Goal: Task Accomplishment & Management: Manage account settings

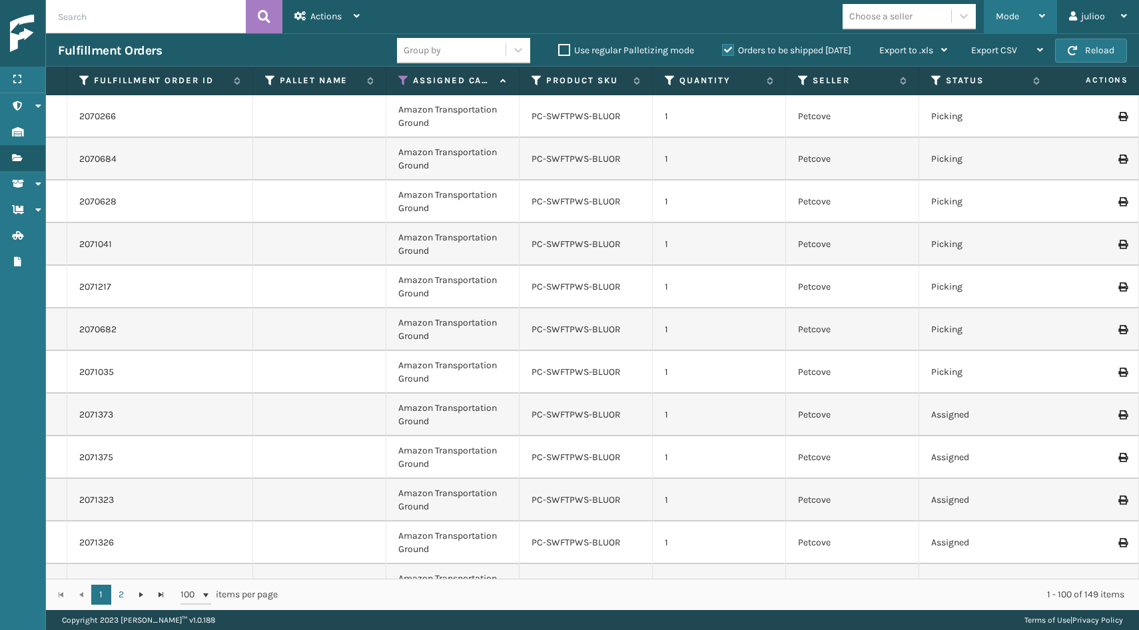
click at [1013, 23] on div "Mode" at bounding box center [1020, 16] width 49 height 33
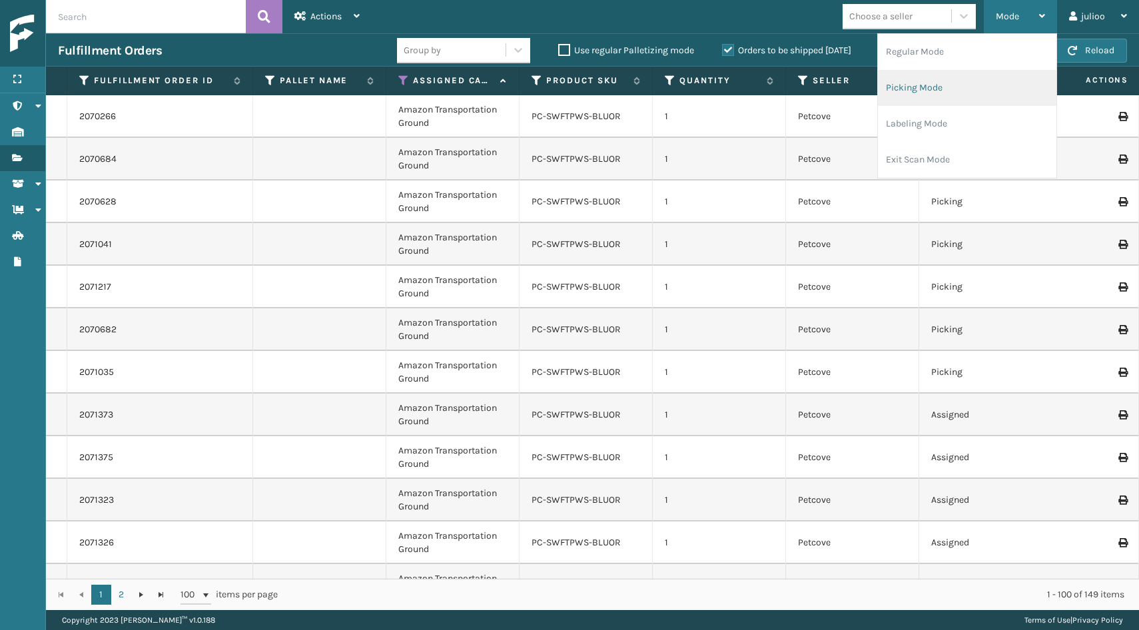
click at [941, 91] on li "Picking Mode" at bounding box center [967, 88] width 179 height 36
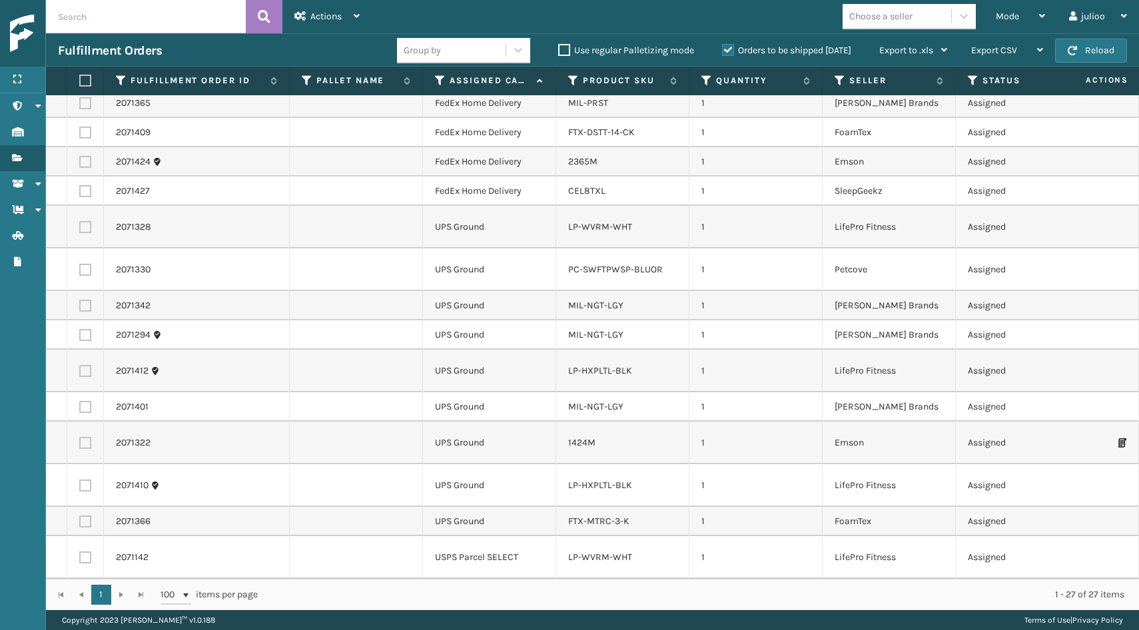
scroll to position [441, 0]
click at [437, 81] on icon at bounding box center [440, 81] width 11 height 12
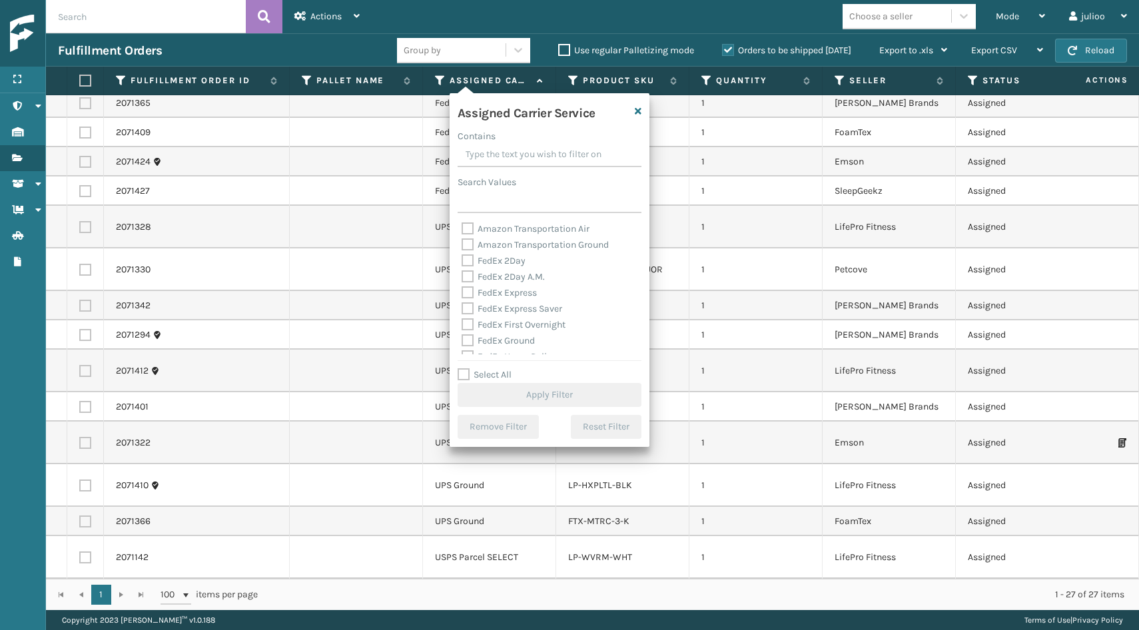
click at [470, 263] on label "FedEx 2Day" at bounding box center [494, 260] width 64 height 11
click at [462, 262] on input "FedEx 2Day" at bounding box center [462, 257] width 1 height 9
checkbox input "true"
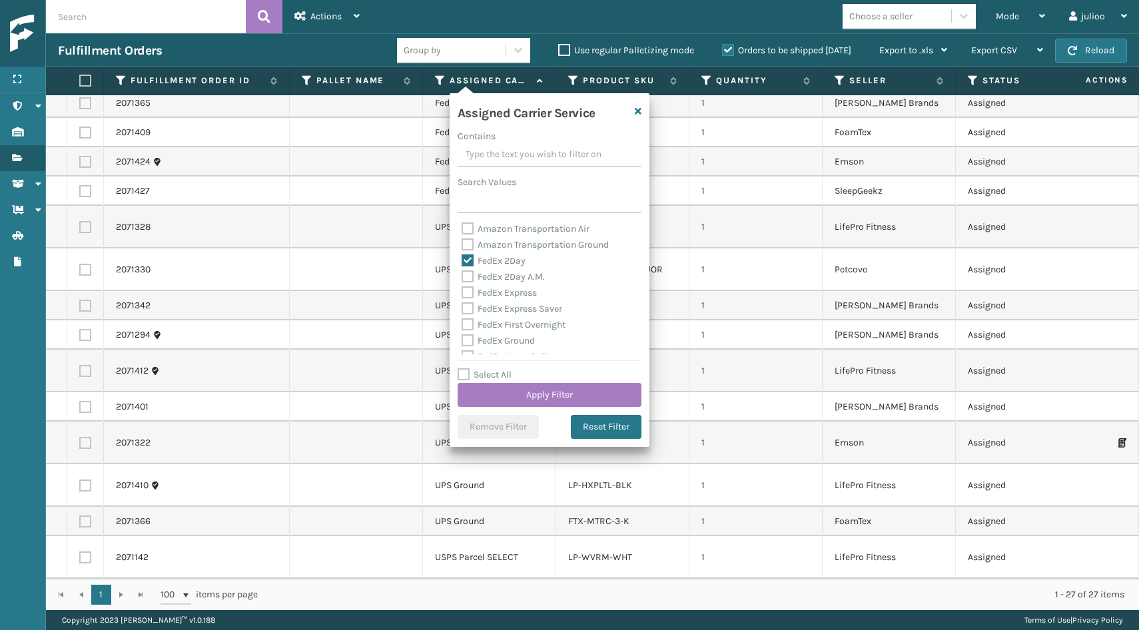
click at [470, 280] on label "FedEx 2Day A.M." at bounding box center [503, 276] width 83 height 11
click at [462, 278] on input "FedEx 2Day A.M." at bounding box center [462, 273] width 1 height 9
checkbox input "true"
click at [468, 290] on label "FedEx Express" at bounding box center [499, 292] width 75 height 11
click at [462, 290] on input "FedEx Express" at bounding box center [462, 289] width 1 height 9
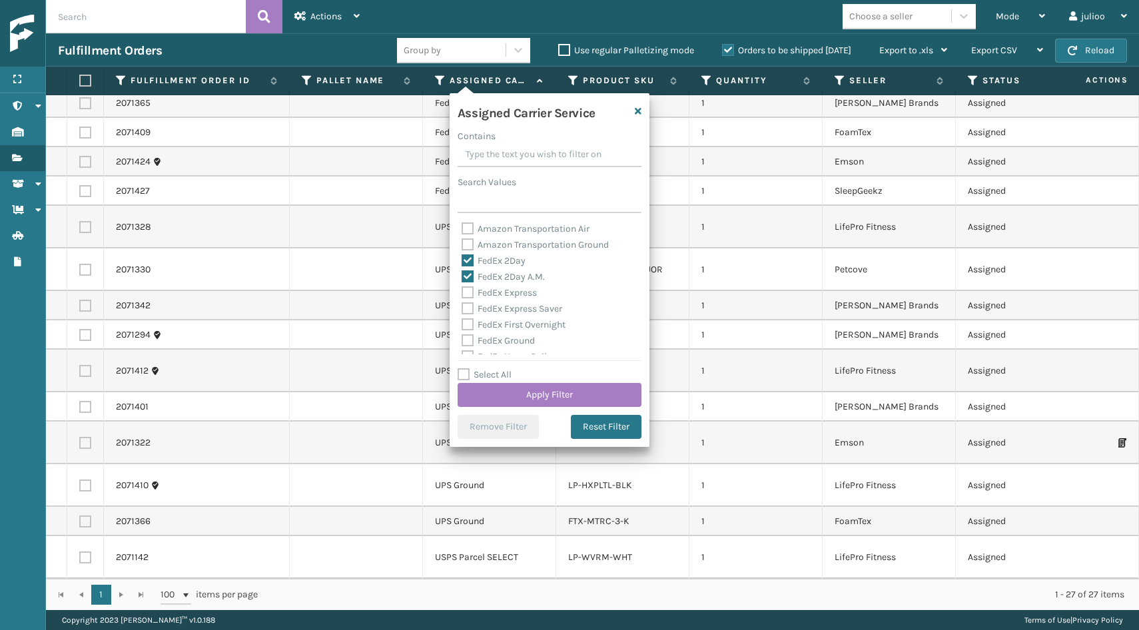
checkbox input "true"
click at [468, 305] on label "FedEx Express Saver" at bounding box center [512, 308] width 101 height 11
click at [462, 305] on input "FedEx Express Saver" at bounding box center [462, 305] width 1 height 9
checkbox input "true"
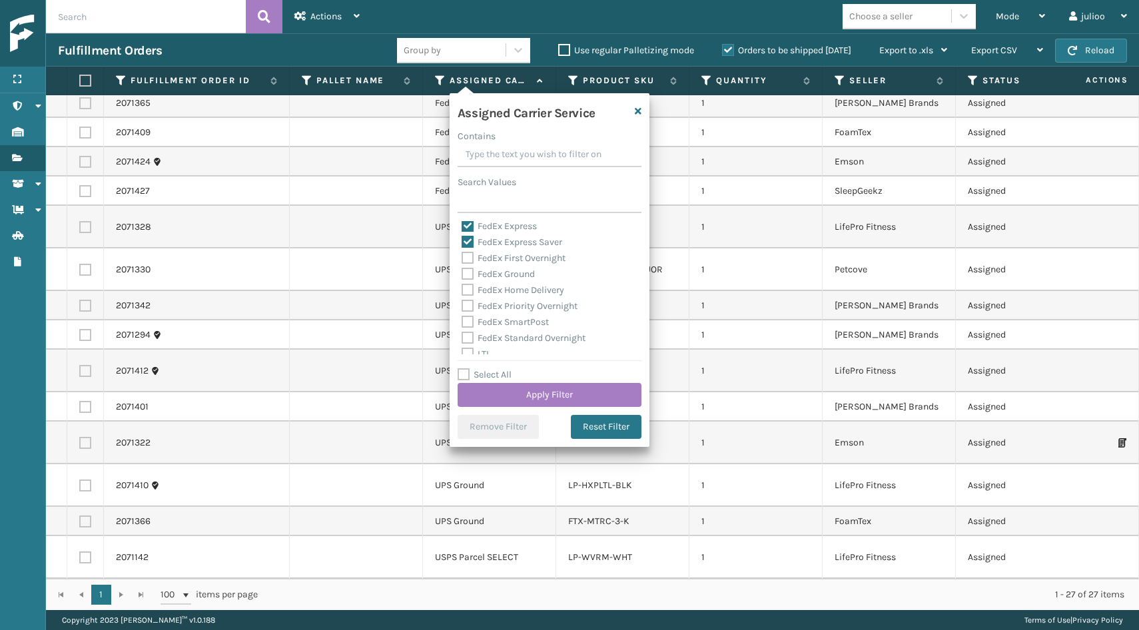
click at [467, 254] on label "FedEx First Overnight" at bounding box center [514, 257] width 104 height 11
click at [462, 254] on input "FedEx First Overnight" at bounding box center [462, 254] width 1 height 9
checkbox input "true"
click at [467, 272] on label "FedEx Ground" at bounding box center [498, 273] width 73 height 11
click at [462, 272] on input "FedEx Ground" at bounding box center [462, 270] width 1 height 9
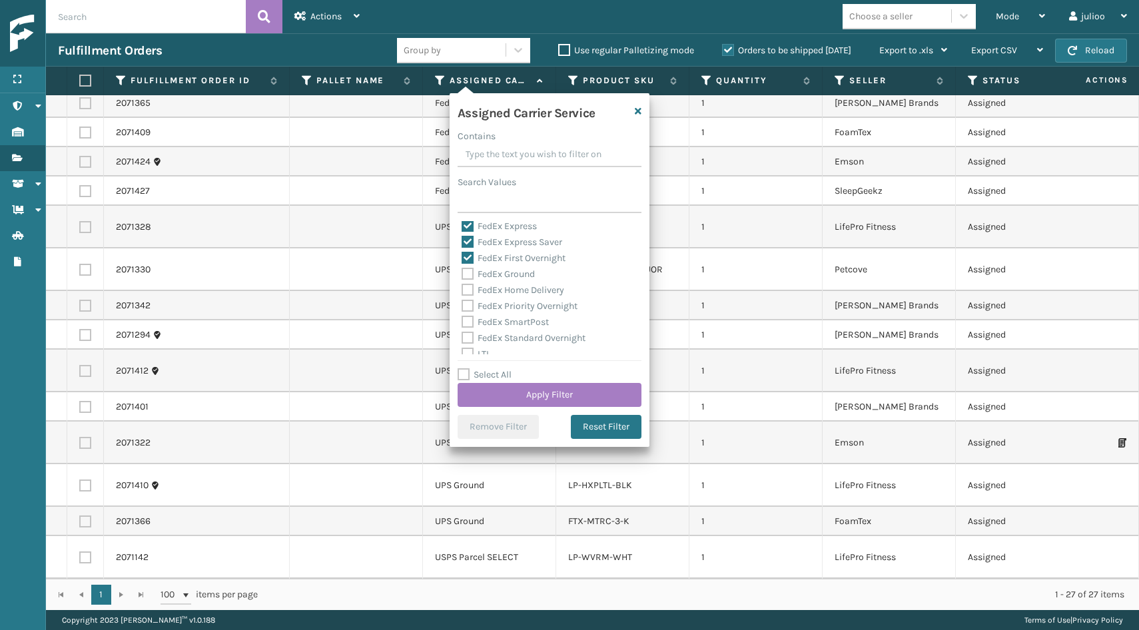
checkbox input "true"
click at [467, 290] on label "FedEx Home Delivery" at bounding box center [513, 289] width 103 height 11
click at [462, 290] on input "FedEx Home Delivery" at bounding box center [462, 286] width 1 height 9
checkbox input "true"
click at [467, 313] on div "FedEx Priority Overnight" at bounding box center [550, 306] width 176 height 16
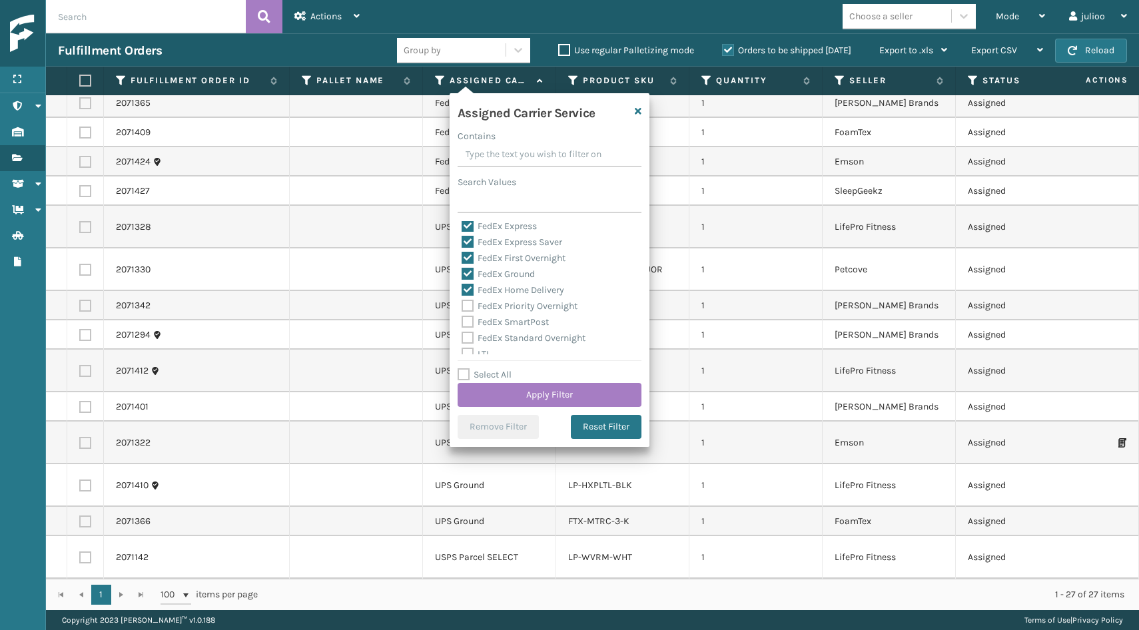
click at [467, 305] on label "FedEx Priority Overnight" at bounding box center [520, 305] width 116 height 11
click at [462, 305] on input "FedEx Priority Overnight" at bounding box center [462, 302] width 1 height 9
checkbox input "true"
click at [466, 316] on label "FedEx SmartPost" at bounding box center [505, 321] width 87 height 11
click at [462, 316] on input "FedEx SmartPost" at bounding box center [462, 318] width 1 height 9
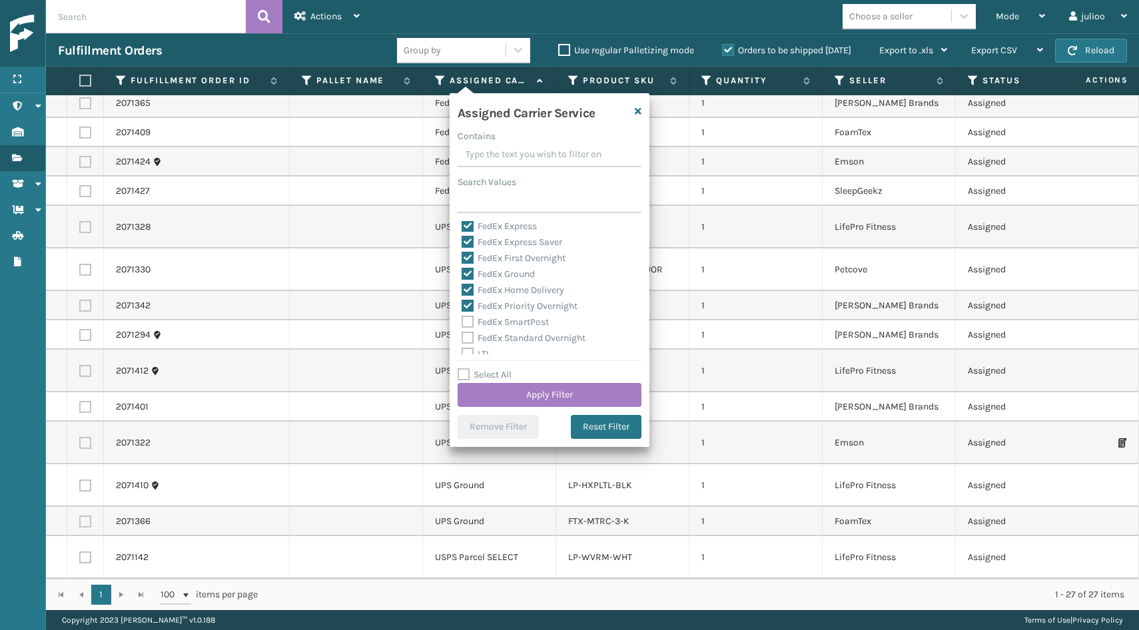
checkbox input "true"
click at [466, 339] on label "FedEx Standard Overnight" at bounding box center [524, 337] width 124 height 11
click at [462, 339] on input "FedEx Standard Overnight" at bounding box center [462, 334] width 1 height 9
checkbox input "true"
click at [484, 388] on button "Apply Filter" at bounding box center [550, 395] width 184 height 24
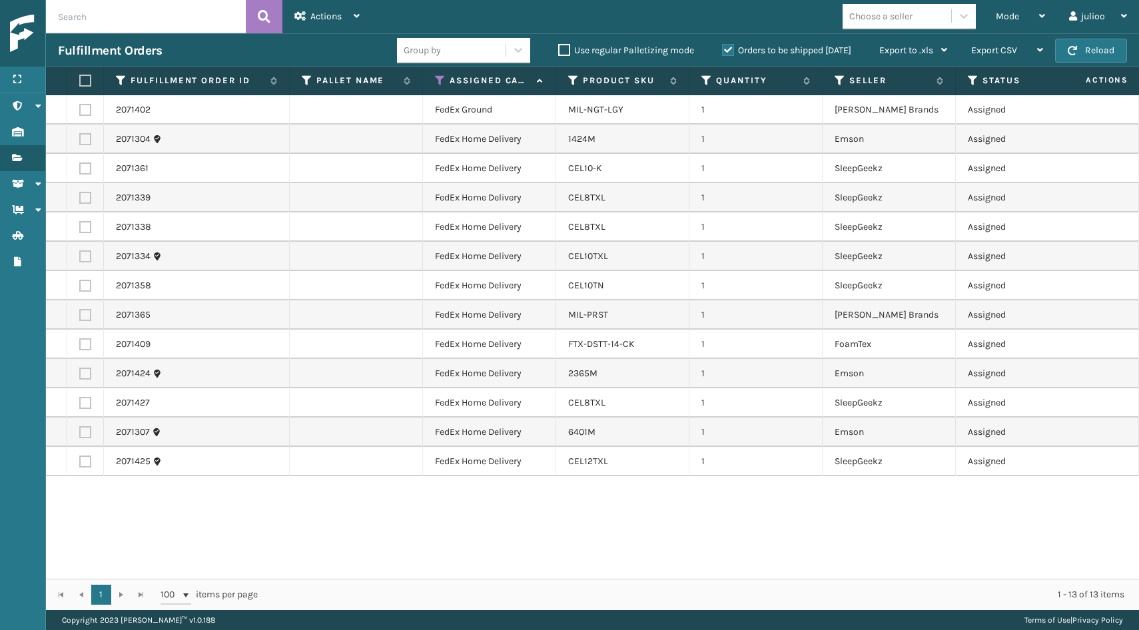
click at [87, 85] on label at bounding box center [83, 81] width 8 height 12
click at [80, 85] on input "checkbox" at bounding box center [79, 81] width 1 height 9
checkbox input "true"
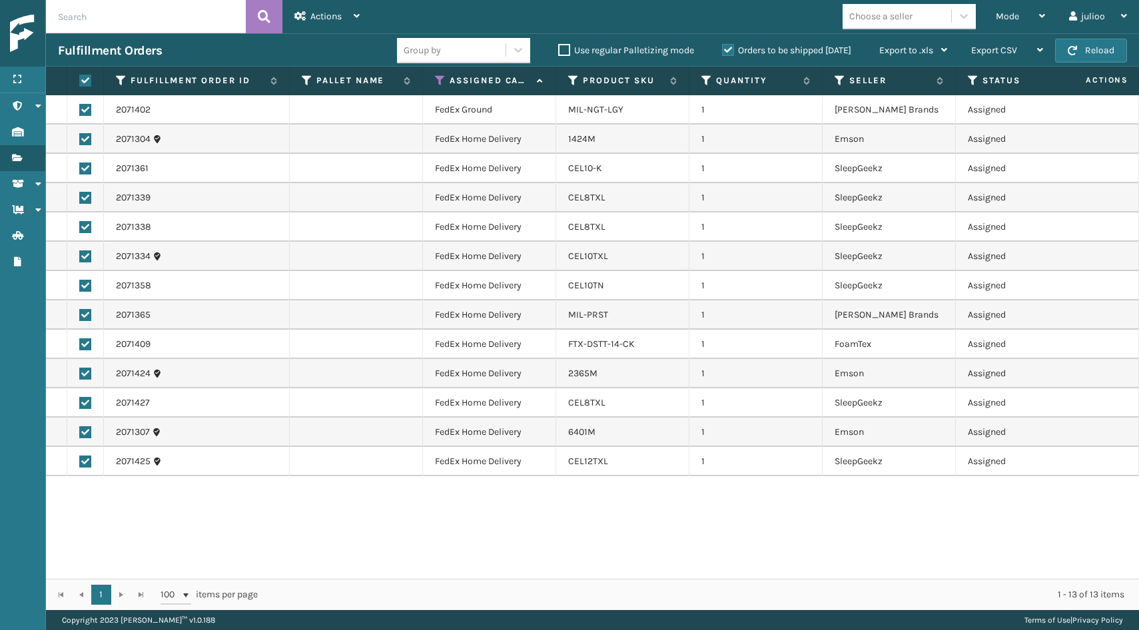
checkbox input "true"
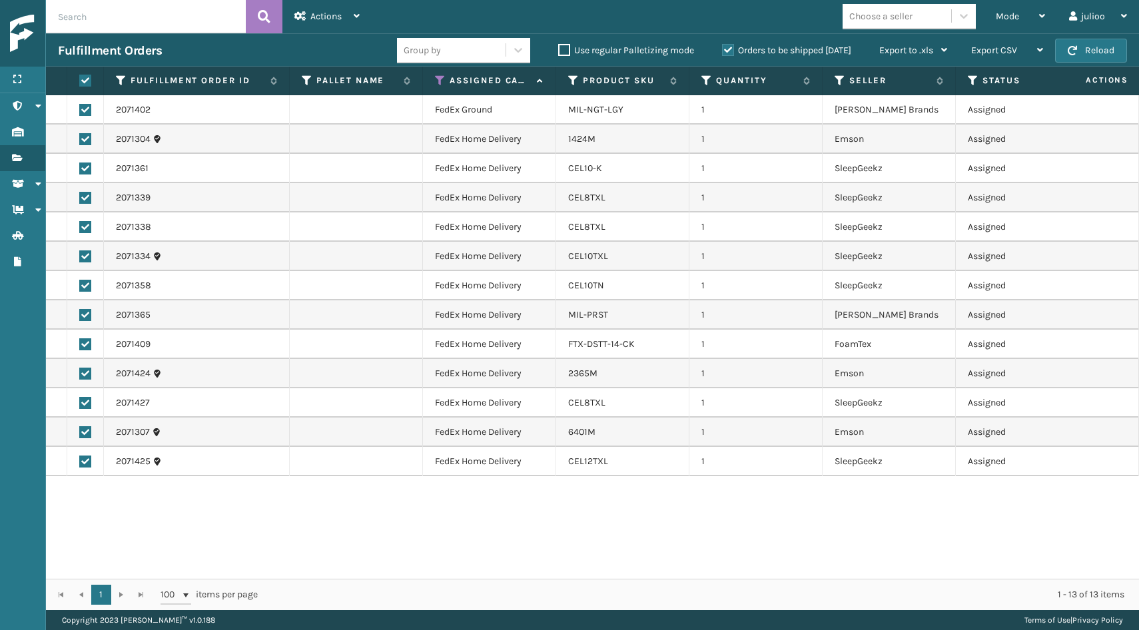
checkbox input "true"
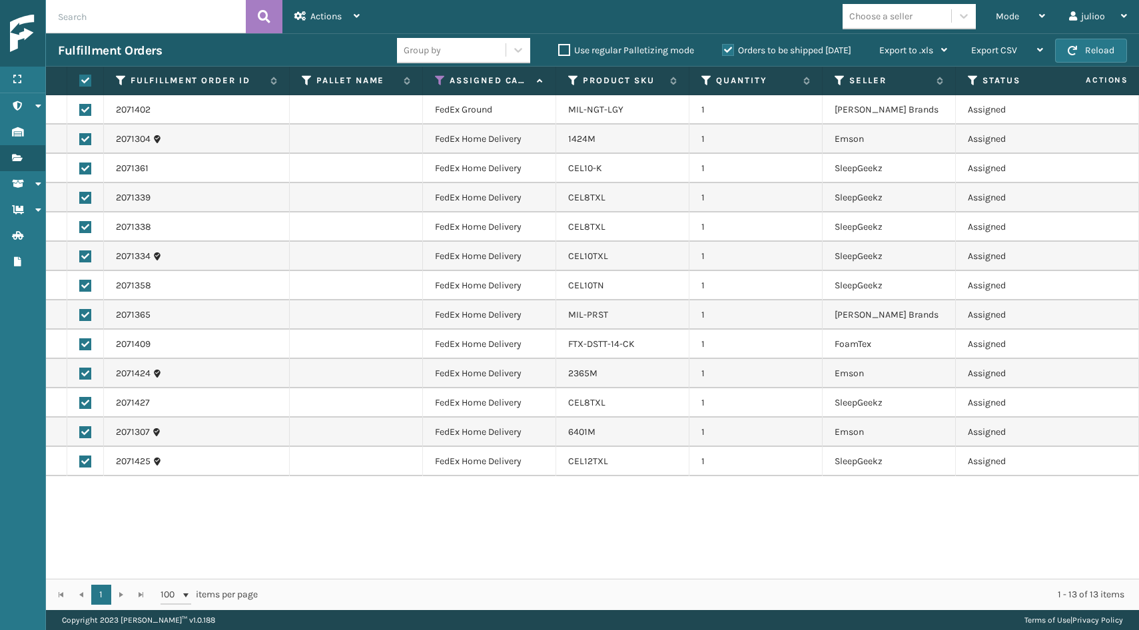
checkbox input "true"
click at [322, 21] on span "Actions" at bounding box center [325, 16] width 31 height 11
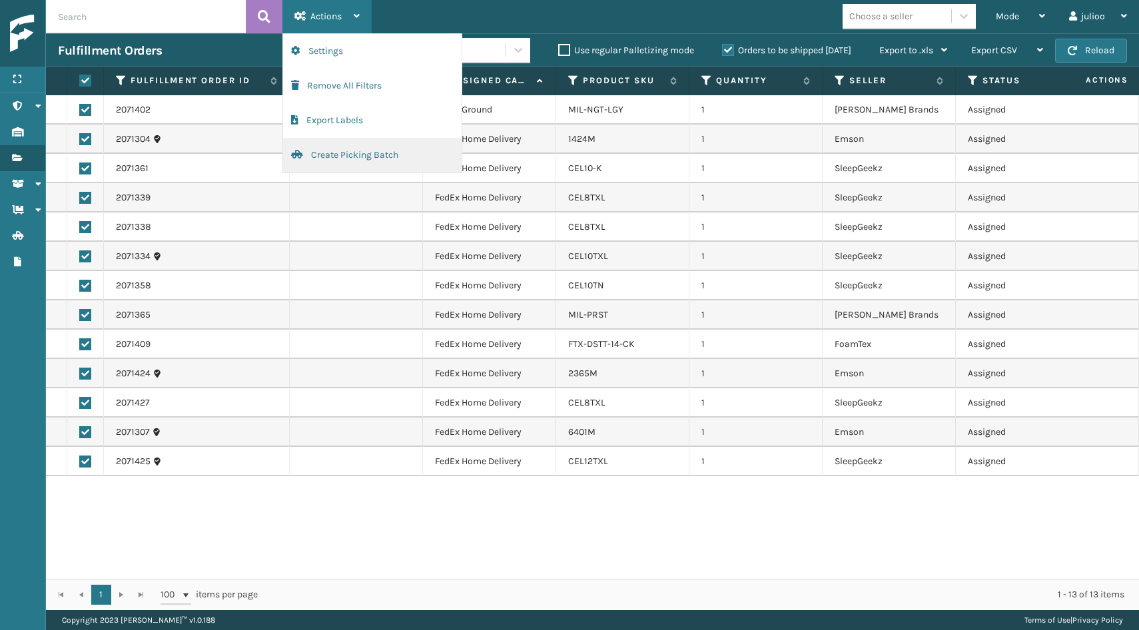
click at [306, 155] on button "Create Picking Batch" at bounding box center [372, 155] width 179 height 35
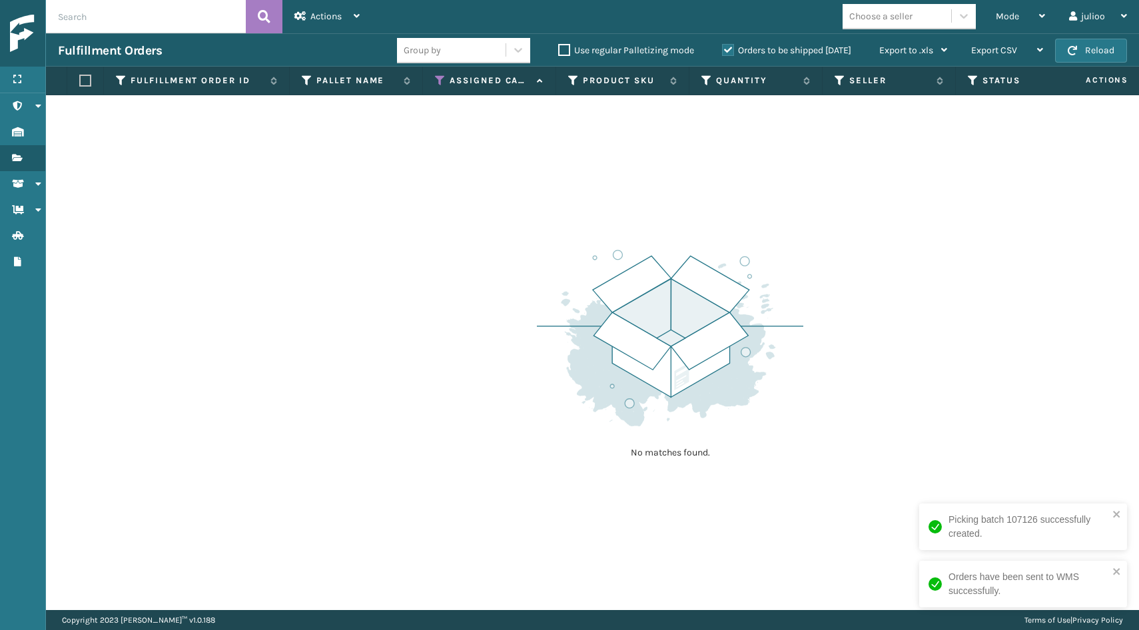
click at [440, 79] on icon at bounding box center [440, 81] width 11 height 12
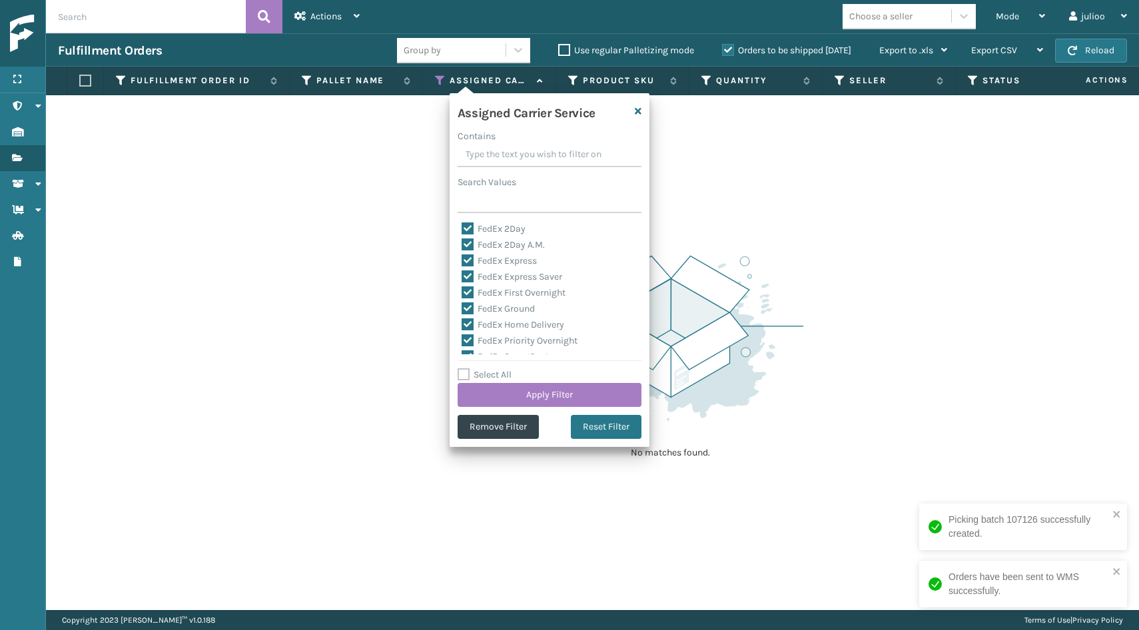
click at [460, 366] on div "Assigned Carrier Service Contains Search Values FedEx 2Day FedEx 2Day A.M. FedE…" at bounding box center [550, 270] width 200 height 354
click at [462, 370] on label "Select All" at bounding box center [485, 374] width 54 height 11
click at [462, 368] on input "Select All" at bounding box center [558, 367] width 200 height 1
checkbox input "true"
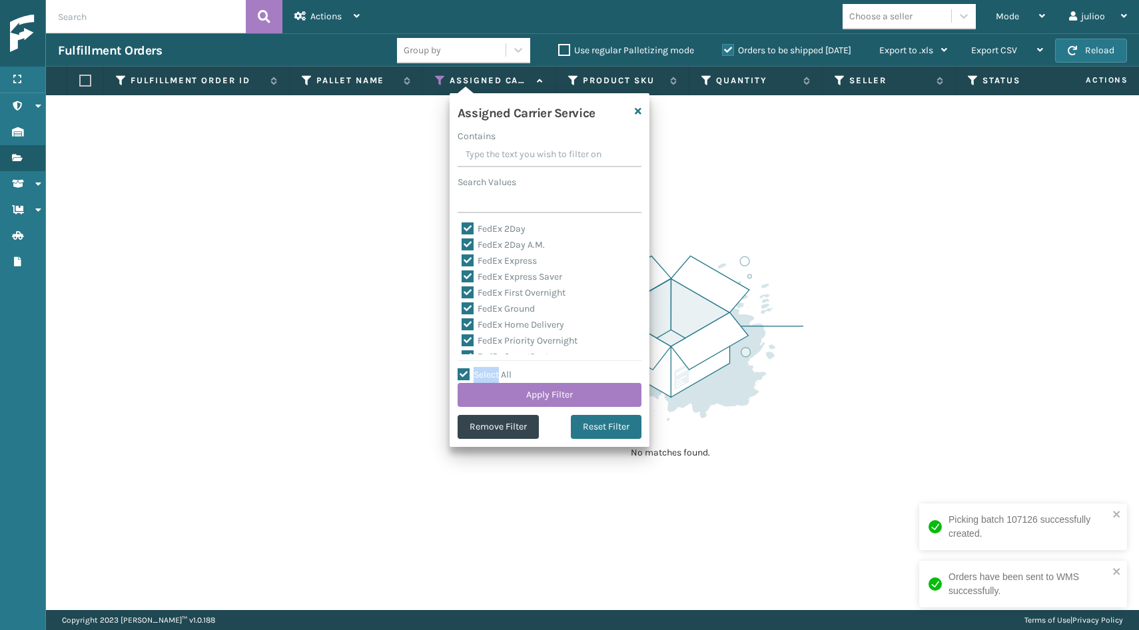
checkbox input "true"
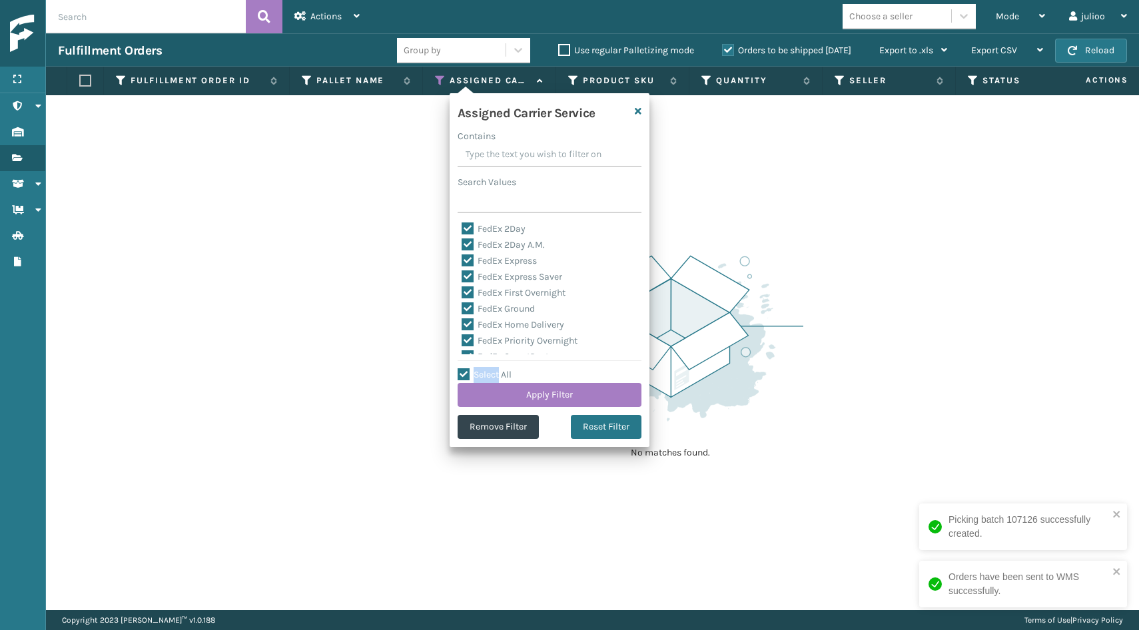
checkbox input "true"
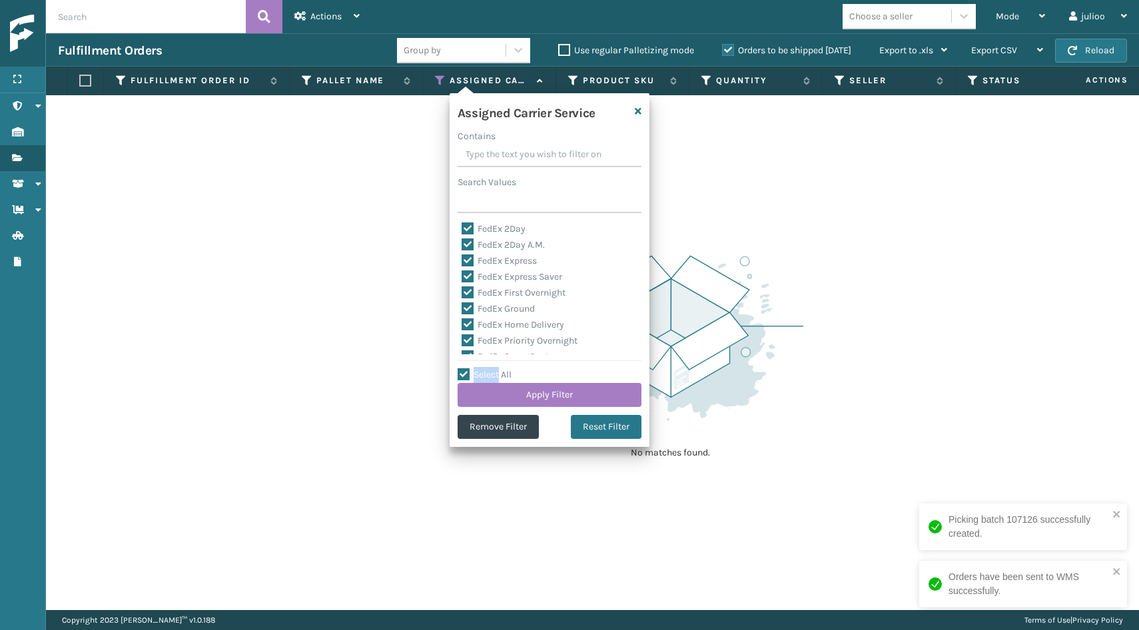
checkbox input "true"
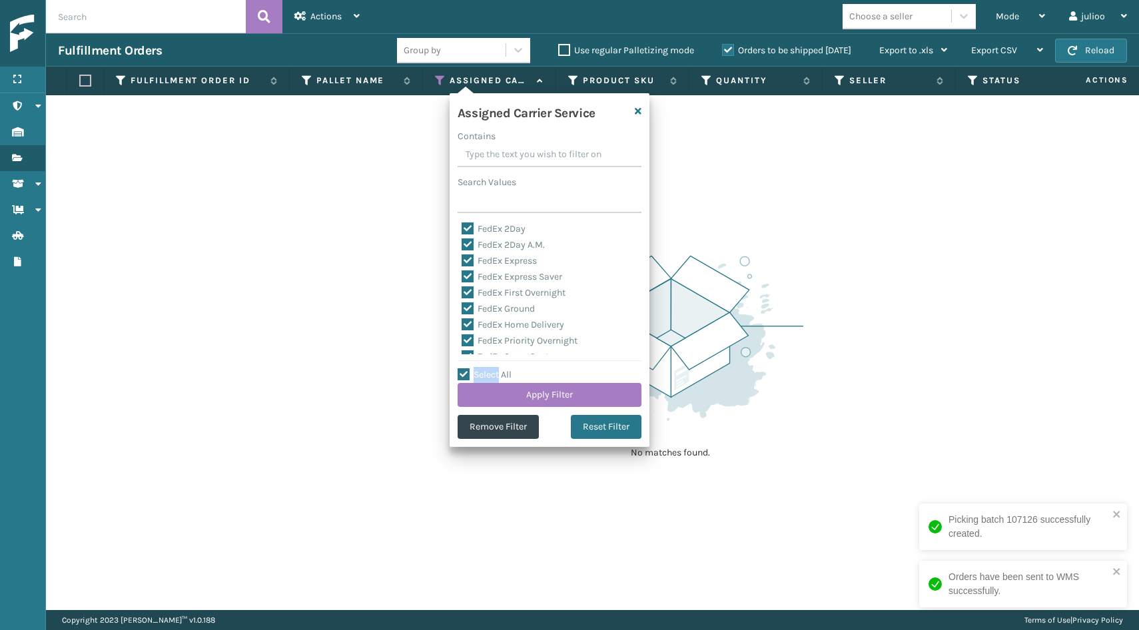
checkbox input "true"
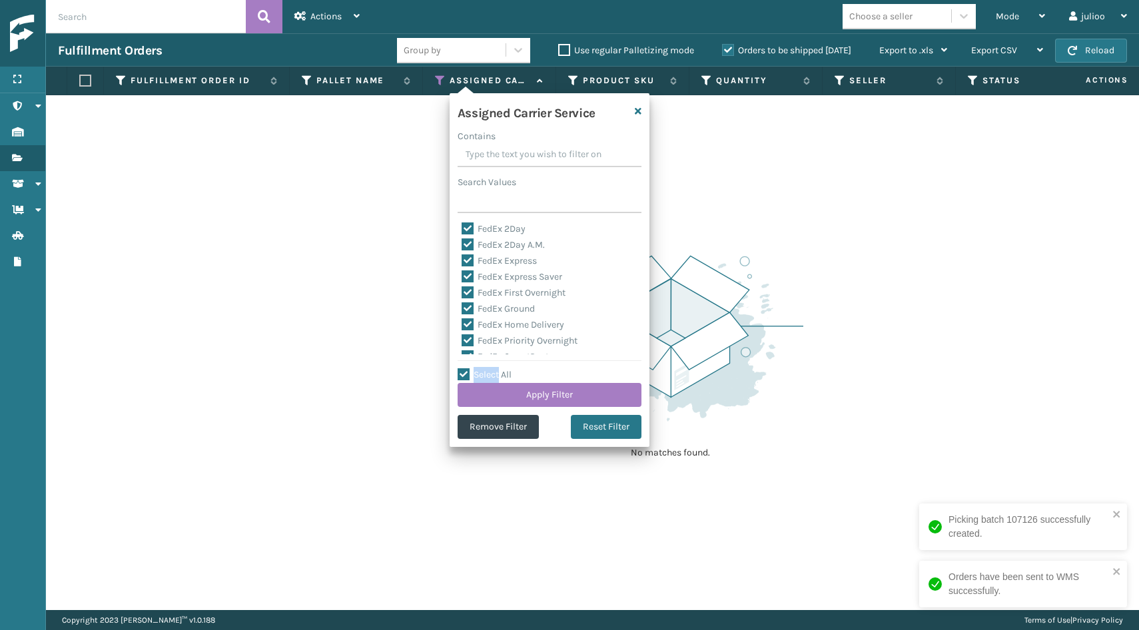
checkbox input "true"
click at [470, 308] on label "LTL" at bounding box center [476, 309] width 29 height 11
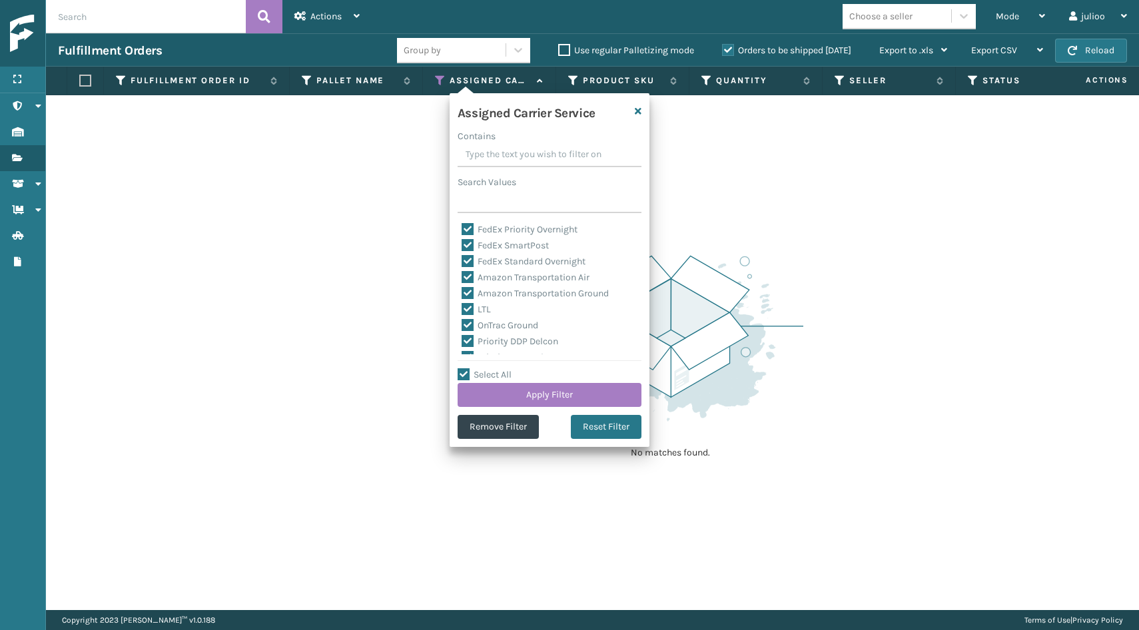
click at [462, 308] on input "LTL" at bounding box center [462, 306] width 1 height 9
checkbox input "false"
click at [506, 400] on button "Apply Filter" at bounding box center [550, 395] width 184 height 24
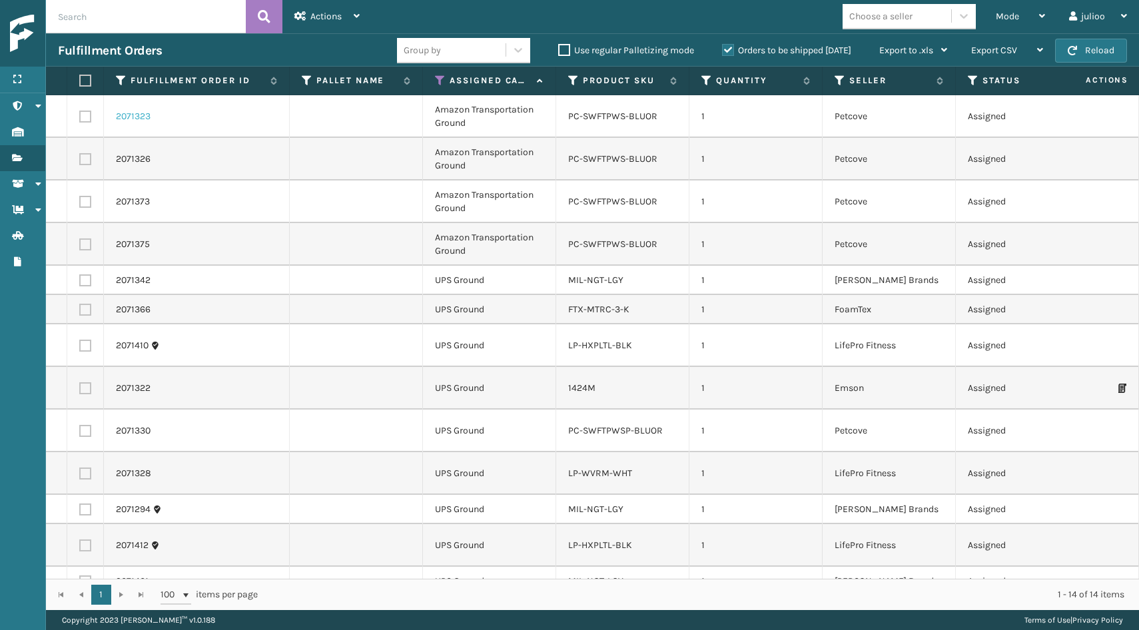
scroll to position [0, 0]
click at [81, 79] on label at bounding box center [83, 81] width 8 height 12
click at [80, 79] on input "checkbox" at bounding box center [79, 81] width 1 height 9
checkbox input "true"
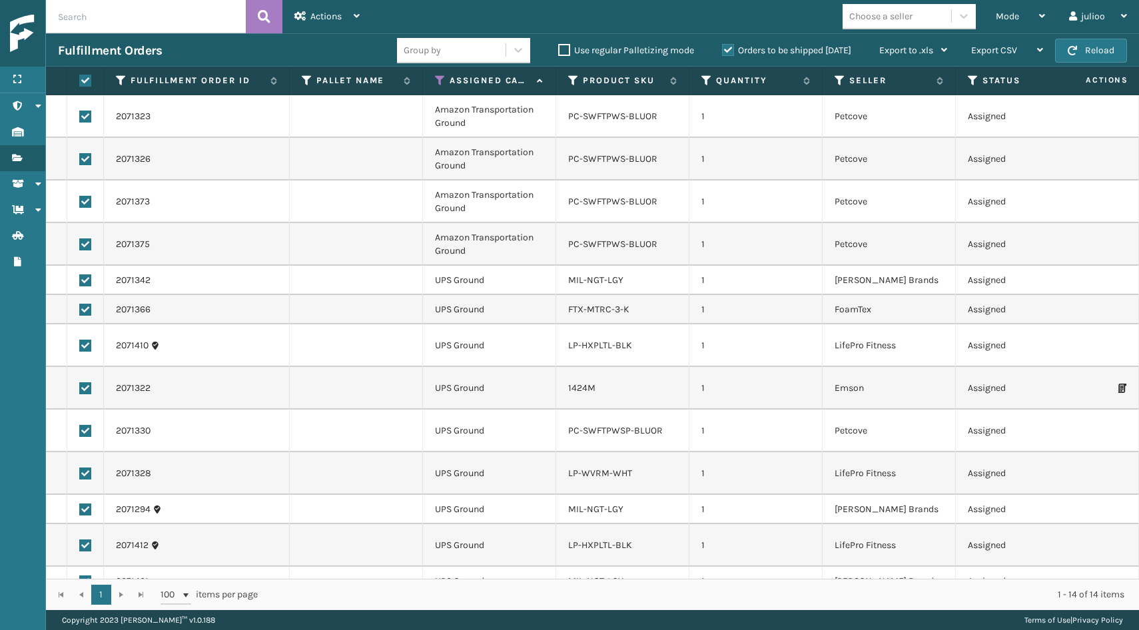
checkbox input "true"
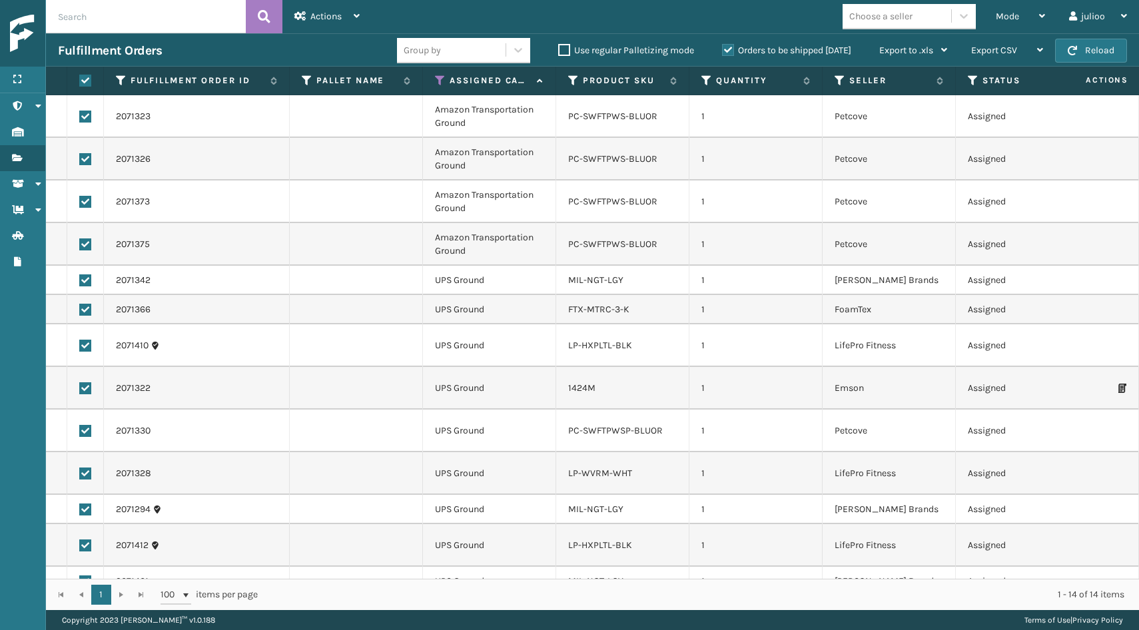
checkbox input "true"
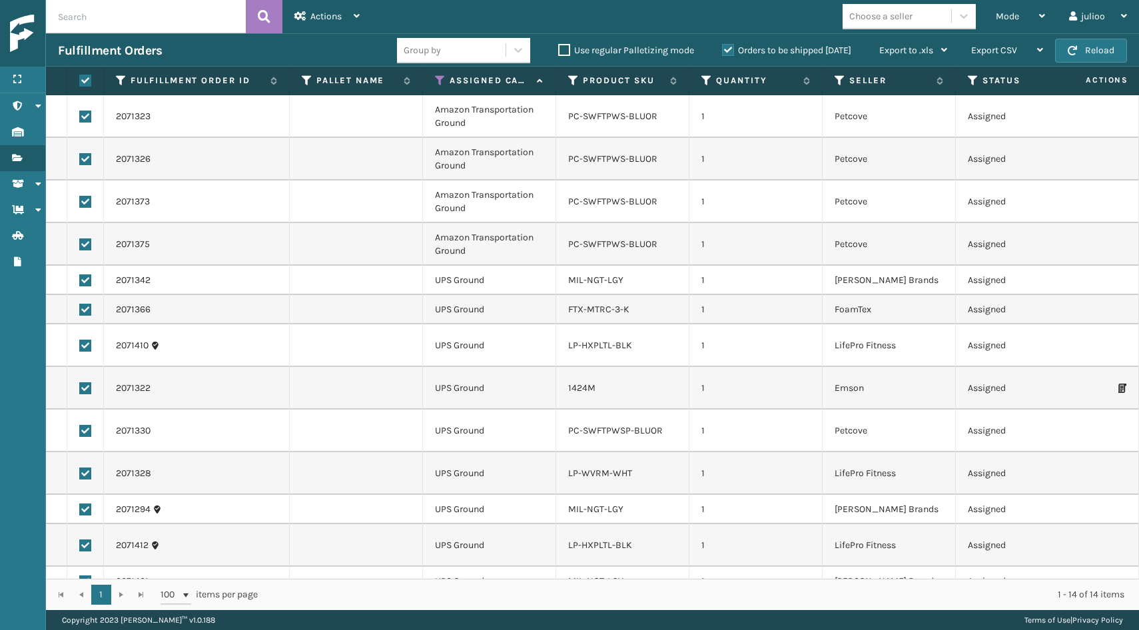
checkbox input "true"
click at [88, 243] on label at bounding box center [85, 244] width 12 height 12
click at [80, 243] on input "checkbox" at bounding box center [79, 242] width 1 height 9
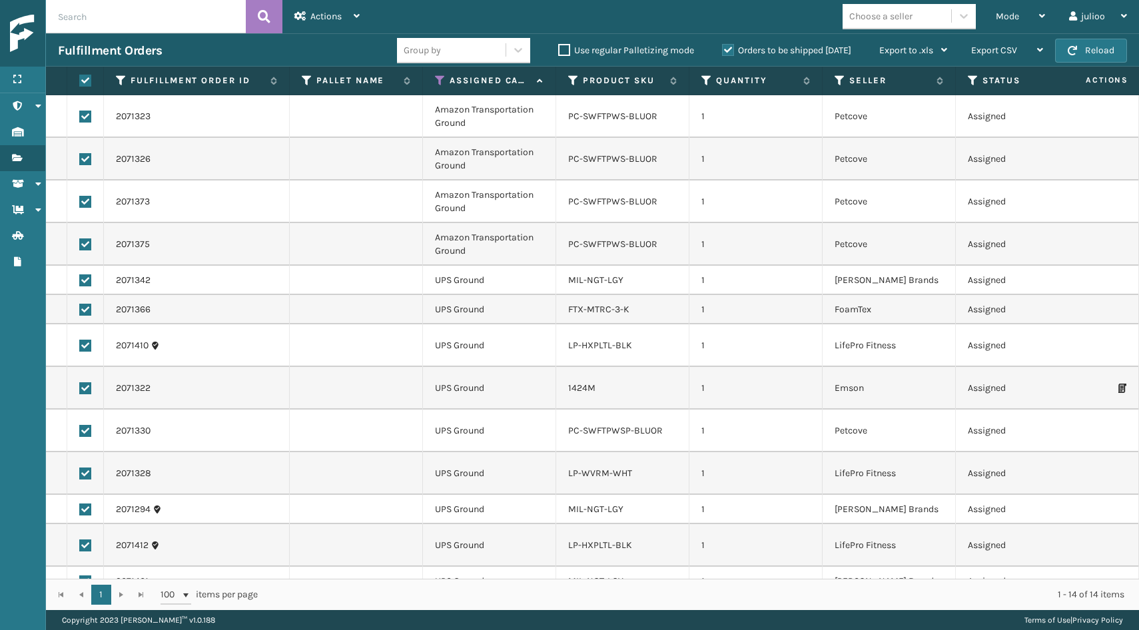
checkbox input "false"
click at [83, 199] on label at bounding box center [85, 202] width 12 height 12
click at [80, 199] on input "checkbox" at bounding box center [79, 200] width 1 height 9
checkbox input "false"
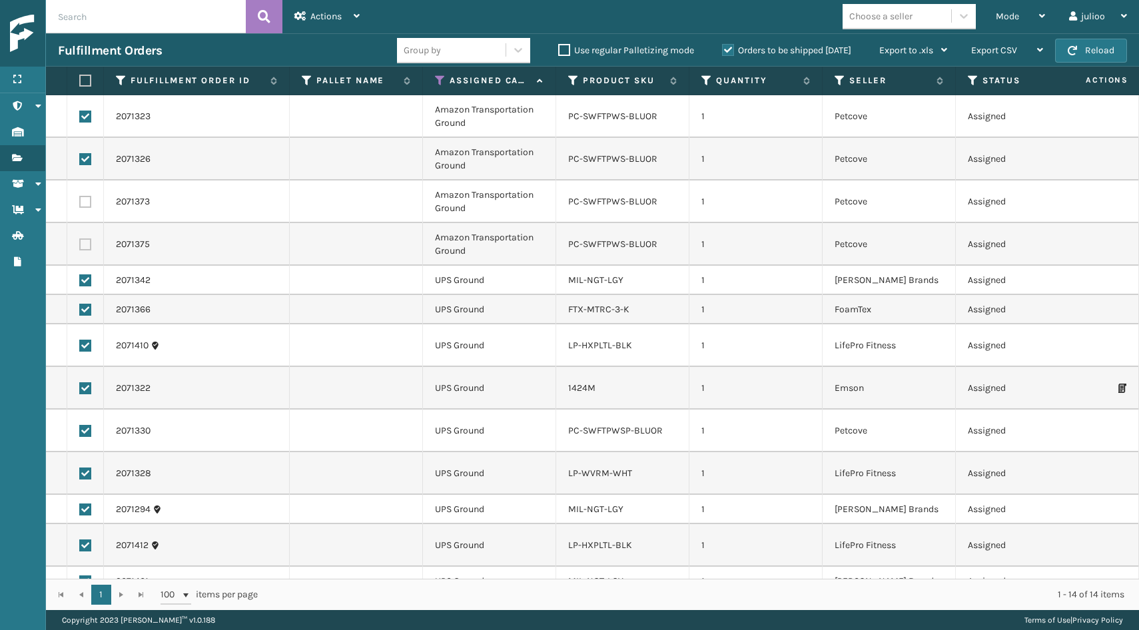
click at [82, 157] on label at bounding box center [85, 159] width 12 height 12
click at [80, 157] on input "checkbox" at bounding box center [79, 157] width 1 height 9
checkbox input "false"
click at [83, 109] on td at bounding box center [85, 116] width 37 height 43
click at [83, 113] on label at bounding box center [85, 117] width 12 height 12
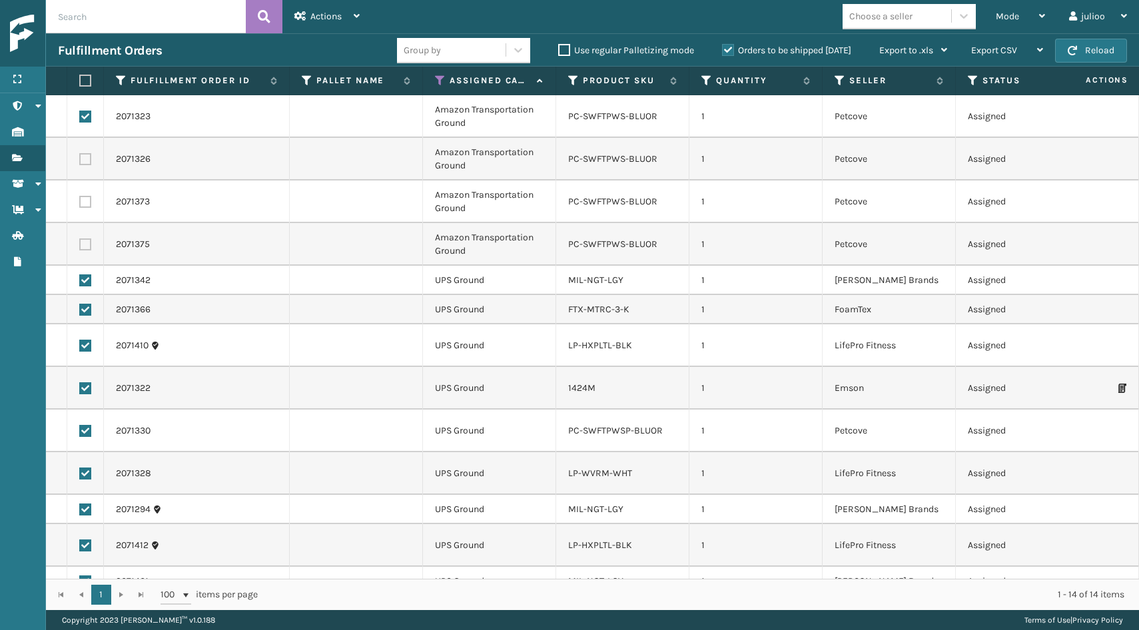
click at [80, 113] on input "checkbox" at bounding box center [79, 115] width 1 height 9
checkbox input "false"
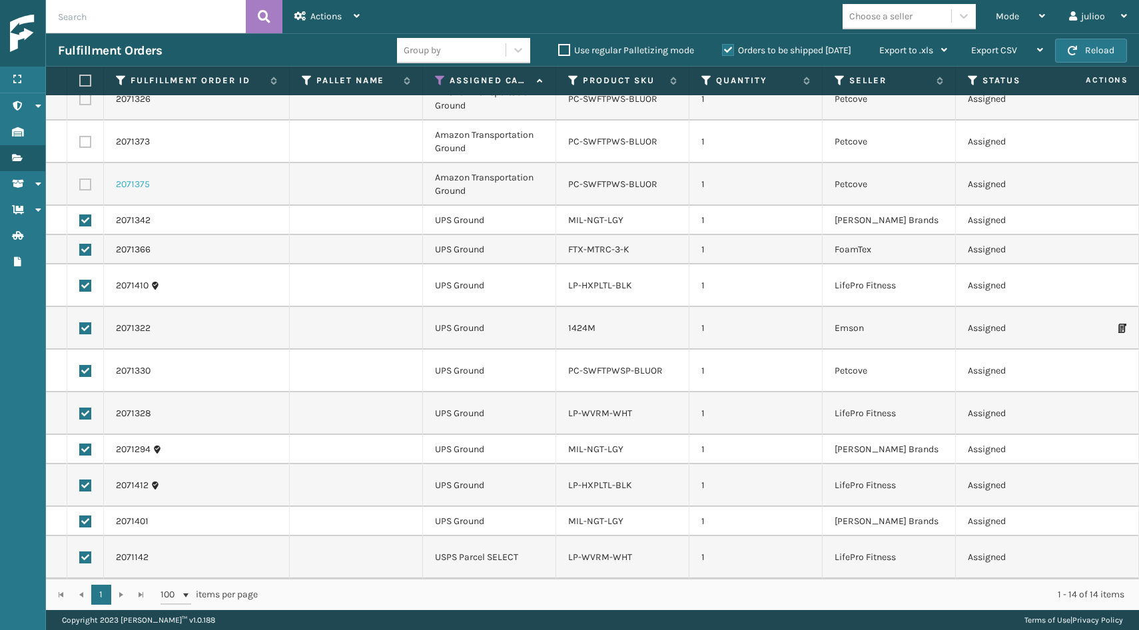
scroll to position [60, 0]
click at [85, 560] on label at bounding box center [85, 558] width 12 height 12
click at [80, 560] on input "checkbox" at bounding box center [79, 556] width 1 height 9
checkbox input "false"
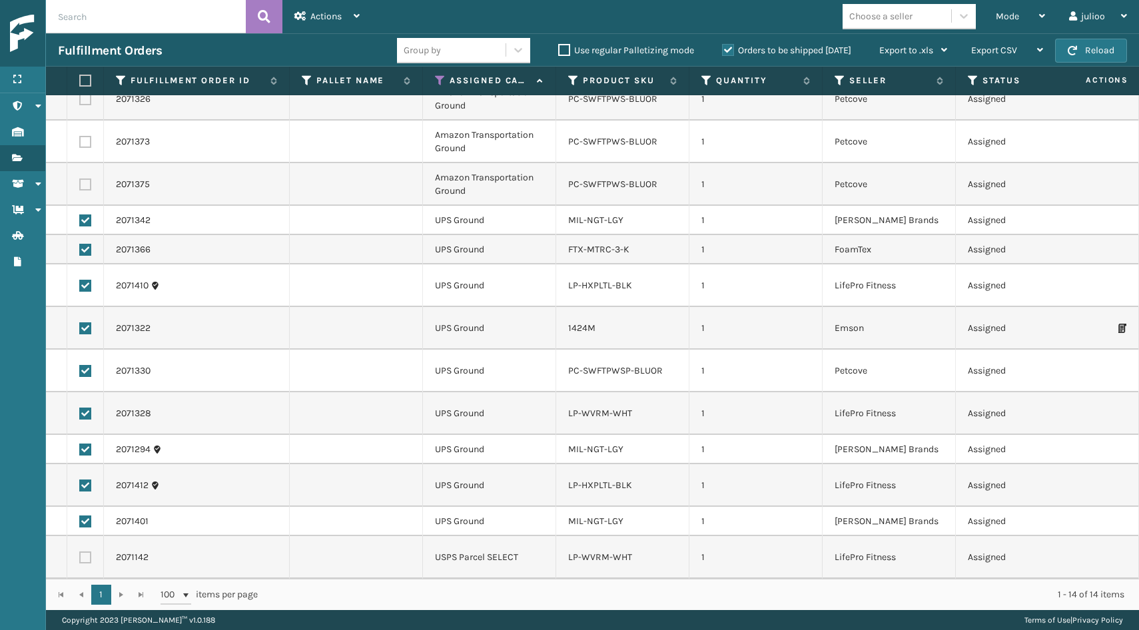
click at [684, 17] on div "Mode Regular Mode Picking Mode Labeling Mode Exit Scan Mode Choose a seller jul…" at bounding box center [755, 16] width 767 height 33
click at [363, 16] on div "Actions Settings Remove All Filters Export Labels Create Picking Batch" at bounding box center [326, 16] width 89 height 33
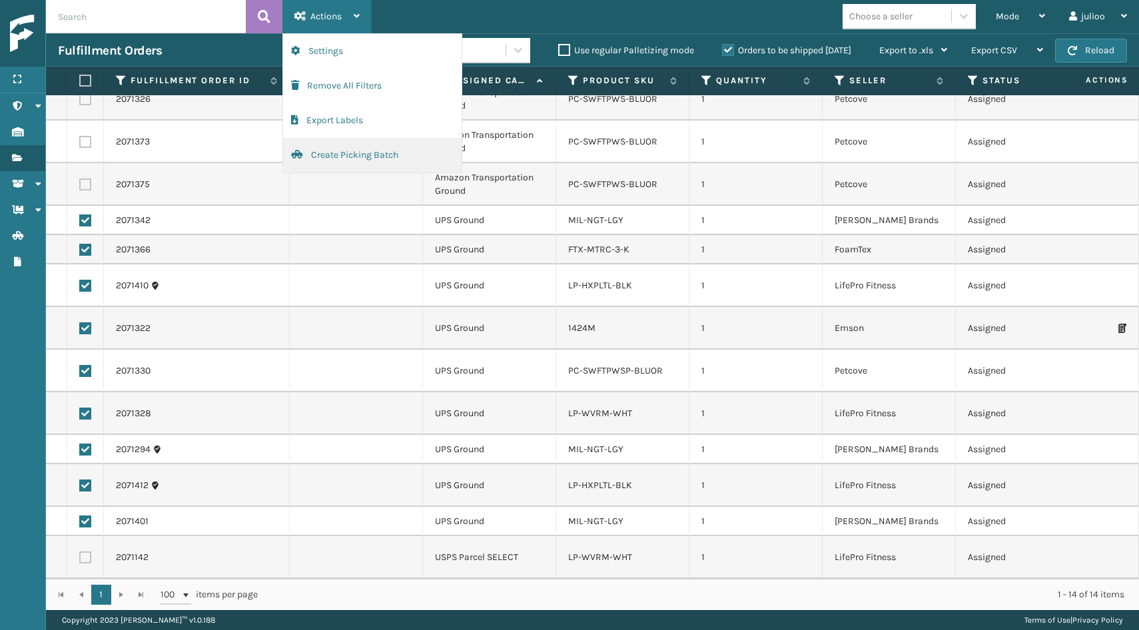
click at [362, 155] on button "Create Picking Batch" at bounding box center [372, 155] width 179 height 35
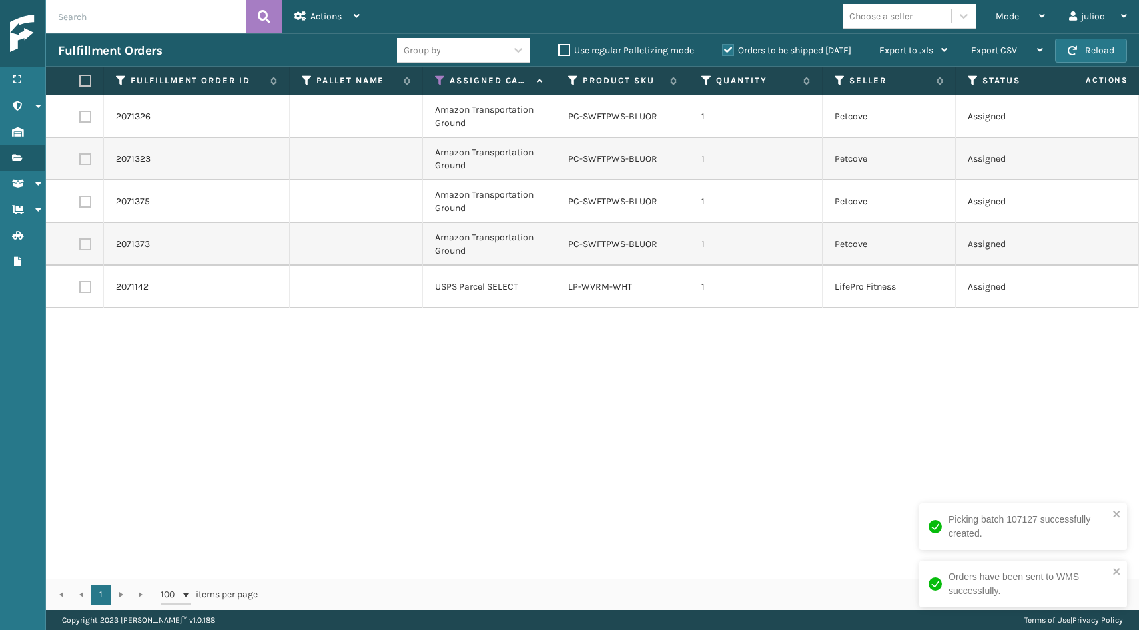
drag, startPoint x: 468, startPoint y: 622, endPoint x: 484, endPoint y: 624, distance: 16.8
click at [484, 624] on div "Copyright 2023 [PERSON_NAME]™ v 1.0.188 Terms of Use | Privacy Policy" at bounding box center [592, 620] width 1093 height 20
click at [87, 80] on label at bounding box center [83, 81] width 8 height 12
click at [80, 80] on input "checkbox" at bounding box center [79, 81] width 1 height 9
checkbox input "true"
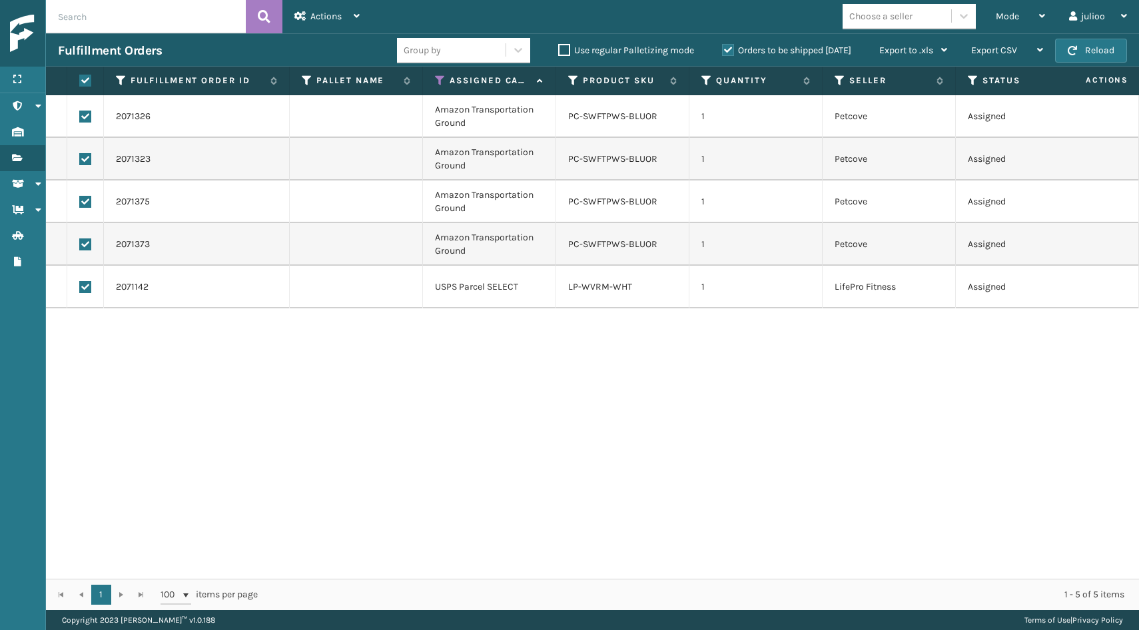
checkbox input "true"
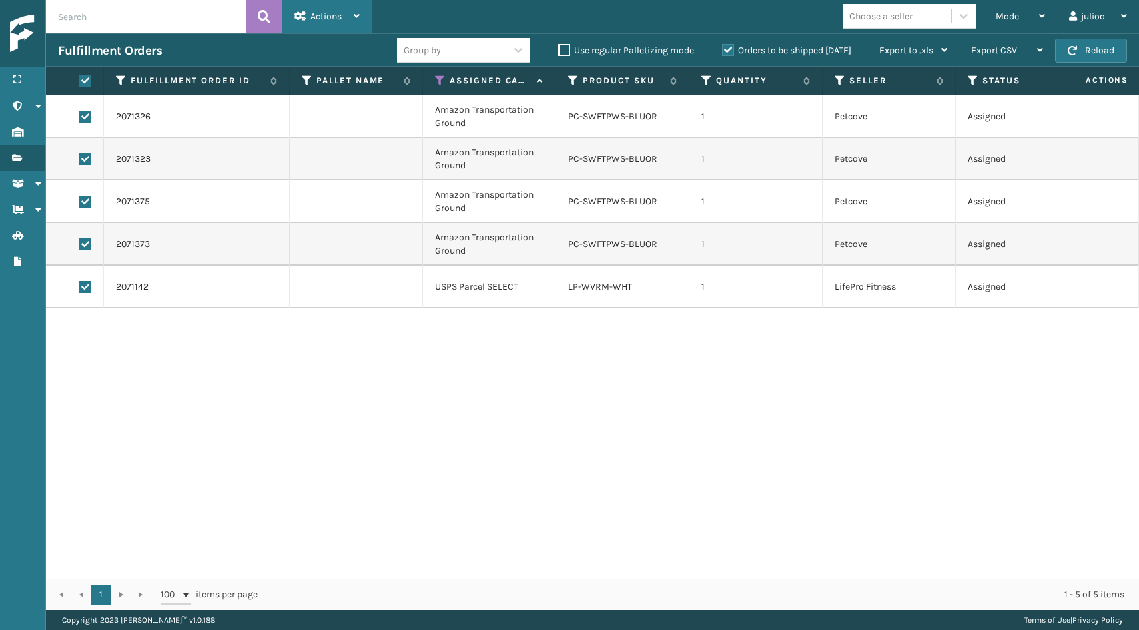
click at [362, 19] on div "Actions Settings Remove All Filters Export Labels Create Picking Batch" at bounding box center [326, 16] width 89 height 33
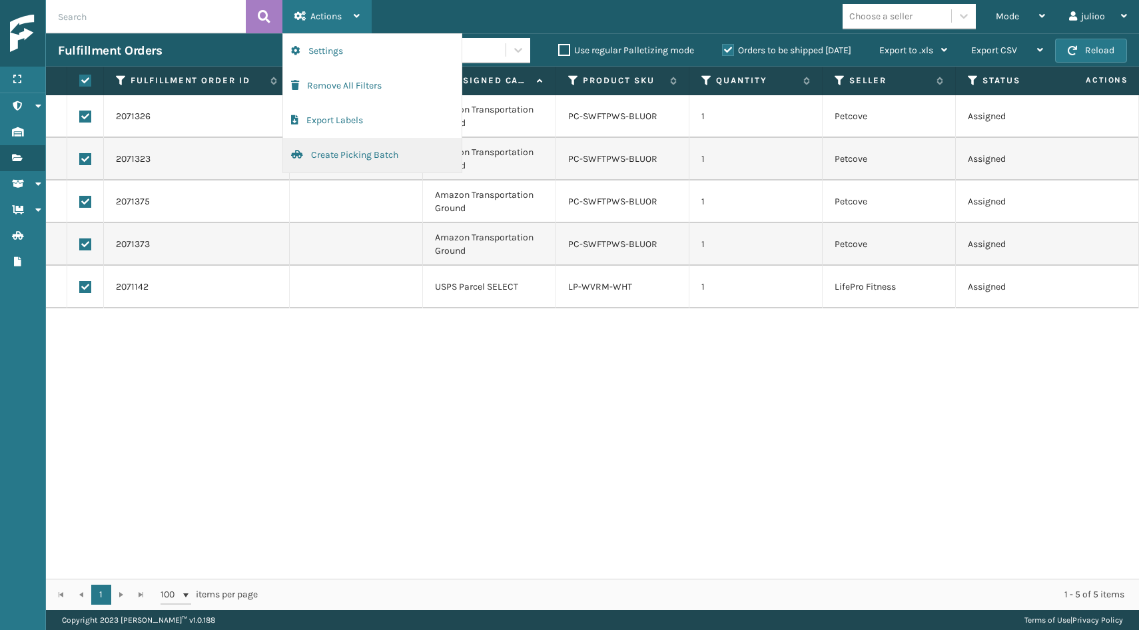
click at [354, 157] on button "Create Picking Batch" at bounding box center [372, 155] width 179 height 35
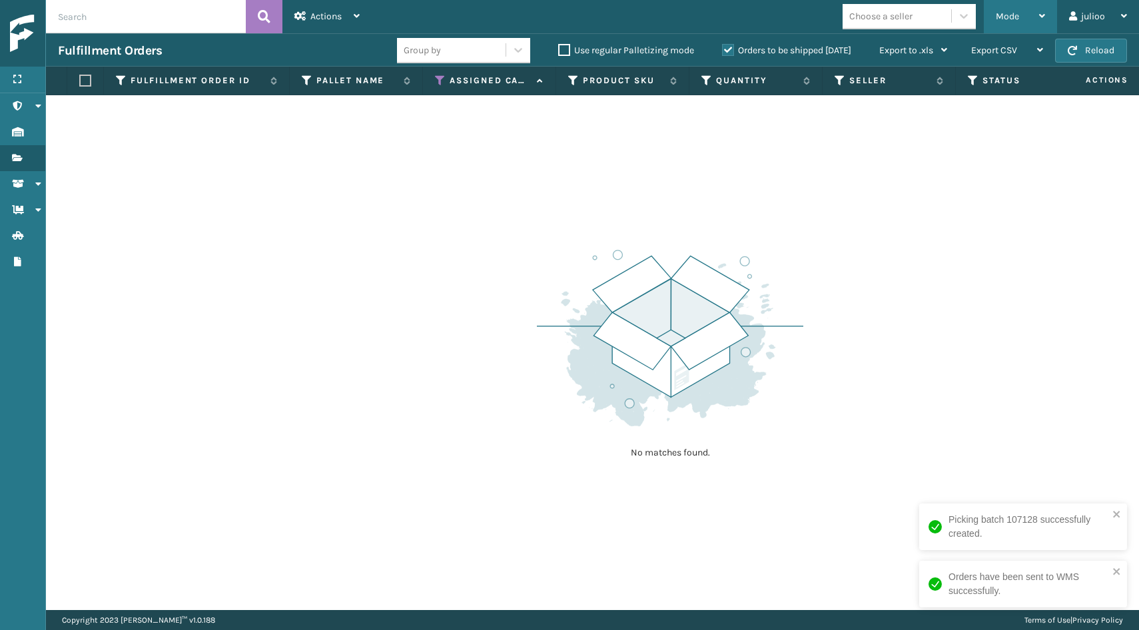
click at [1015, 21] on span "Mode" at bounding box center [1007, 16] width 23 height 11
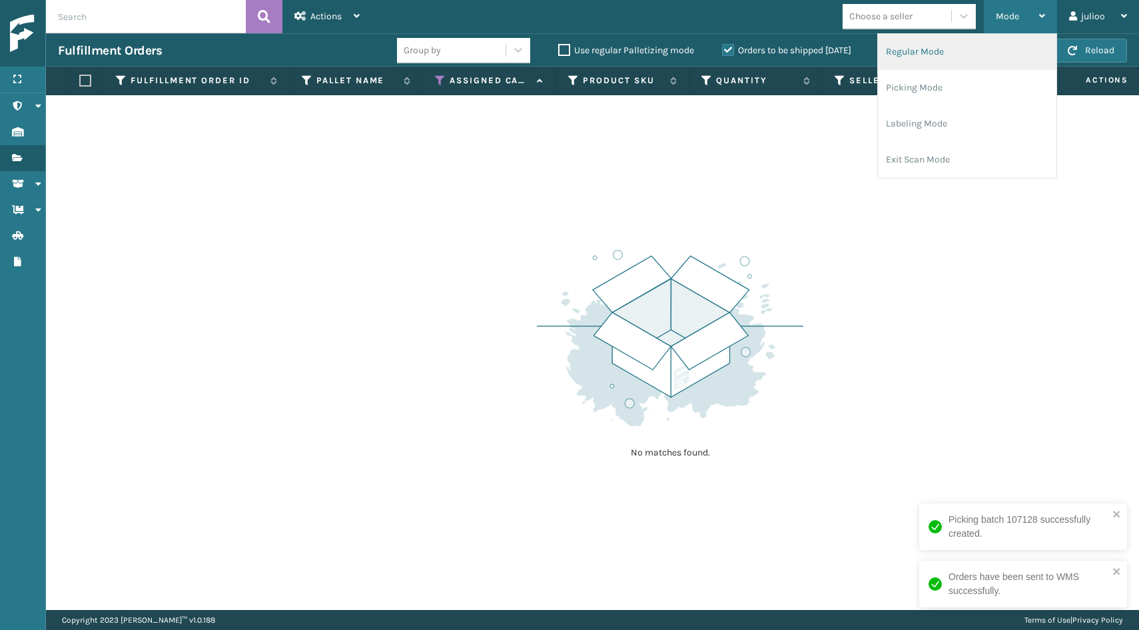
click at [965, 56] on li "Regular Mode" at bounding box center [967, 52] width 179 height 36
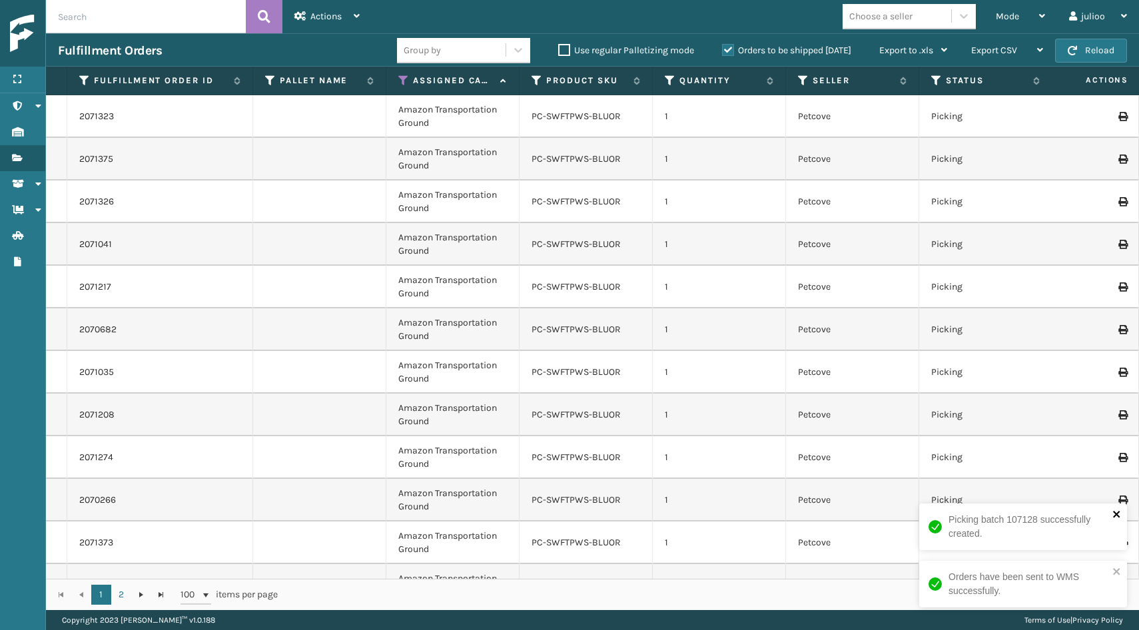
click at [1113, 516] on icon "close" at bounding box center [1116, 514] width 9 height 11
click at [1116, 571] on icon "close" at bounding box center [1116, 571] width 7 height 7
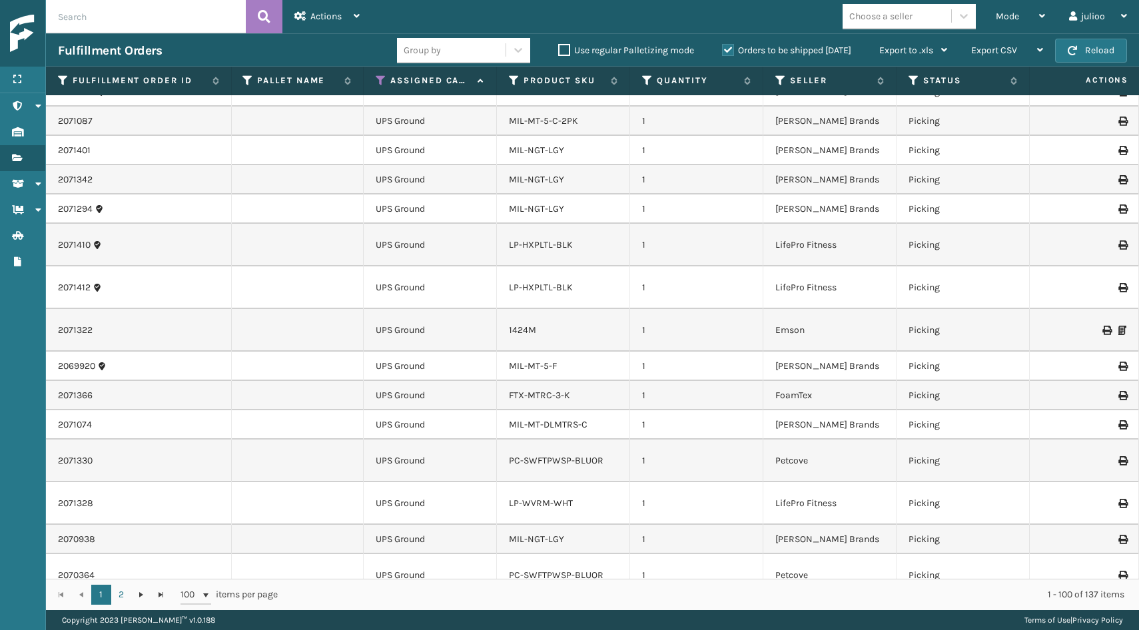
scroll to position [2727, 23]
click at [382, 84] on icon at bounding box center [381, 81] width 11 height 12
click at [302, 310] on td at bounding box center [296, 331] width 133 height 43
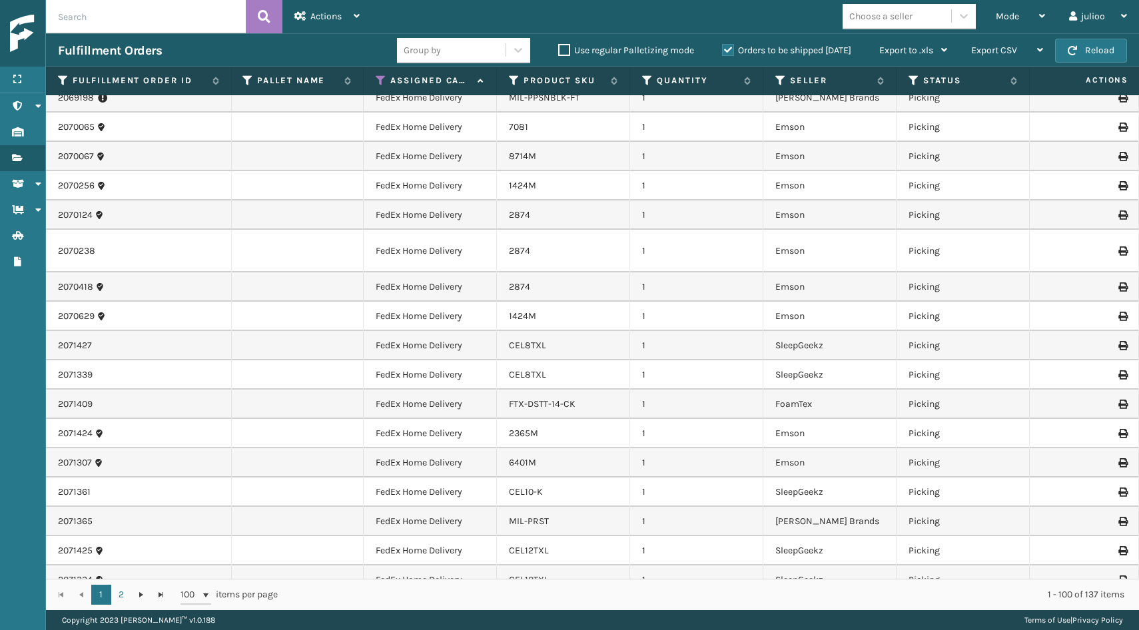
scroll to position [950, 23]
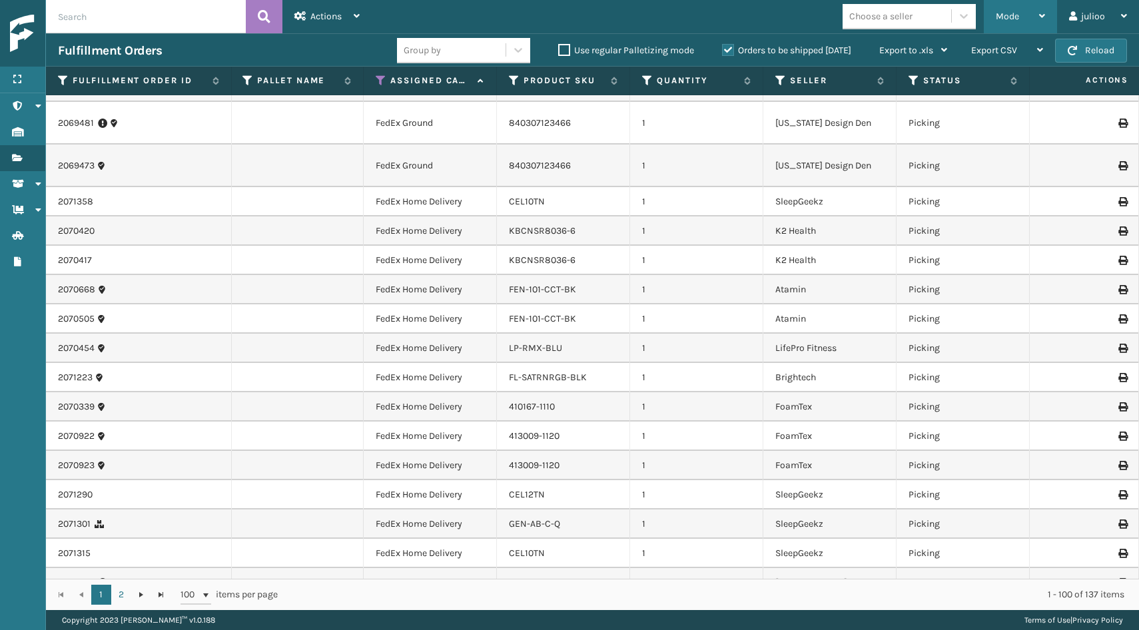
click at [1030, 17] on div "Mode" at bounding box center [1020, 16] width 49 height 33
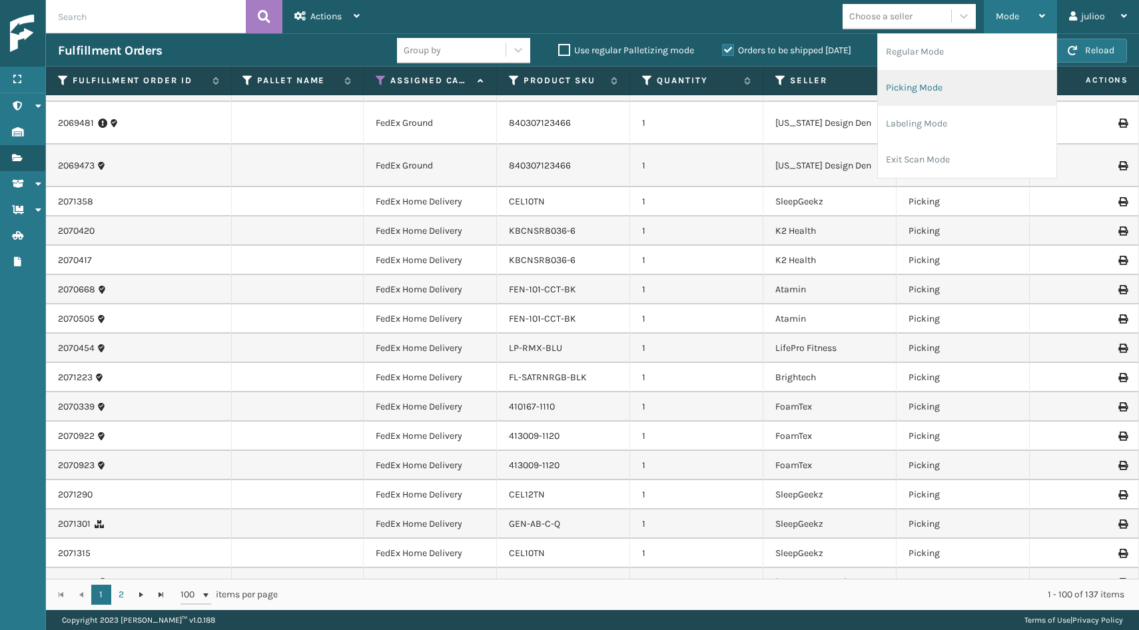
click at [961, 84] on li "Picking Mode" at bounding box center [967, 88] width 179 height 36
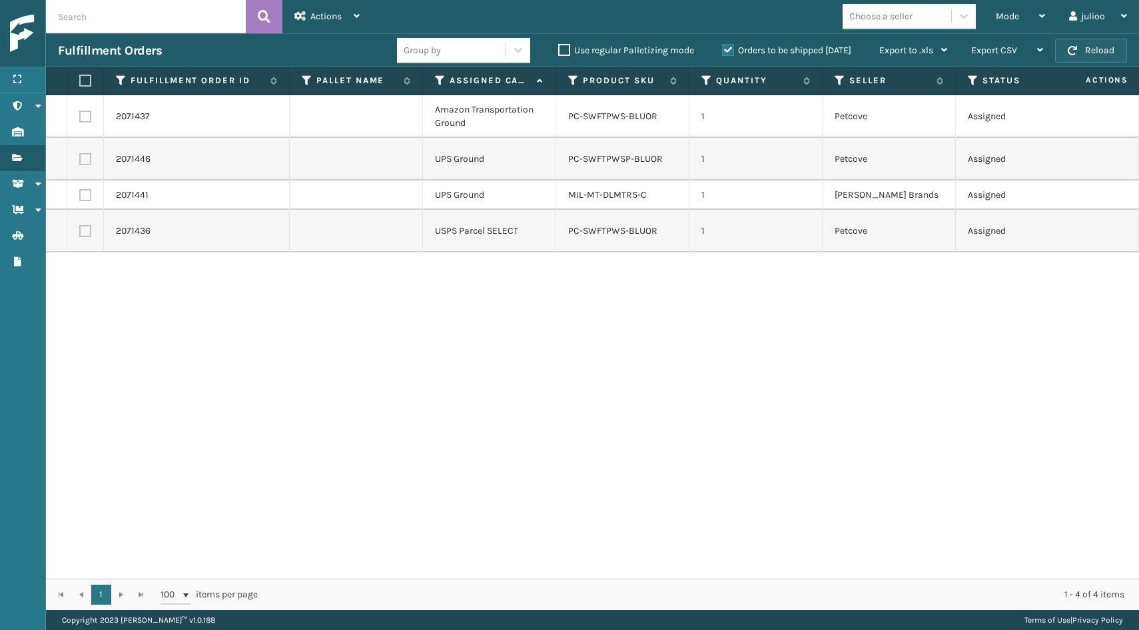
click at [1083, 51] on button "Reload" at bounding box center [1091, 51] width 72 height 24
click at [1118, 42] on button "Reload" at bounding box center [1091, 51] width 72 height 24
click at [1083, 51] on button "Reload" at bounding box center [1091, 51] width 72 height 24
click at [1100, 47] on button "Reload" at bounding box center [1091, 51] width 72 height 24
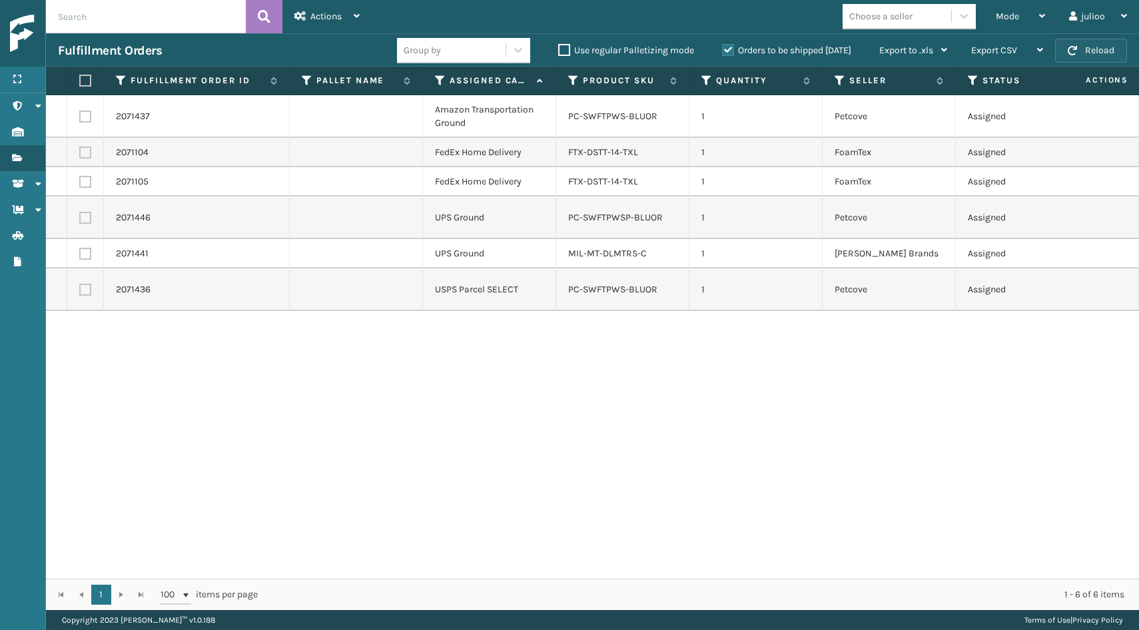
click at [1096, 53] on button "Reload" at bounding box center [1091, 51] width 72 height 24
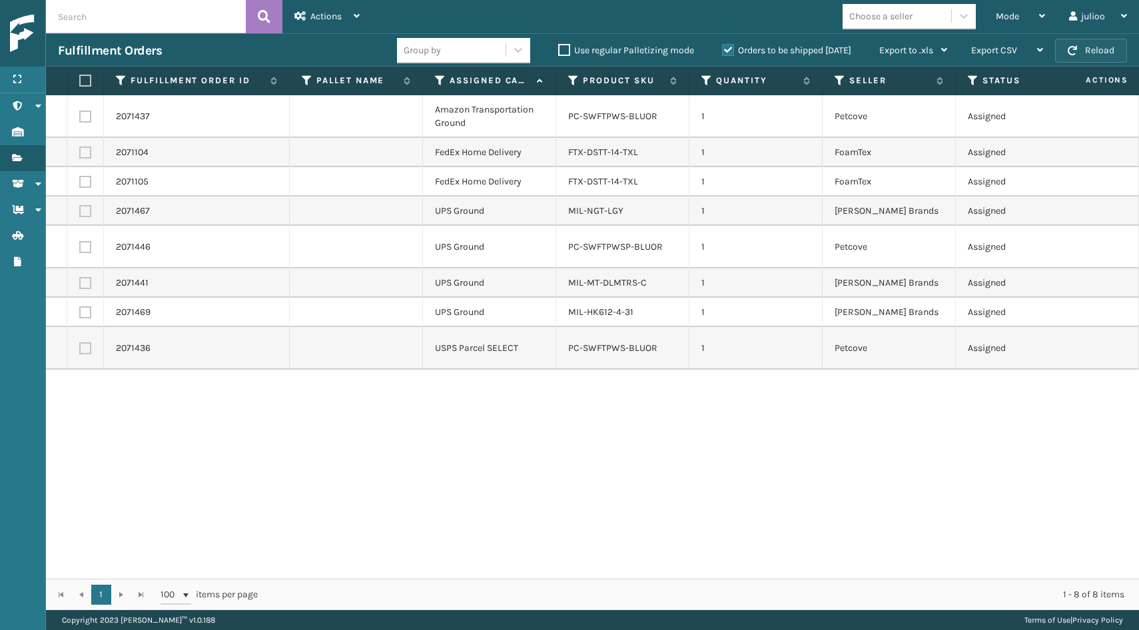
click at [1096, 50] on button "Reload" at bounding box center [1091, 51] width 72 height 24
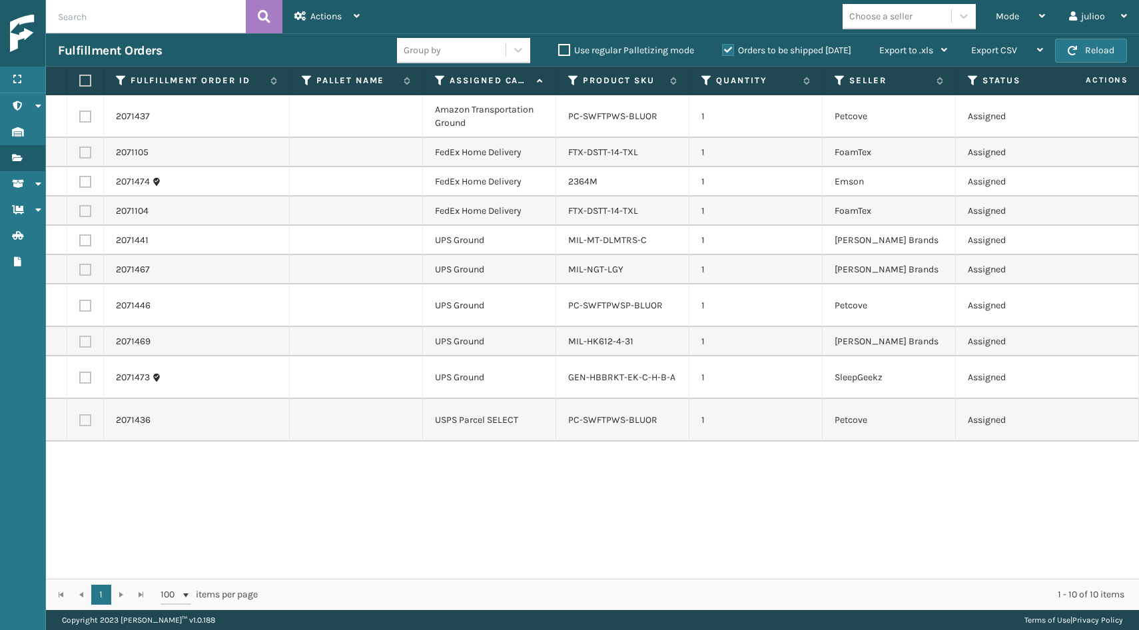
click at [1096, 50] on button "Reload" at bounding box center [1091, 51] width 72 height 24
click at [1073, 52] on span "button" at bounding box center [1072, 50] width 9 height 9
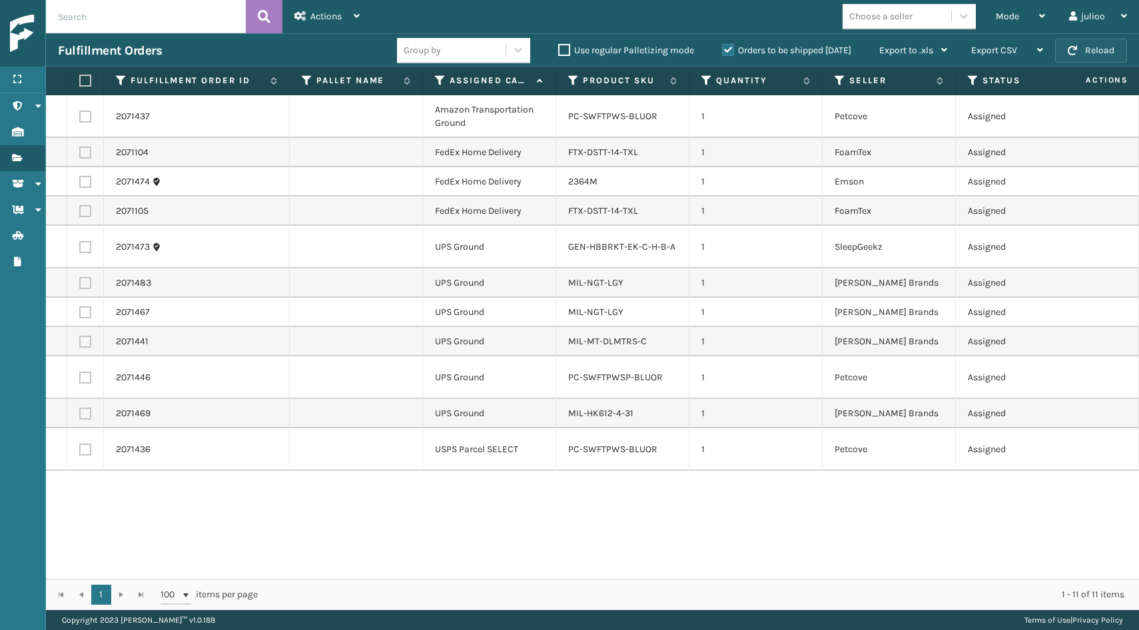
click at [1089, 48] on button "Reload" at bounding box center [1091, 51] width 72 height 24
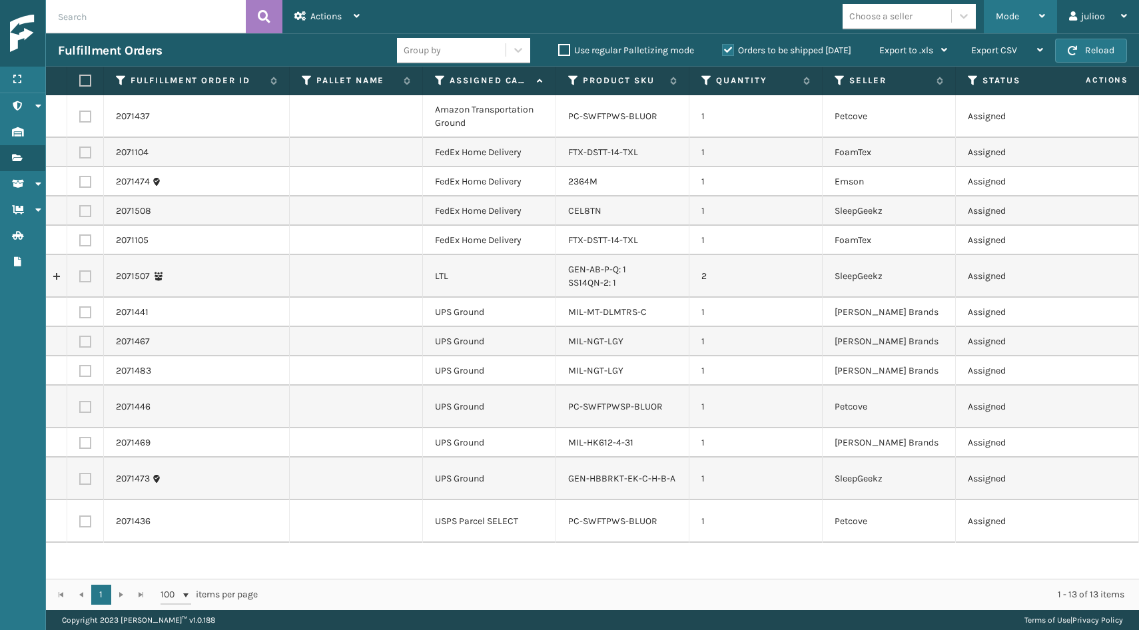
click at [1006, 22] on div "Mode" at bounding box center [1020, 16] width 49 height 33
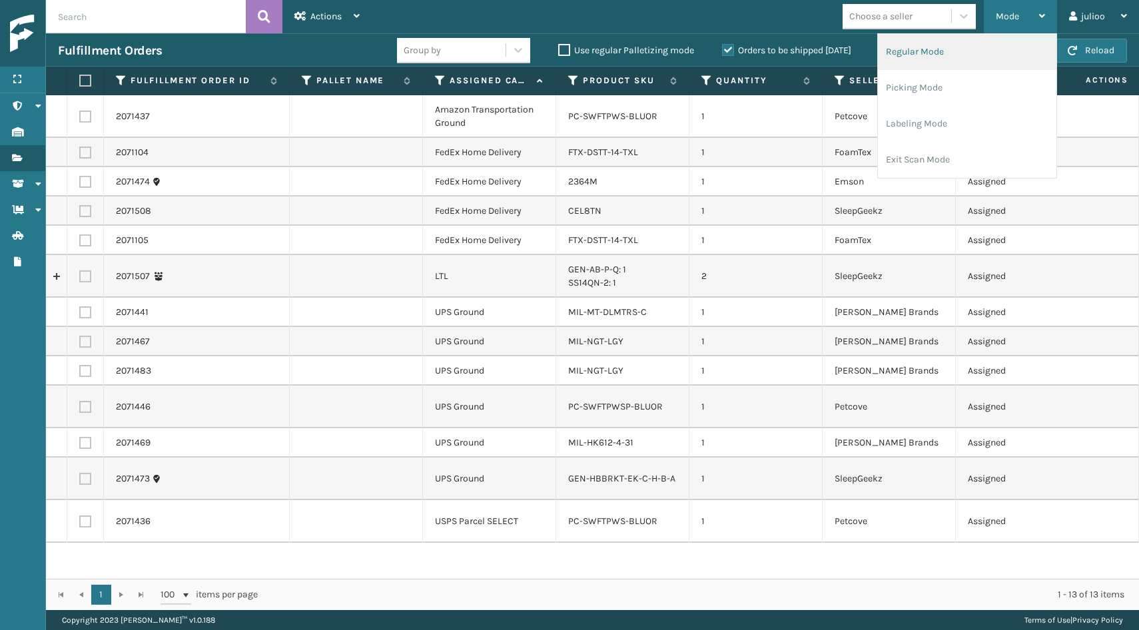
click at [959, 61] on li "Regular Mode" at bounding box center [967, 52] width 179 height 36
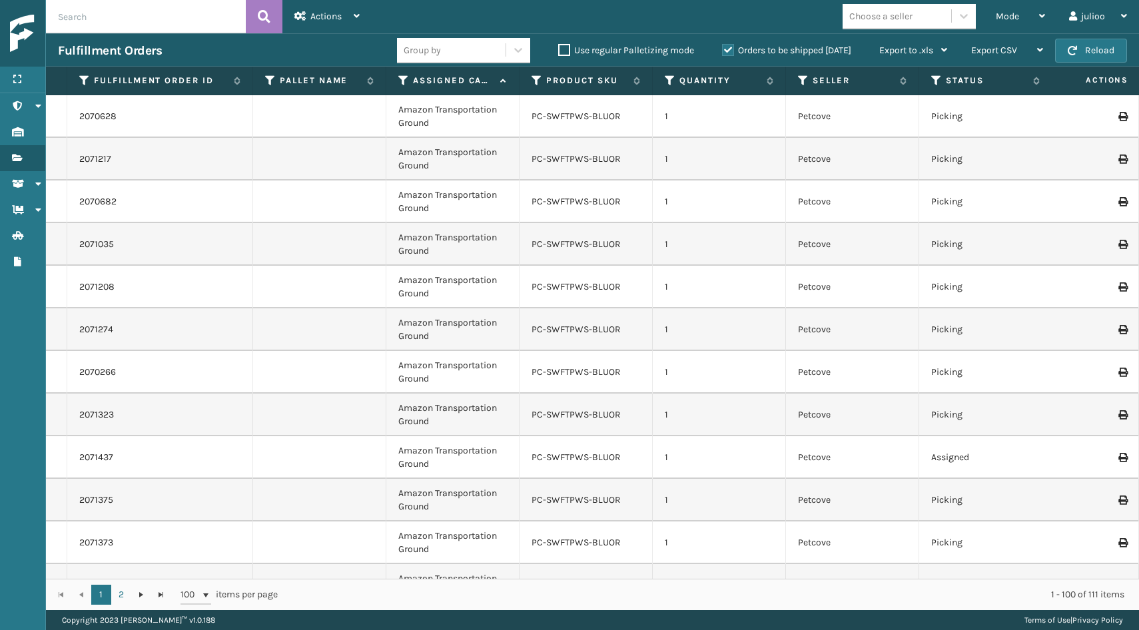
click at [402, 79] on icon at bounding box center [403, 81] width 11 height 12
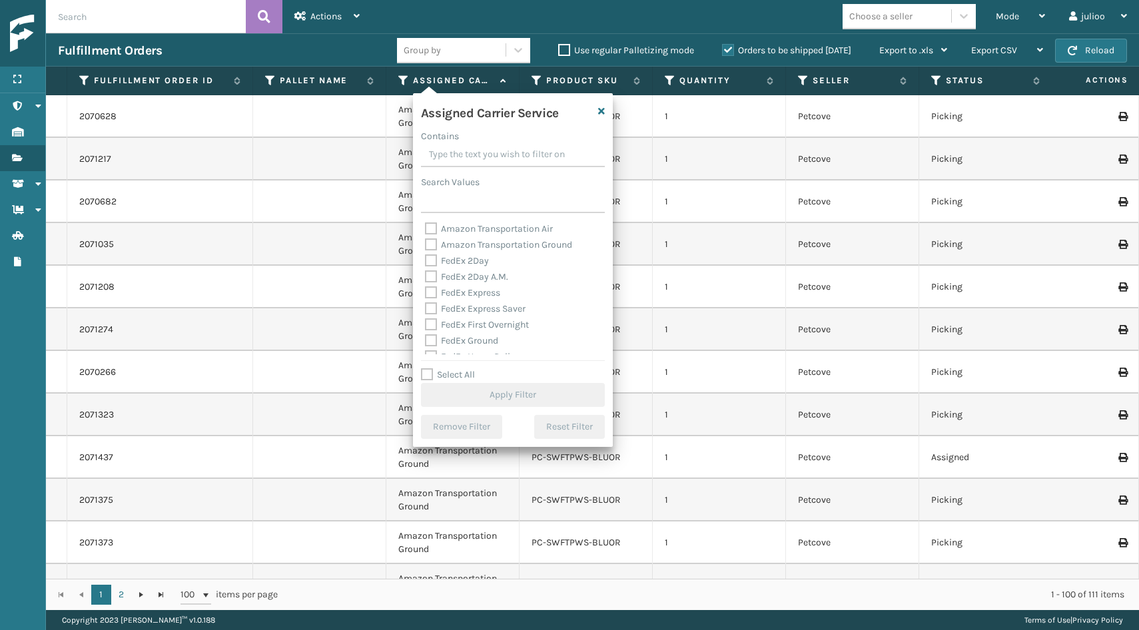
click at [427, 373] on label "Select All" at bounding box center [448, 374] width 54 height 11
click at [427, 368] on input "Select All" at bounding box center [521, 367] width 200 height 1
checkbox input "true"
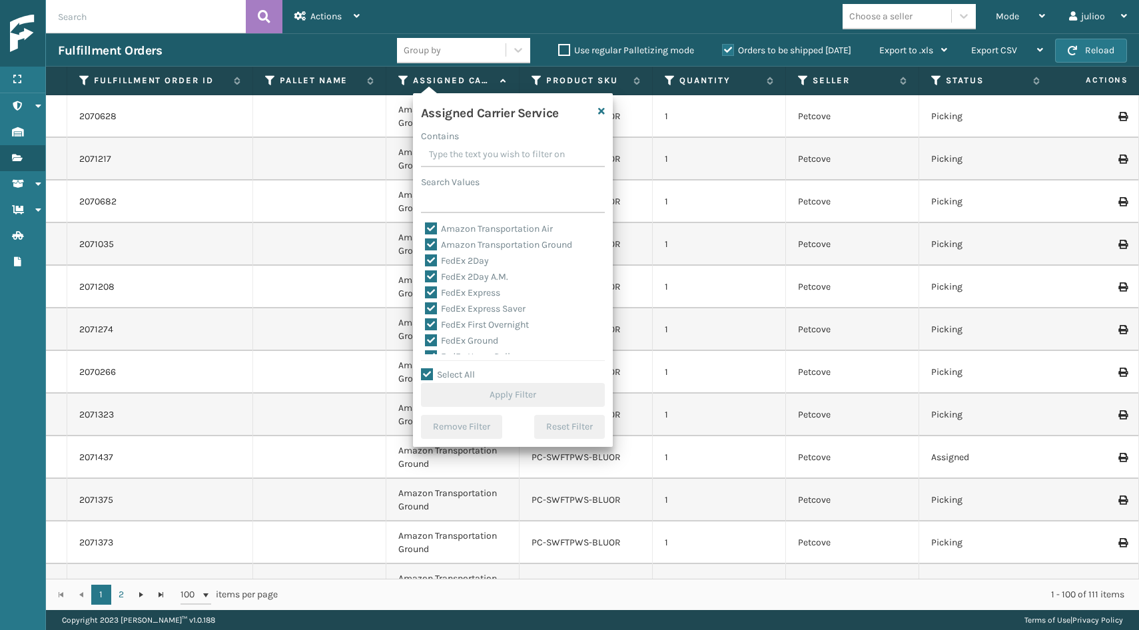
checkbox input "true"
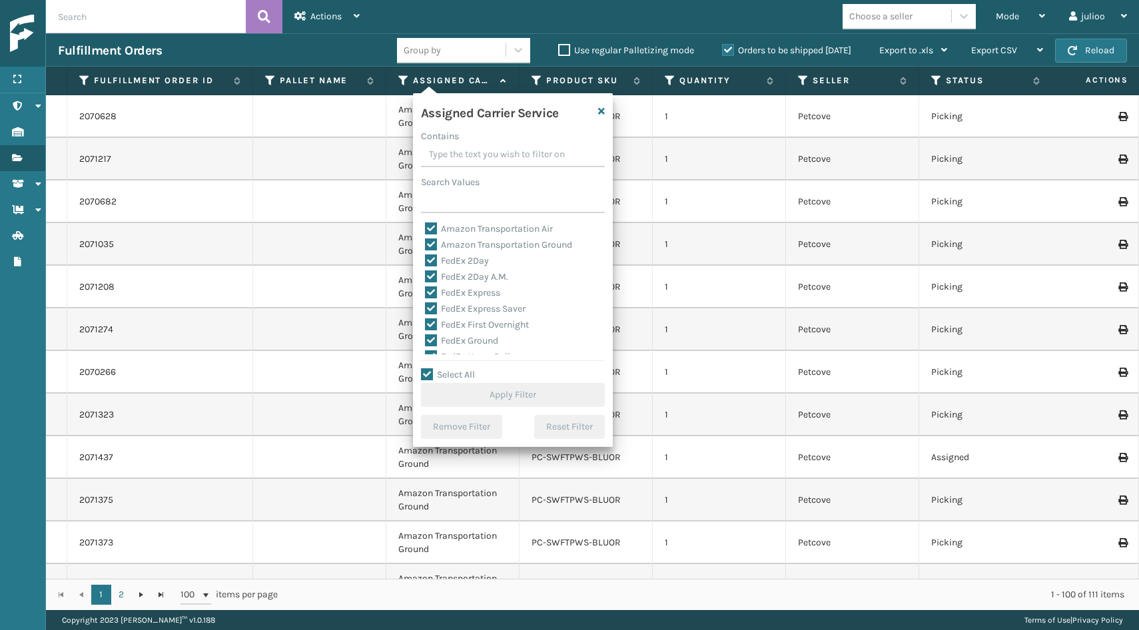
checkbox input "true"
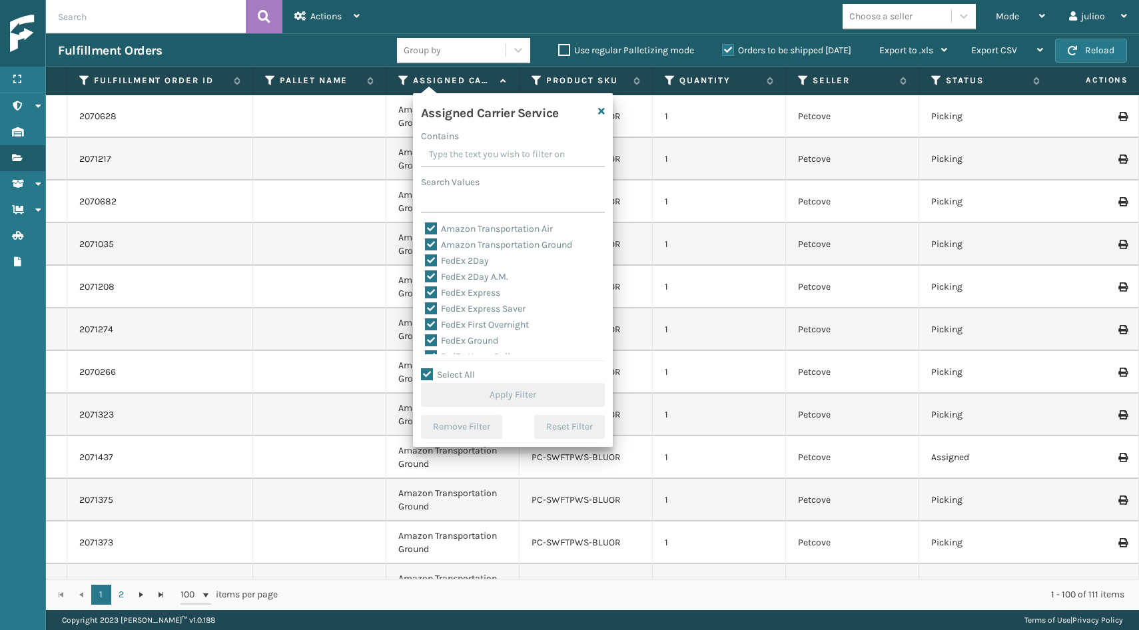
checkbox input "true"
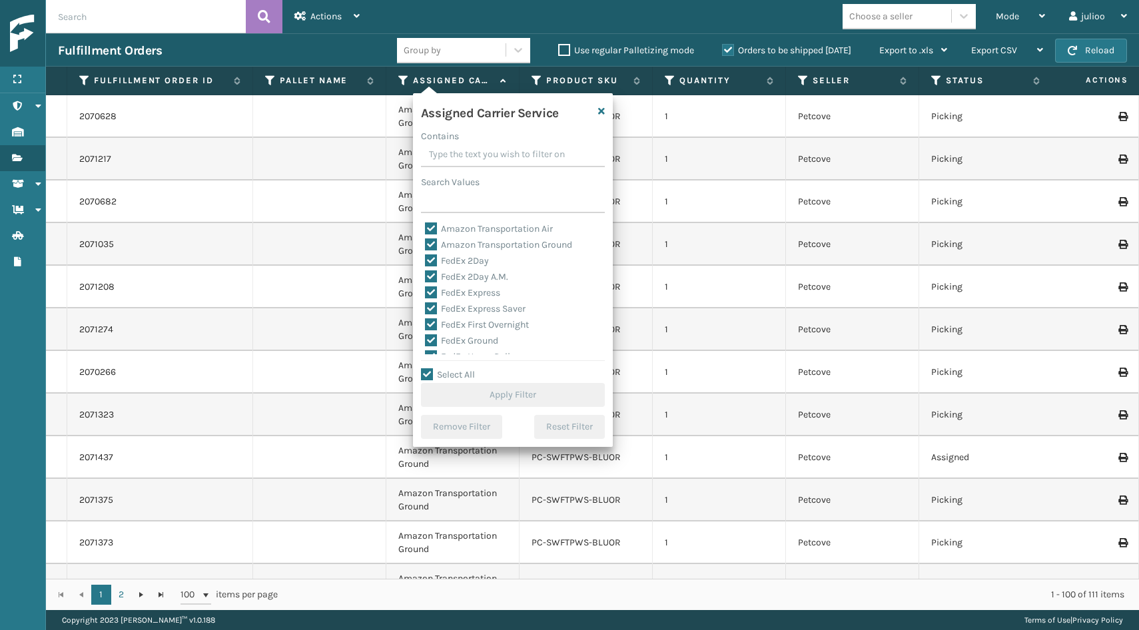
checkbox input "true"
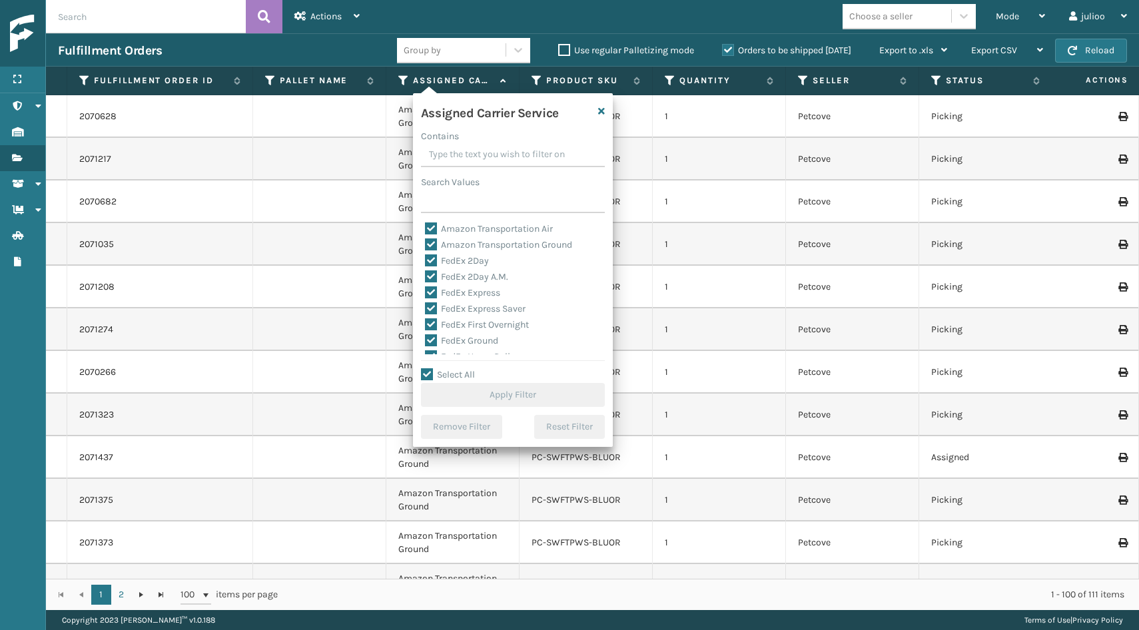
checkbox input "true"
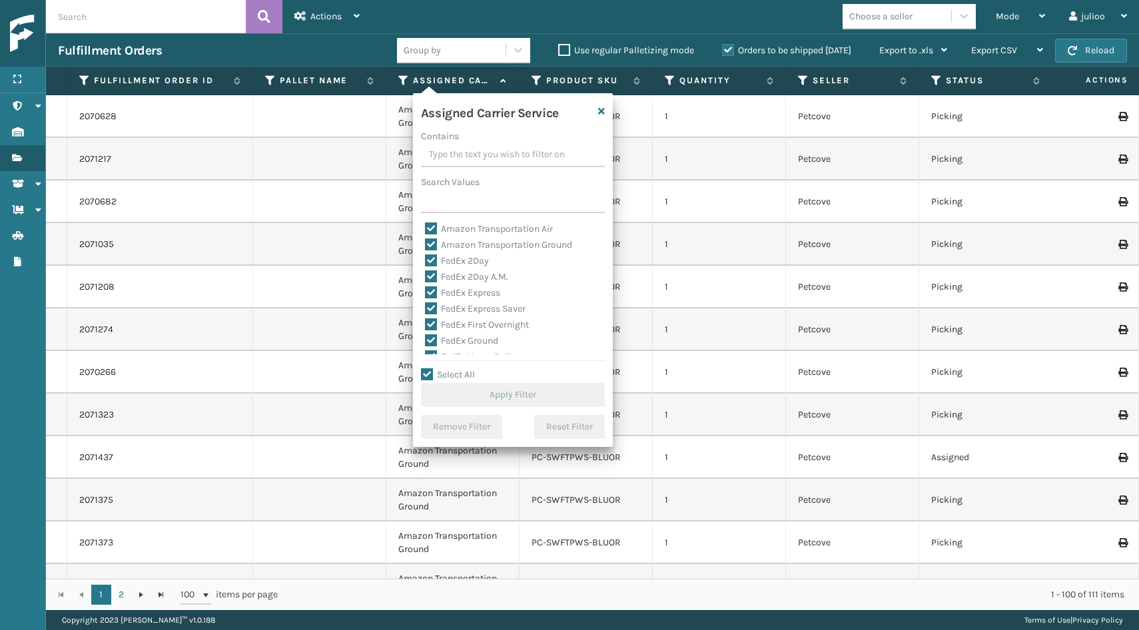
checkbox input "true"
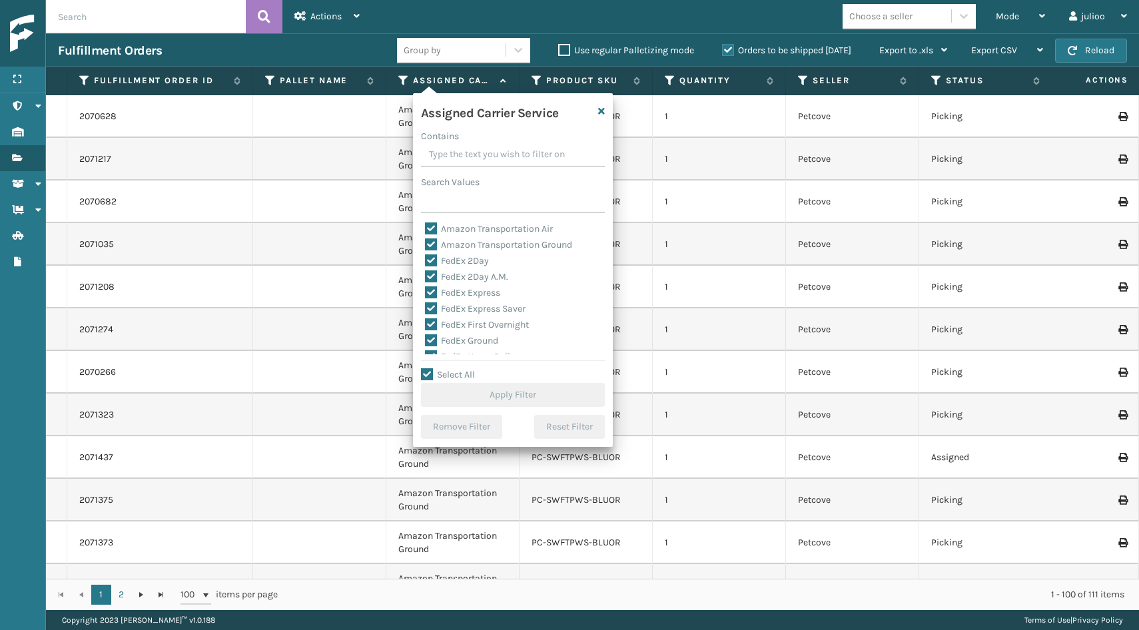
checkbox input "true"
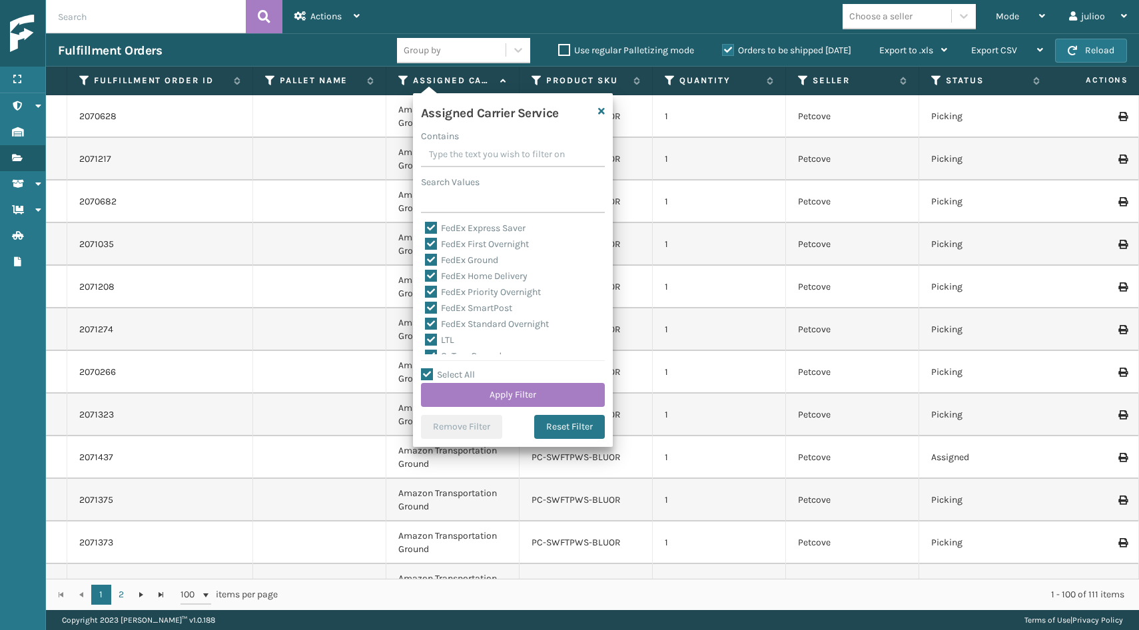
scroll to position [85, 0]
click at [429, 338] on label "LTL" at bounding box center [439, 335] width 29 height 11
click at [426, 336] on input "LTL" at bounding box center [425, 332] width 1 height 9
checkbox input "false"
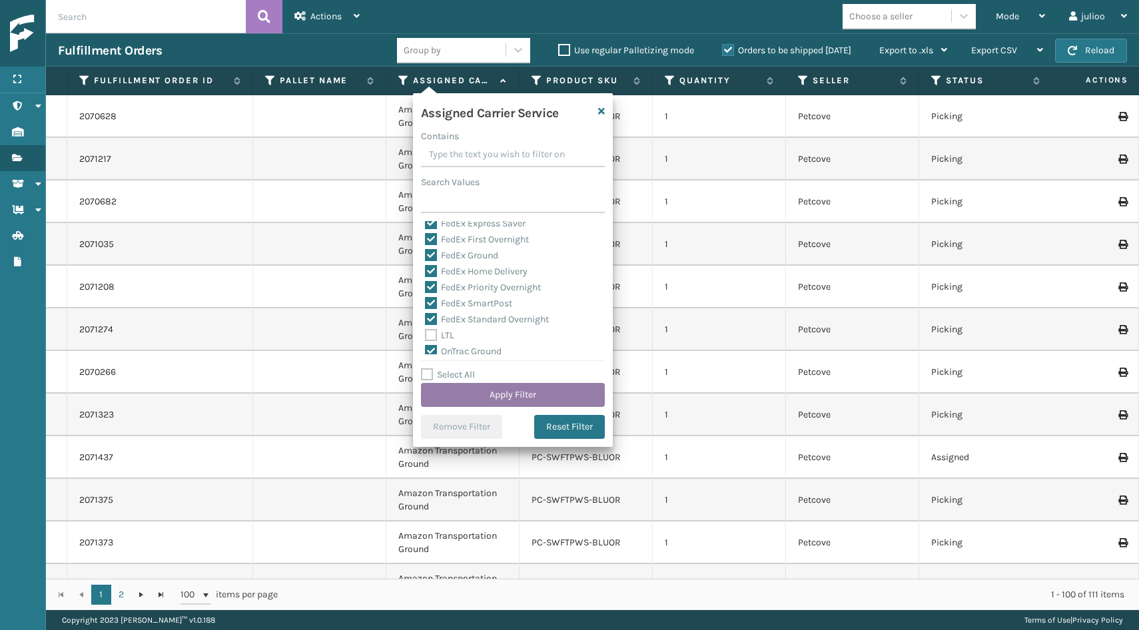
click at [462, 393] on button "Apply Filter" at bounding box center [513, 395] width 184 height 24
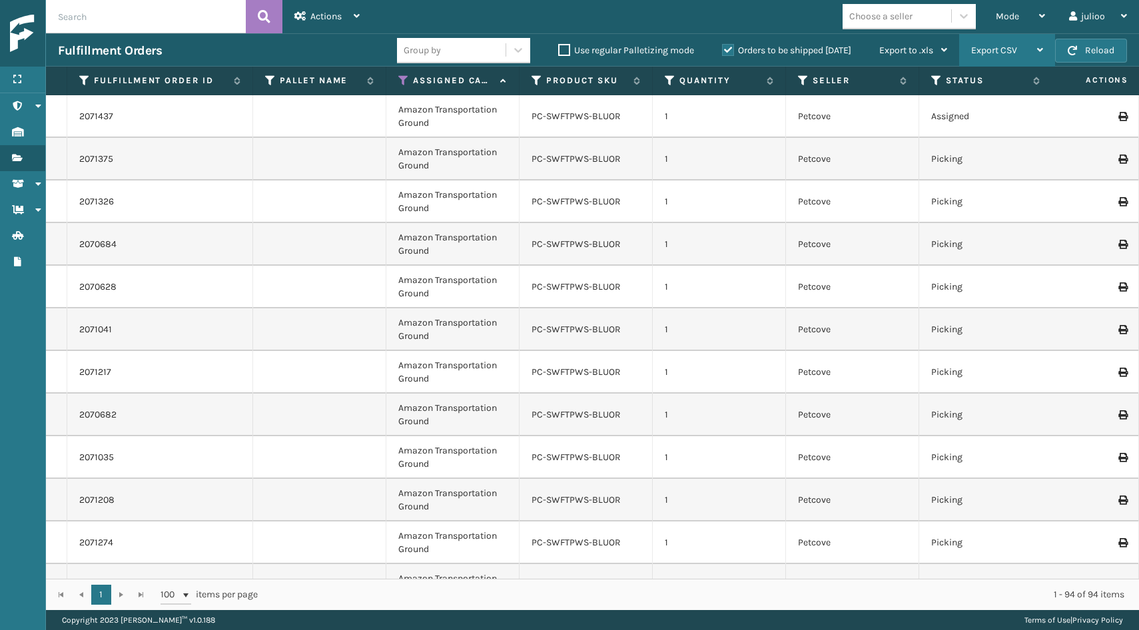
scroll to position [0, 0]
click at [1050, 1] on div "Mode Regular Mode Picking Mode Labeling Mode Exit Scan Mode" at bounding box center [1020, 16] width 73 height 33
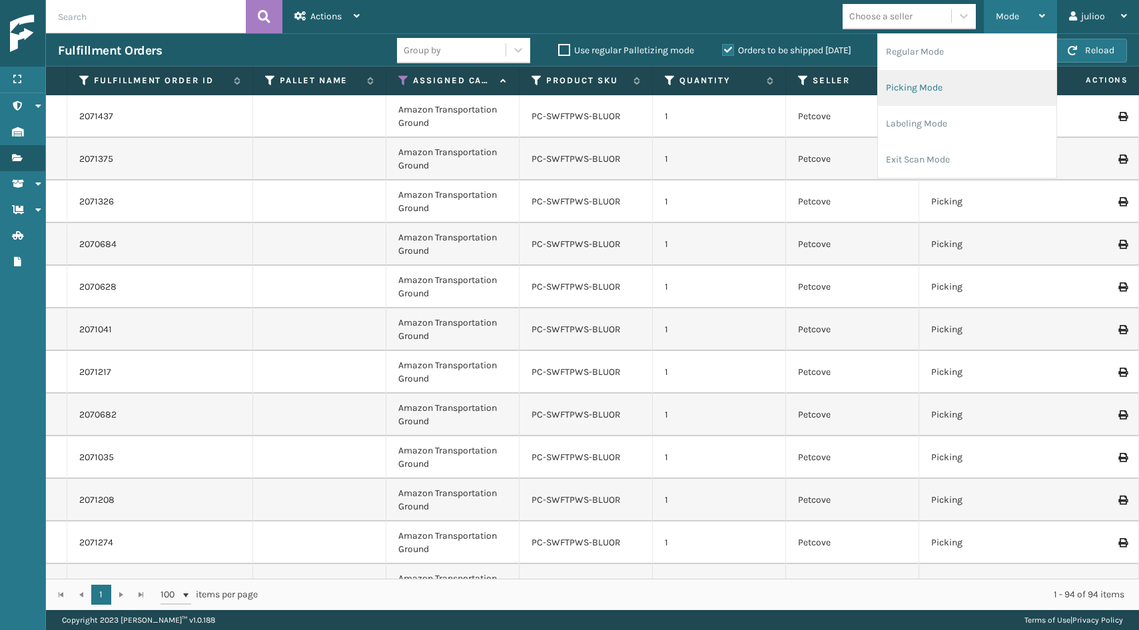
click at [920, 95] on li "Picking Mode" at bounding box center [967, 88] width 179 height 36
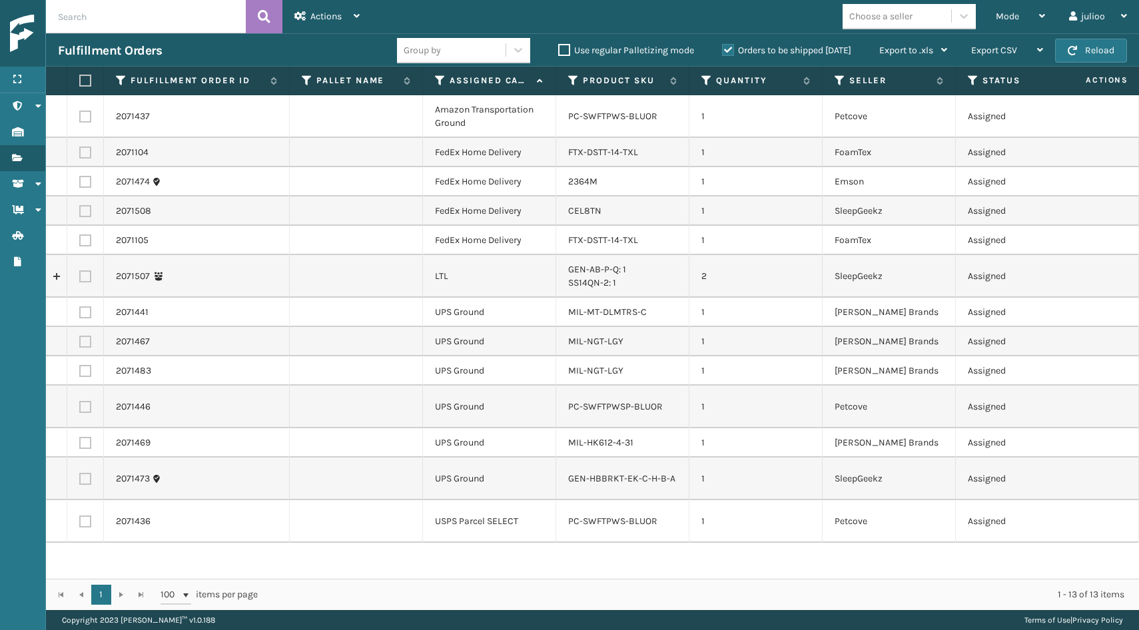
click at [87, 522] on label at bounding box center [85, 522] width 12 height 12
click at [80, 522] on input "checkbox" at bounding box center [79, 520] width 1 height 9
checkbox input "true"
click at [86, 117] on label at bounding box center [85, 117] width 12 height 12
click at [80, 117] on input "checkbox" at bounding box center [79, 115] width 1 height 9
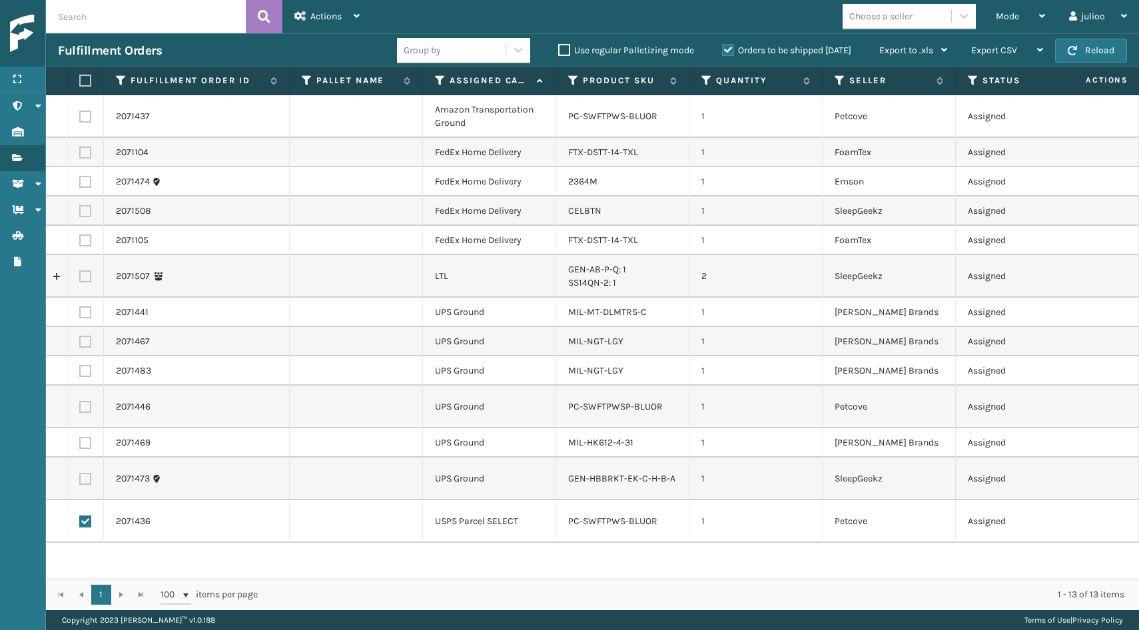
checkbox input "true"
click at [340, 11] on span "Actions" at bounding box center [325, 16] width 31 height 11
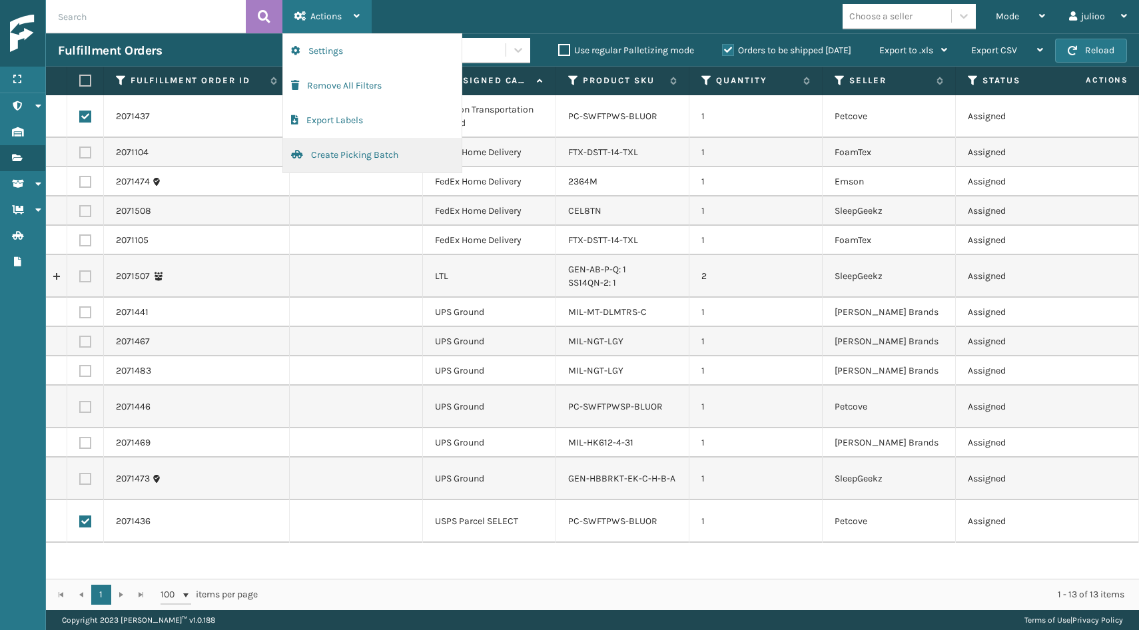
click at [340, 155] on button "Create Picking Batch" at bounding box center [372, 155] width 179 height 35
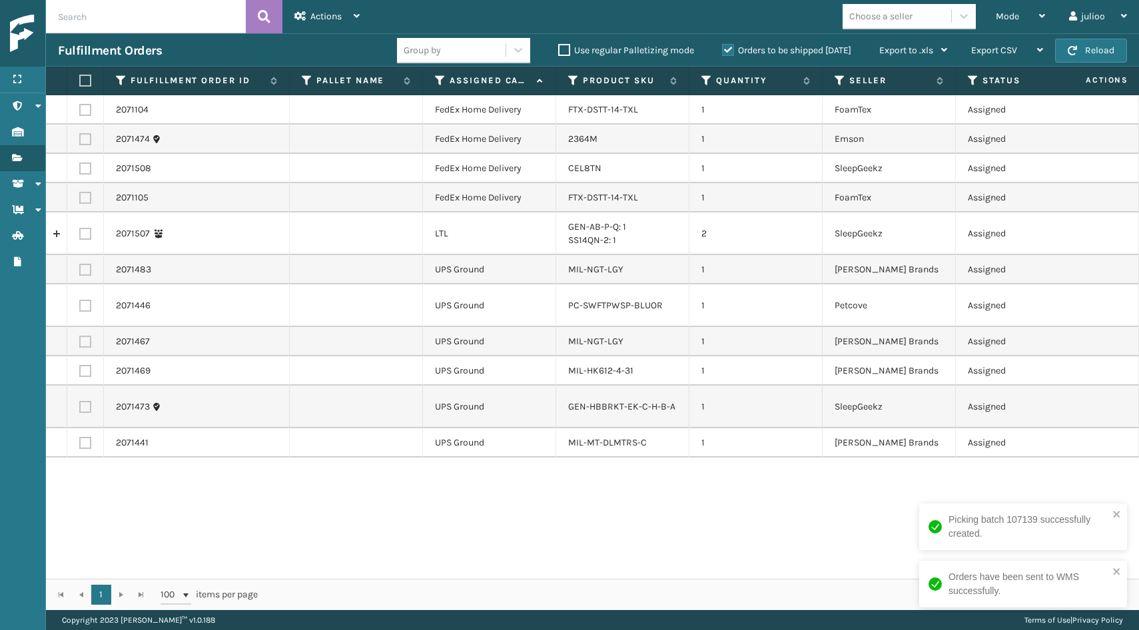
click at [83, 446] on label at bounding box center [85, 443] width 12 height 12
click at [80, 446] on input "checkbox" at bounding box center [79, 441] width 1 height 9
checkbox input "true"
click at [88, 401] on label at bounding box center [85, 407] width 12 height 12
click at [80, 401] on input "checkbox" at bounding box center [79, 405] width 1 height 9
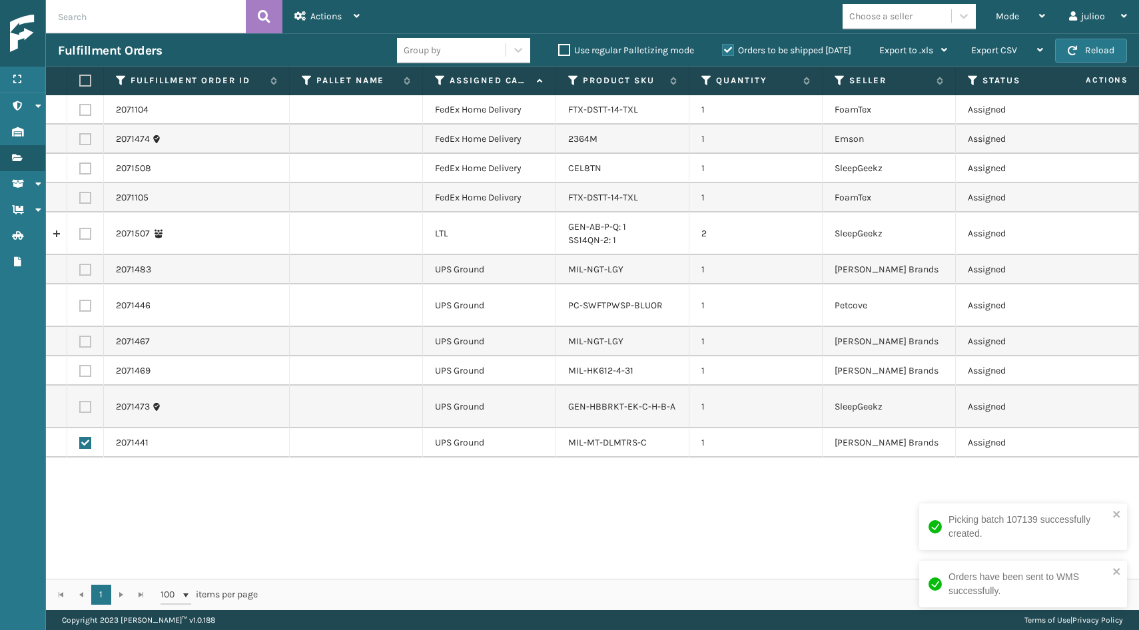
checkbox input "true"
click at [82, 362] on td at bounding box center [85, 370] width 37 height 29
click at [83, 370] on label at bounding box center [85, 371] width 12 height 12
click at [80, 370] on input "checkbox" at bounding box center [79, 369] width 1 height 9
checkbox input "true"
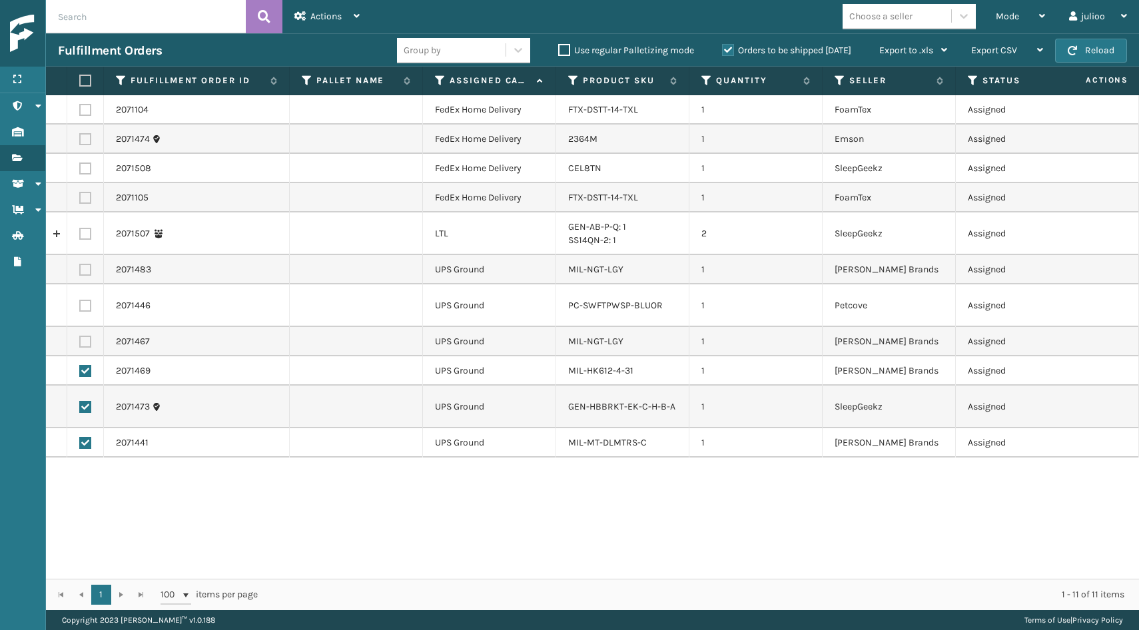
click at [83, 344] on label at bounding box center [85, 342] width 12 height 12
click at [80, 344] on input "checkbox" at bounding box center [79, 340] width 1 height 9
checkbox input "true"
click at [85, 306] on label at bounding box center [85, 306] width 12 height 12
click at [80, 306] on input "checkbox" at bounding box center [79, 304] width 1 height 9
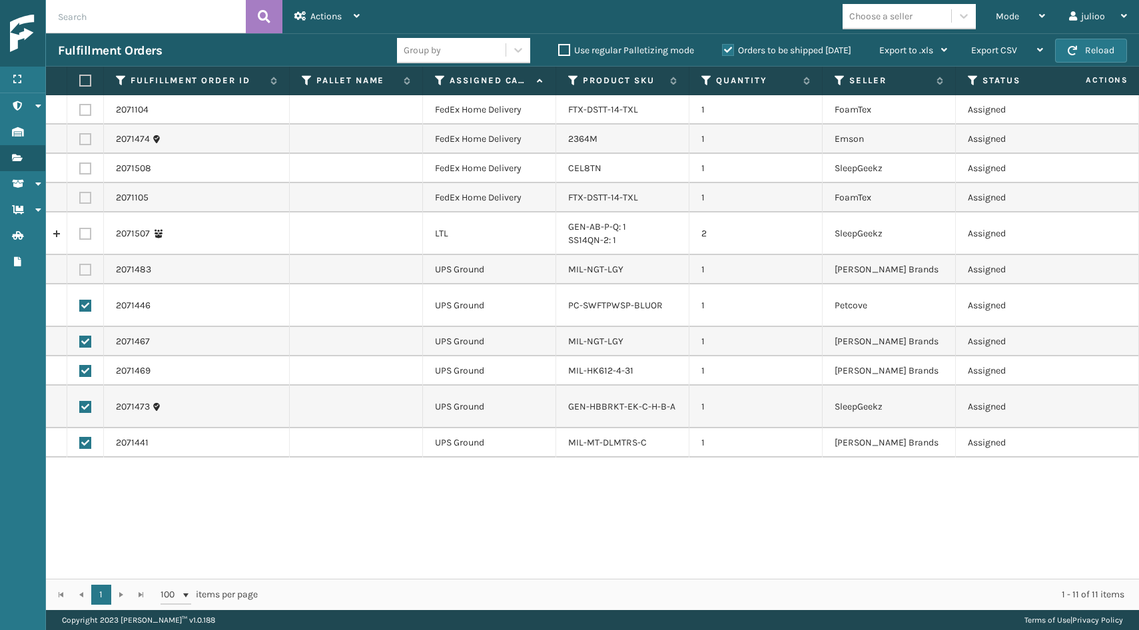
checkbox input "true"
click at [89, 267] on label at bounding box center [85, 270] width 12 height 12
click at [80, 267] on input "checkbox" at bounding box center [79, 268] width 1 height 9
checkbox input "true"
click at [357, 19] on icon at bounding box center [357, 15] width 6 height 9
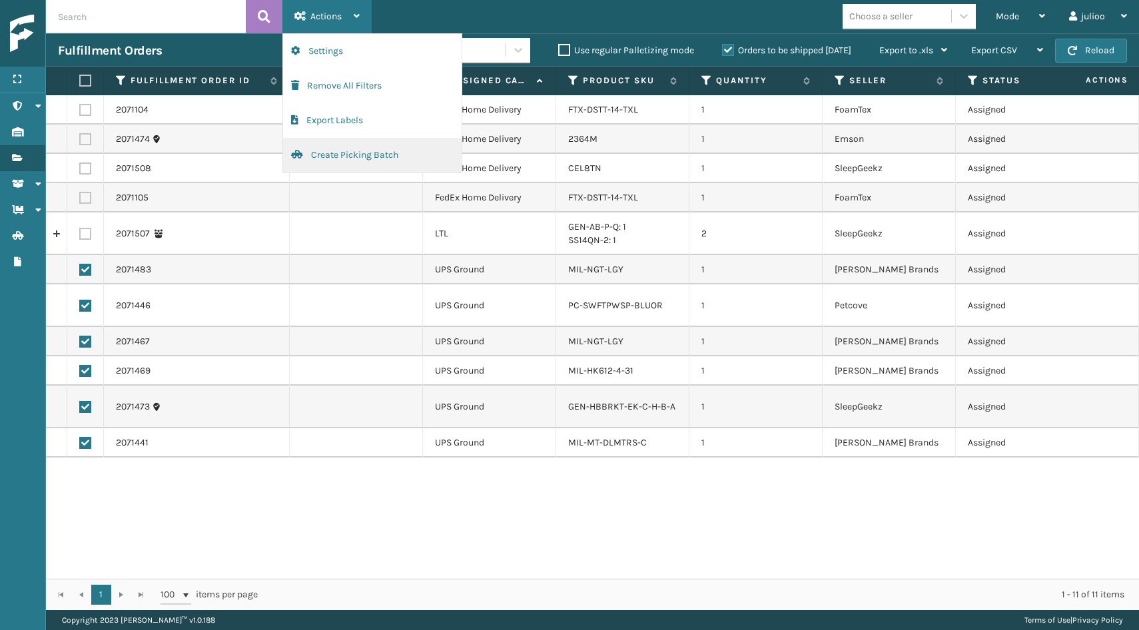
click at [334, 152] on button "Create Picking Batch" at bounding box center [372, 155] width 179 height 35
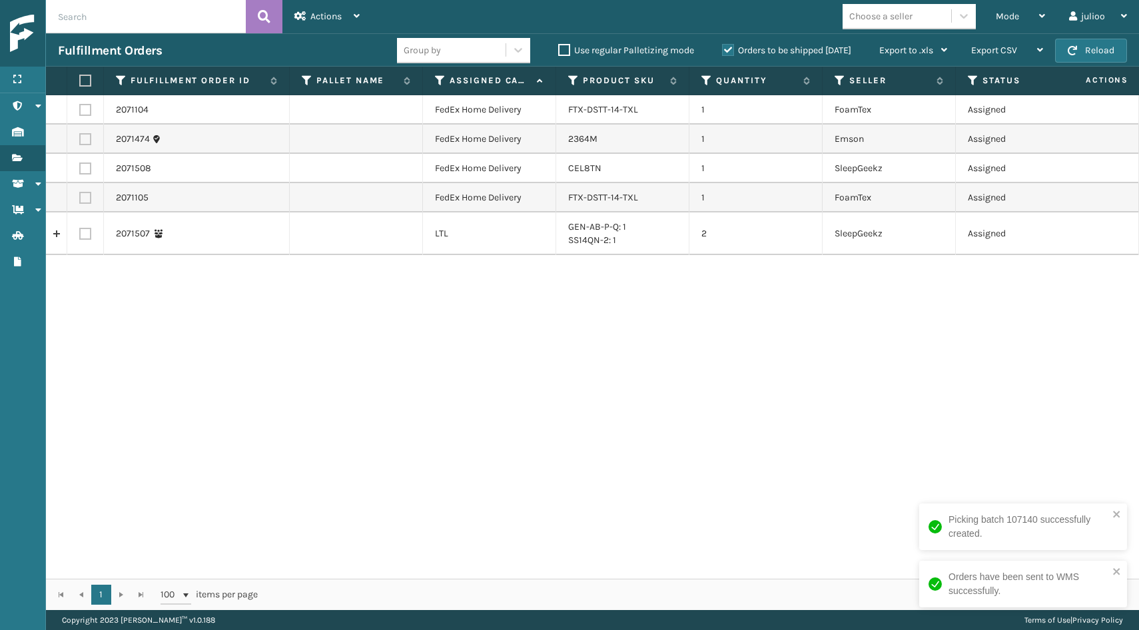
click at [86, 201] on label at bounding box center [85, 198] width 12 height 12
click at [80, 201] on input "checkbox" at bounding box center [79, 196] width 1 height 9
checkbox input "true"
click at [83, 170] on label at bounding box center [85, 169] width 12 height 12
click at [80, 170] on input "checkbox" at bounding box center [79, 167] width 1 height 9
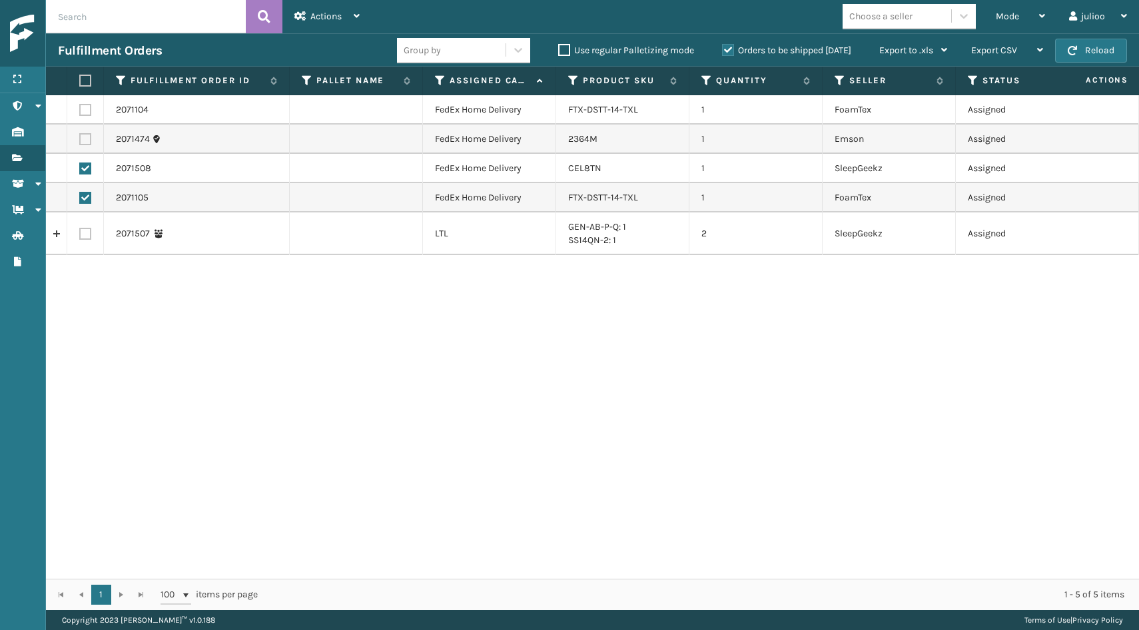
checkbox input "true"
click at [86, 133] on label at bounding box center [85, 139] width 12 height 12
click at [80, 133] on input "checkbox" at bounding box center [79, 137] width 1 height 9
checkbox input "true"
click at [84, 103] on td at bounding box center [85, 109] width 37 height 29
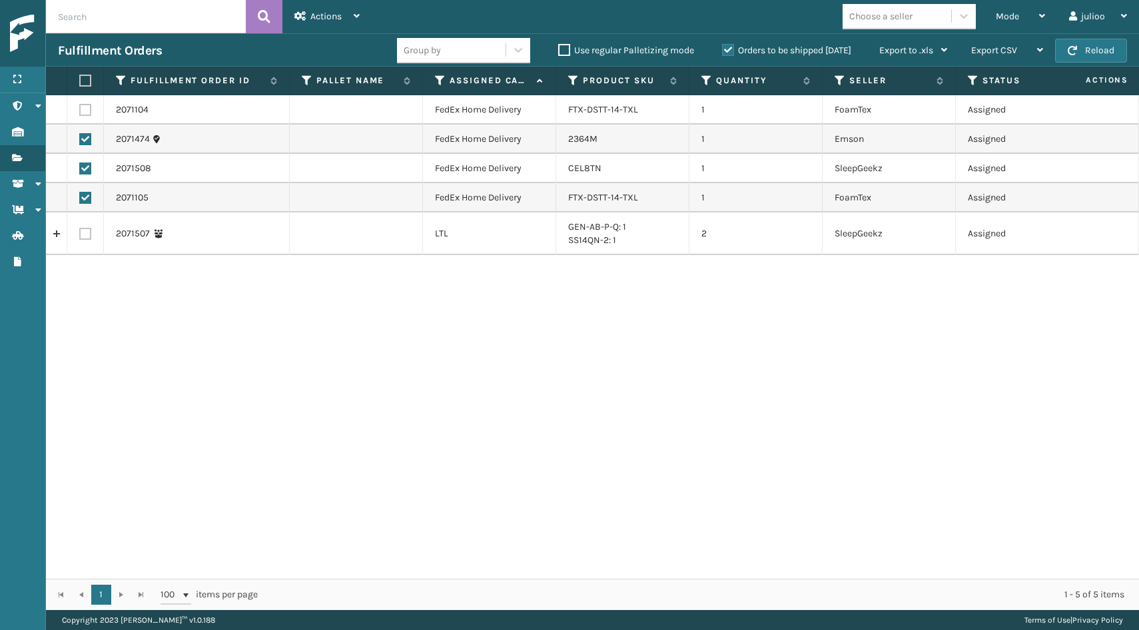
click at [84, 105] on label at bounding box center [85, 110] width 12 height 12
click at [80, 105] on input "checkbox" at bounding box center [79, 108] width 1 height 9
checkbox input "true"
click at [318, 18] on span "Actions" at bounding box center [325, 16] width 31 height 11
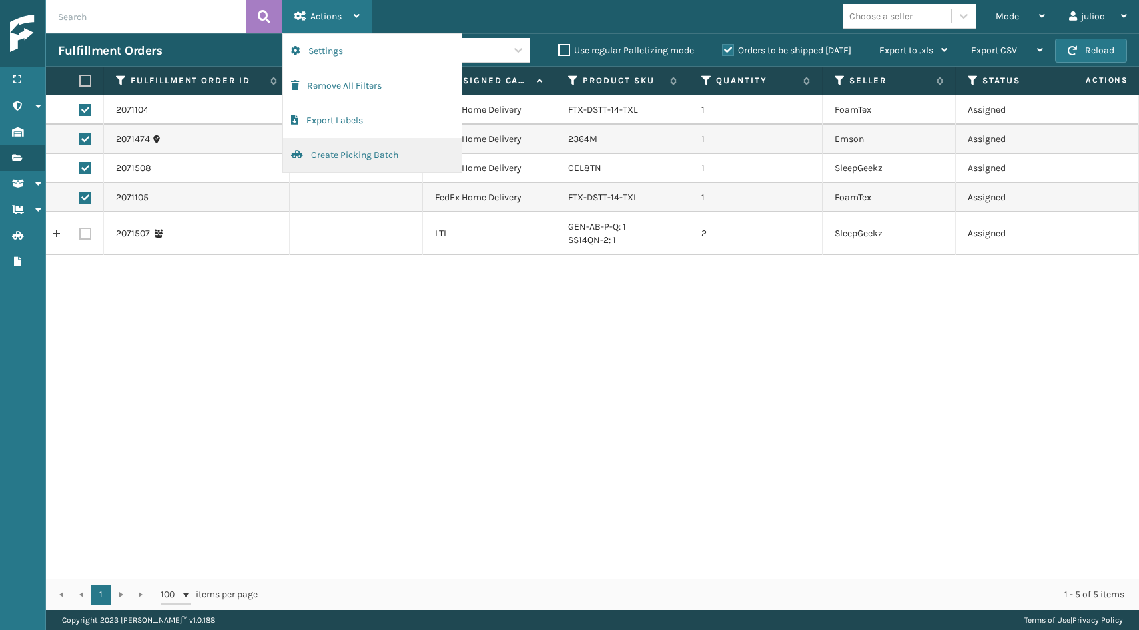
click at [322, 150] on button "Create Picking Batch" at bounding box center [372, 155] width 179 height 35
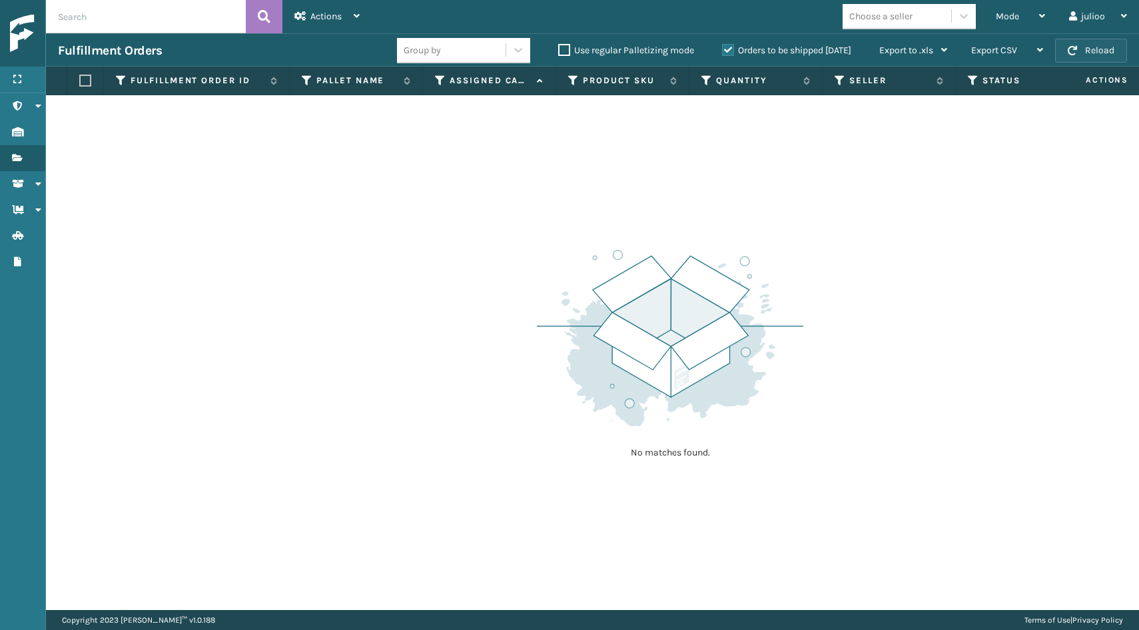
click at [1094, 49] on button "Reload" at bounding box center [1091, 51] width 72 height 24
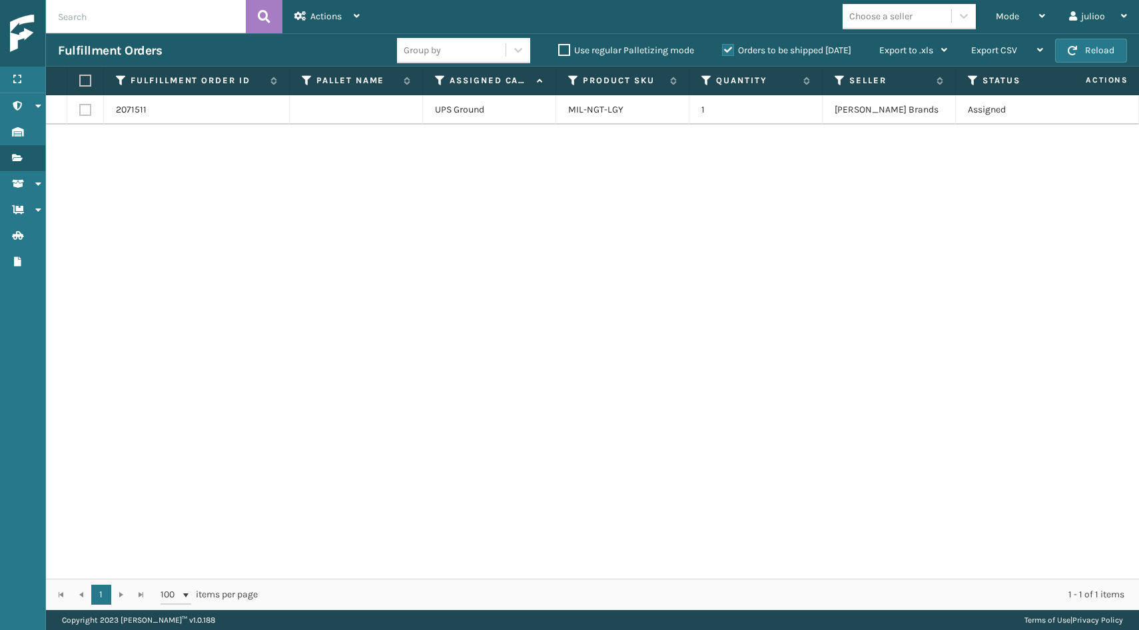
click at [1094, 49] on button "Reload" at bounding box center [1091, 51] width 72 height 24
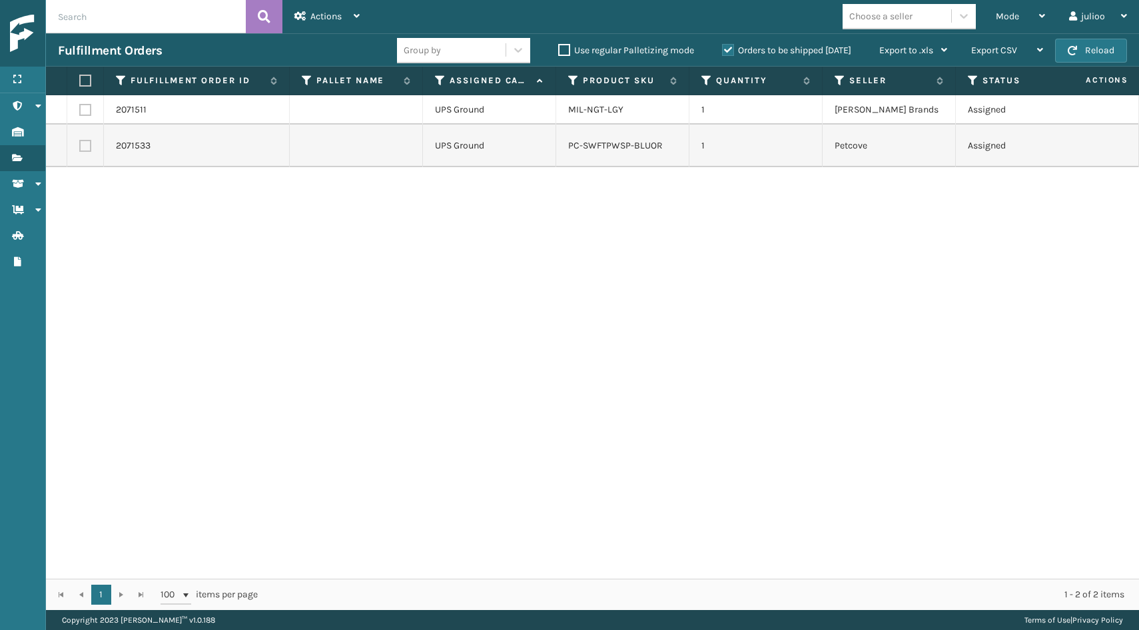
click at [1094, 49] on button "Reload" at bounding box center [1091, 51] width 72 height 24
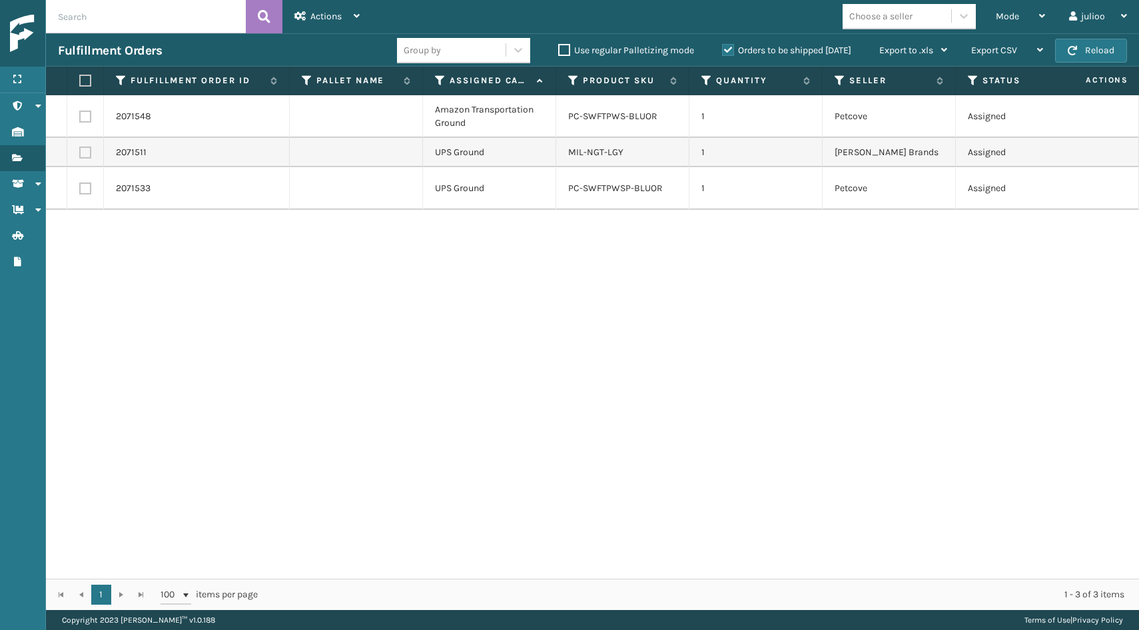
click at [1094, 49] on button "Reload" at bounding box center [1091, 51] width 72 height 24
click at [1091, 61] on button "Reload" at bounding box center [1091, 51] width 72 height 24
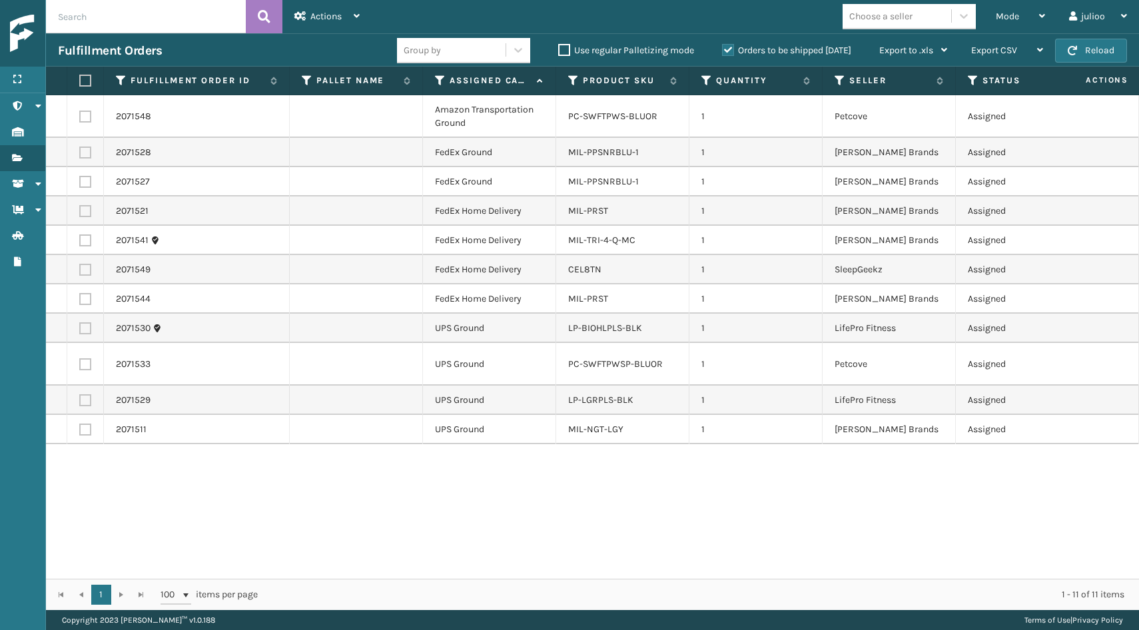
click at [86, 298] on label at bounding box center [85, 299] width 12 height 12
click at [80, 298] on input "checkbox" at bounding box center [79, 297] width 1 height 9
checkbox input "true"
click at [85, 272] on label at bounding box center [85, 270] width 12 height 12
click at [80, 272] on input "checkbox" at bounding box center [79, 268] width 1 height 9
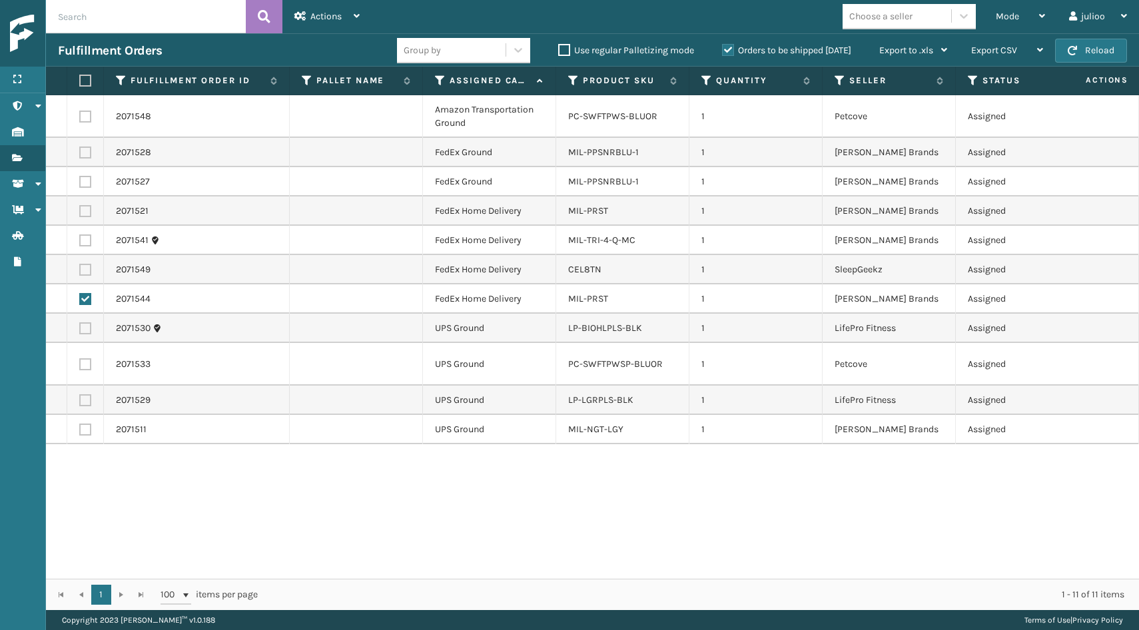
checkbox input "true"
click at [85, 236] on label at bounding box center [85, 240] width 12 height 12
click at [80, 236] on input "checkbox" at bounding box center [79, 238] width 1 height 9
checkbox input "true"
click at [85, 205] on td at bounding box center [85, 211] width 37 height 29
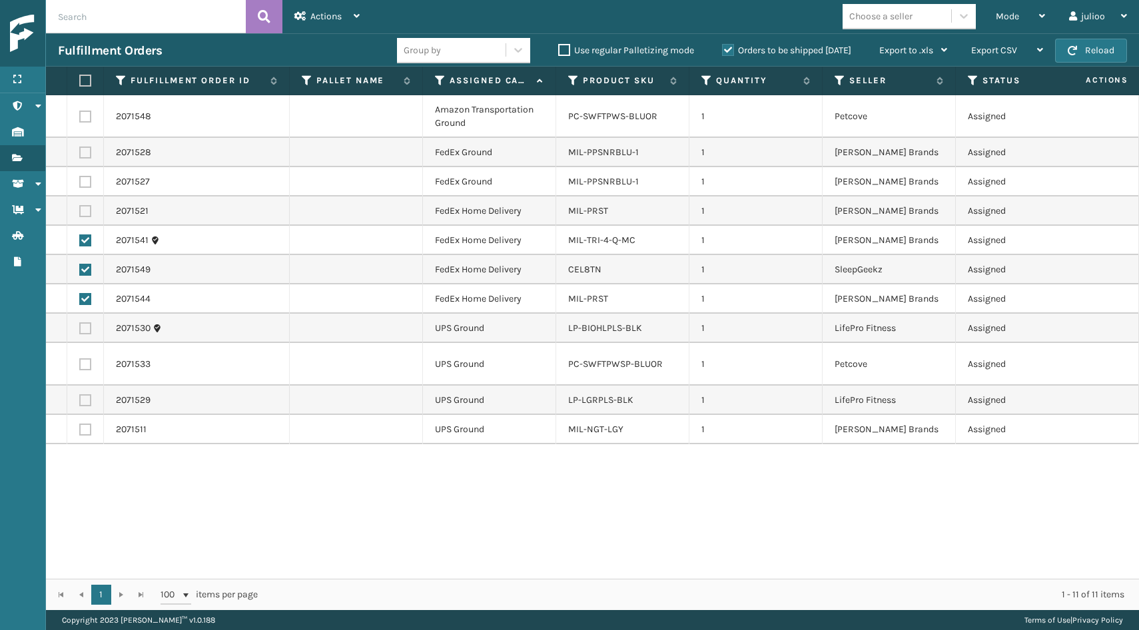
click at [85, 214] on label at bounding box center [85, 211] width 12 height 12
click at [80, 214] on input "checkbox" at bounding box center [79, 209] width 1 height 9
checkbox input "true"
click at [84, 187] on label at bounding box center [85, 182] width 12 height 12
click at [80, 185] on input "checkbox" at bounding box center [79, 180] width 1 height 9
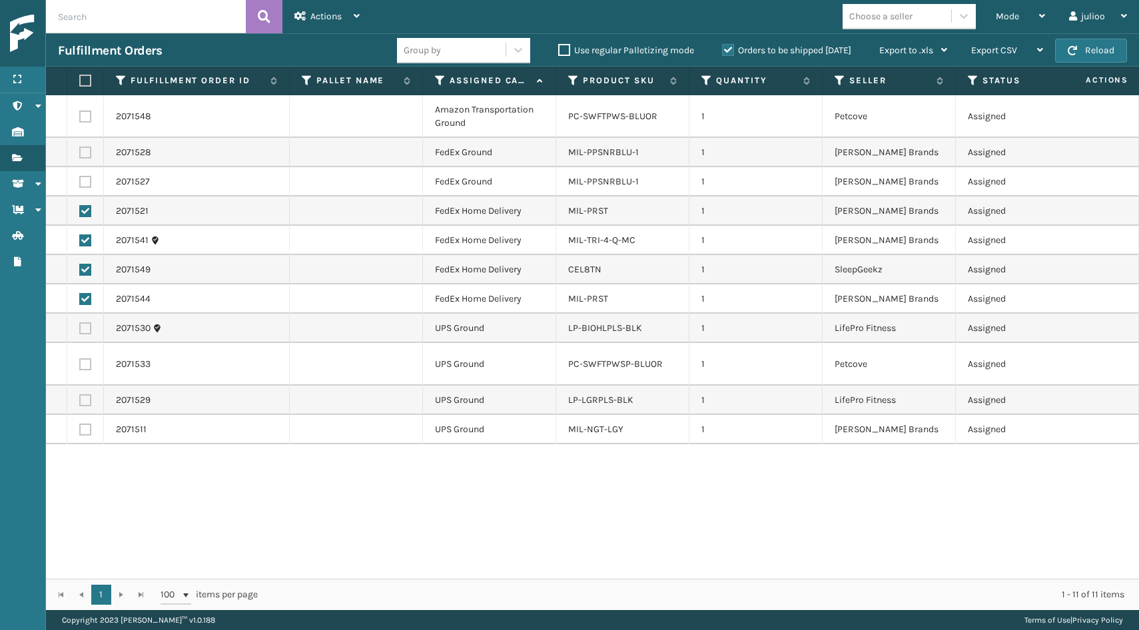
checkbox input "true"
click at [84, 155] on label at bounding box center [85, 153] width 12 height 12
click at [80, 155] on input "checkbox" at bounding box center [79, 151] width 1 height 9
checkbox input "true"
click at [334, 25] on div "Actions" at bounding box center [326, 16] width 65 height 33
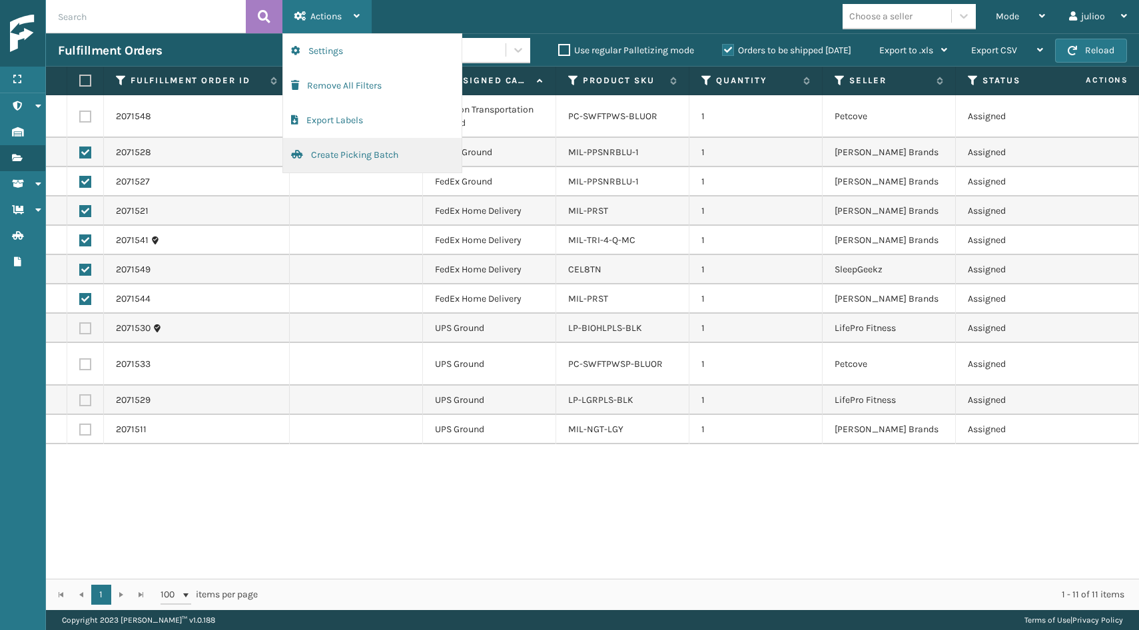
click at [334, 158] on button "Create Picking Batch" at bounding box center [372, 155] width 179 height 35
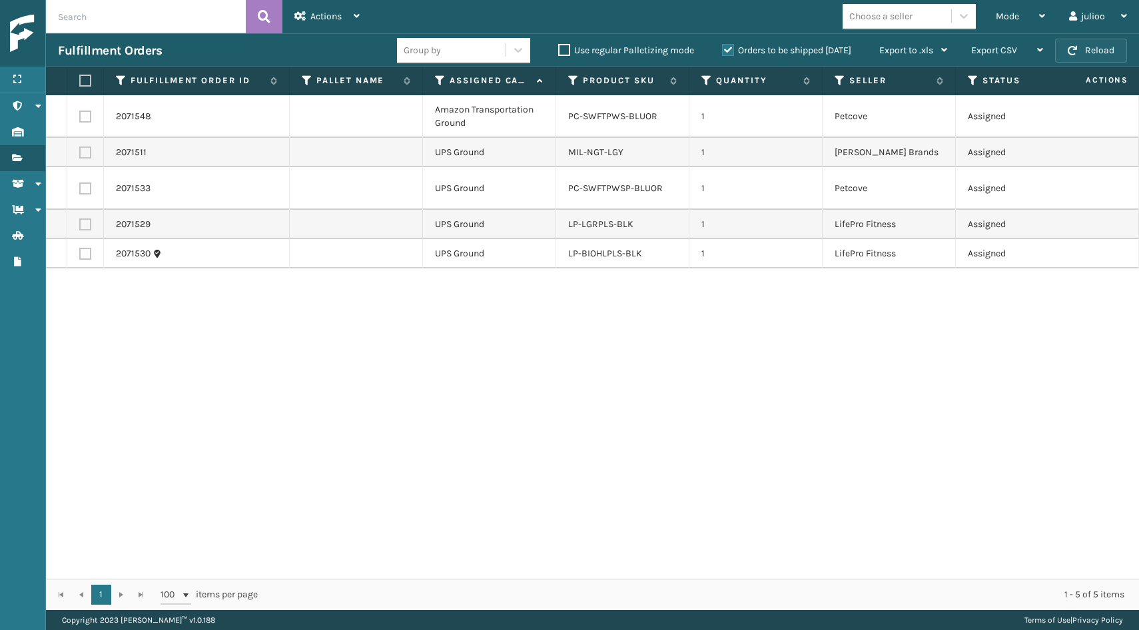
click at [1096, 52] on button "Reload" at bounding box center [1091, 51] width 72 height 24
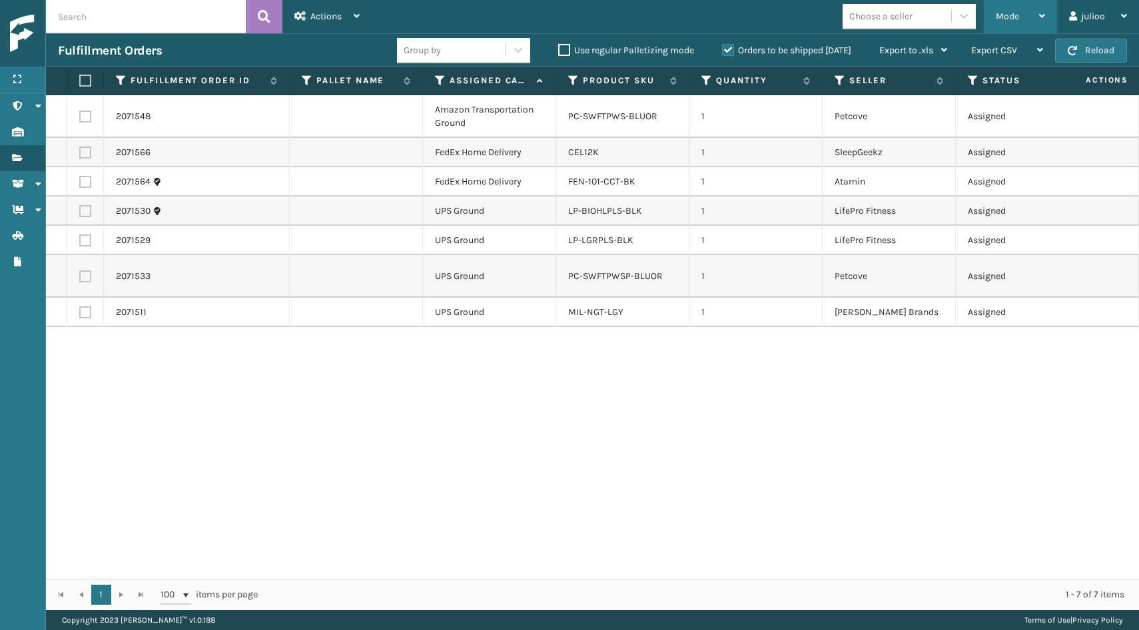
click at [1017, 13] on span "Mode" at bounding box center [1007, 16] width 23 height 11
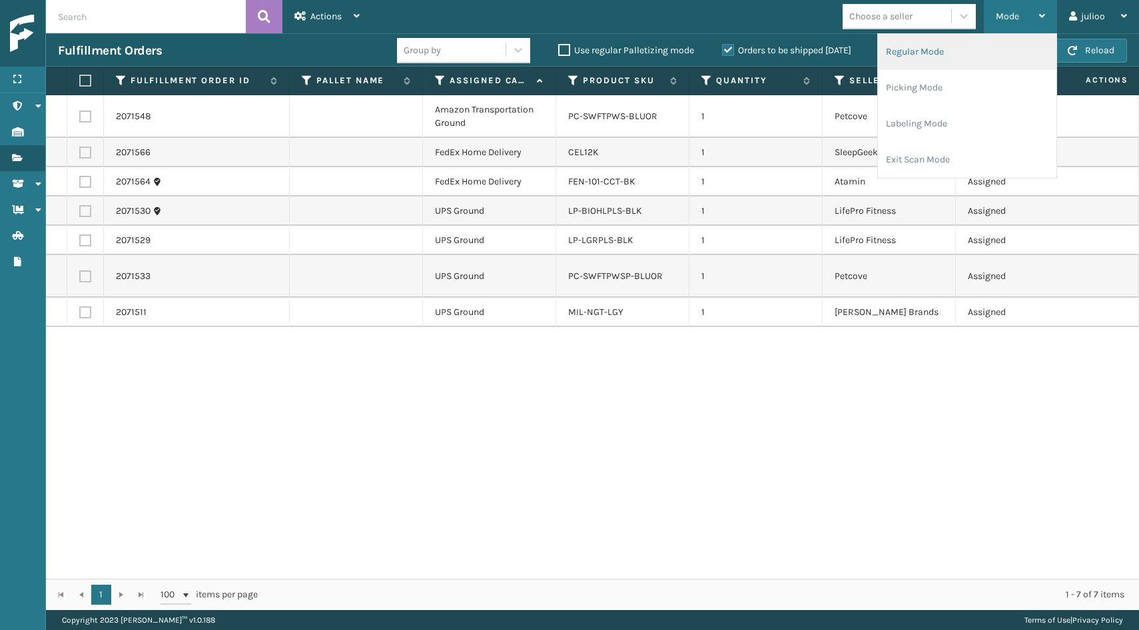
click at [977, 50] on li "Regular Mode" at bounding box center [967, 52] width 179 height 36
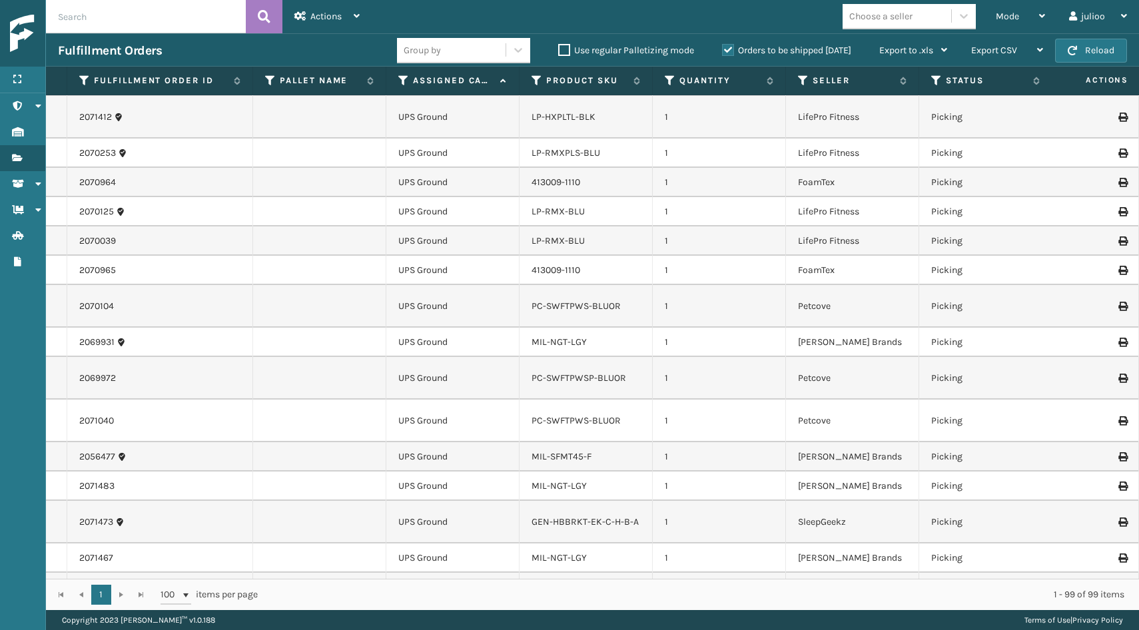
scroll to position [2699, 0]
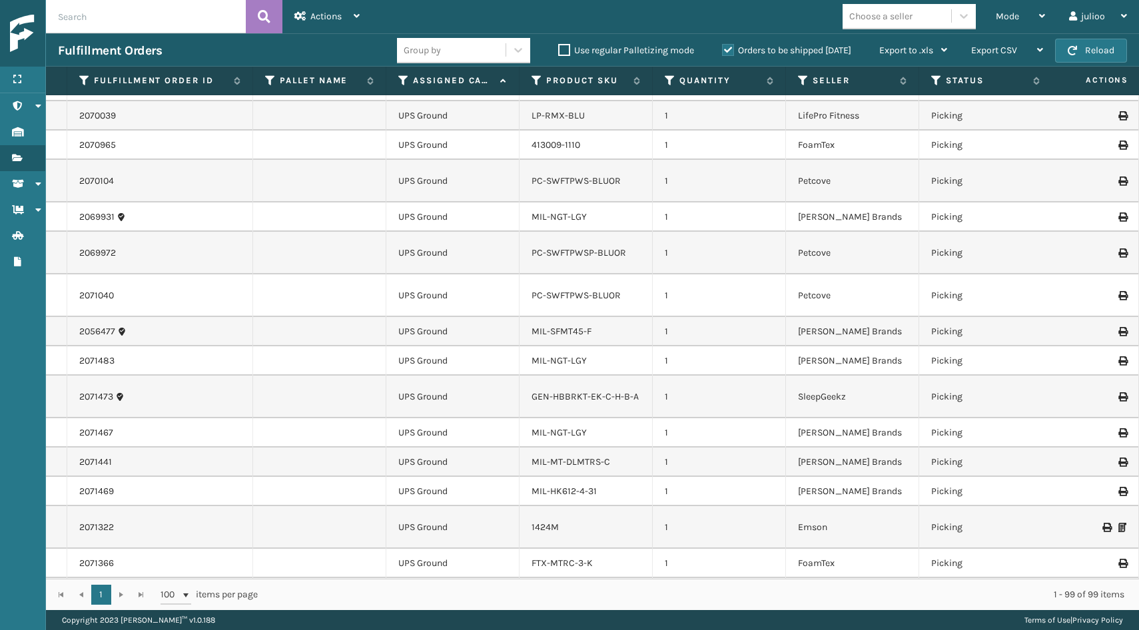
click at [402, 79] on icon at bounding box center [403, 81] width 11 height 12
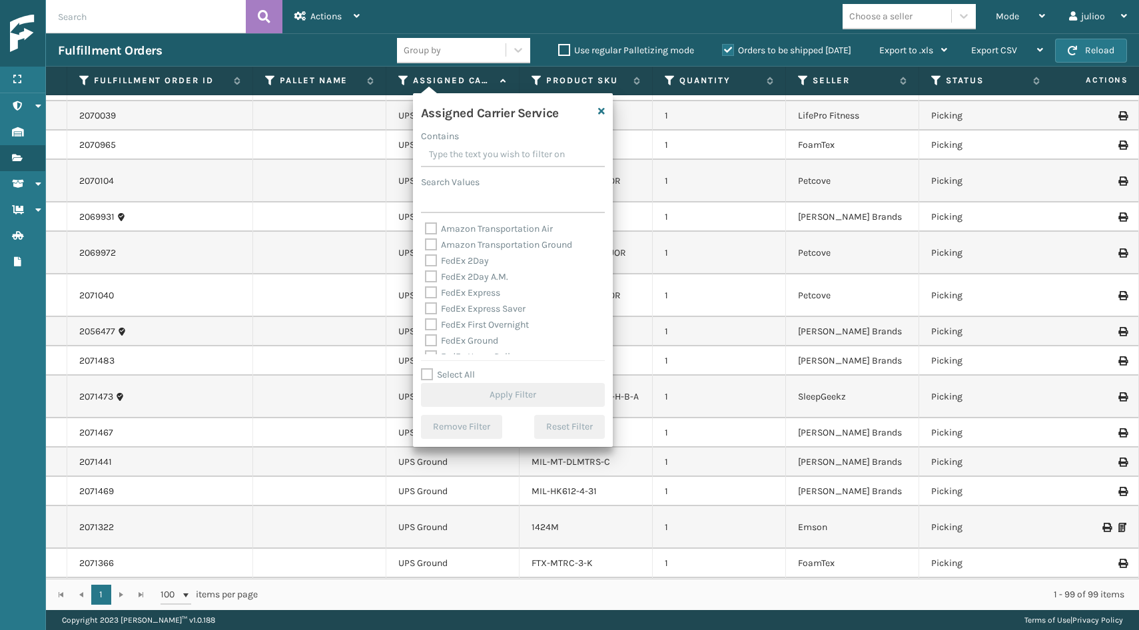
click at [426, 372] on label "Select All" at bounding box center [448, 374] width 54 height 11
click at [426, 368] on input "Select All" at bounding box center [521, 367] width 200 height 1
checkbox input "true"
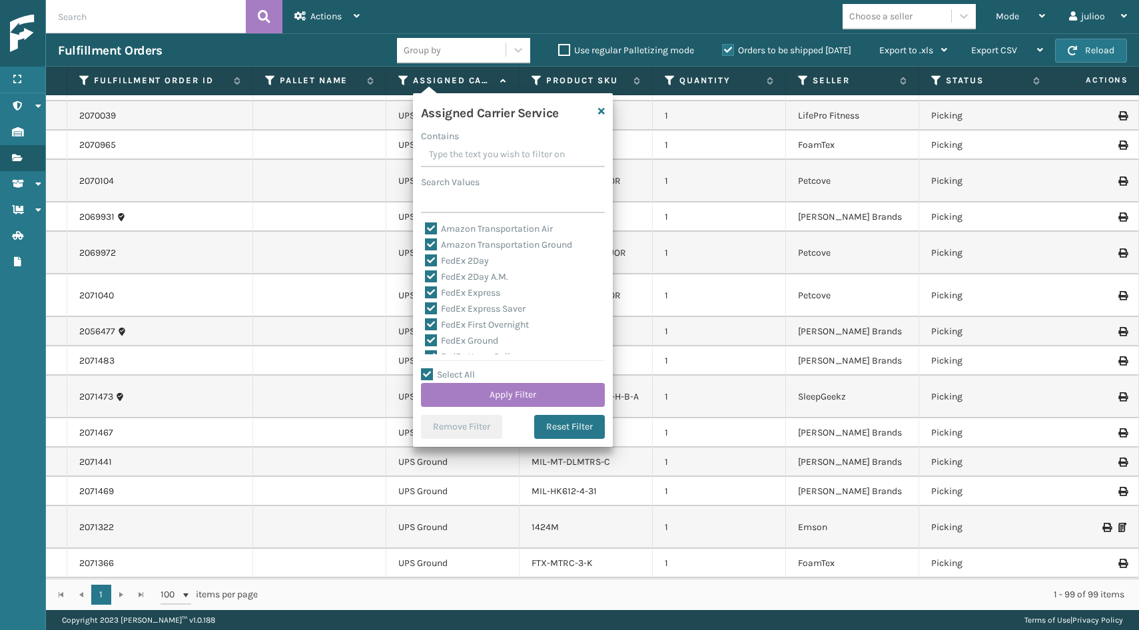
checkbox input "true"
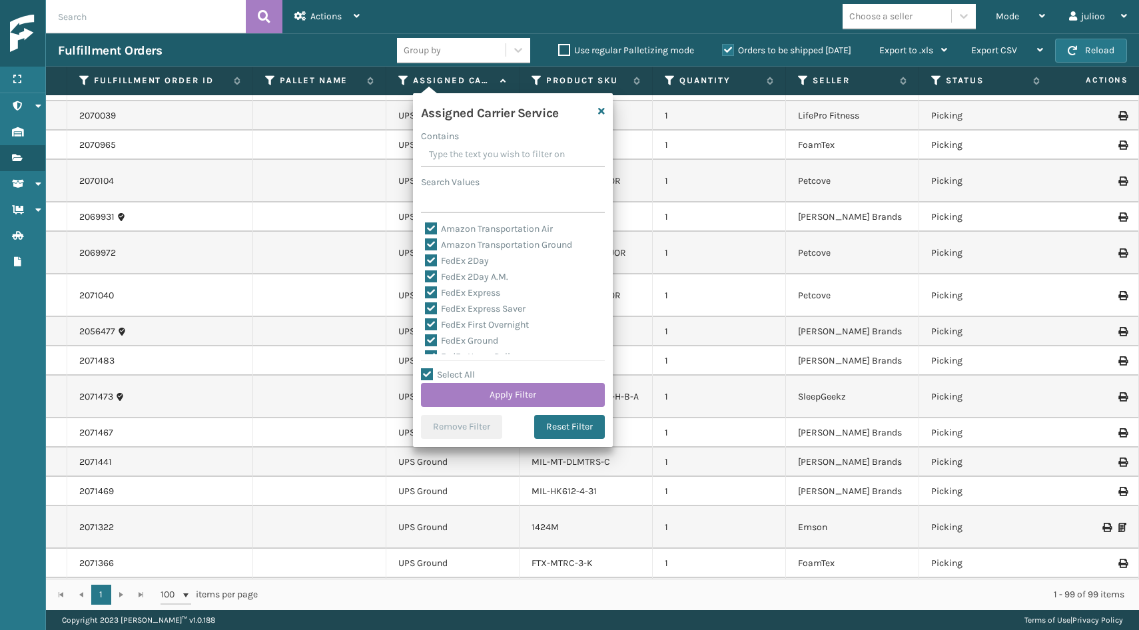
checkbox input "true"
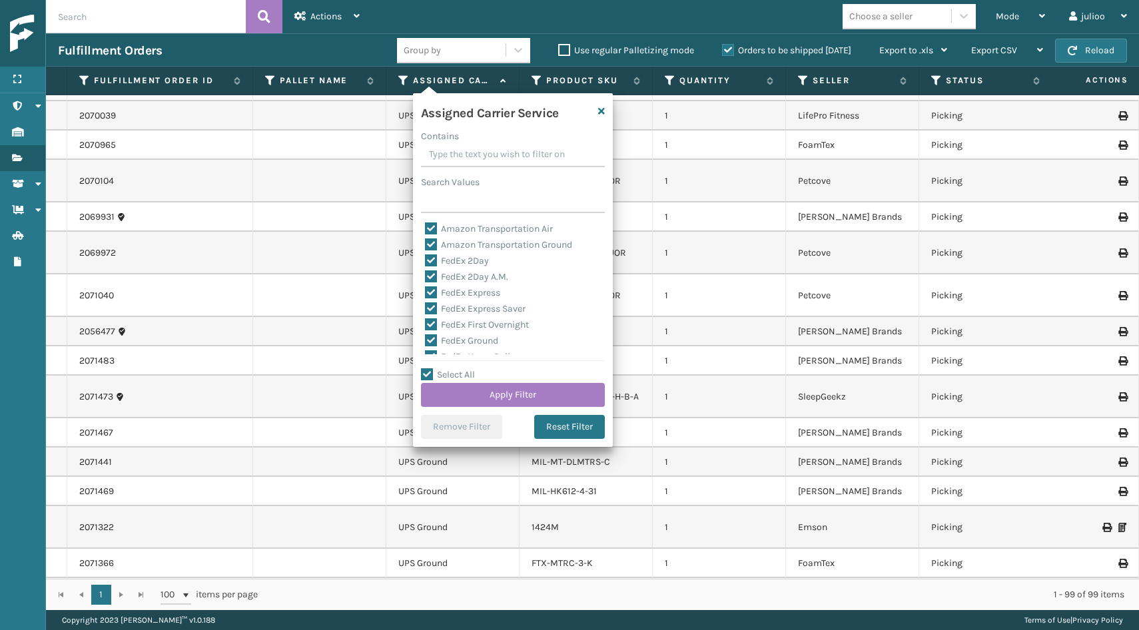
checkbox input "true"
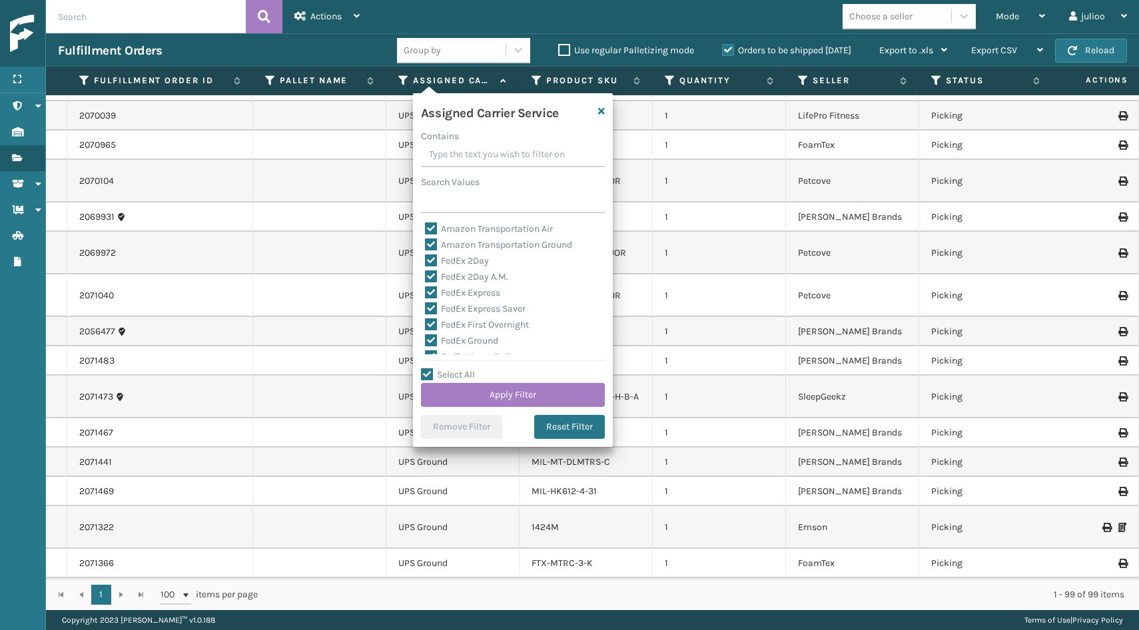
checkbox input "true"
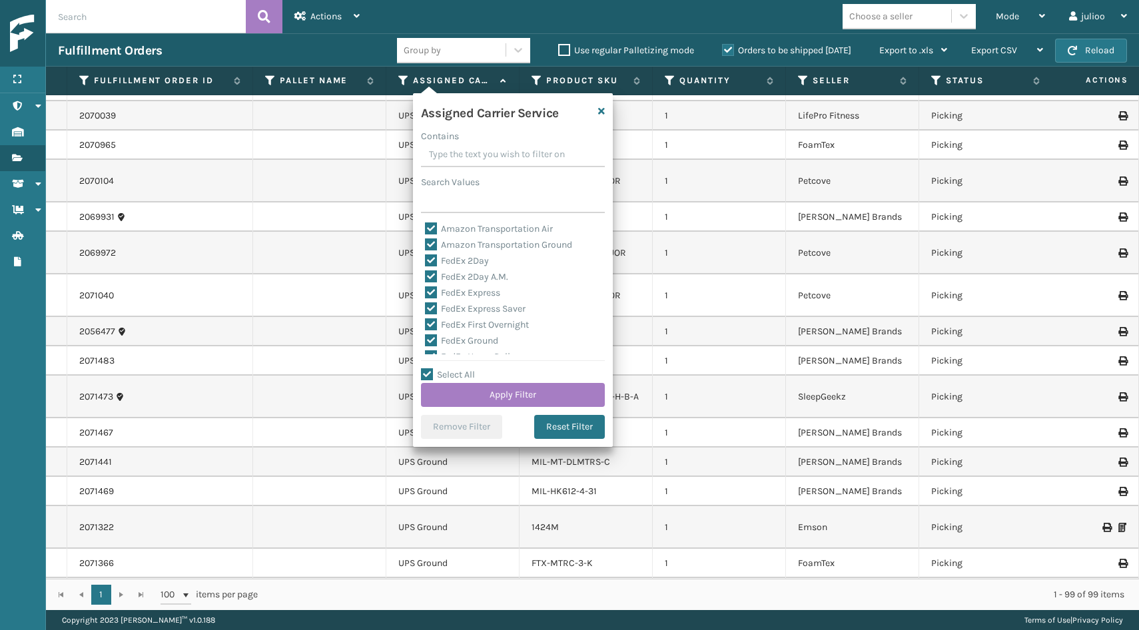
checkbox input "true"
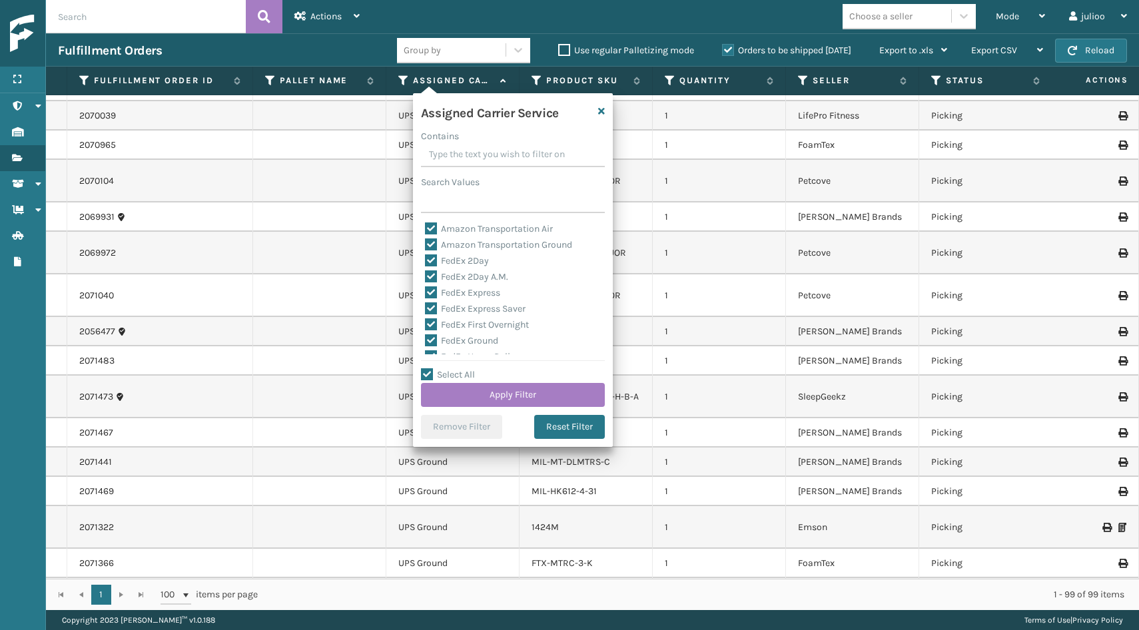
checkbox input "true"
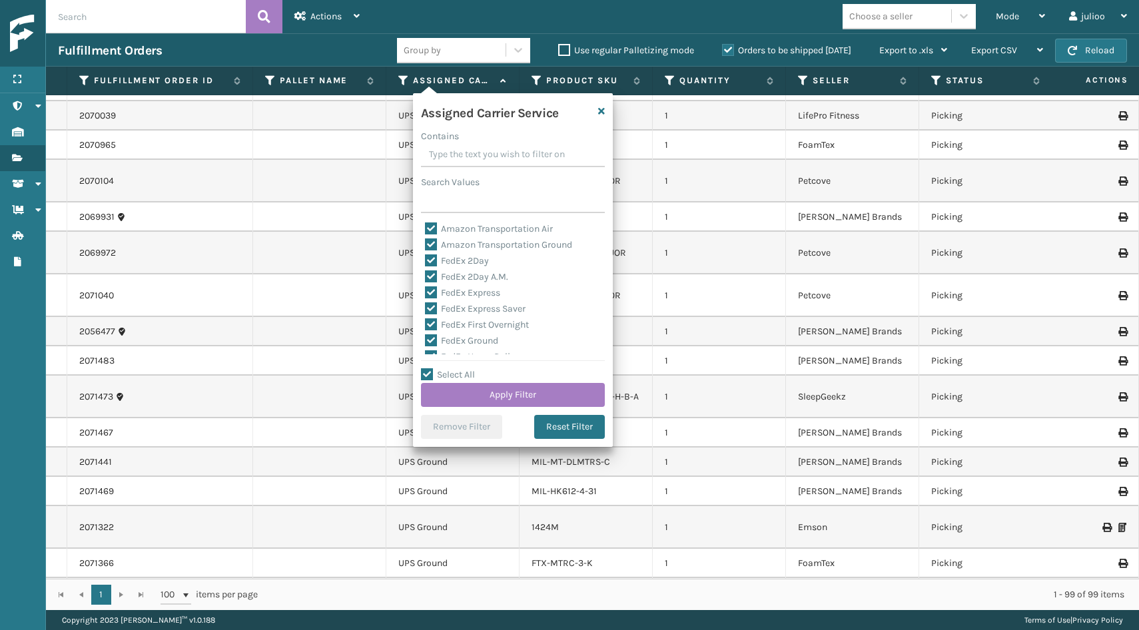
checkbox input "true"
click at [431, 298] on label "LTL" at bounding box center [439, 299] width 29 height 11
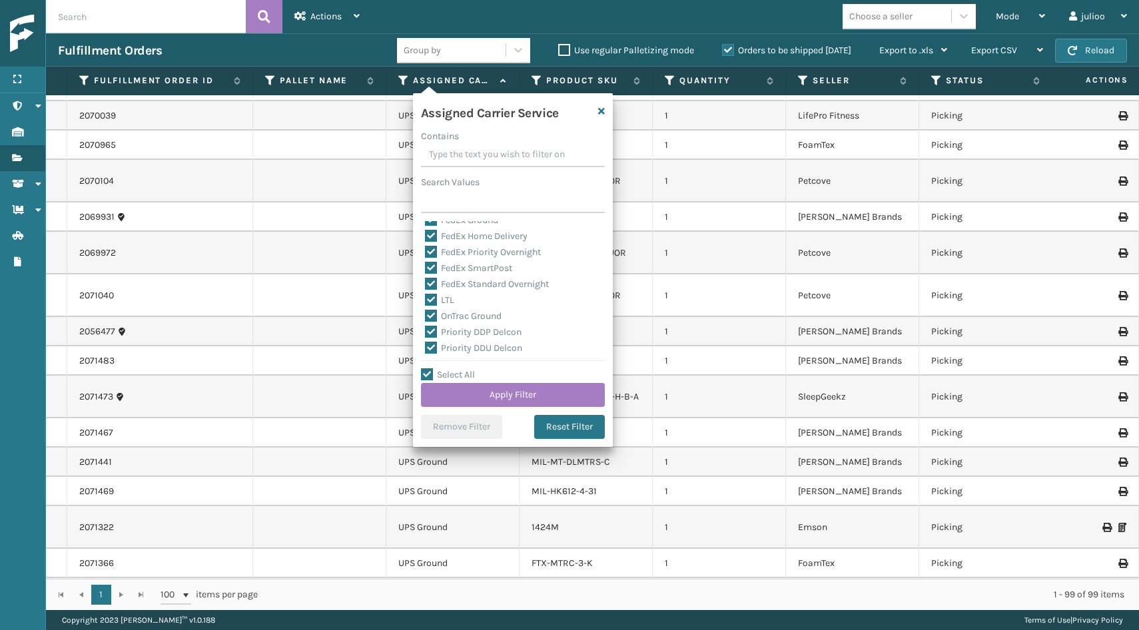
click at [426, 298] on input "LTL" at bounding box center [425, 296] width 1 height 9
checkbox input "false"
click at [497, 393] on button "Apply Filter" at bounding box center [513, 395] width 184 height 24
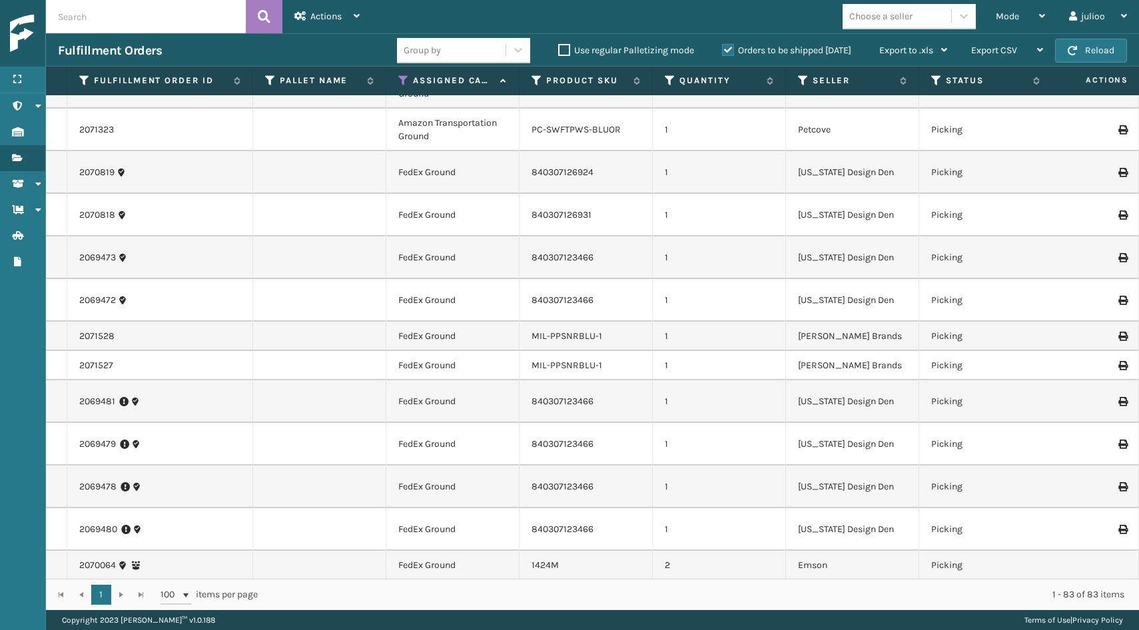
scroll to position [556, 0]
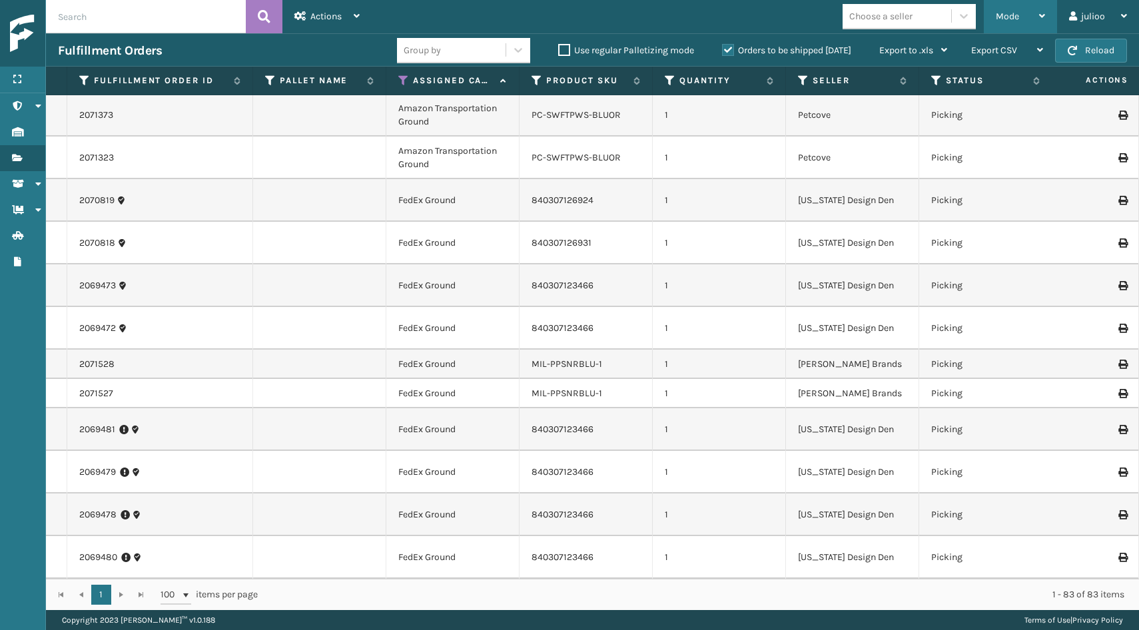
click at [1028, 21] on div "Mode" at bounding box center [1020, 16] width 49 height 33
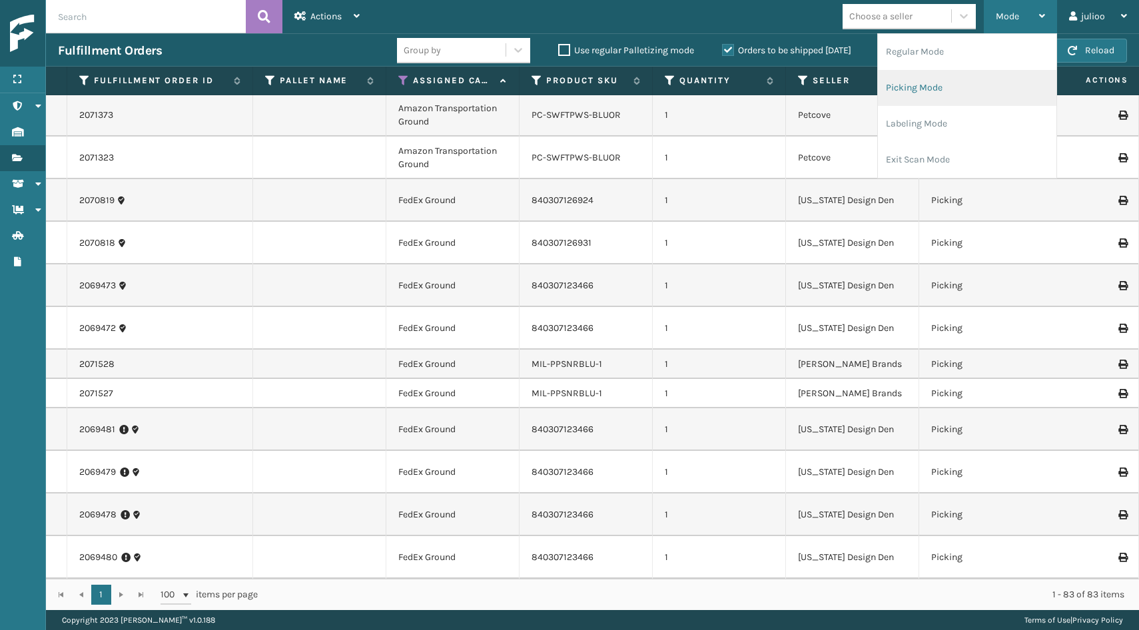
click at [948, 80] on li "Picking Mode" at bounding box center [967, 88] width 179 height 36
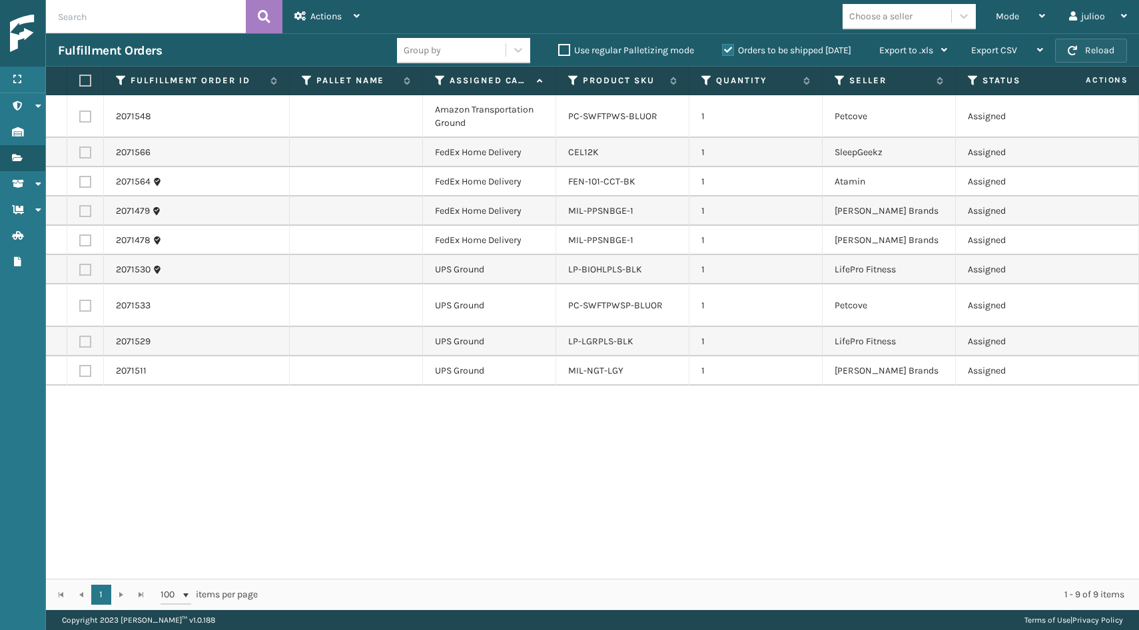
click at [1085, 43] on button "Reload" at bounding box center [1091, 51] width 72 height 24
click at [86, 240] on label at bounding box center [85, 240] width 12 height 12
click at [80, 240] on input "checkbox" at bounding box center [79, 238] width 1 height 9
checkbox input "true"
click at [82, 207] on label at bounding box center [85, 211] width 12 height 12
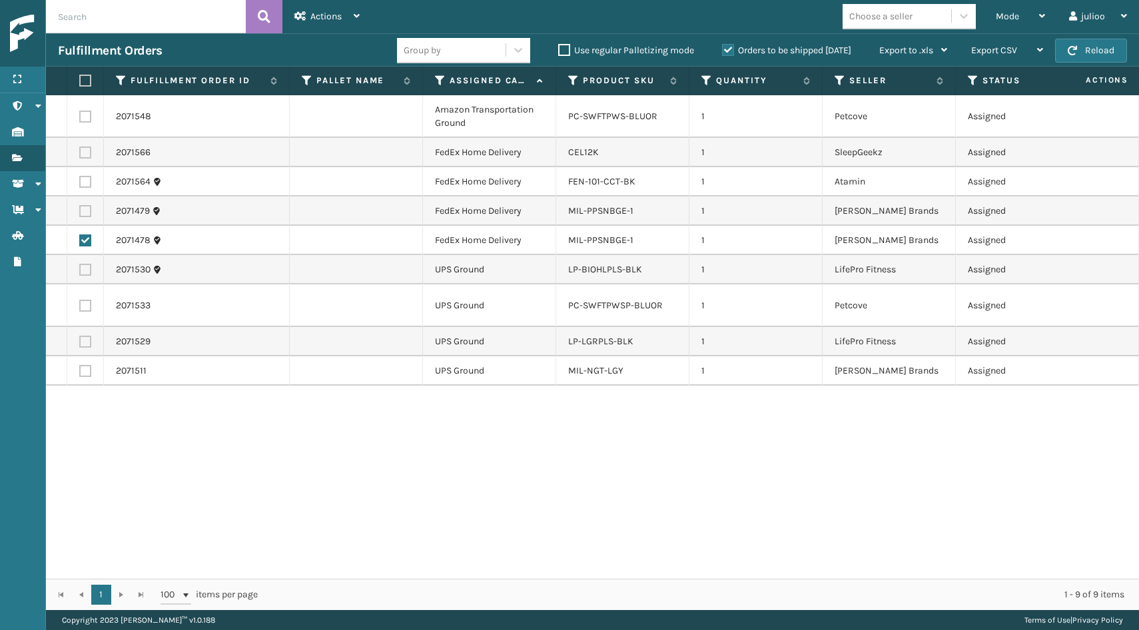
click at [80, 207] on input "checkbox" at bounding box center [79, 209] width 1 height 9
checkbox input "true"
click at [87, 153] on label at bounding box center [85, 153] width 12 height 12
click at [80, 153] on input "checkbox" at bounding box center [79, 151] width 1 height 9
checkbox input "true"
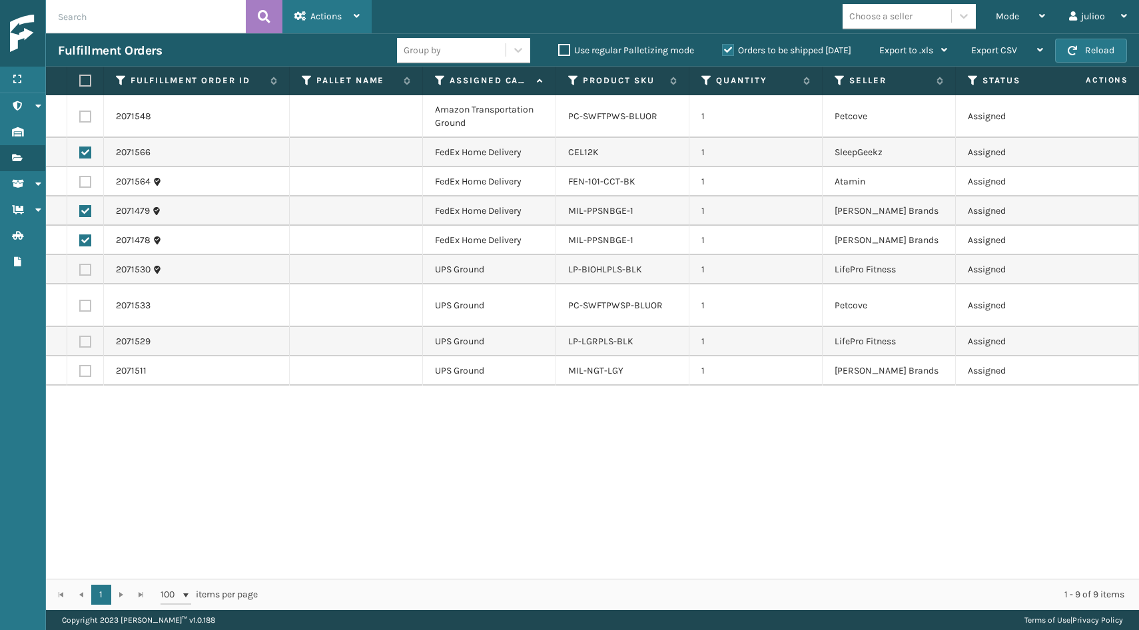
click at [327, 13] on span "Actions" at bounding box center [325, 16] width 31 height 11
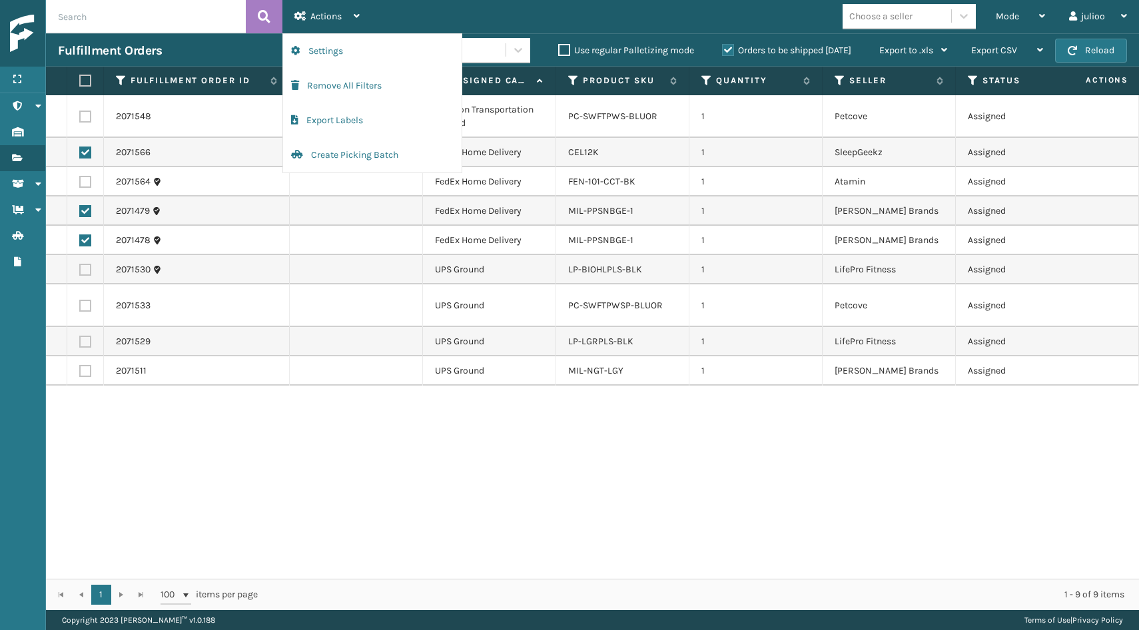
click at [84, 183] on label at bounding box center [85, 182] width 12 height 12
click at [80, 183] on input "checkbox" at bounding box center [79, 180] width 1 height 9
checkbox input "true"
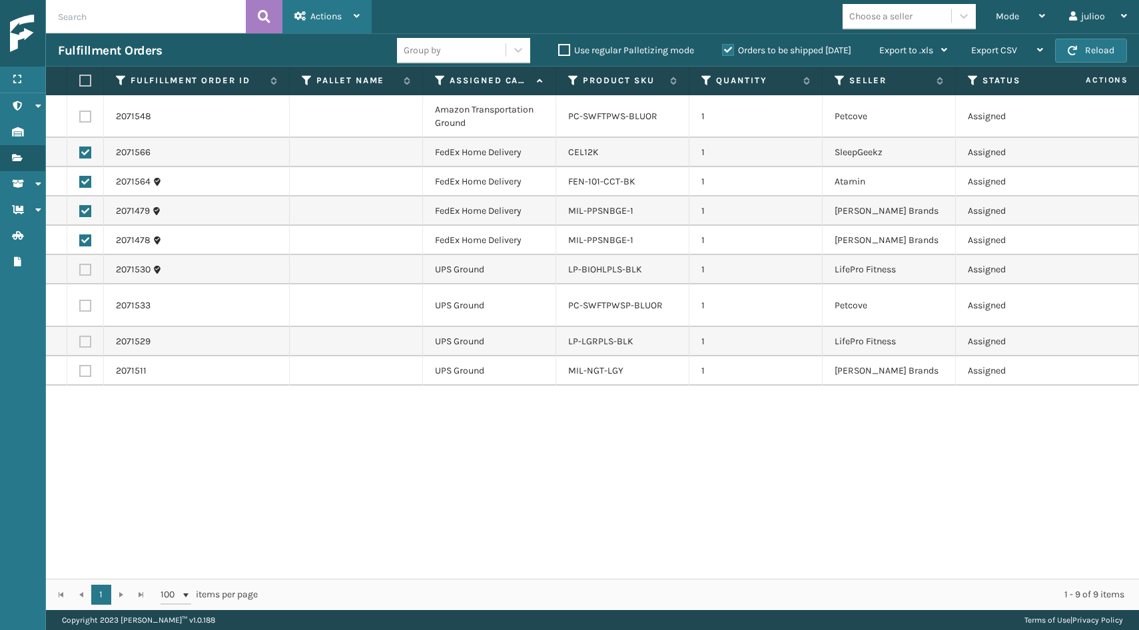
click at [352, 15] on div "Actions" at bounding box center [326, 16] width 65 height 33
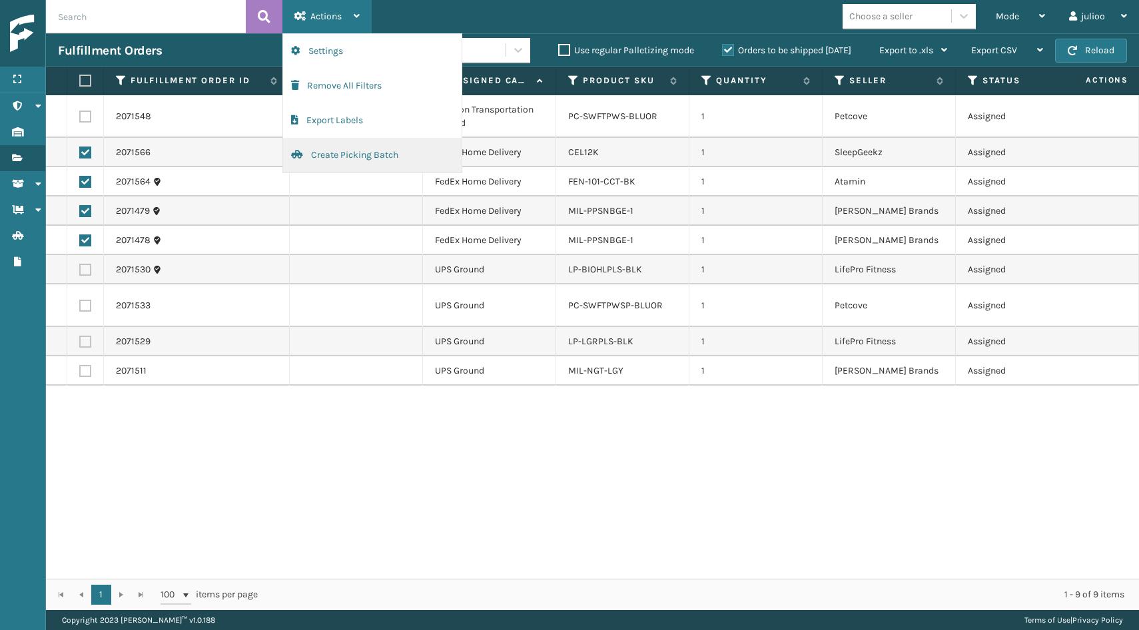
click at [347, 155] on button "Create Picking Batch" at bounding box center [372, 155] width 179 height 35
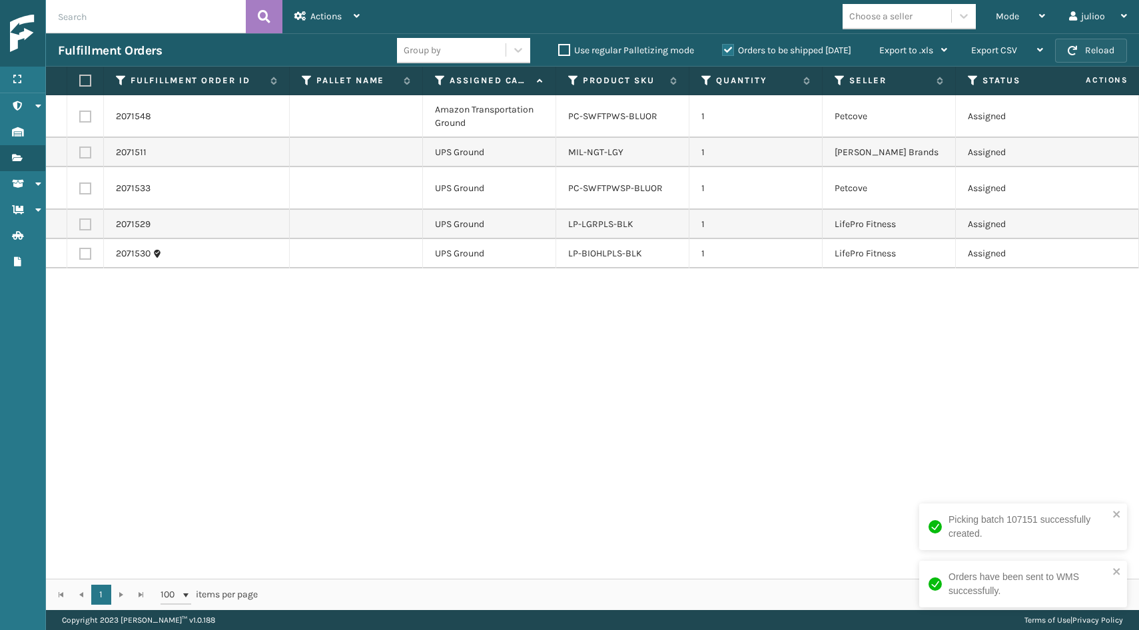
click at [1120, 44] on button "Reload" at bounding box center [1091, 51] width 72 height 24
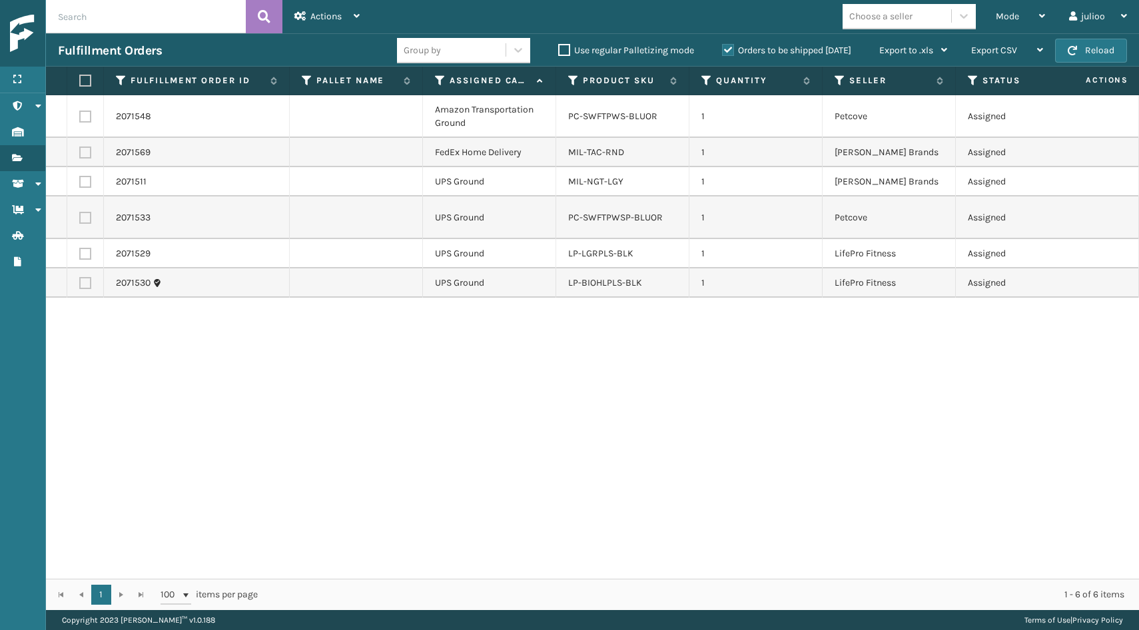
click at [84, 282] on label at bounding box center [85, 283] width 12 height 12
click at [80, 282] on input "checkbox" at bounding box center [79, 281] width 1 height 9
checkbox input "true"
click at [83, 259] on label at bounding box center [85, 254] width 12 height 12
click at [80, 256] on input "checkbox" at bounding box center [79, 252] width 1 height 9
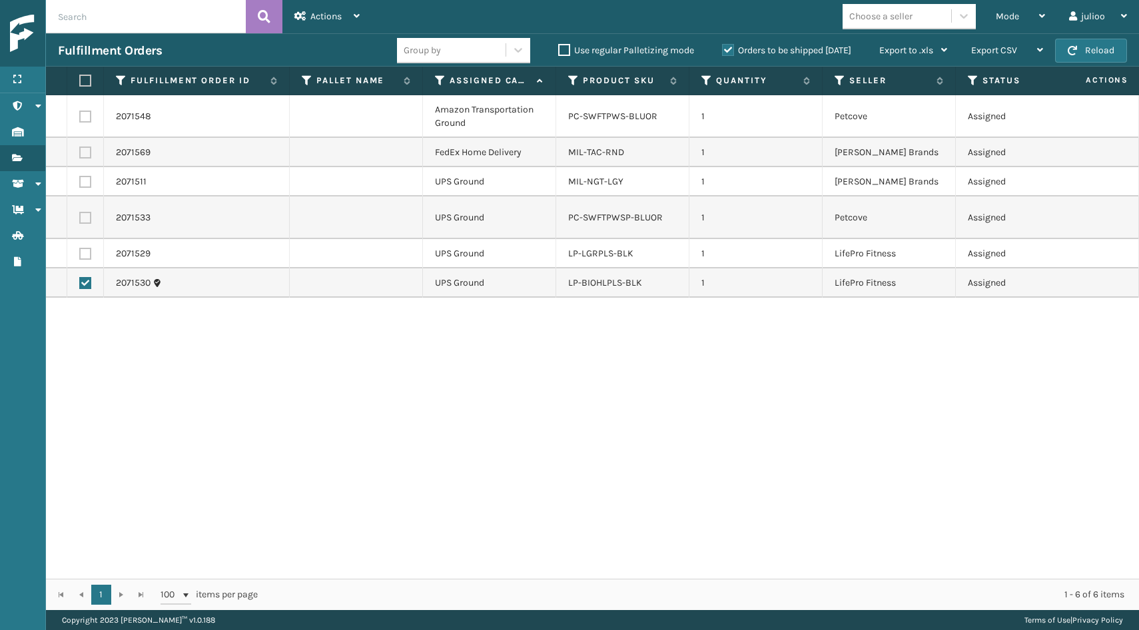
checkbox input "true"
click at [87, 218] on label at bounding box center [85, 218] width 12 height 12
click at [80, 218] on input "checkbox" at bounding box center [79, 216] width 1 height 9
checkbox input "true"
click at [86, 181] on label at bounding box center [85, 182] width 12 height 12
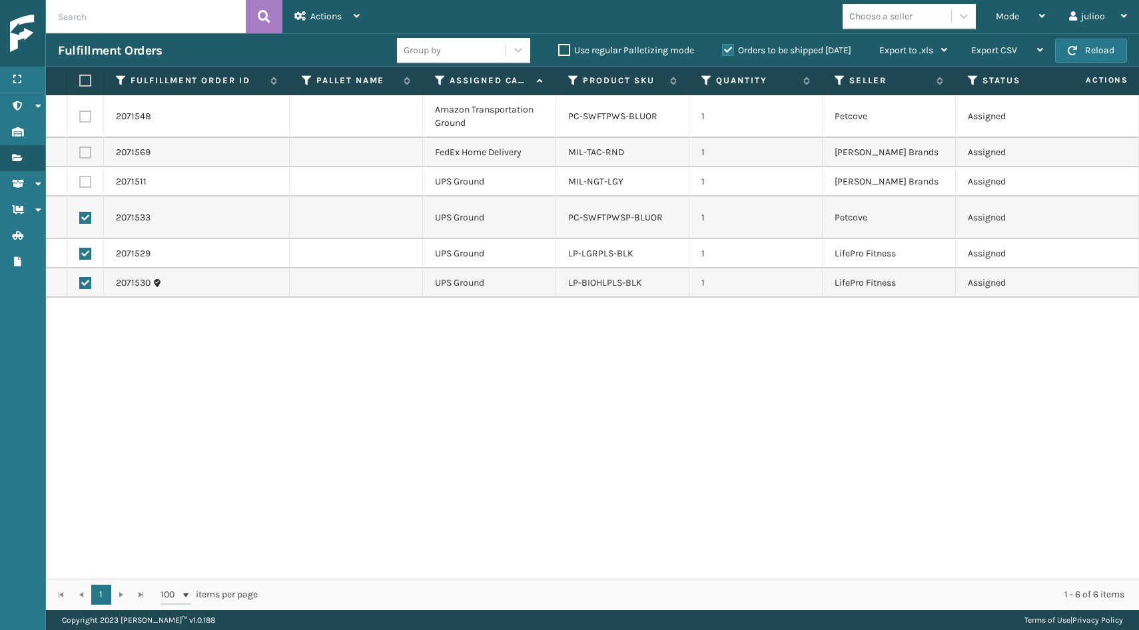
click at [80, 181] on input "checkbox" at bounding box center [79, 180] width 1 height 9
checkbox input "true"
click at [346, 16] on div "Actions" at bounding box center [326, 16] width 65 height 33
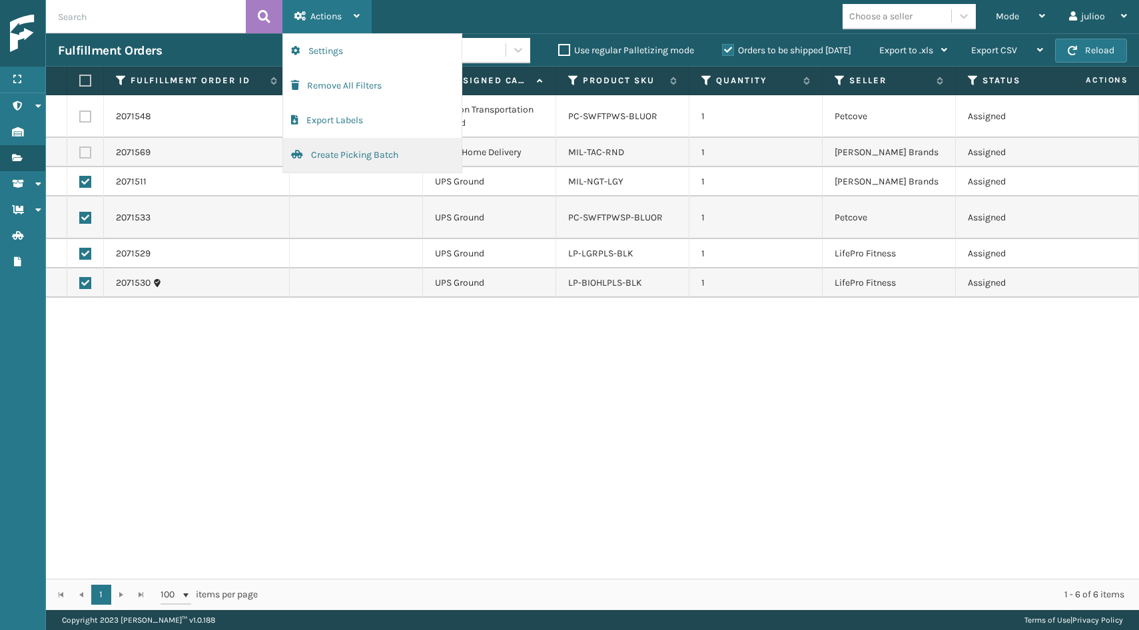
click at [359, 152] on button "Create Picking Batch" at bounding box center [372, 155] width 179 height 35
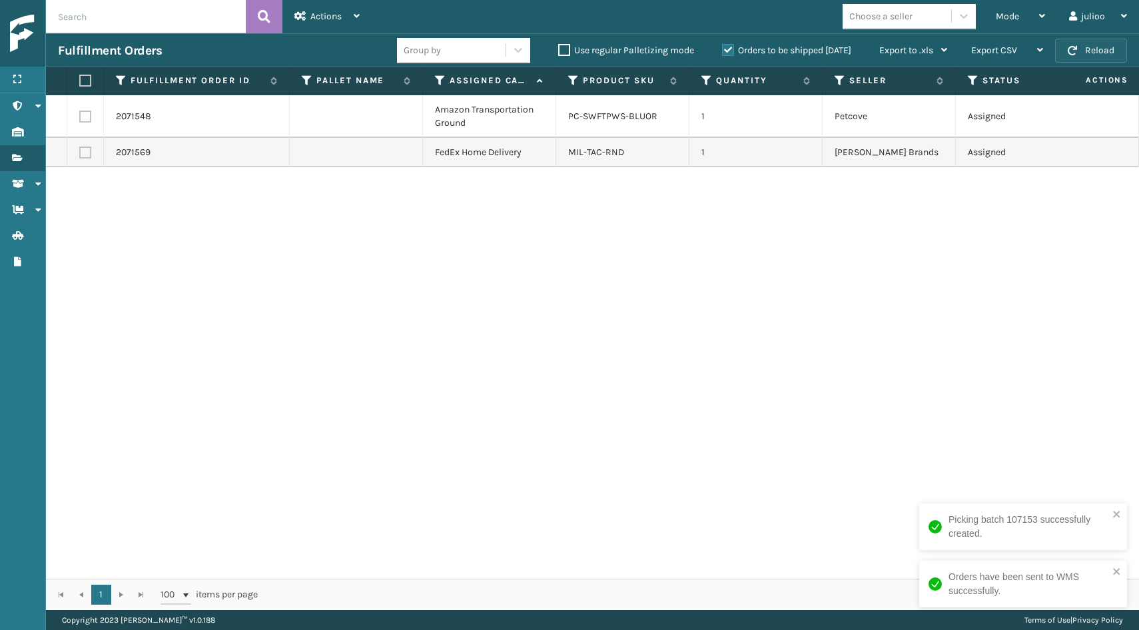
click at [1104, 57] on button "Reload" at bounding box center [1091, 51] width 72 height 24
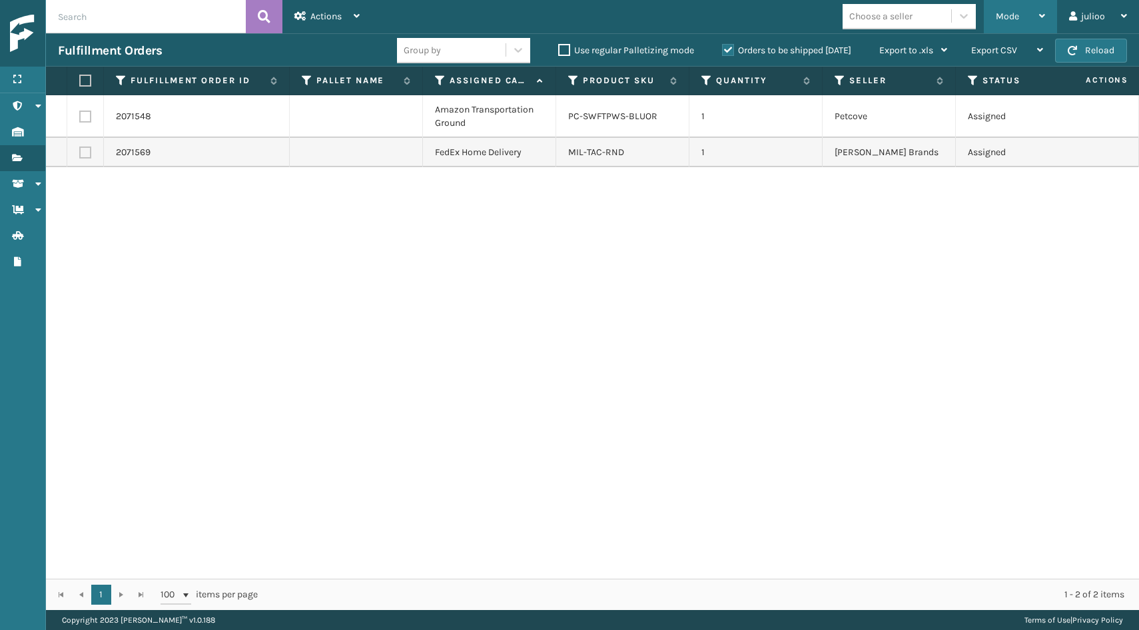
click at [1006, 17] on span "Mode" at bounding box center [1007, 16] width 23 height 11
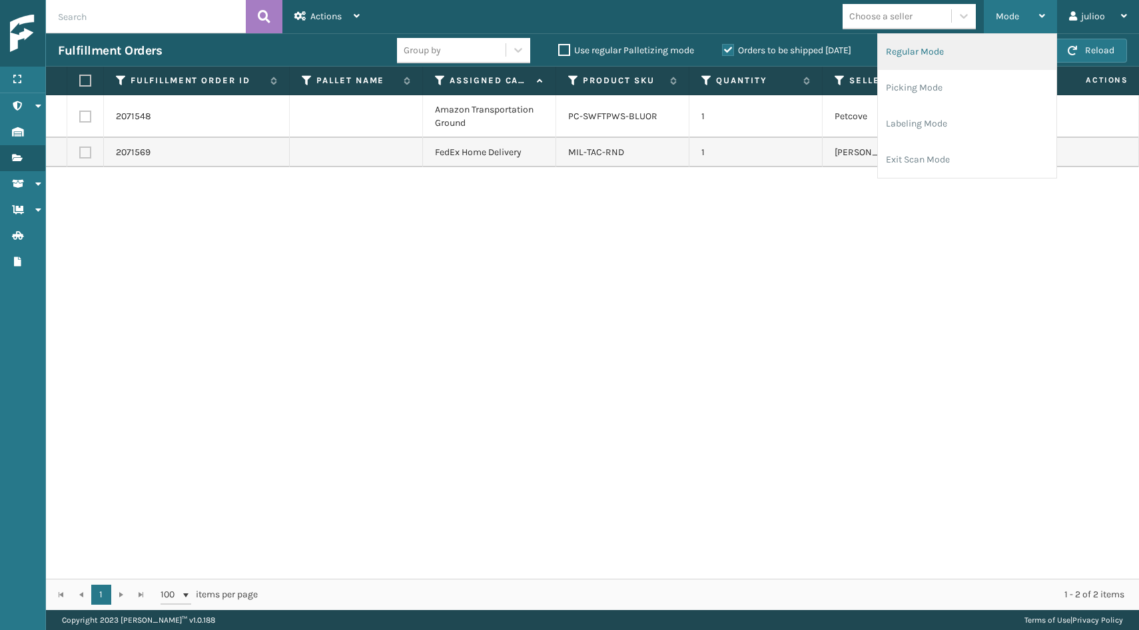
click at [928, 56] on li "Regular Mode" at bounding box center [967, 52] width 179 height 36
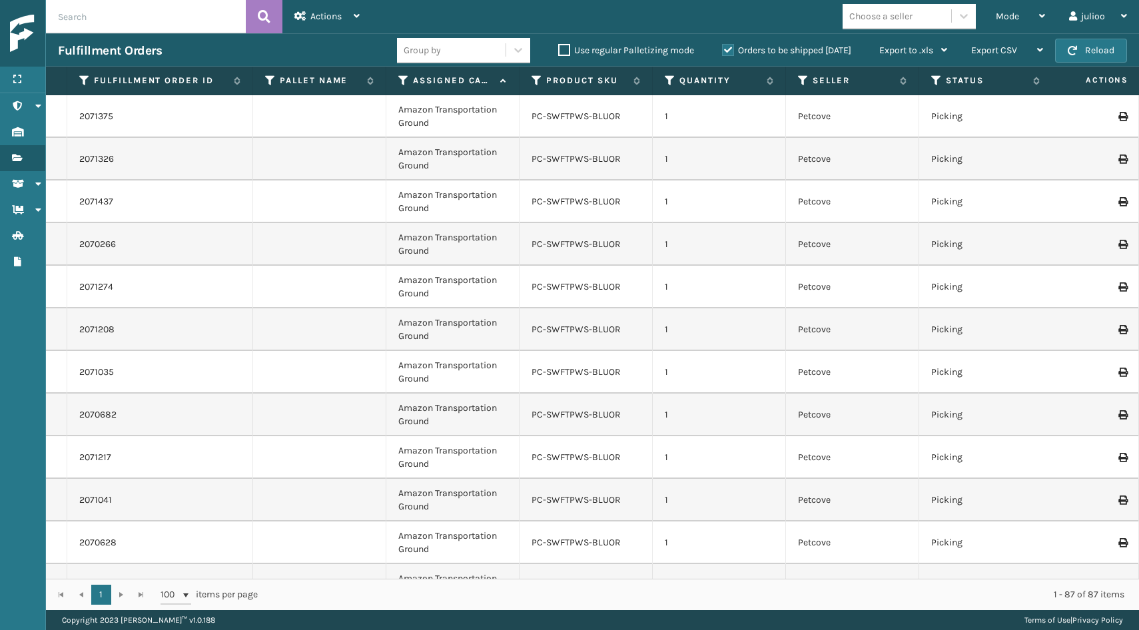
click at [126, 23] on input "text" at bounding box center [146, 16] width 200 height 33
paste input "LP-RMX-BLU"
type input "LP-RMX-BLU"
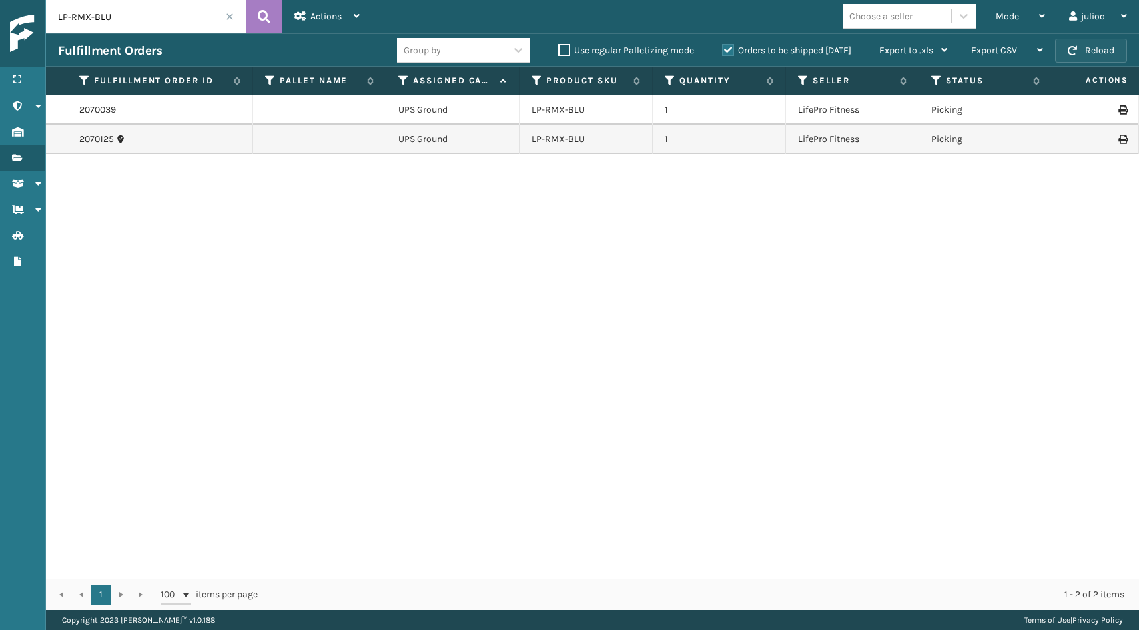
click at [1095, 57] on button "Reload" at bounding box center [1091, 51] width 72 height 24
click at [1093, 47] on button "Reload" at bounding box center [1091, 51] width 72 height 24
click at [228, 16] on span at bounding box center [230, 17] width 8 height 8
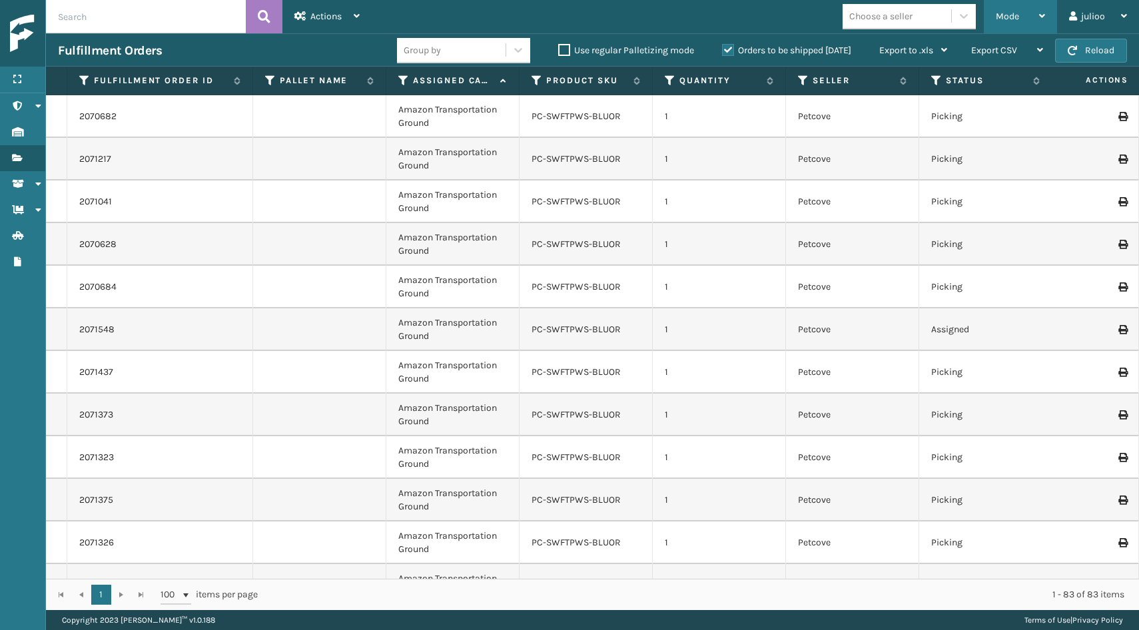
click at [1017, 17] on span "Mode" at bounding box center [1007, 16] width 23 height 11
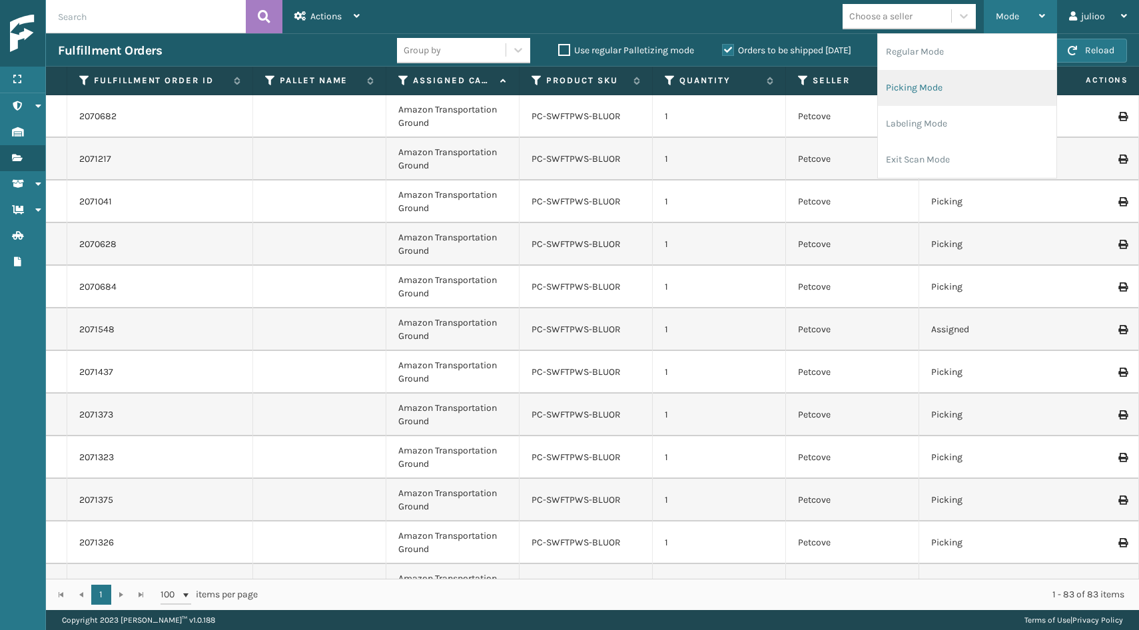
click at [937, 86] on li "Picking Mode" at bounding box center [967, 88] width 179 height 36
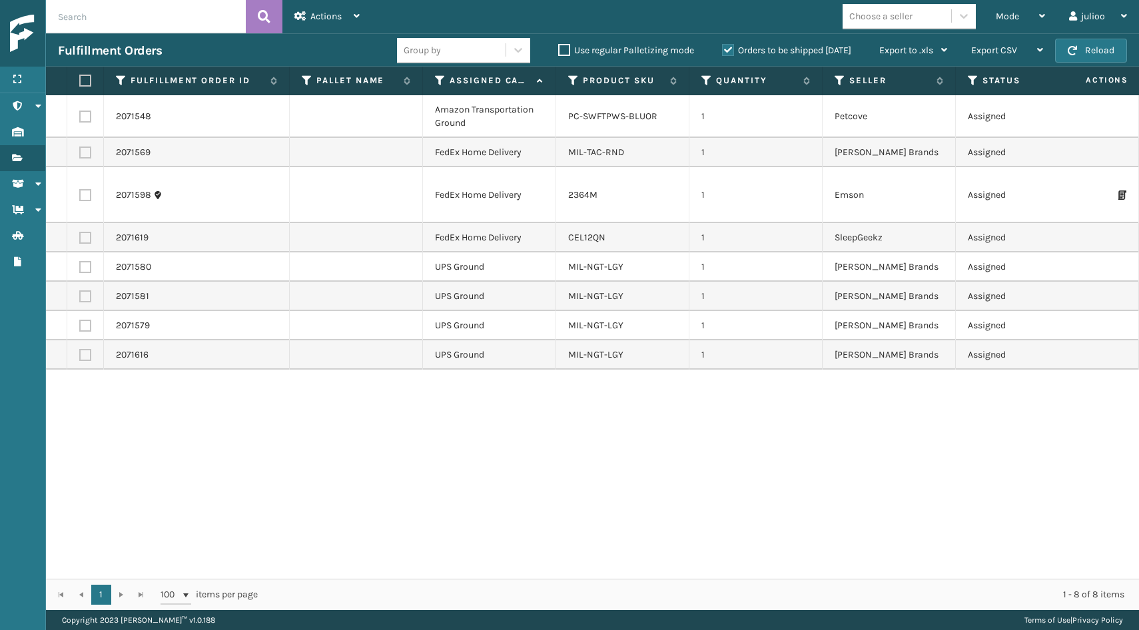
click at [87, 356] on label at bounding box center [85, 355] width 12 height 12
click at [80, 356] on input "checkbox" at bounding box center [79, 353] width 1 height 9
checkbox input "true"
click at [83, 327] on label at bounding box center [85, 326] width 12 height 12
click at [80, 327] on input "checkbox" at bounding box center [79, 324] width 1 height 9
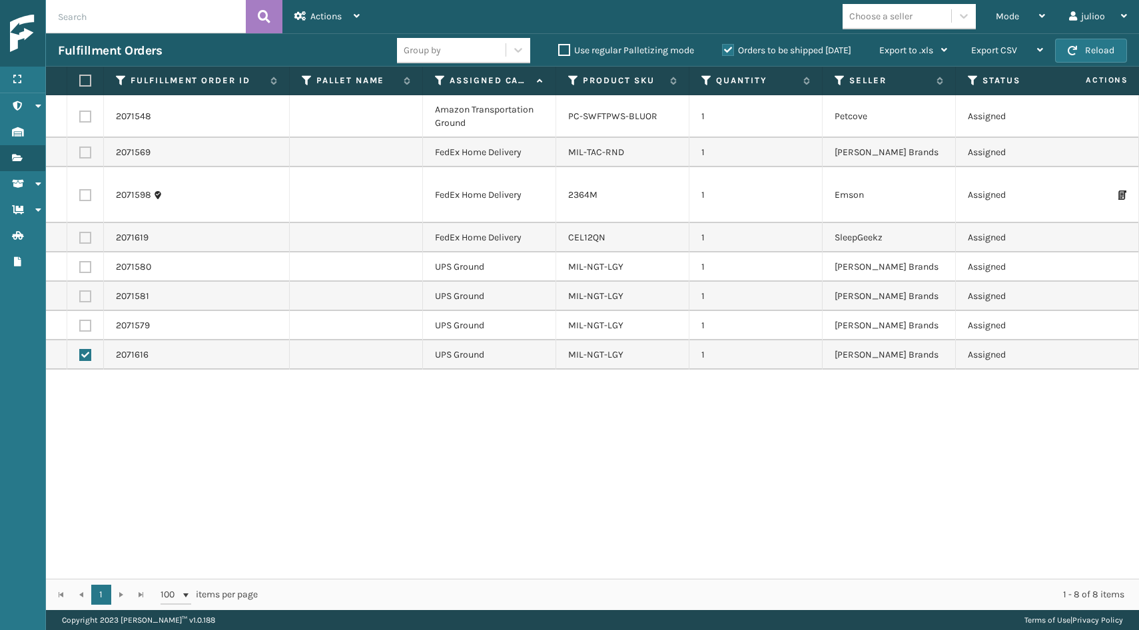
checkbox input "true"
click at [86, 295] on label at bounding box center [85, 296] width 12 height 12
click at [80, 295] on input "checkbox" at bounding box center [79, 294] width 1 height 9
checkbox input "true"
click at [84, 268] on label at bounding box center [85, 267] width 12 height 12
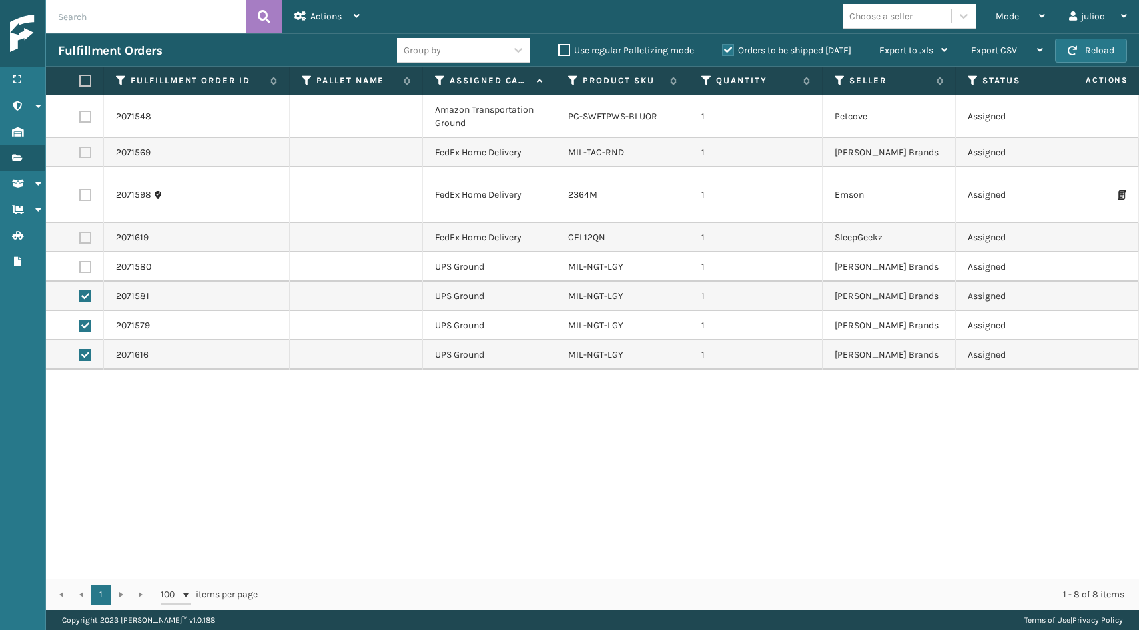
click at [80, 268] on input "checkbox" at bounding box center [79, 265] width 1 height 9
checkbox input "true"
click at [335, 13] on span "Actions" at bounding box center [325, 16] width 31 height 11
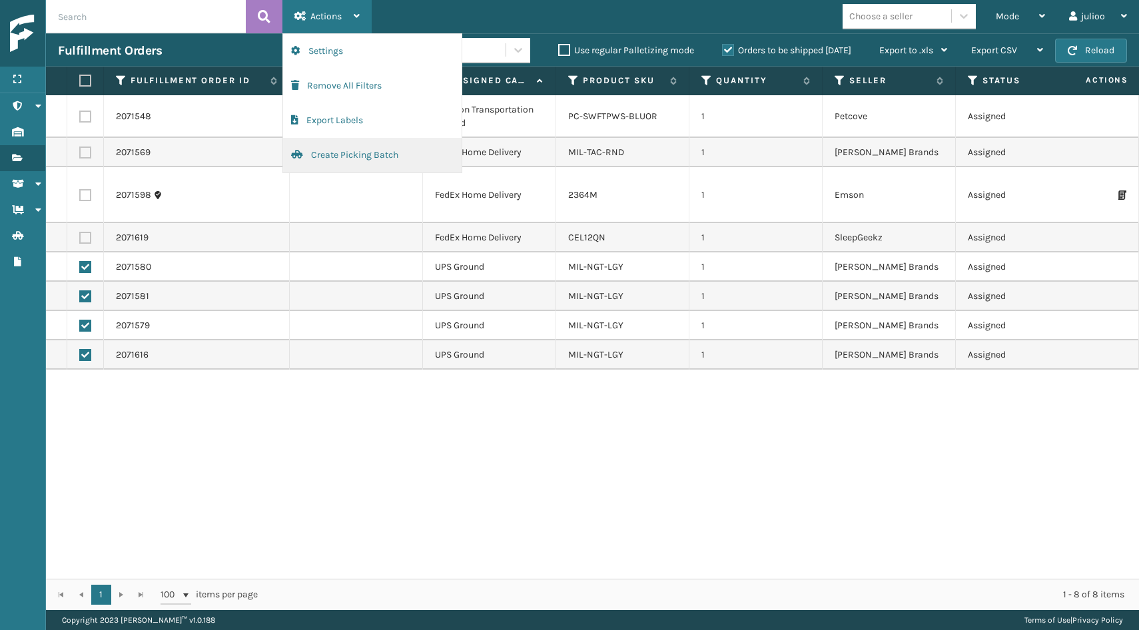
click at [368, 158] on button "Create Picking Batch" at bounding box center [372, 155] width 179 height 35
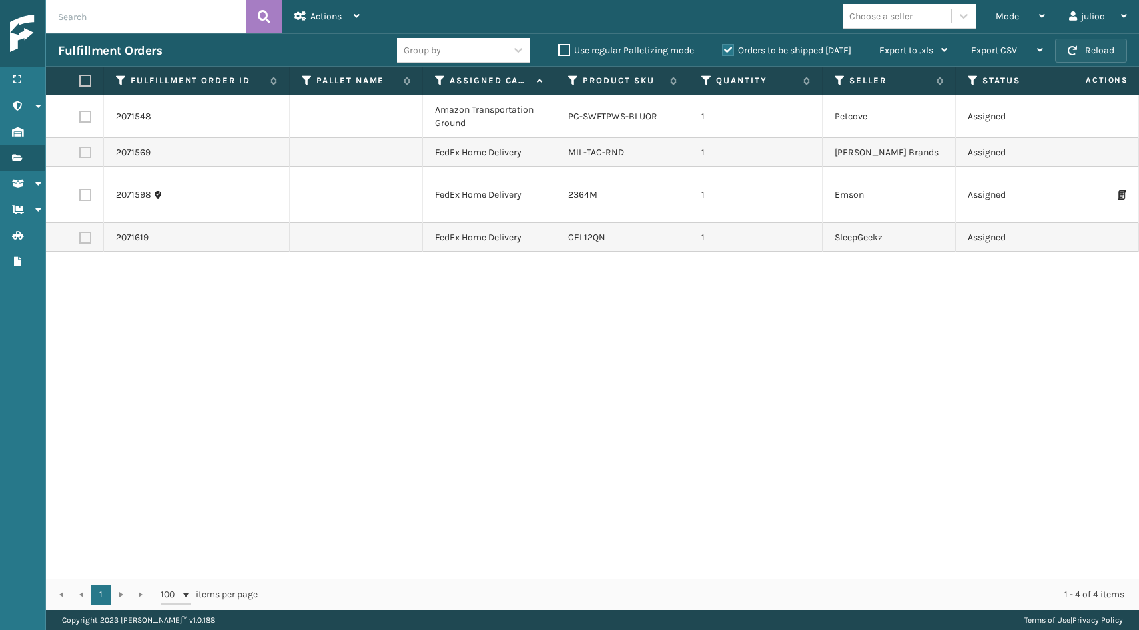
click at [1096, 49] on button "Reload" at bounding box center [1091, 51] width 72 height 24
click at [1114, 57] on button "Reload" at bounding box center [1091, 51] width 72 height 24
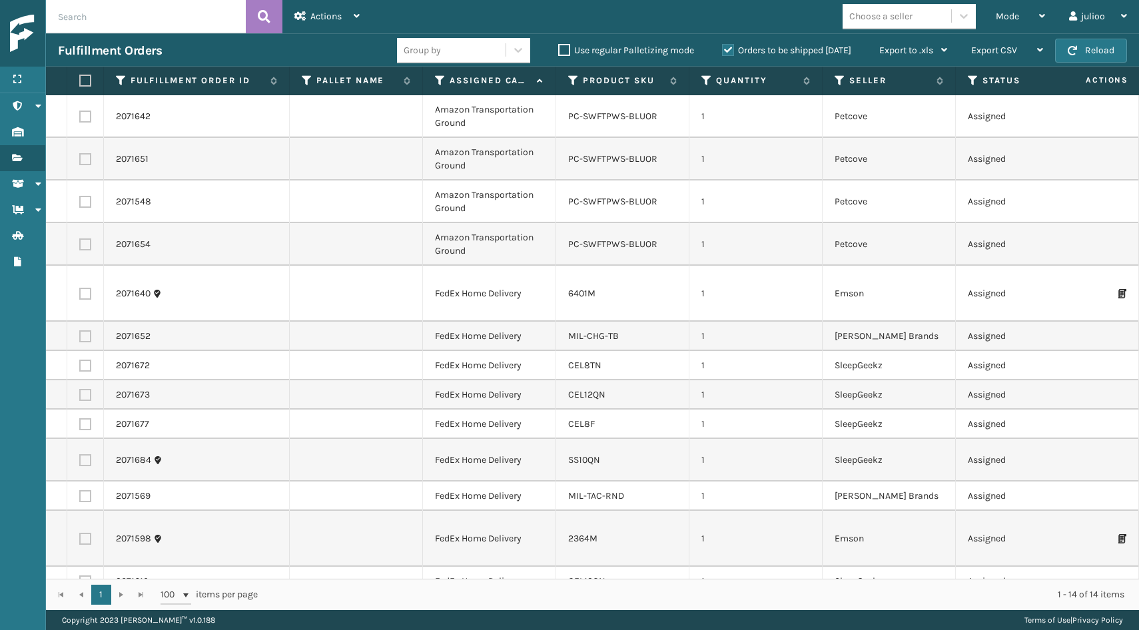
click at [86, 244] on label at bounding box center [85, 244] width 12 height 12
click at [80, 244] on input "checkbox" at bounding box center [79, 242] width 1 height 9
checkbox input "true"
click at [85, 201] on label at bounding box center [85, 202] width 12 height 12
click at [80, 201] on input "checkbox" at bounding box center [79, 200] width 1 height 9
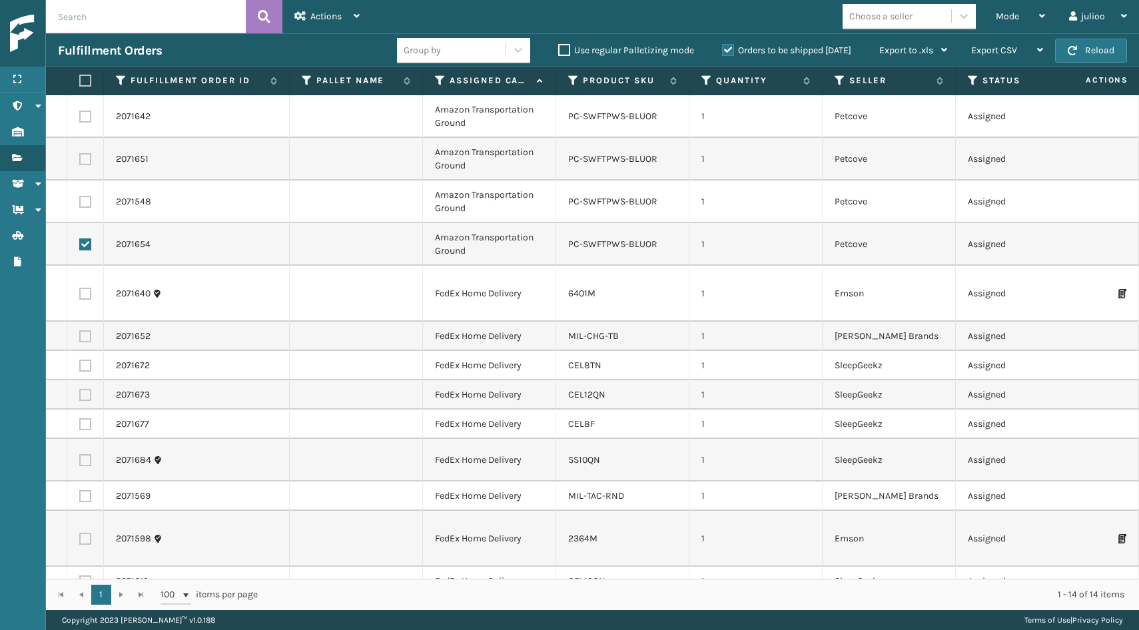
checkbox input "true"
click at [85, 161] on label at bounding box center [85, 159] width 12 height 12
click at [80, 161] on input "checkbox" at bounding box center [79, 157] width 1 height 9
checkbox input "true"
click at [84, 117] on label at bounding box center [85, 117] width 12 height 12
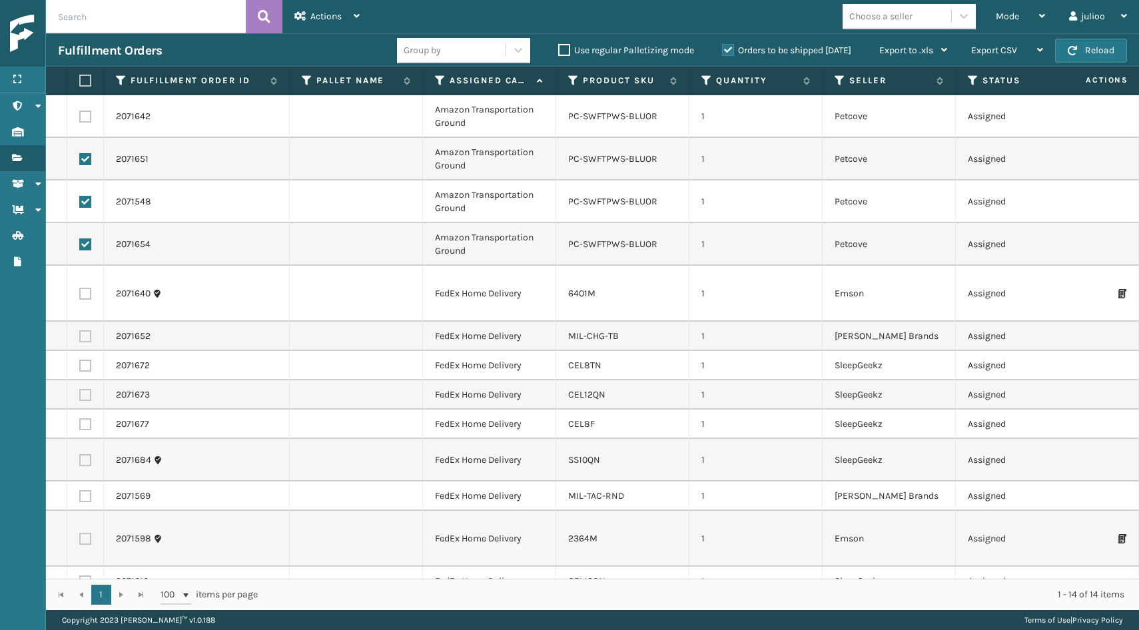
click at [80, 117] on input "checkbox" at bounding box center [79, 115] width 1 height 9
checkbox input "true"
click at [314, 17] on span "Actions" at bounding box center [325, 16] width 31 height 11
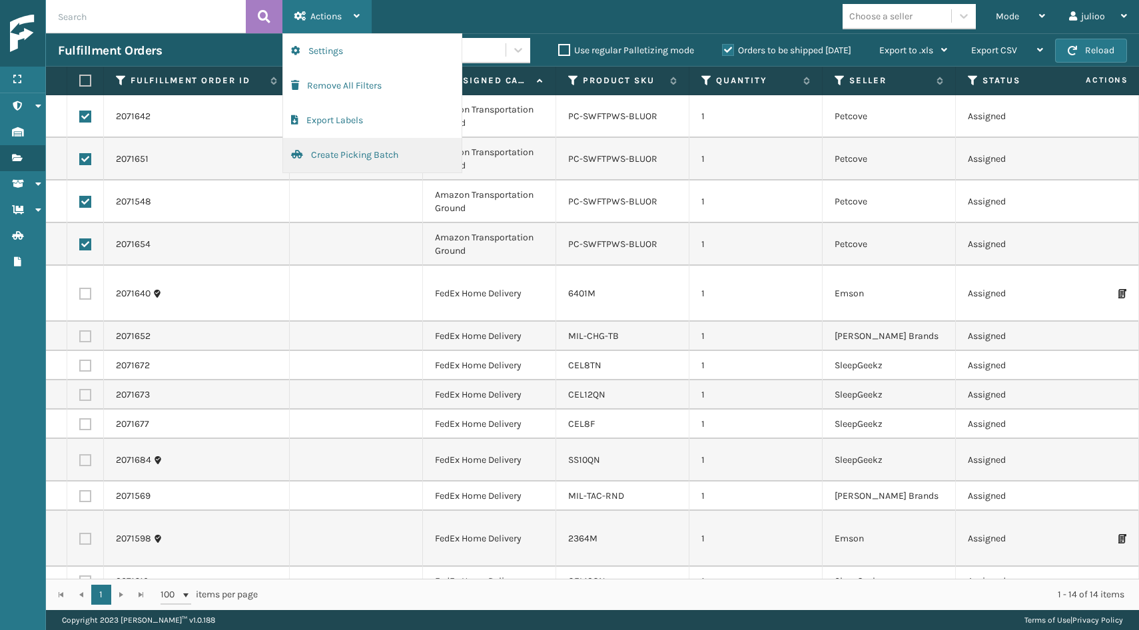
click at [343, 159] on button "Create Picking Batch" at bounding box center [372, 155] width 179 height 35
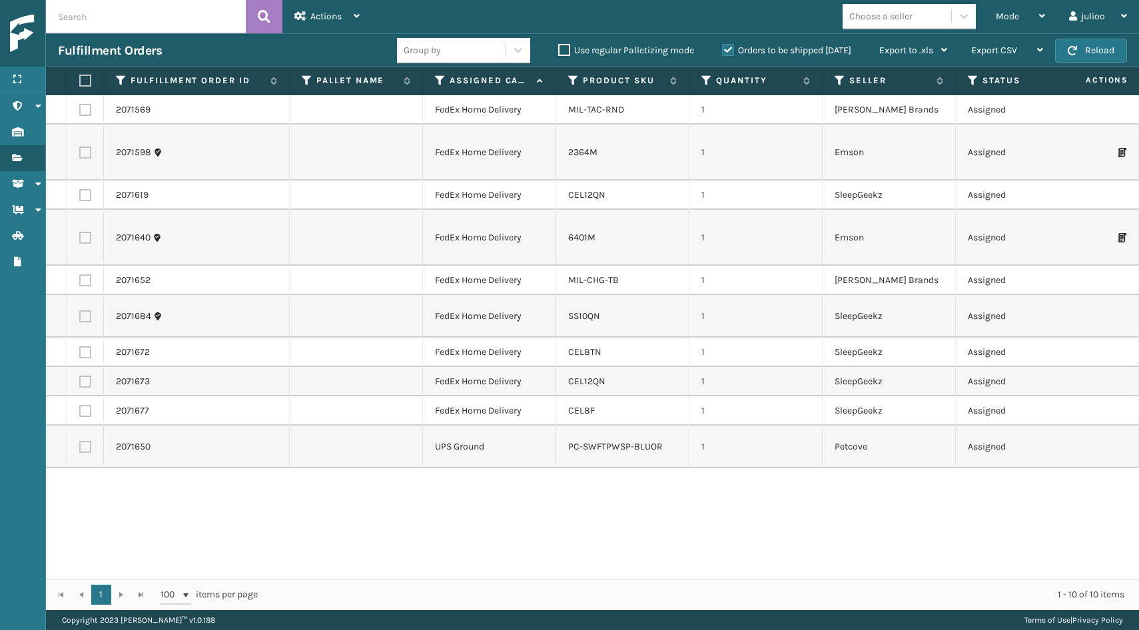
click at [87, 411] on label at bounding box center [85, 411] width 12 height 12
click at [80, 411] on input "checkbox" at bounding box center [79, 409] width 1 height 9
checkbox input "true"
click at [85, 402] on td at bounding box center [85, 410] width 37 height 29
click at [85, 85] on label at bounding box center [83, 81] width 8 height 12
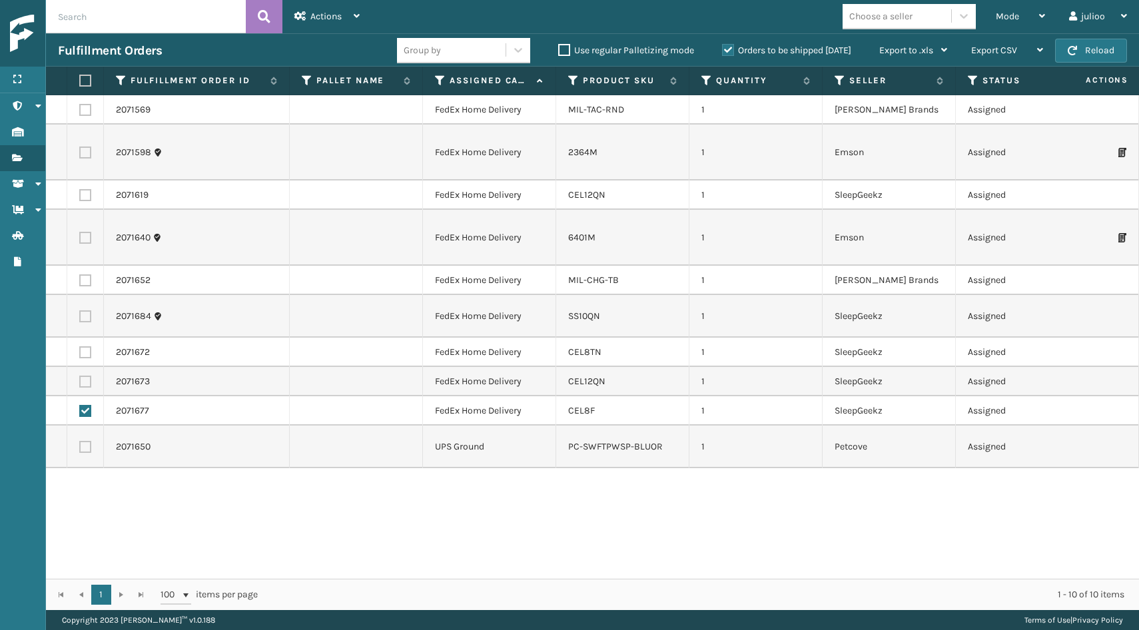
click at [80, 85] on input "checkbox" at bounding box center [79, 81] width 1 height 9
checkbox input "true"
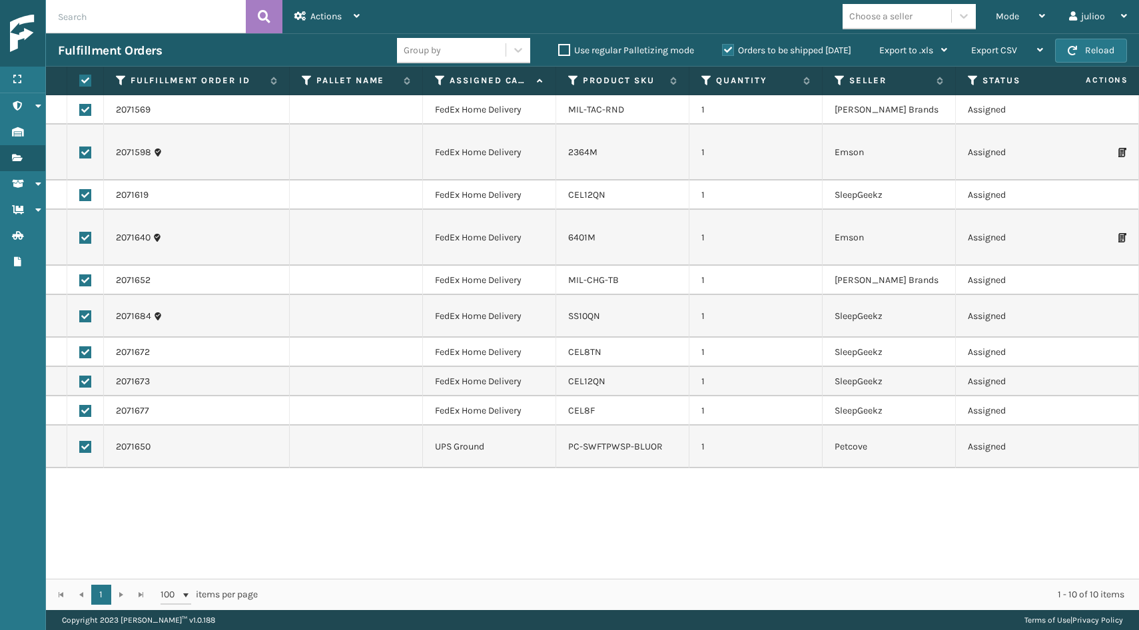
checkbox input "true"
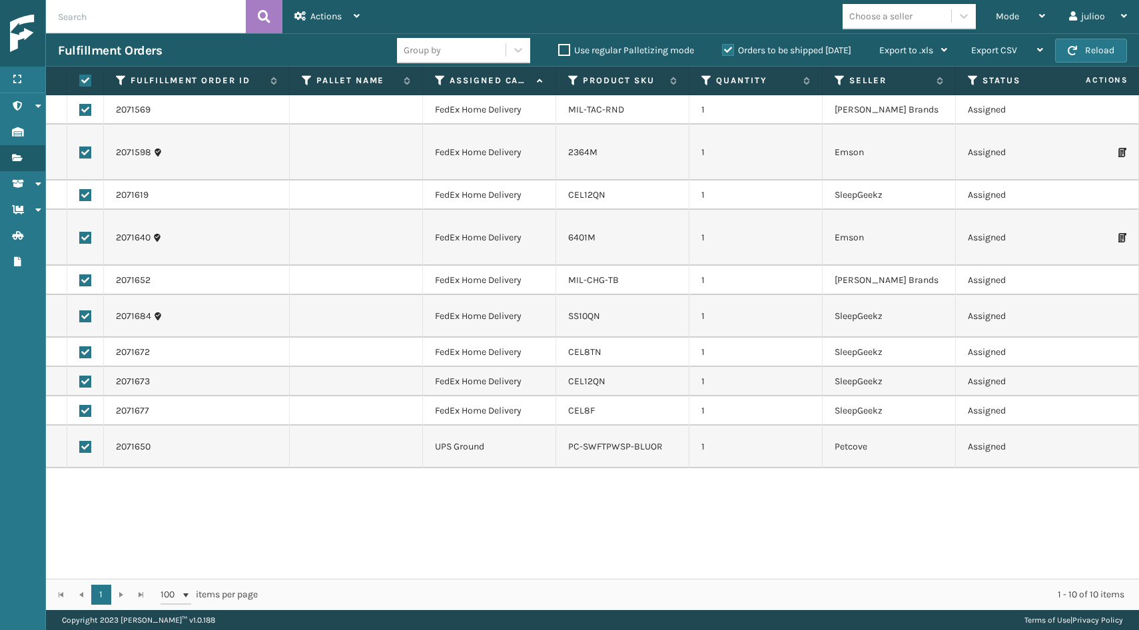
click at [93, 446] on td at bounding box center [85, 447] width 37 height 43
click at [88, 446] on label at bounding box center [85, 447] width 12 height 12
click at [80, 446] on input "checkbox" at bounding box center [79, 445] width 1 height 9
checkbox input "false"
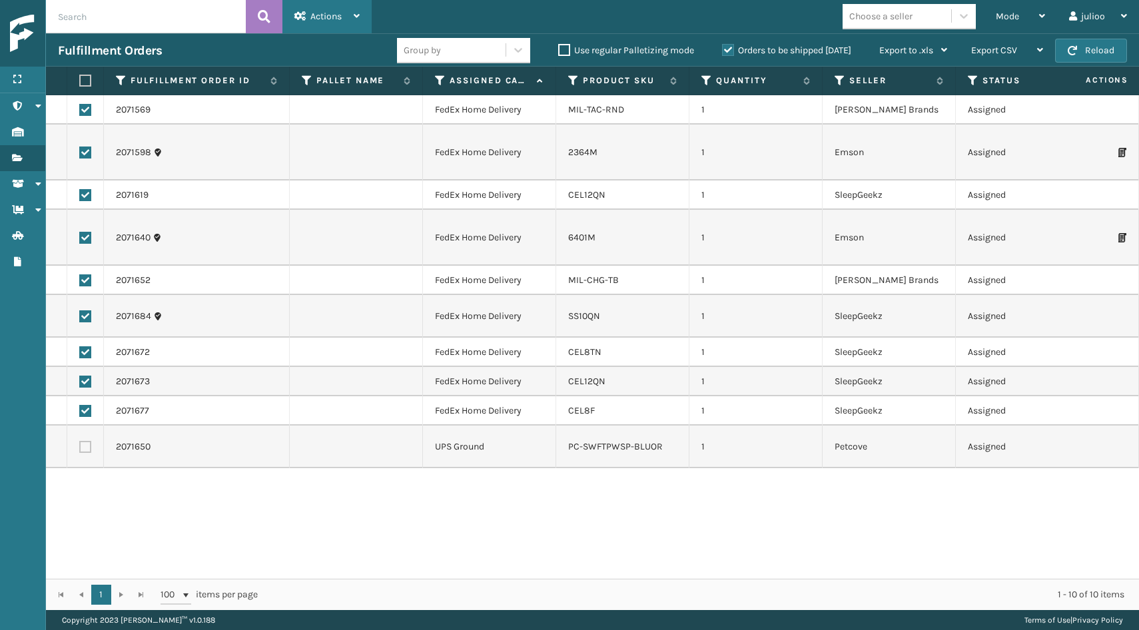
click at [343, 21] on div "Actions" at bounding box center [326, 16] width 65 height 33
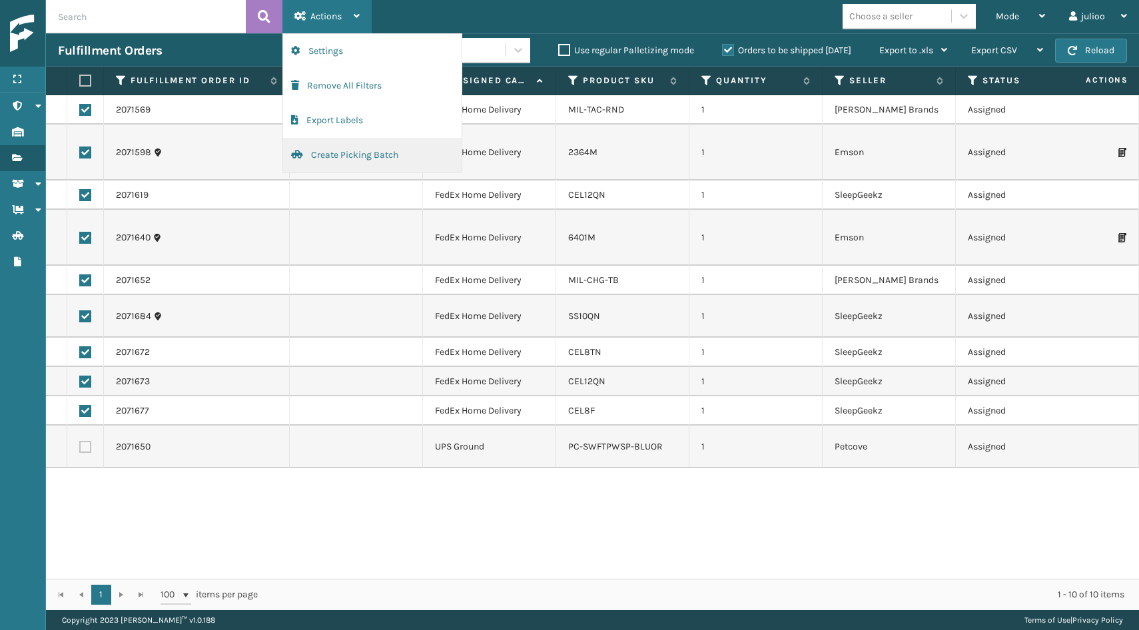
click at [348, 153] on button "Create Picking Batch" at bounding box center [372, 155] width 179 height 35
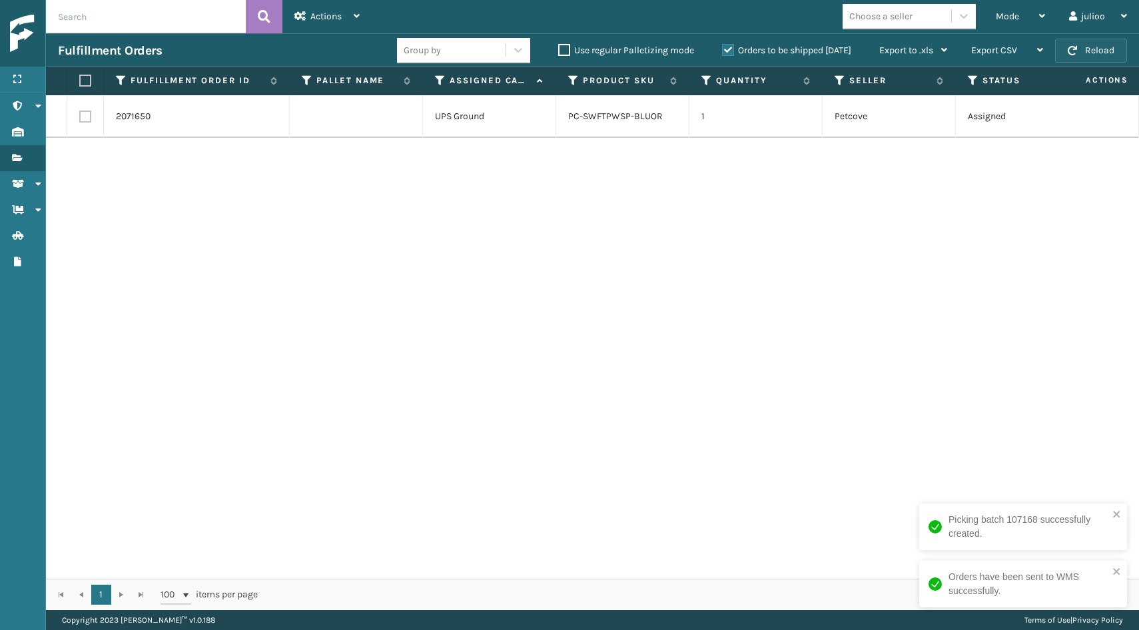
click at [1083, 51] on button "Reload" at bounding box center [1091, 51] width 72 height 24
click at [1091, 55] on button "Reload" at bounding box center [1091, 51] width 72 height 24
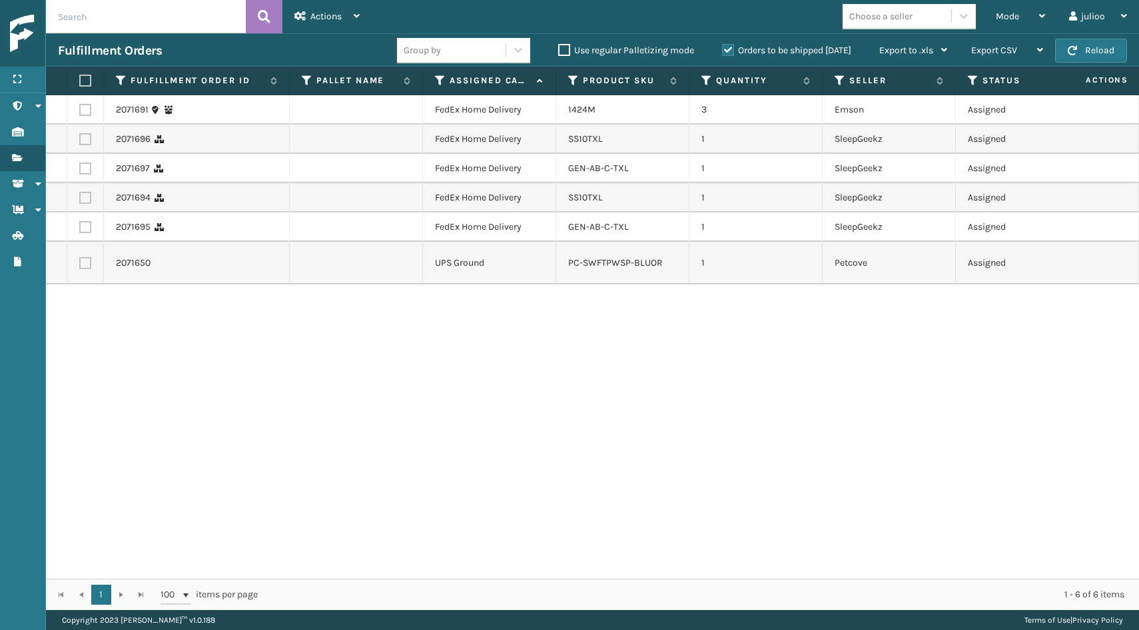
click at [81, 228] on label at bounding box center [85, 227] width 12 height 12
click at [80, 228] on input "checkbox" at bounding box center [79, 225] width 1 height 9
checkbox input "true"
click at [84, 108] on label at bounding box center [85, 110] width 12 height 12
click at [80, 108] on input "checkbox" at bounding box center [79, 108] width 1 height 9
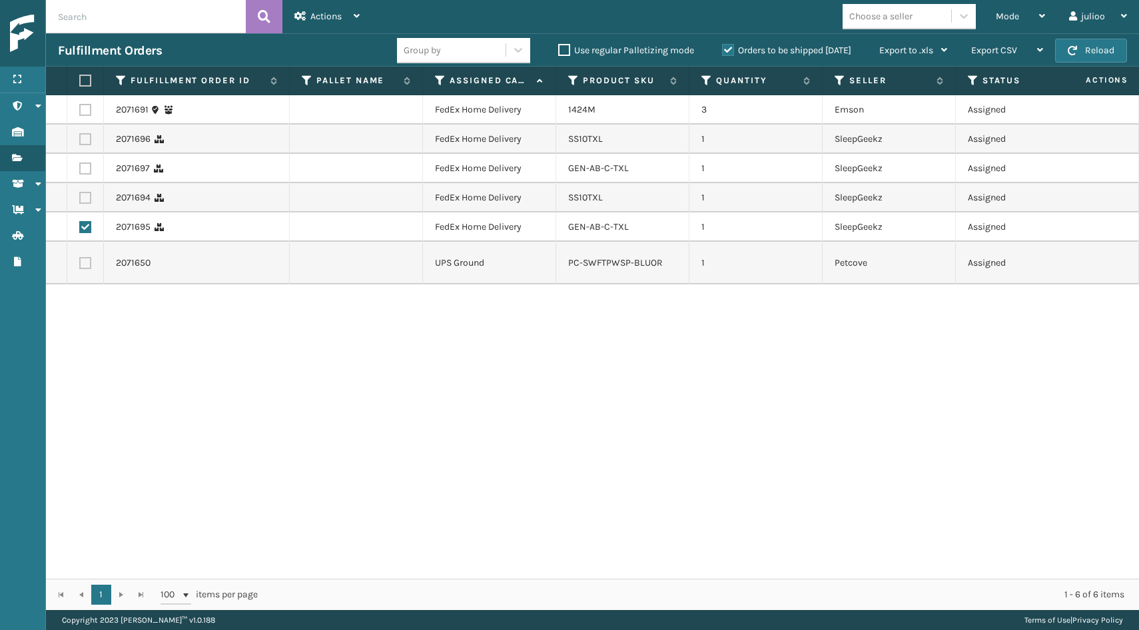
checkbox input "true"
click at [85, 137] on label at bounding box center [85, 139] width 12 height 12
click at [80, 137] on input "checkbox" at bounding box center [79, 137] width 1 height 9
checkbox input "true"
click at [87, 168] on label at bounding box center [85, 169] width 12 height 12
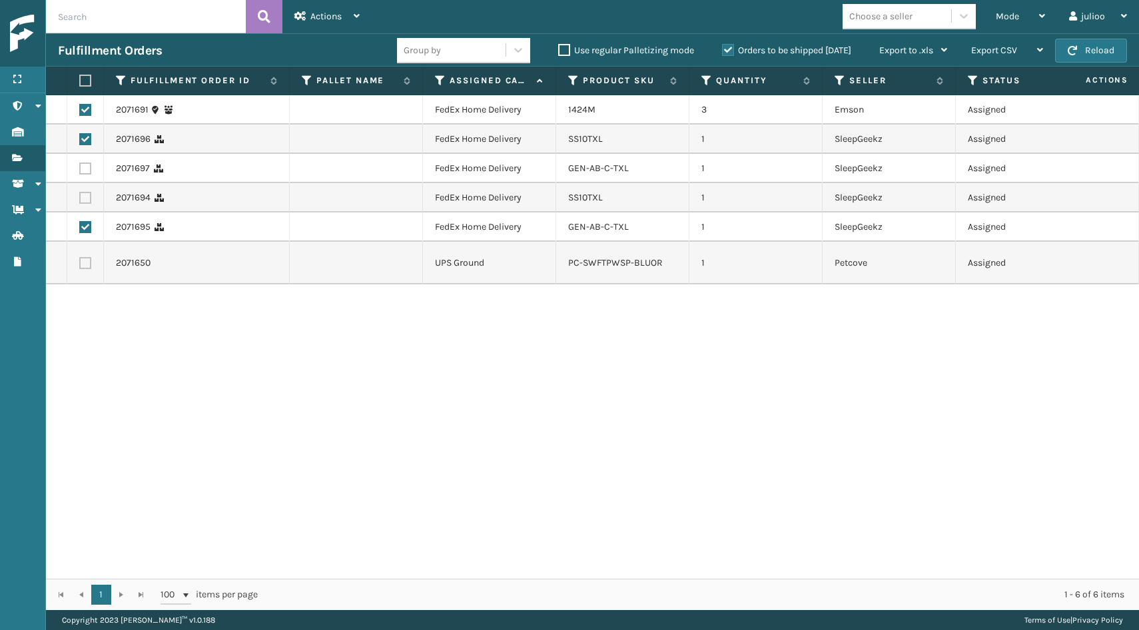
click at [80, 168] on input "checkbox" at bounding box center [79, 167] width 1 height 9
click at [85, 202] on label at bounding box center [85, 198] width 12 height 12
click at [80, 201] on input "checkbox" at bounding box center [79, 196] width 1 height 9
click at [336, 7] on div "Actions" at bounding box center [326, 16] width 65 height 33
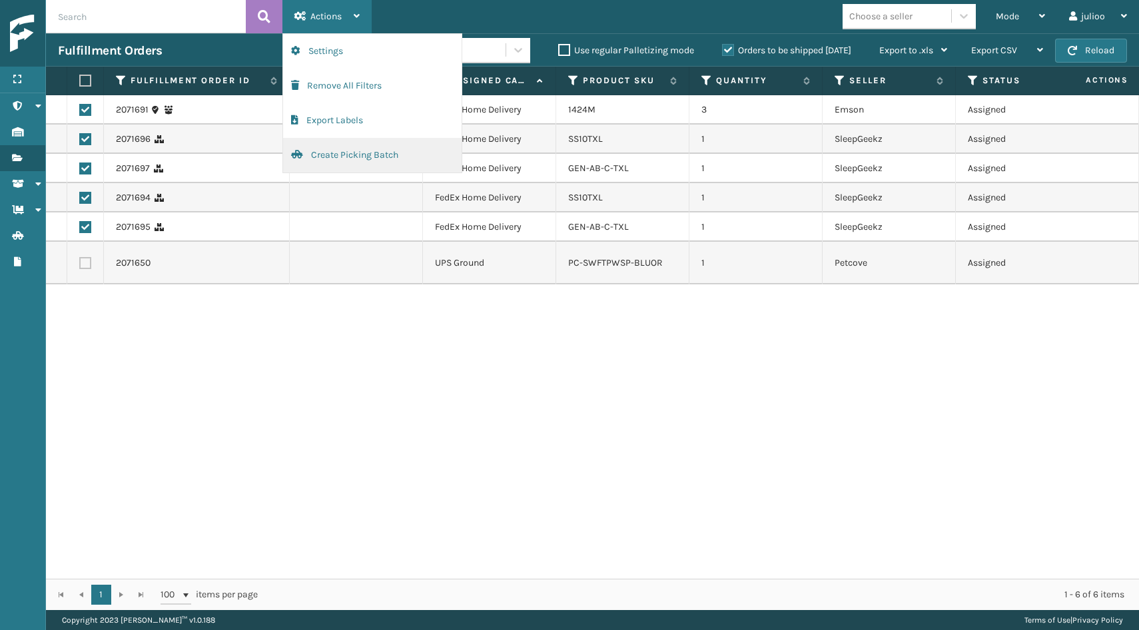
click at [318, 153] on button "Create Picking Batch" at bounding box center [372, 155] width 179 height 35
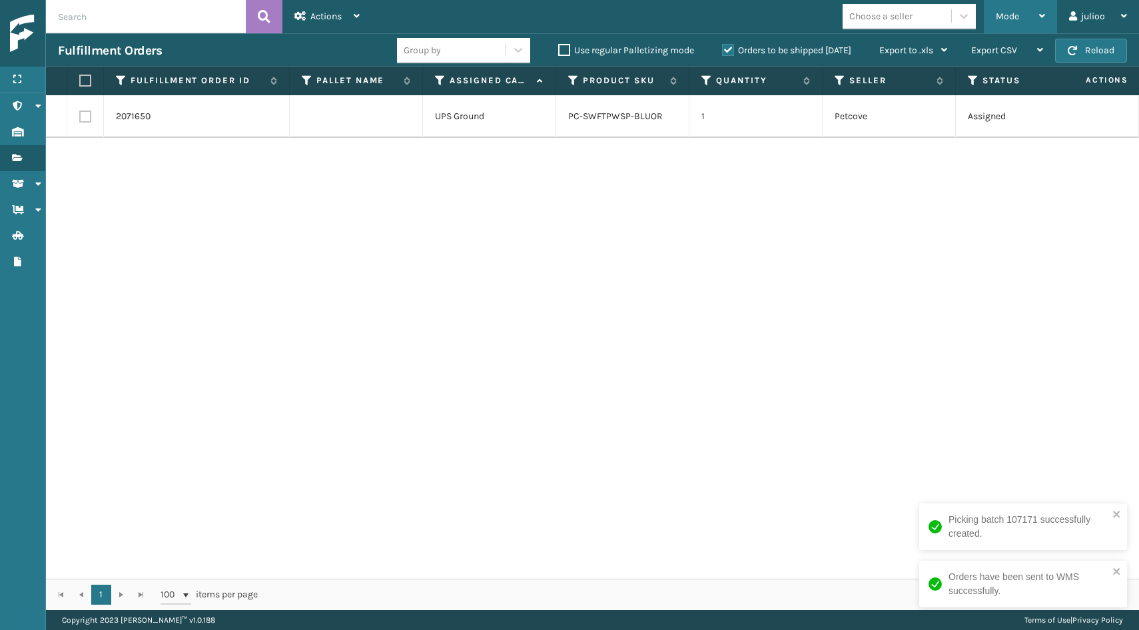
click at [1007, 17] on span "Mode" at bounding box center [1007, 16] width 23 height 11
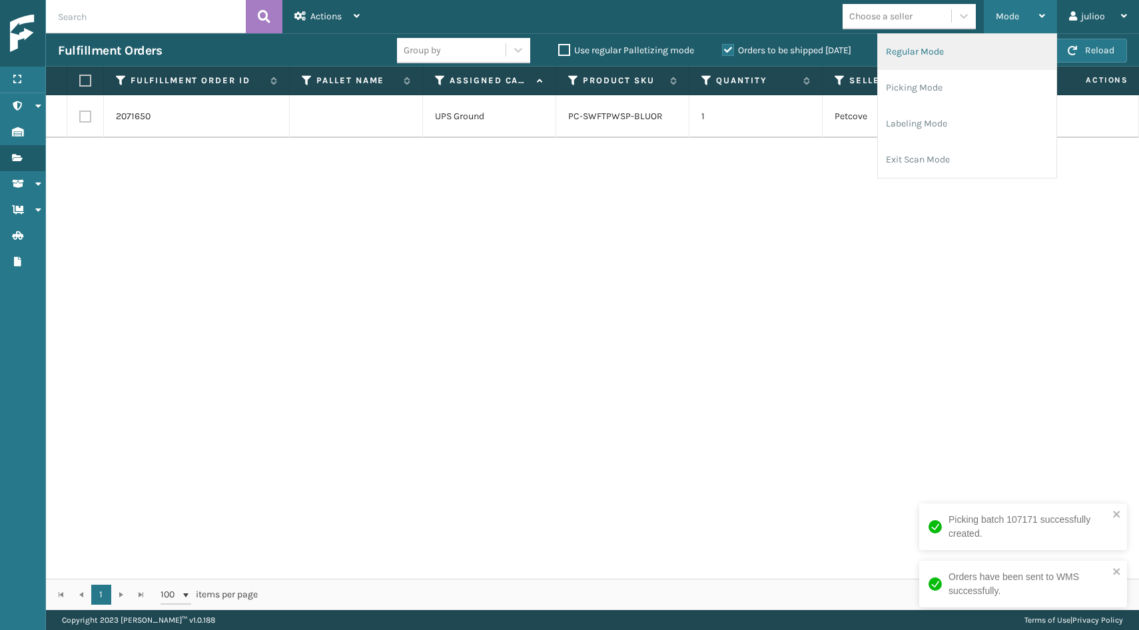
click at [977, 58] on li "Regular Mode" at bounding box center [967, 52] width 179 height 36
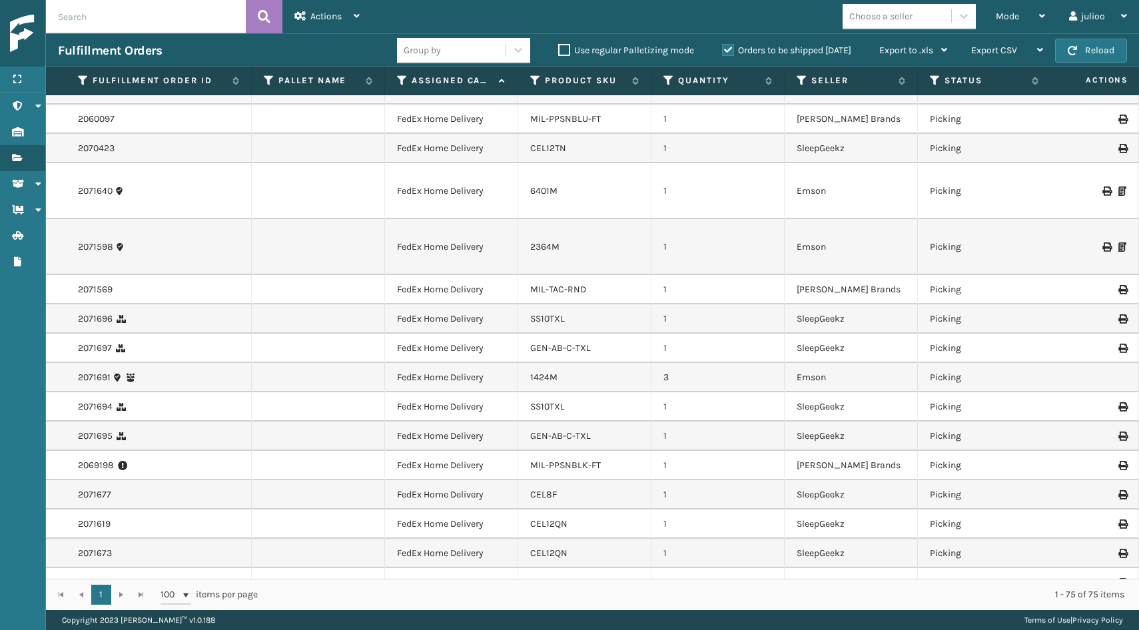
scroll to position [1012, 1]
click at [400, 82] on icon at bounding box center [402, 81] width 11 height 12
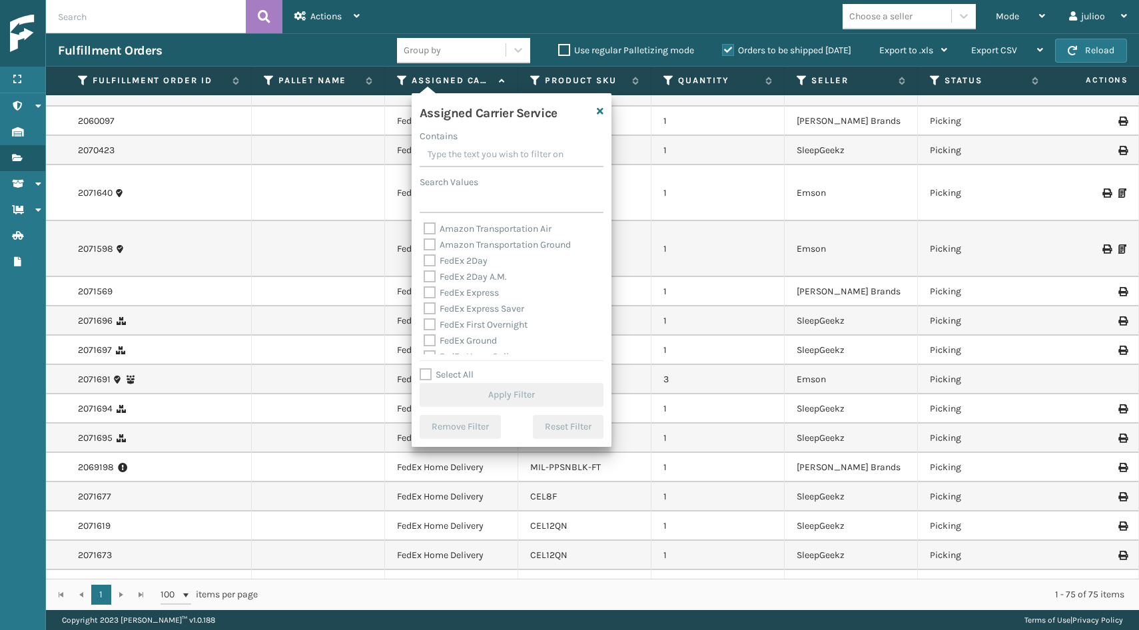
click at [423, 370] on label "Select All" at bounding box center [447, 374] width 54 height 11
click at [423, 368] on input "Select All" at bounding box center [520, 367] width 200 height 1
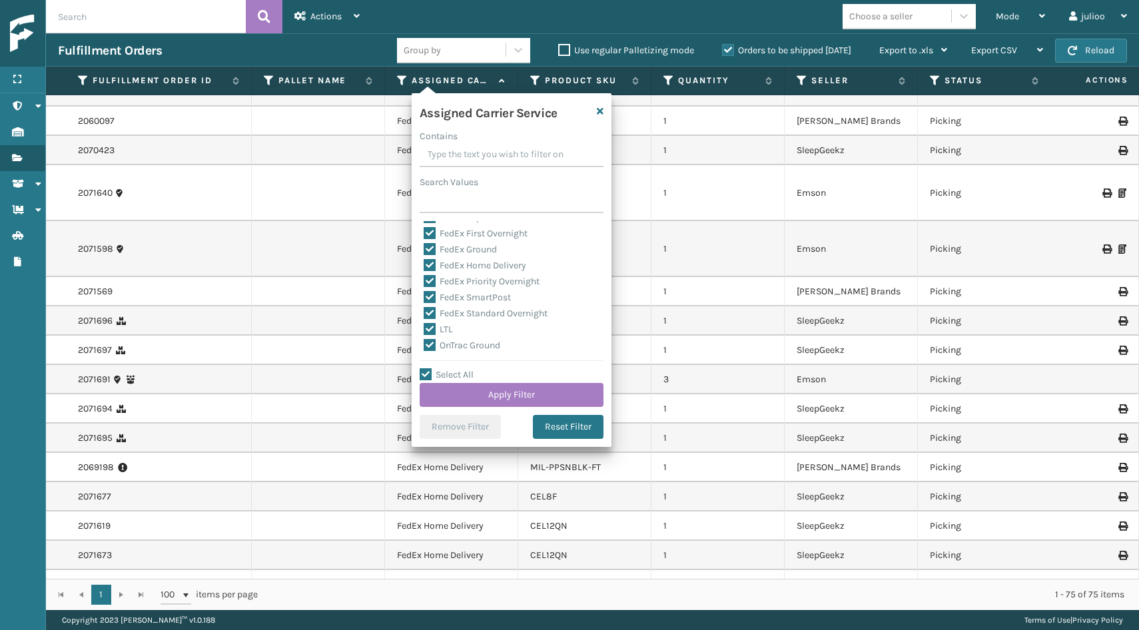
scroll to position [93, 0]
click at [430, 330] on label "LTL" at bounding box center [438, 327] width 29 height 11
click at [424, 329] on input "LTL" at bounding box center [424, 324] width 1 height 9
click at [517, 398] on button "Apply Filter" at bounding box center [512, 395] width 184 height 24
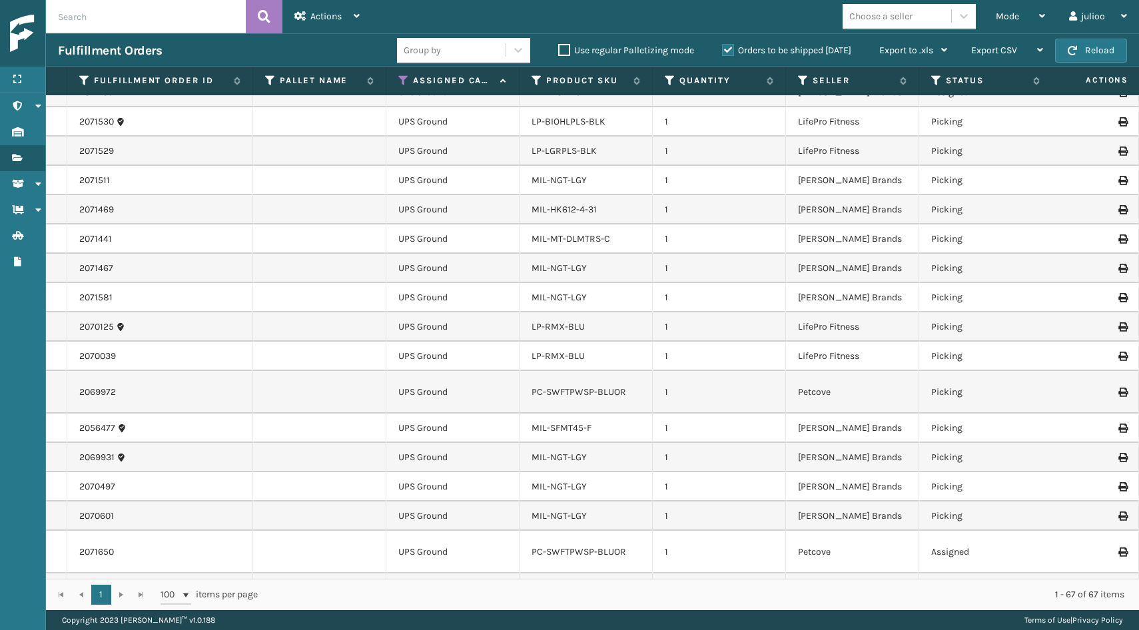
scroll to position [0, 0]
click at [1033, 18] on div "Mode" at bounding box center [1020, 16] width 49 height 33
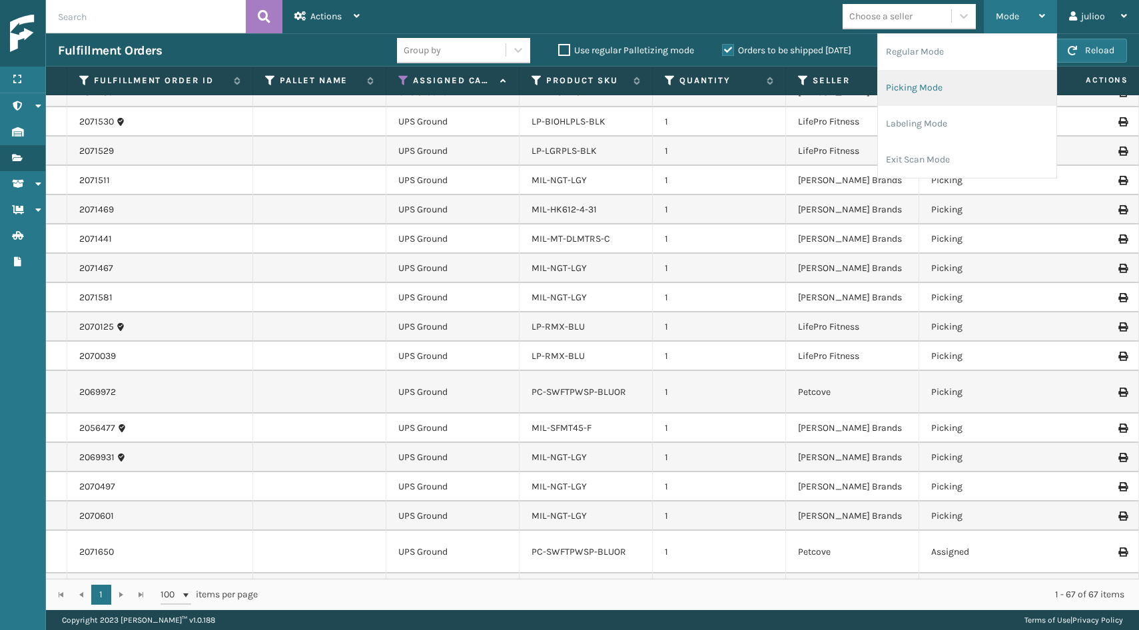
click at [979, 80] on li "Picking Mode" at bounding box center [967, 88] width 179 height 36
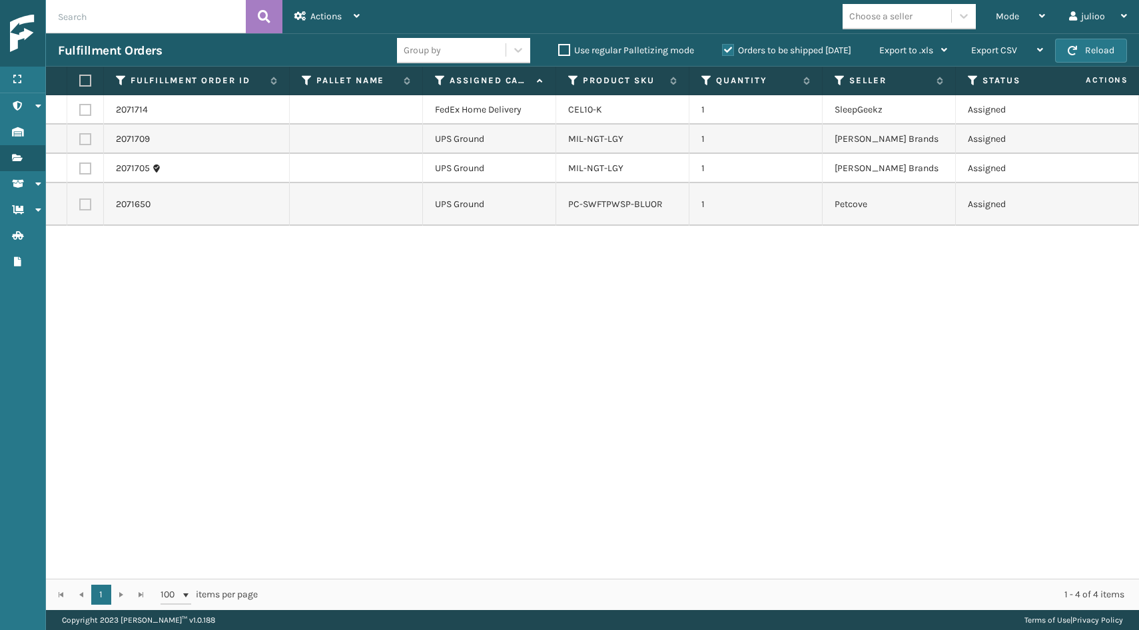
click at [87, 82] on label at bounding box center [83, 81] width 8 height 12
click at [80, 82] on input "checkbox" at bounding box center [79, 81] width 1 height 9
click at [86, 114] on label at bounding box center [85, 110] width 12 height 12
click at [80, 113] on input "checkbox" at bounding box center [79, 108] width 1 height 9
click at [351, 27] on div "Actions" at bounding box center [326, 16] width 65 height 33
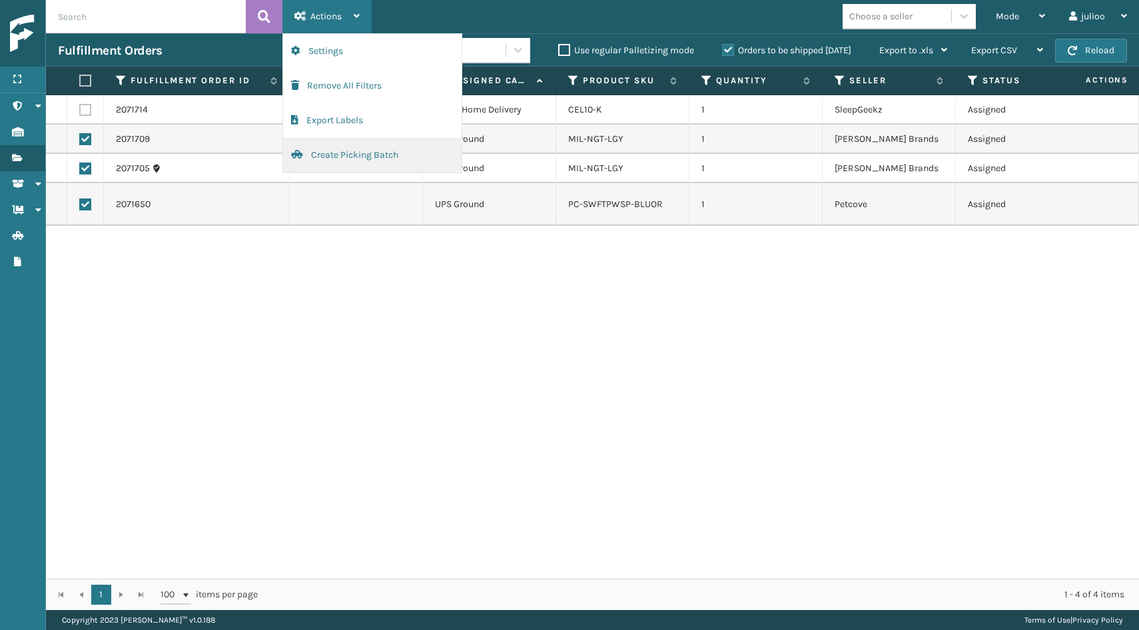
click at [362, 154] on button "Create Picking Batch" at bounding box center [372, 155] width 179 height 35
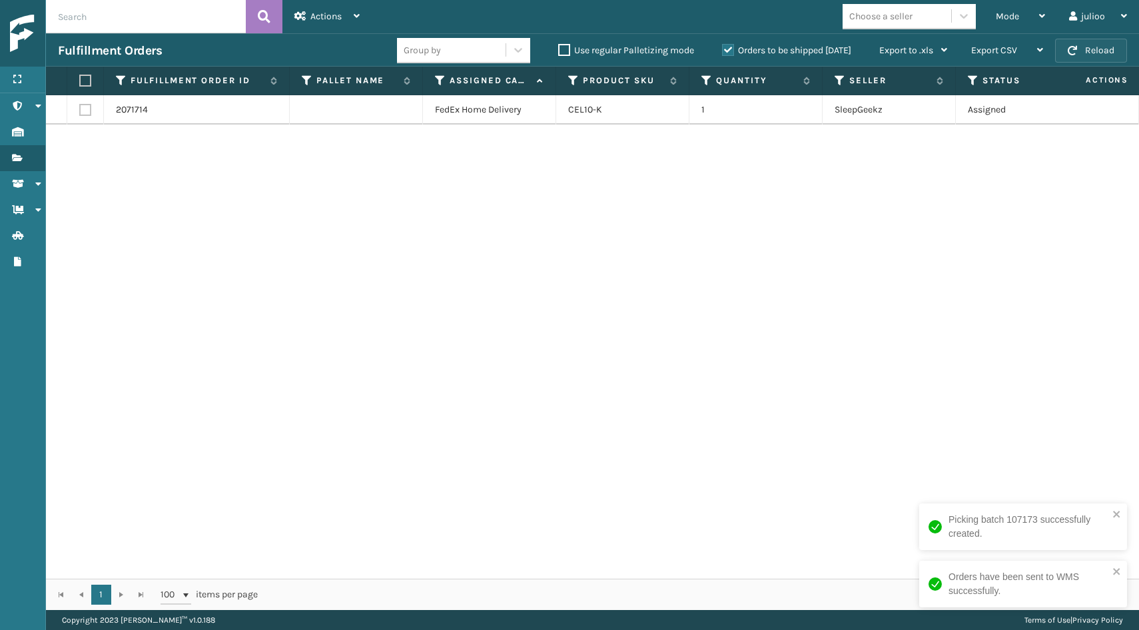
click at [1114, 53] on button "Reload" at bounding box center [1091, 51] width 72 height 24
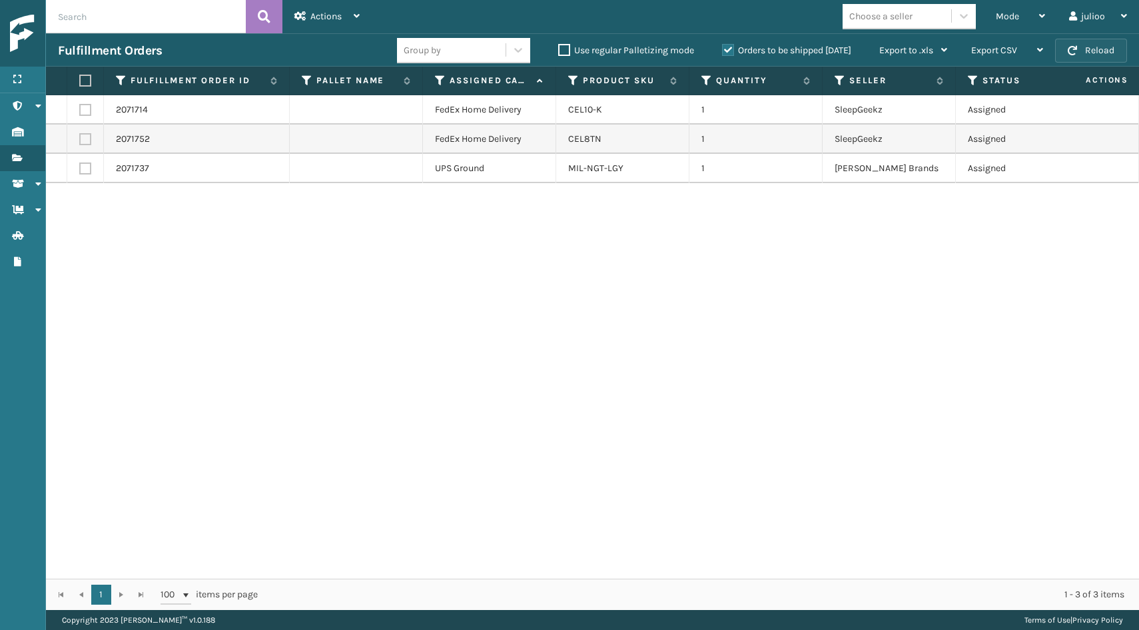
click at [1073, 55] on button "Reload" at bounding box center [1091, 51] width 72 height 24
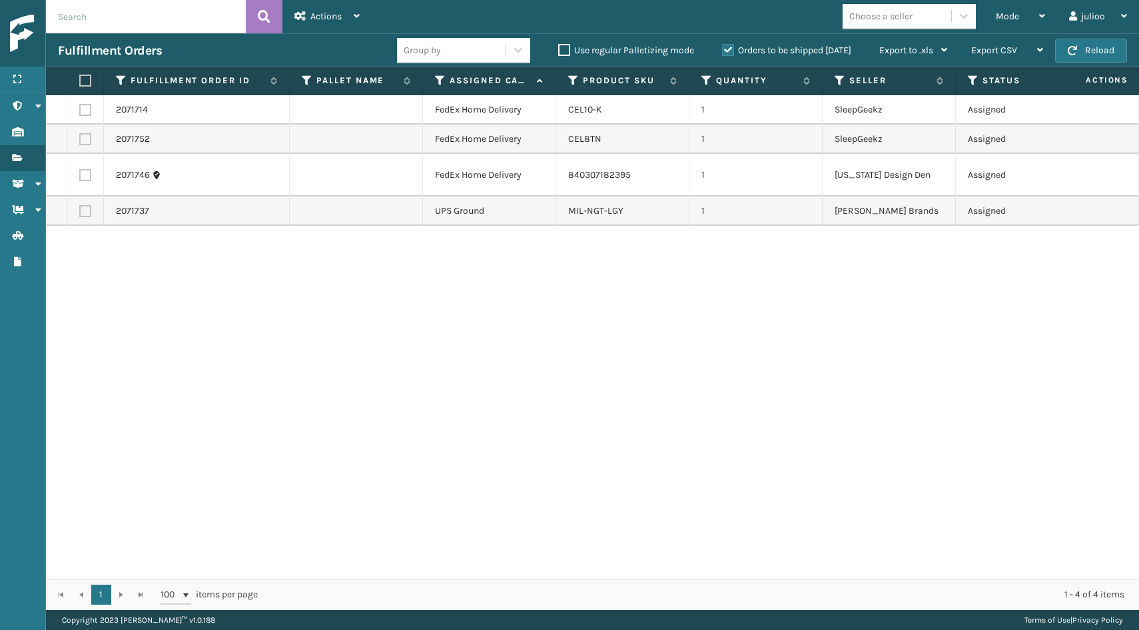
click at [1073, 55] on button "Reload" at bounding box center [1091, 51] width 72 height 24
click at [1096, 54] on button "Reload" at bounding box center [1091, 51] width 72 height 24
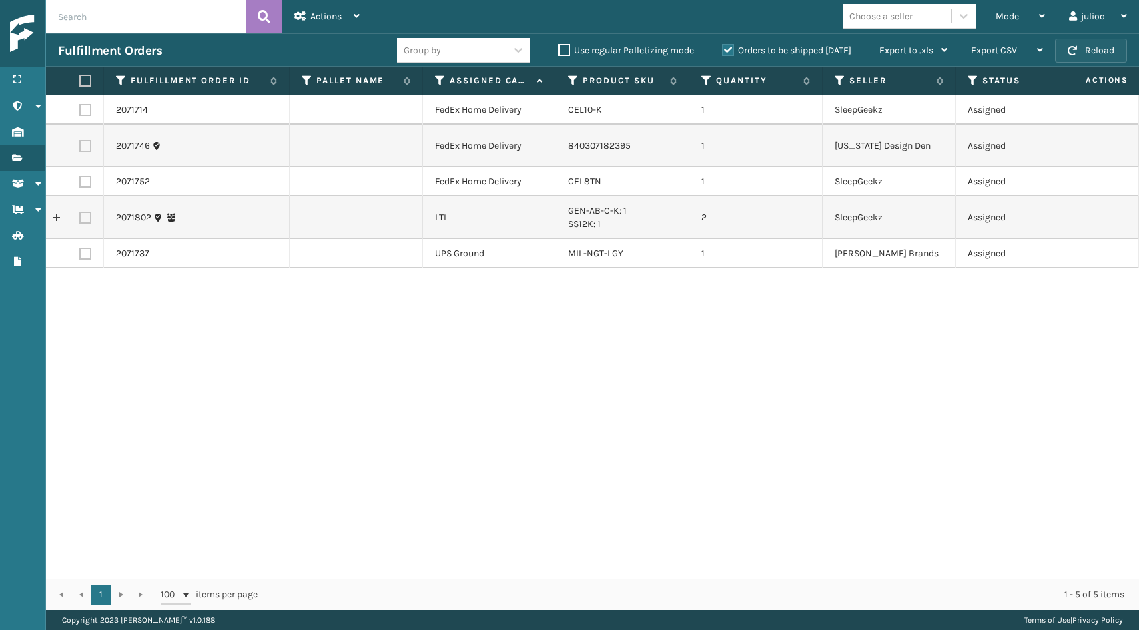
click at [1096, 47] on button "Reload" at bounding box center [1091, 51] width 72 height 24
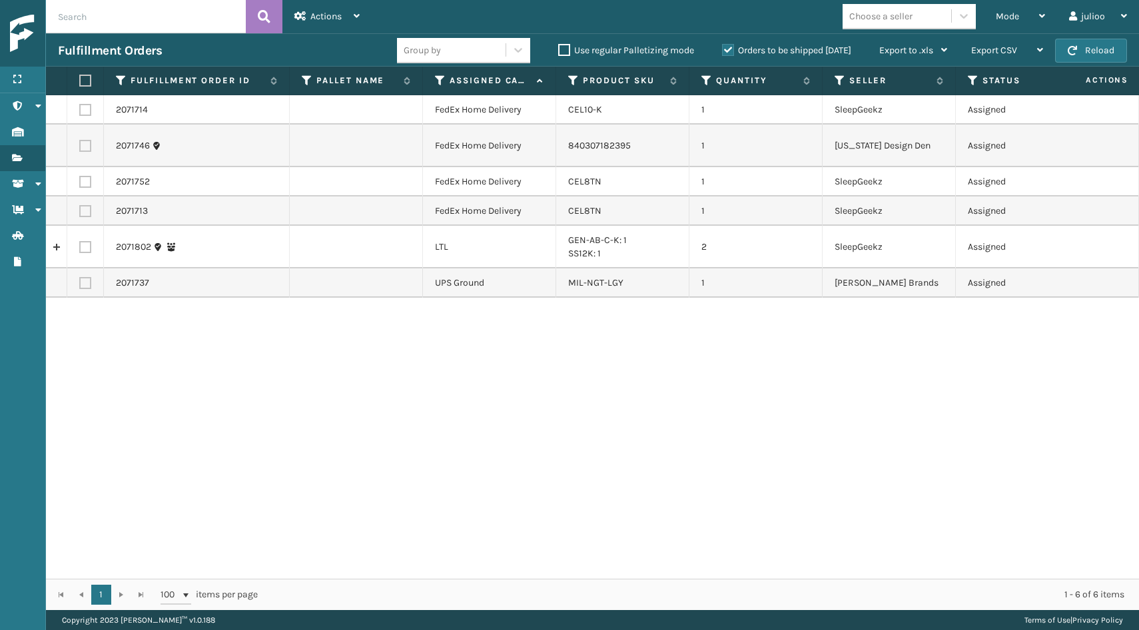
click at [1096, 47] on button "Reload" at bounding box center [1091, 51] width 72 height 24
click at [435, 84] on icon at bounding box center [440, 81] width 11 height 12
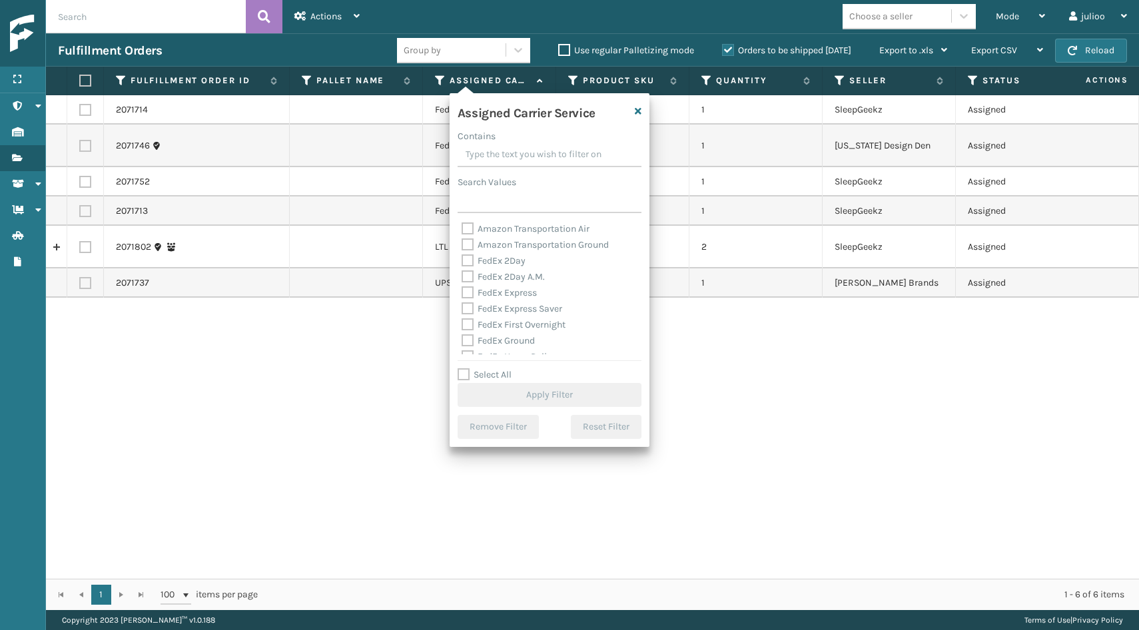
click at [466, 369] on label "Select All" at bounding box center [485, 374] width 54 height 11
click at [466, 368] on input "Select All" at bounding box center [558, 367] width 200 height 1
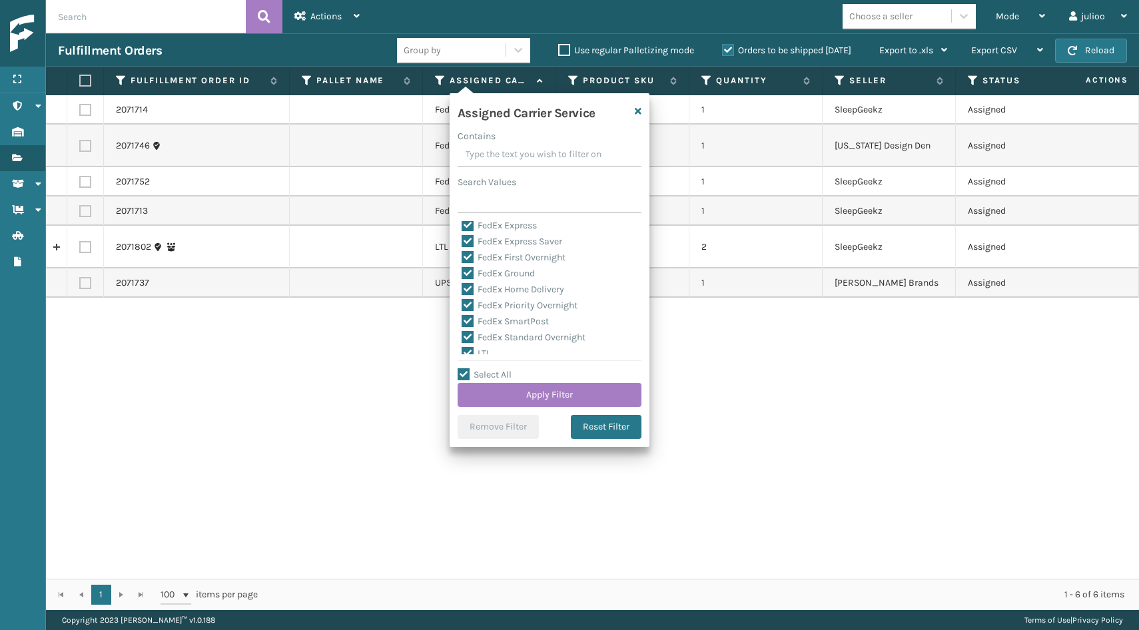
scroll to position [76, 0]
click at [470, 346] on label "LTL" at bounding box center [476, 344] width 29 height 11
click at [462, 346] on input "LTL" at bounding box center [462, 341] width 1 height 9
click at [492, 392] on button "Apply Filter" at bounding box center [550, 395] width 184 height 24
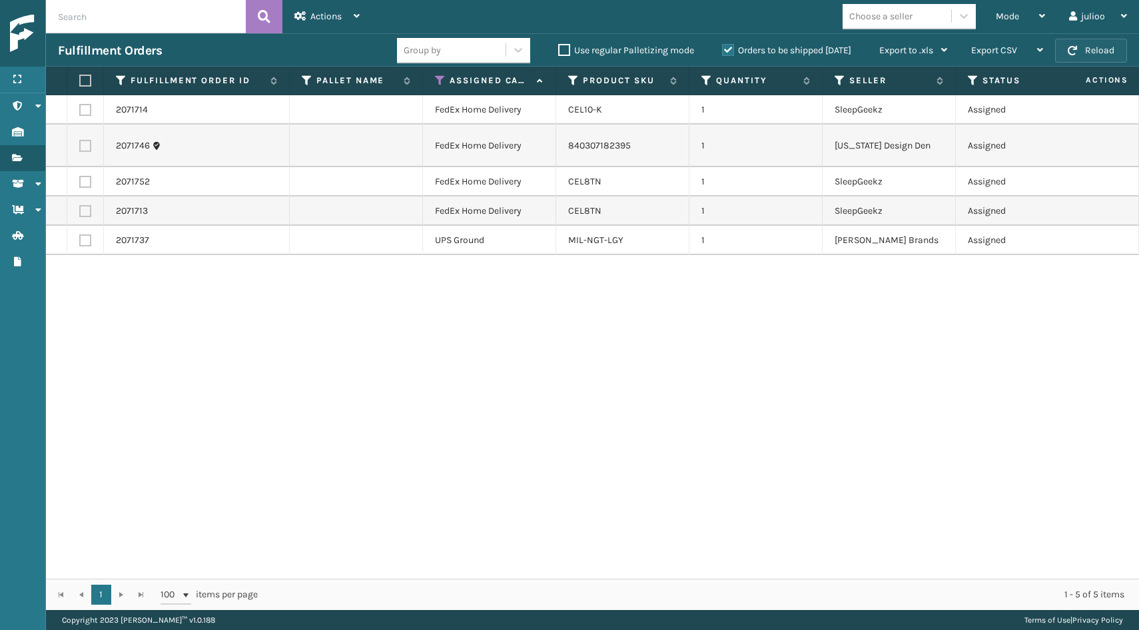
click at [1101, 53] on button "Reload" at bounding box center [1091, 51] width 72 height 24
click at [86, 85] on label at bounding box center [83, 81] width 8 height 12
click at [80, 85] on input "checkbox" at bounding box center [79, 81] width 1 height 9
click at [85, 234] on label at bounding box center [85, 240] width 12 height 12
click at [80, 234] on input "checkbox" at bounding box center [79, 238] width 1 height 9
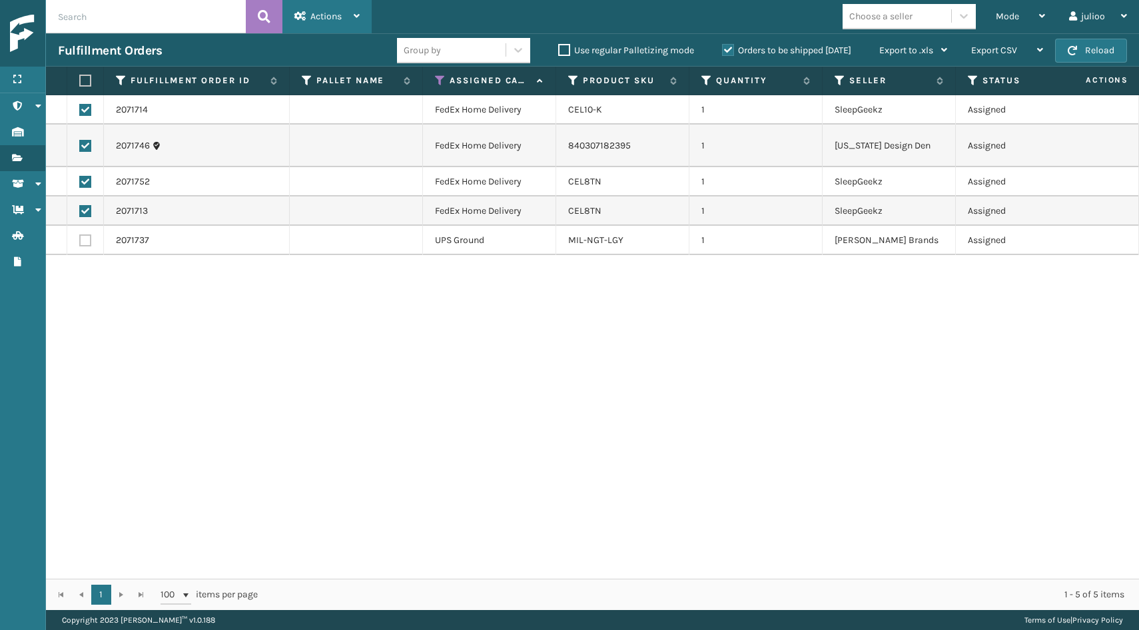
click at [328, 11] on span "Actions" at bounding box center [325, 16] width 31 height 11
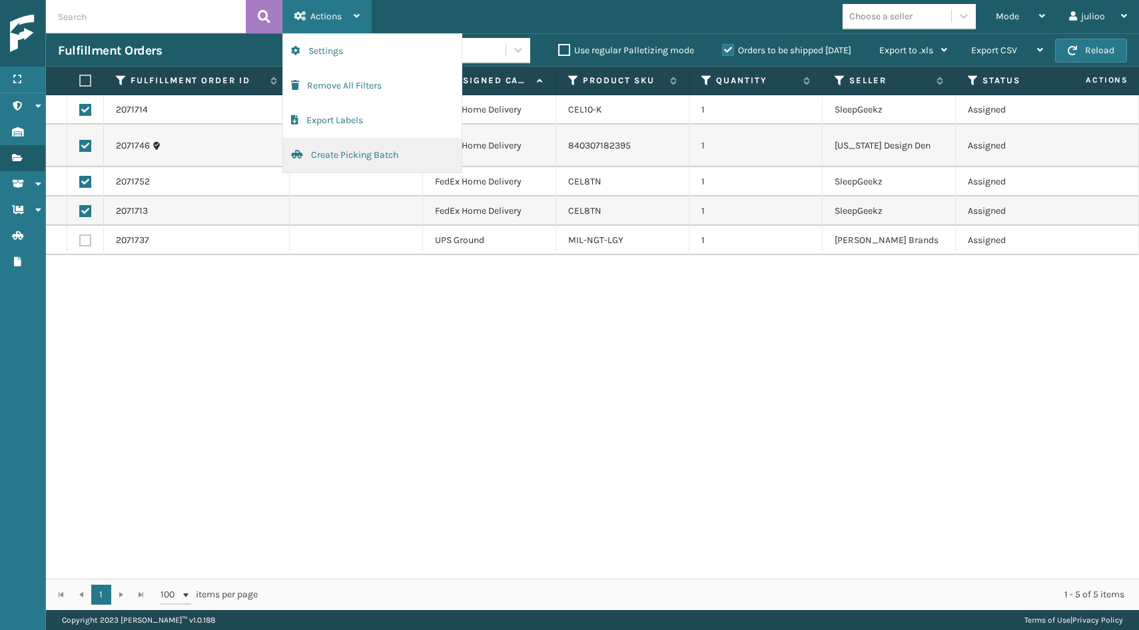
click at [318, 151] on button "Create Picking Batch" at bounding box center [372, 155] width 179 height 35
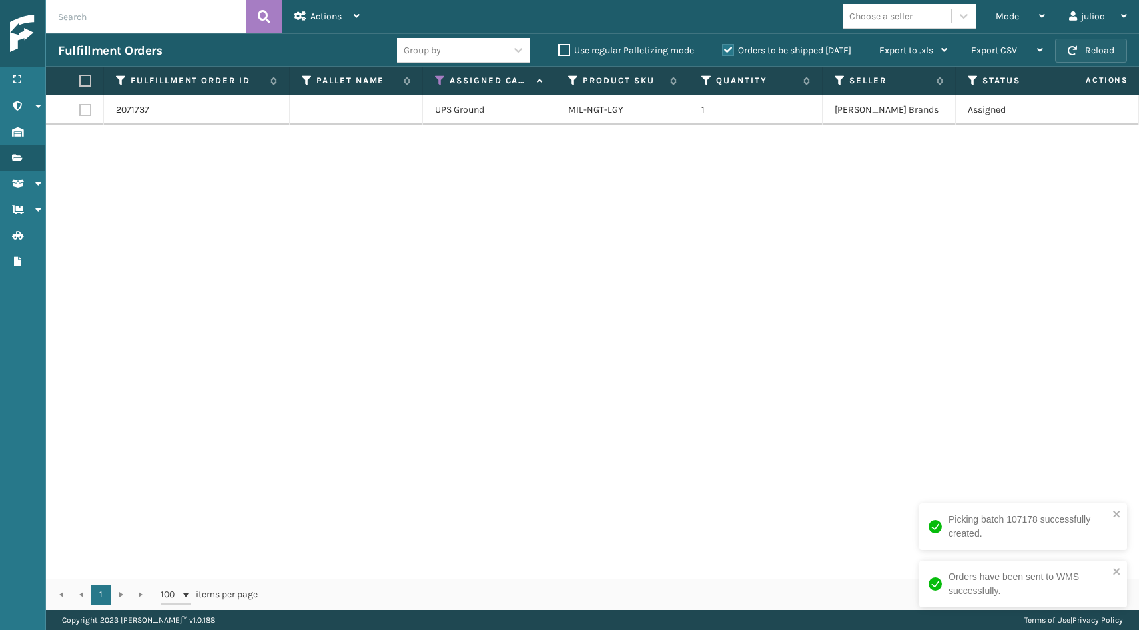
click at [1097, 47] on button "Reload" at bounding box center [1091, 51] width 72 height 24
click at [81, 109] on label at bounding box center [85, 110] width 12 height 12
click at [80, 109] on input "checkbox" at bounding box center [79, 108] width 1 height 9
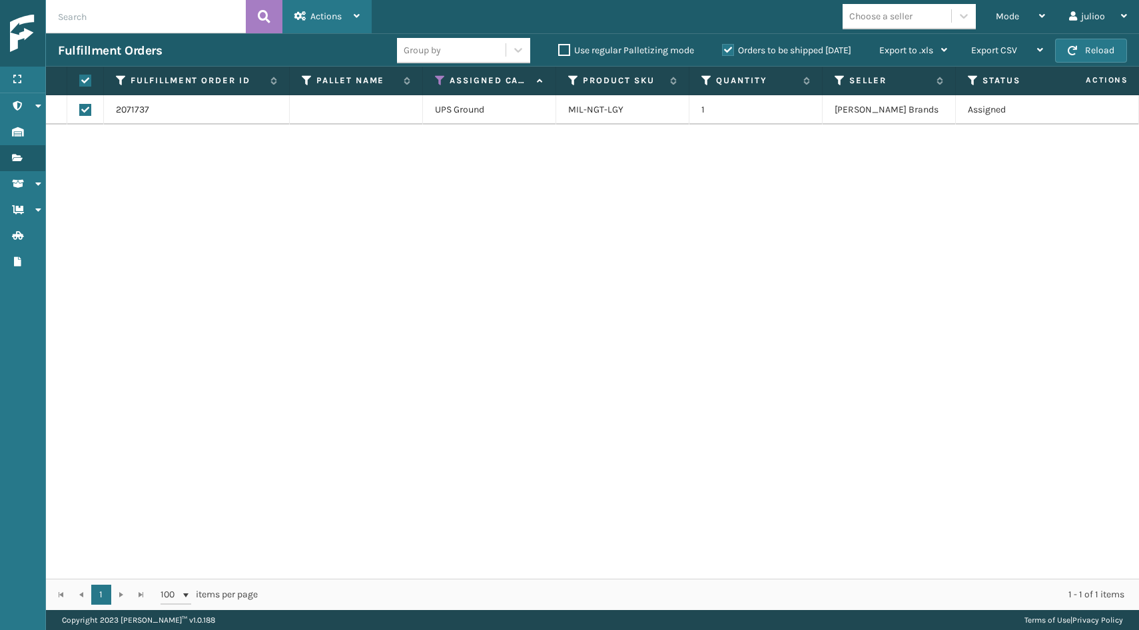
click at [331, 5] on div "Actions" at bounding box center [326, 16] width 65 height 33
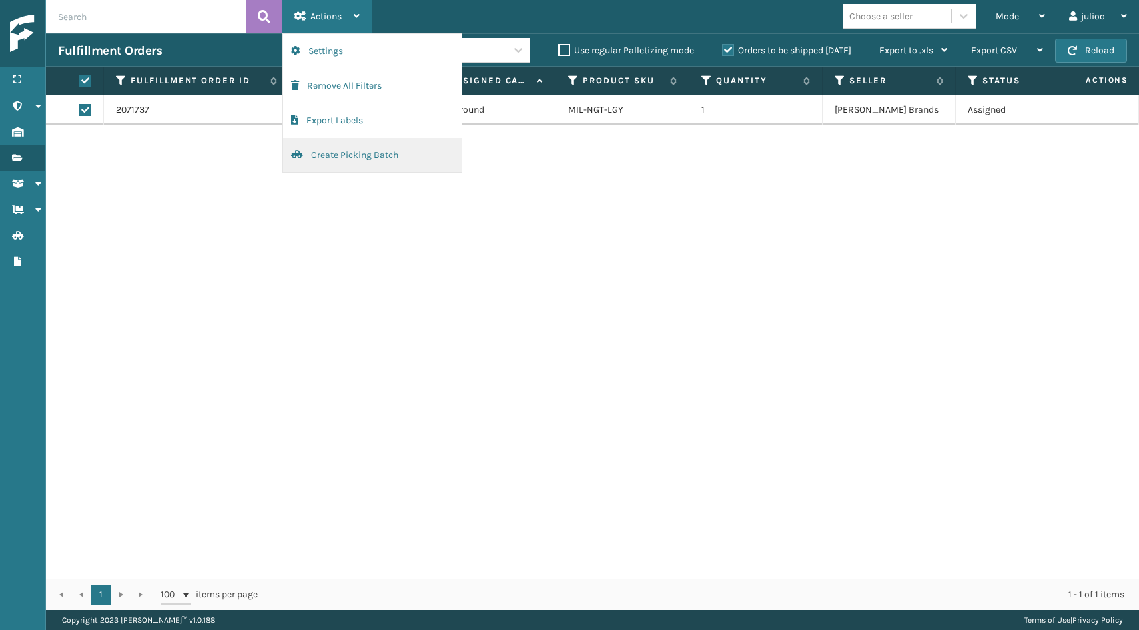
click at [350, 165] on button "Create Picking Batch" at bounding box center [372, 155] width 179 height 35
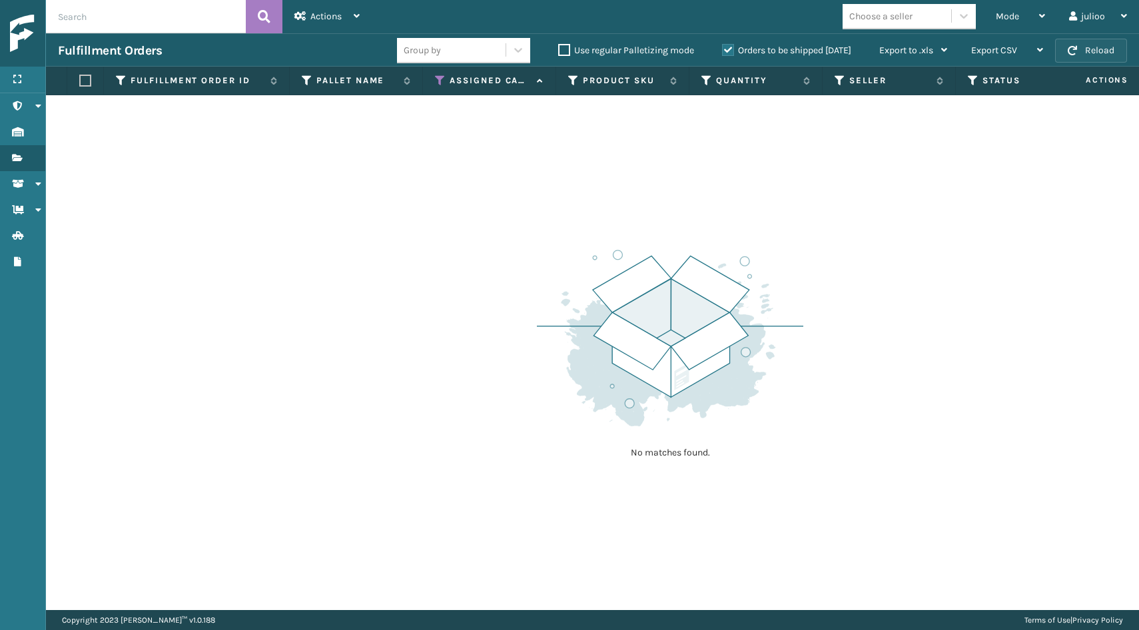
click at [1101, 50] on button "Reload" at bounding box center [1091, 51] width 72 height 24
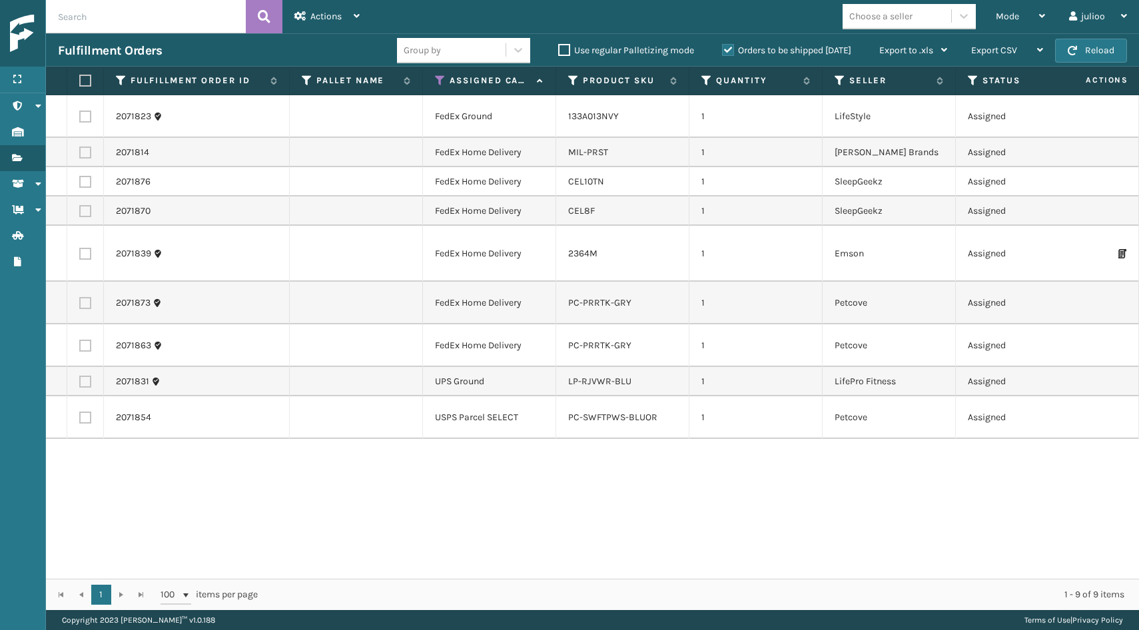
click at [1101, 50] on button "Reload" at bounding box center [1091, 51] width 72 height 24
click at [86, 81] on label at bounding box center [83, 81] width 8 height 12
click at [80, 81] on input "checkbox" at bounding box center [79, 81] width 1 height 9
click at [87, 422] on label at bounding box center [85, 418] width 12 height 12
click at [80, 420] on input "checkbox" at bounding box center [79, 416] width 1 height 9
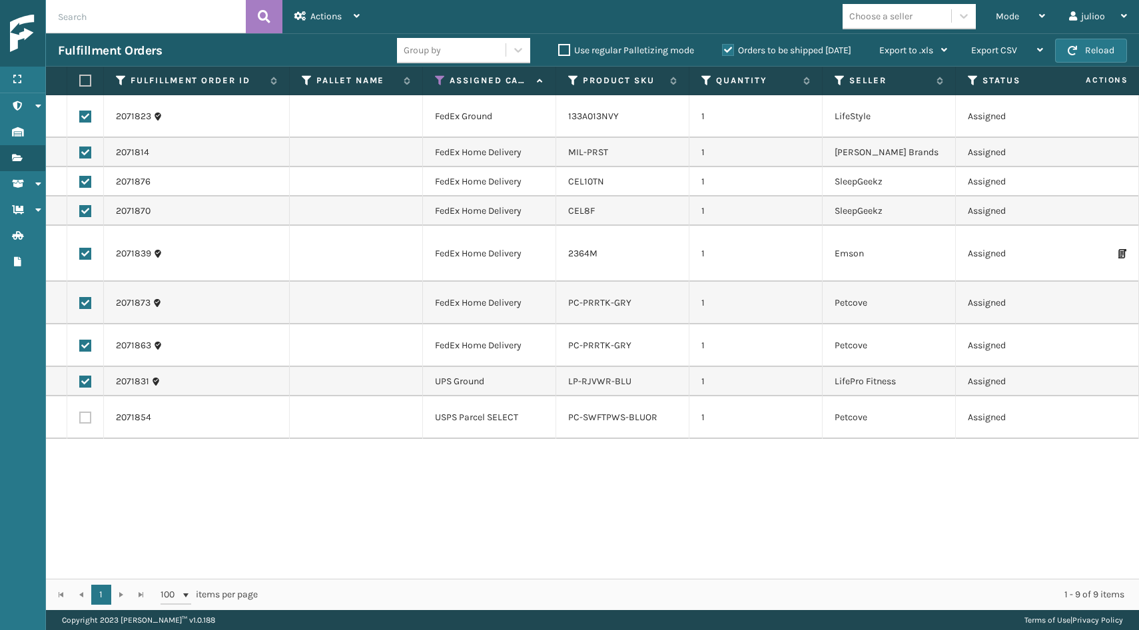
click at [83, 382] on label at bounding box center [85, 382] width 12 height 12
click at [80, 382] on input "checkbox" at bounding box center [79, 380] width 1 height 9
click at [346, 17] on div "Actions" at bounding box center [326, 16] width 65 height 33
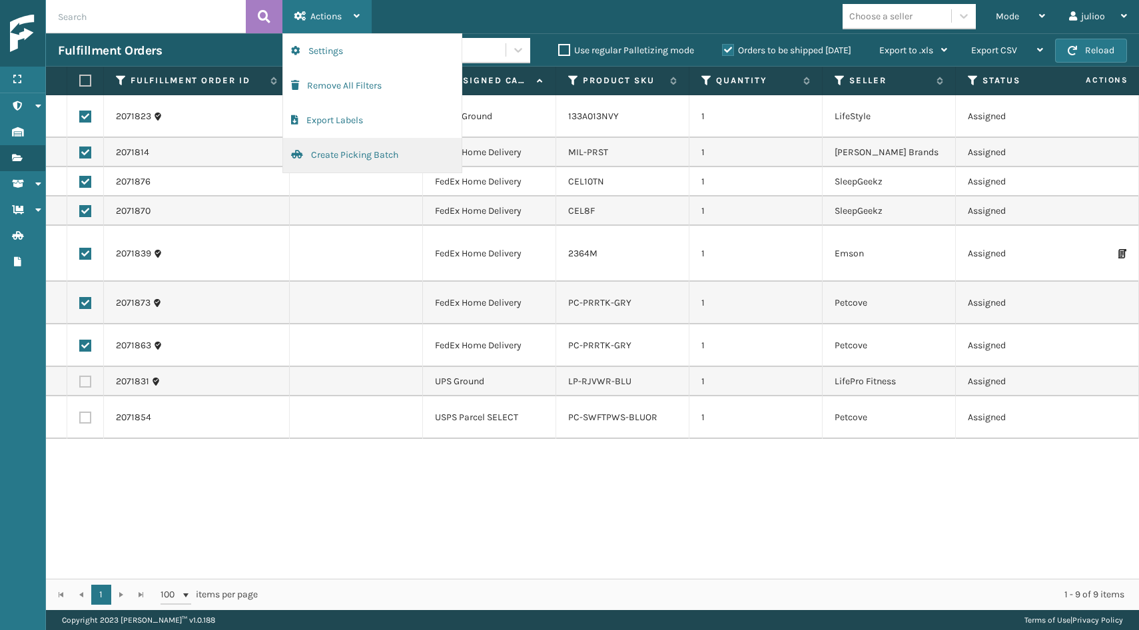
click at [342, 157] on button "Create Picking Batch" at bounding box center [372, 155] width 179 height 35
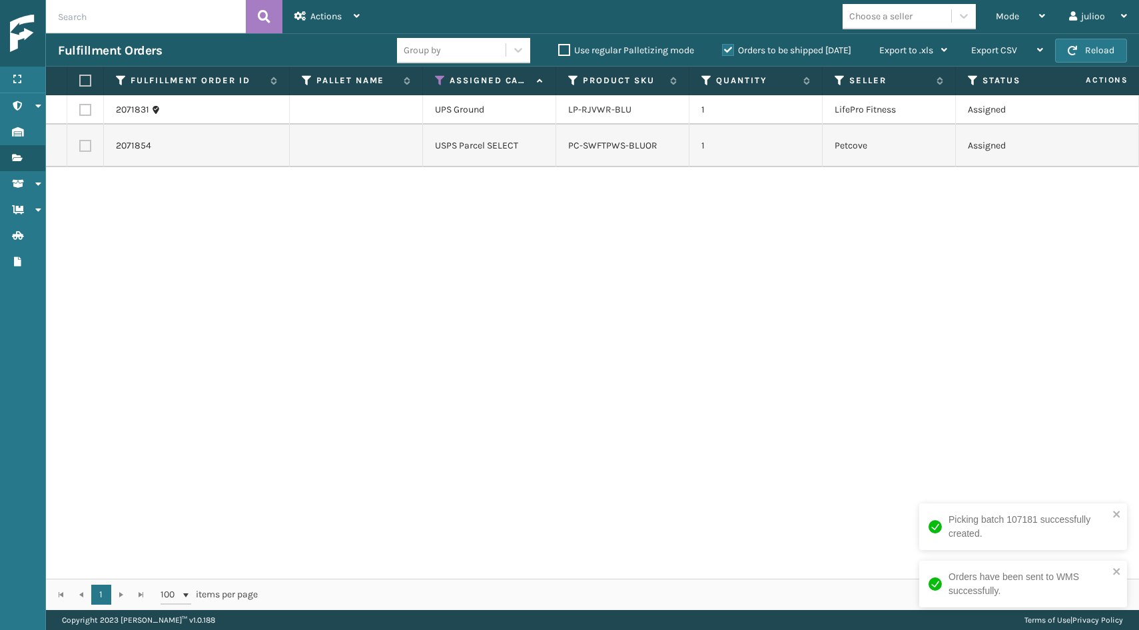
click at [81, 78] on label at bounding box center [83, 81] width 8 height 12
click at [80, 78] on input "checkbox" at bounding box center [79, 81] width 1 height 9
click at [1081, 54] on button "Reload" at bounding box center [1091, 51] width 72 height 24
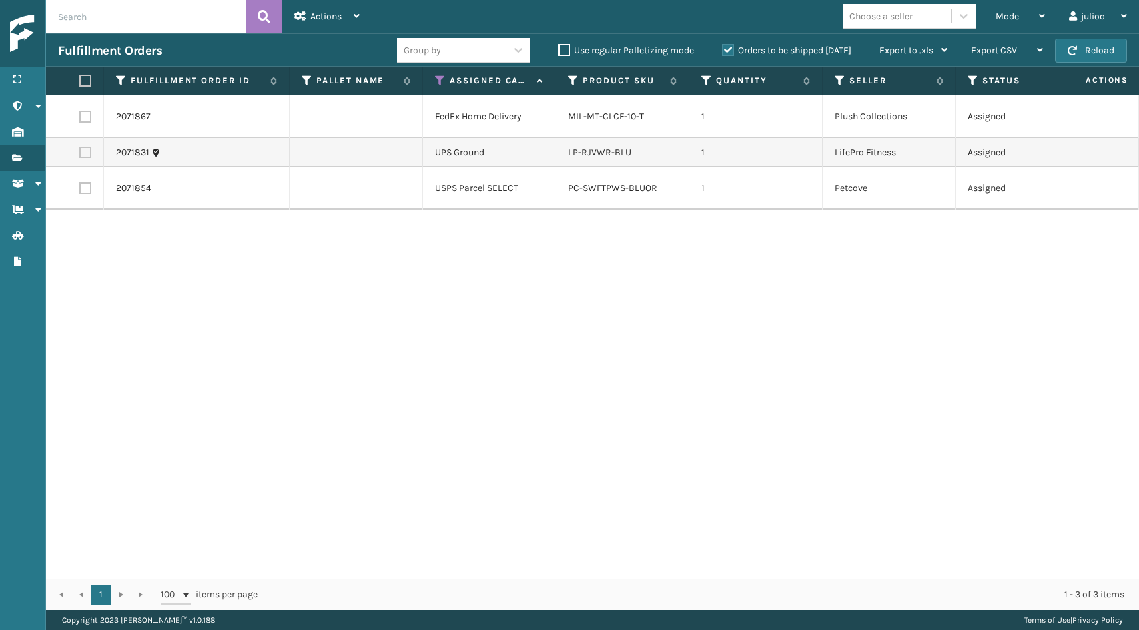
click at [85, 190] on label at bounding box center [85, 189] width 12 height 12
click at [80, 190] on input "checkbox" at bounding box center [79, 187] width 1 height 9
click at [87, 154] on label at bounding box center [85, 153] width 12 height 12
click at [80, 154] on input "checkbox" at bounding box center [79, 151] width 1 height 9
click at [315, 16] on span "Actions" at bounding box center [325, 16] width 31 height 11
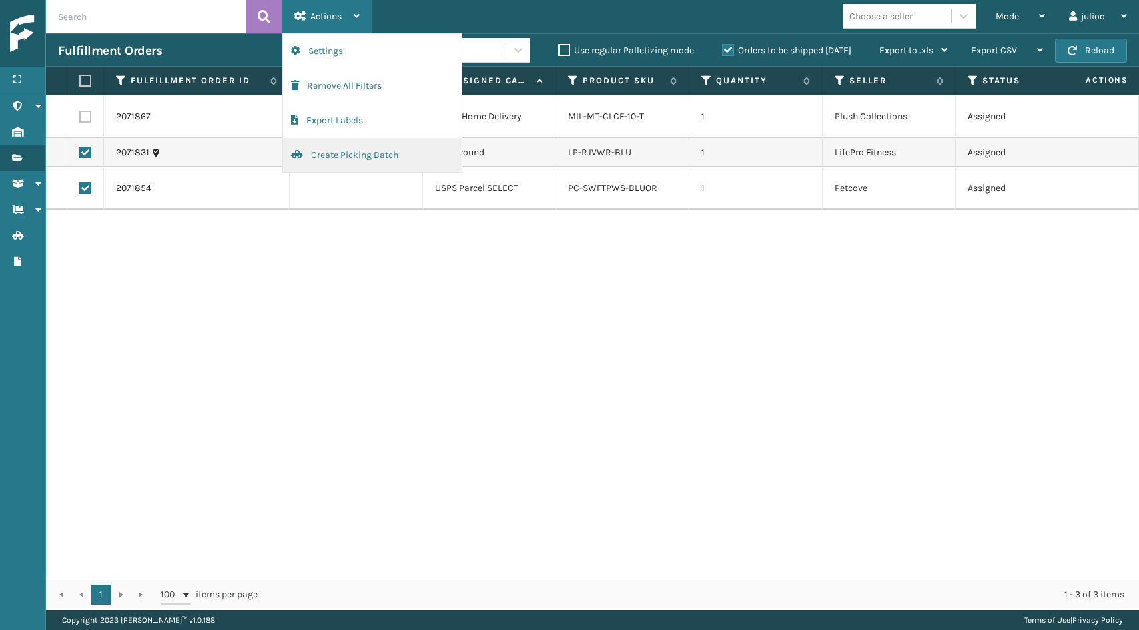
click at [336, 157] on button "Create Picking Batch" at bounding box center [372, 155] width 179 height 35
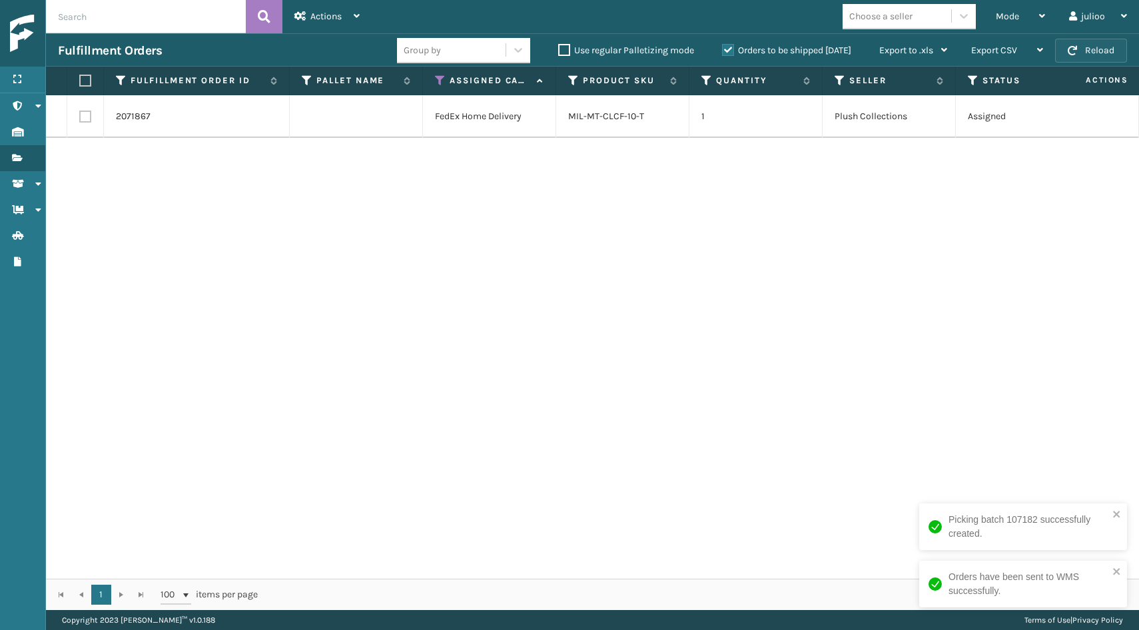
click at [1069, 51] on span "button" at bounding box center [1072, 50] width 9 height 9
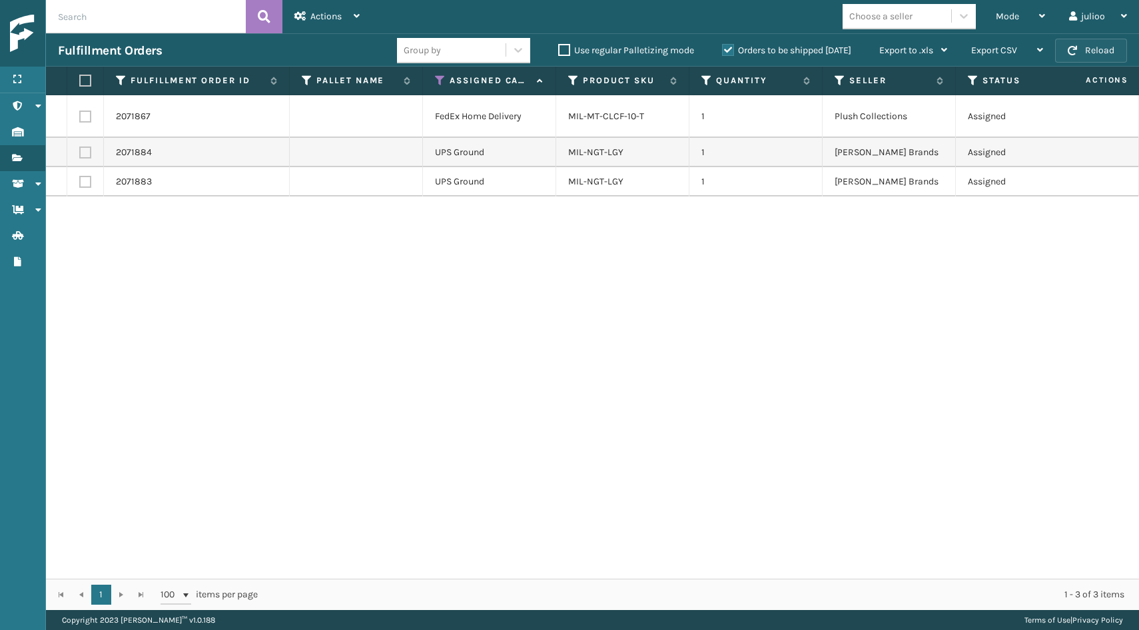
click at [1090, 54] on button "Reload" at bounding box center [1091, 51] width 72 height 24
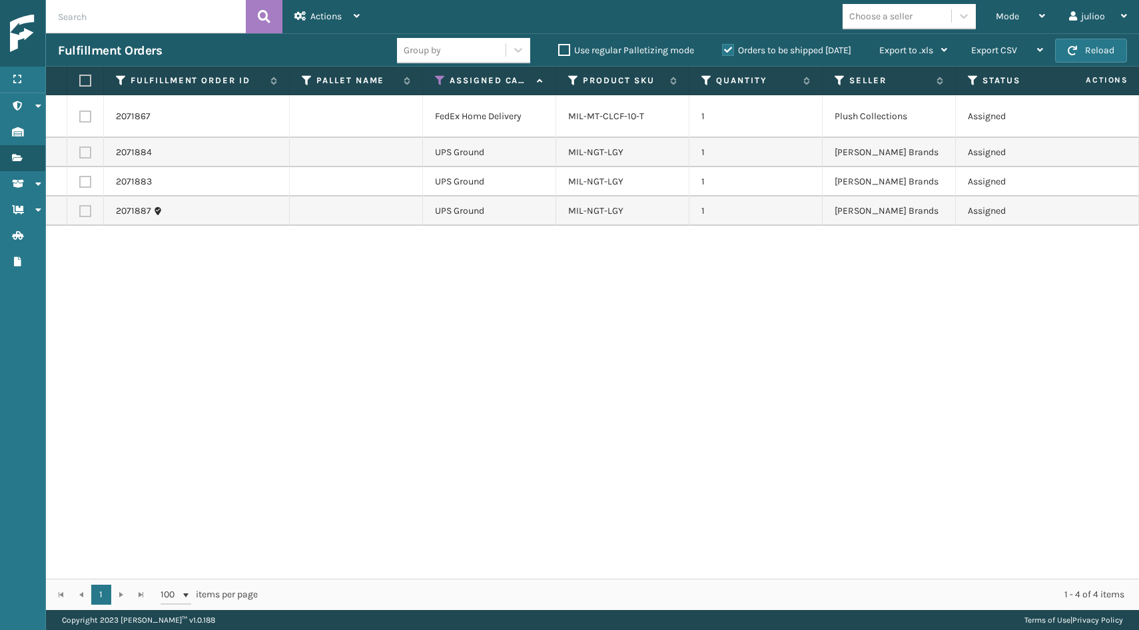
click at [1090, 54] on button "Reload" at bounding box center [1091, 51] width 72 height 24
click at [1067, 53] on button "Reload" at bounding box center [1091, 51] width 72 height 24
click at [87, 81] on label at bounding box center [83, 81] width 8 height 12
click at [80, 81] on input "checkbox" at bounding box center [79, 81] width 1 height 9
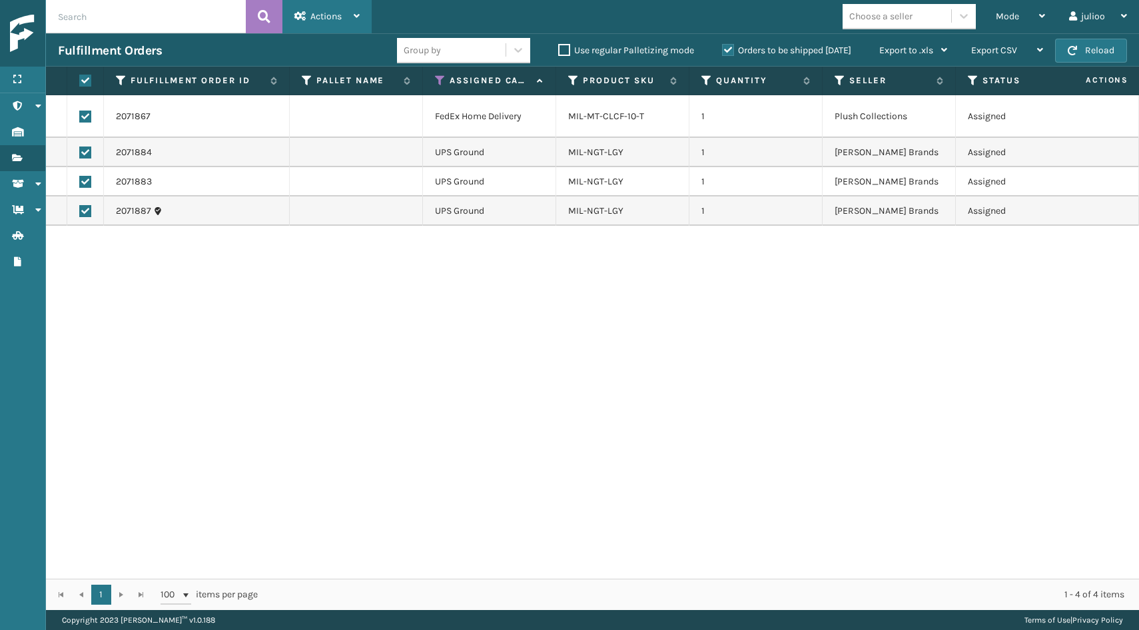
click at [352, 10] on div "Actions" at bounding box center [326, 16] width 65 height 33
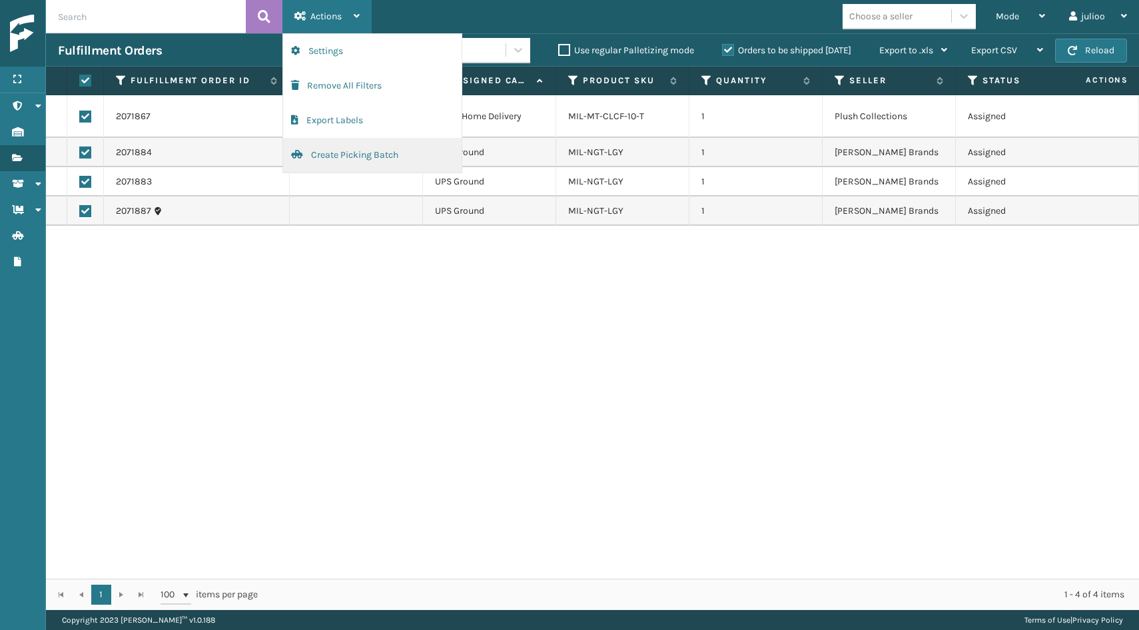
click at [318, 160] on button "Create Picking Batch" at bounding box center [372, 155] width 179 height 35
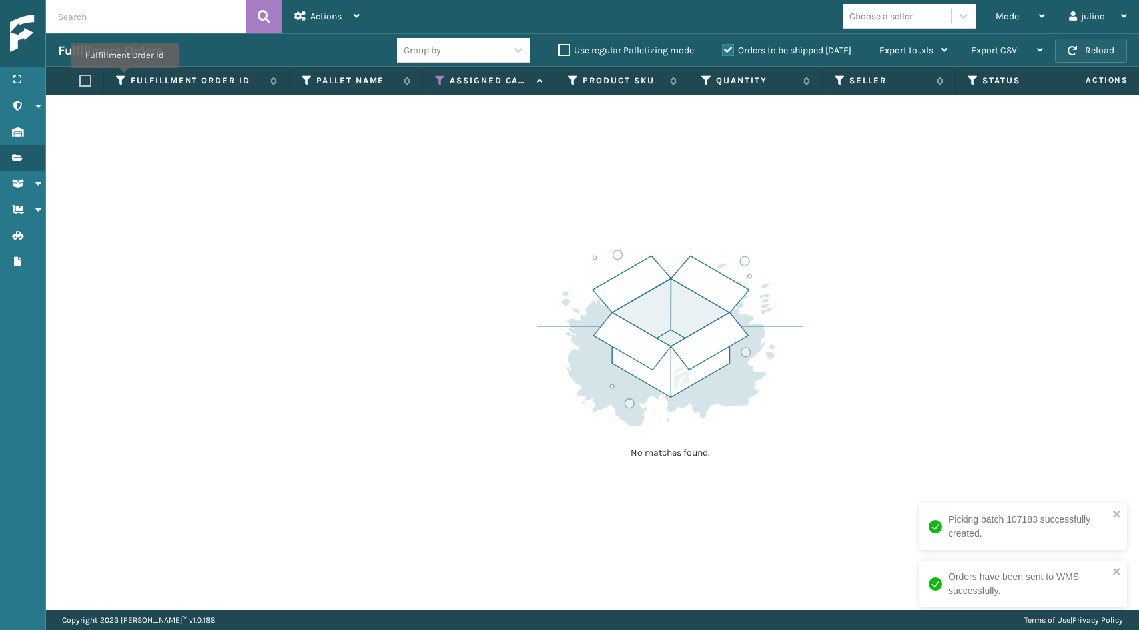
click at [1098, 43] on button "Reload" at bounding box center [1091, 51] width 72 height 24
click at [1116, 55] on button "Reload" at bounding box center [1091, 51] width 72 height 24
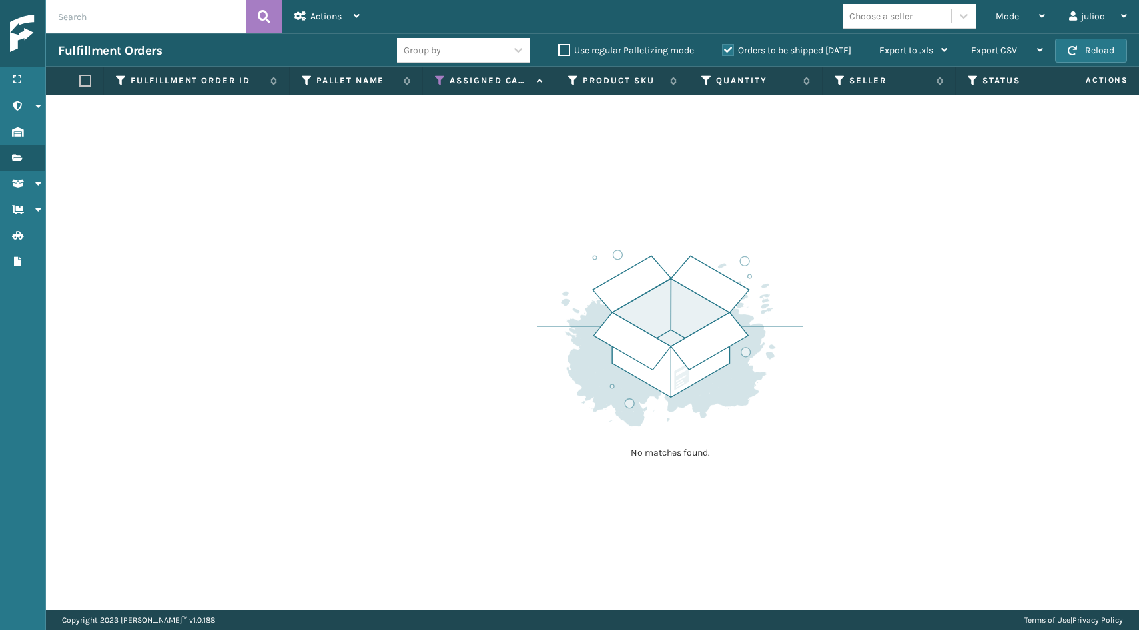
click at [1116, 55] on button "Reload" at bounding box center [1091, 51] width 72 height 24
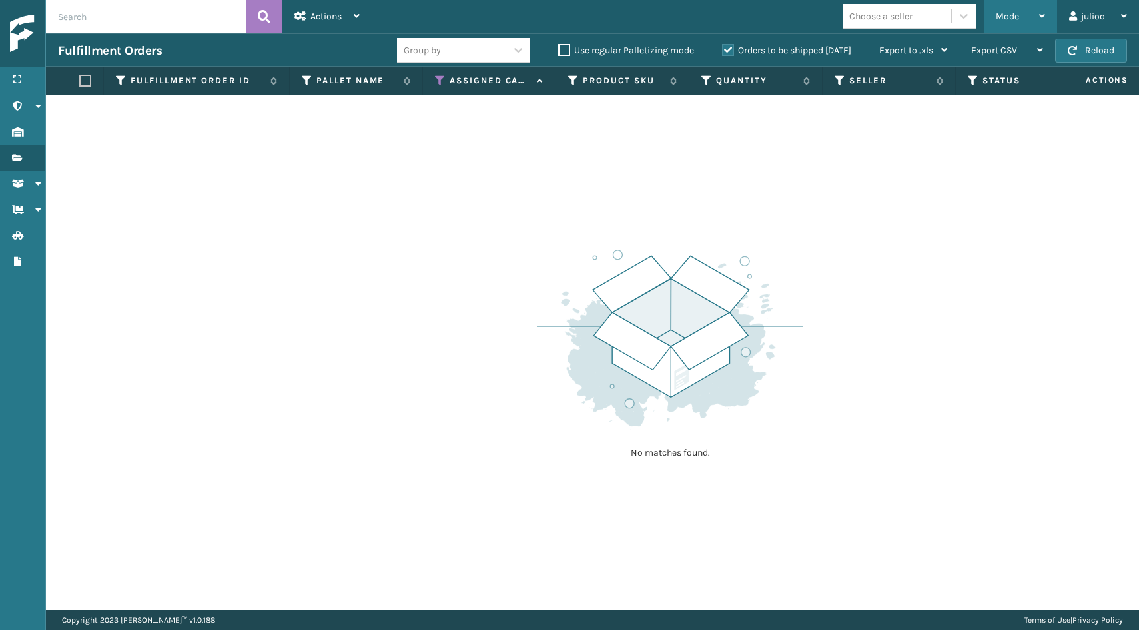
click at [1023, 5] on div "Mode" at bounding box center [1020, 16] width 49 height 33
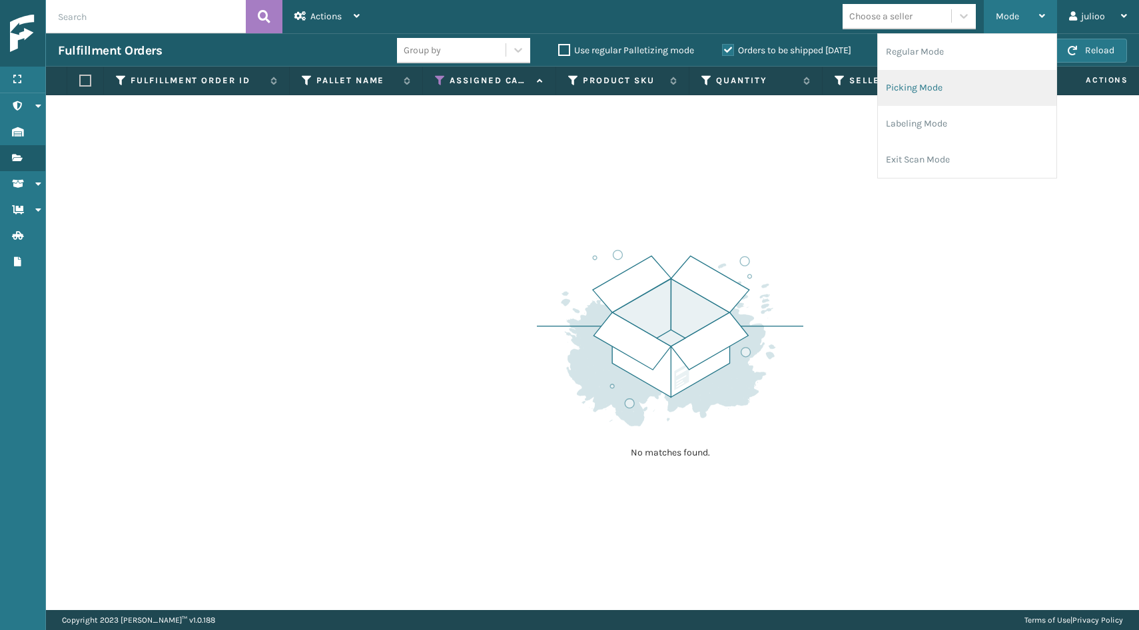
click at [951, 81] on li "Picking Mode" at bounding box center [967, 88] width 179 height 36
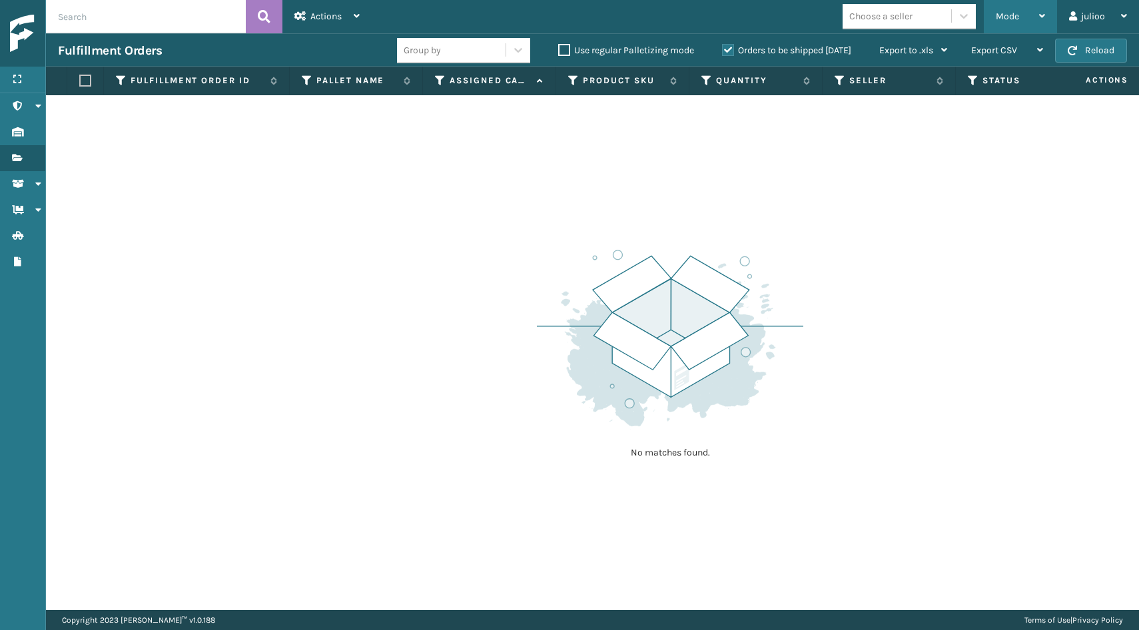
click at [1008, 17] on span "Mode" at bounding box center [1007, 16] width 23 height 11
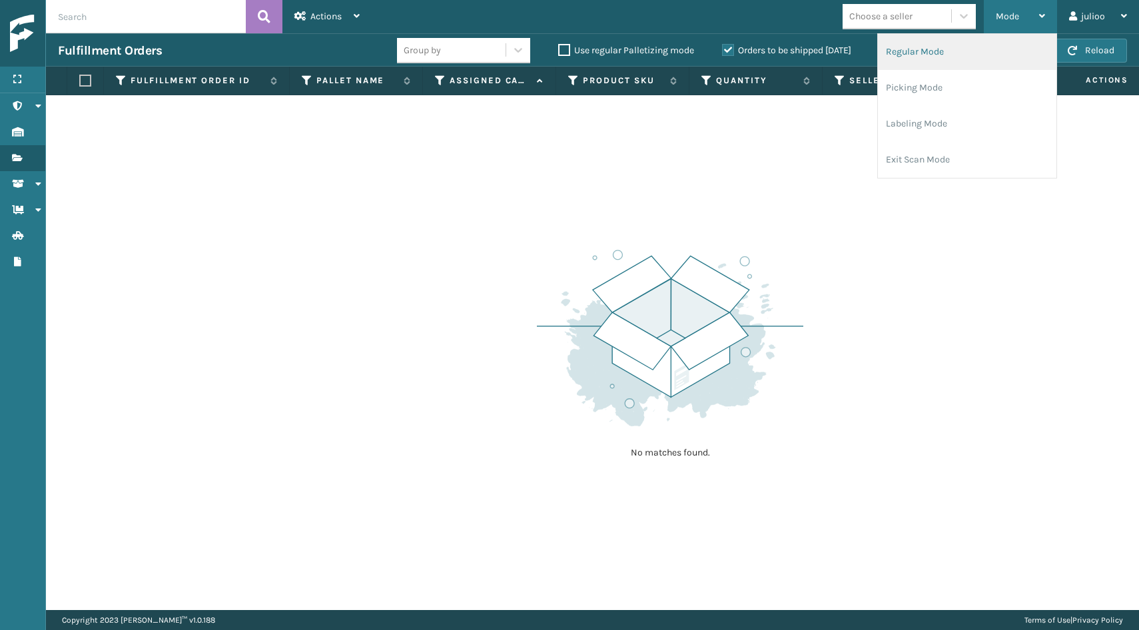
click at [933, 48] on li "Regular Mode" at bounding box center [967, 52] width 179 height 36
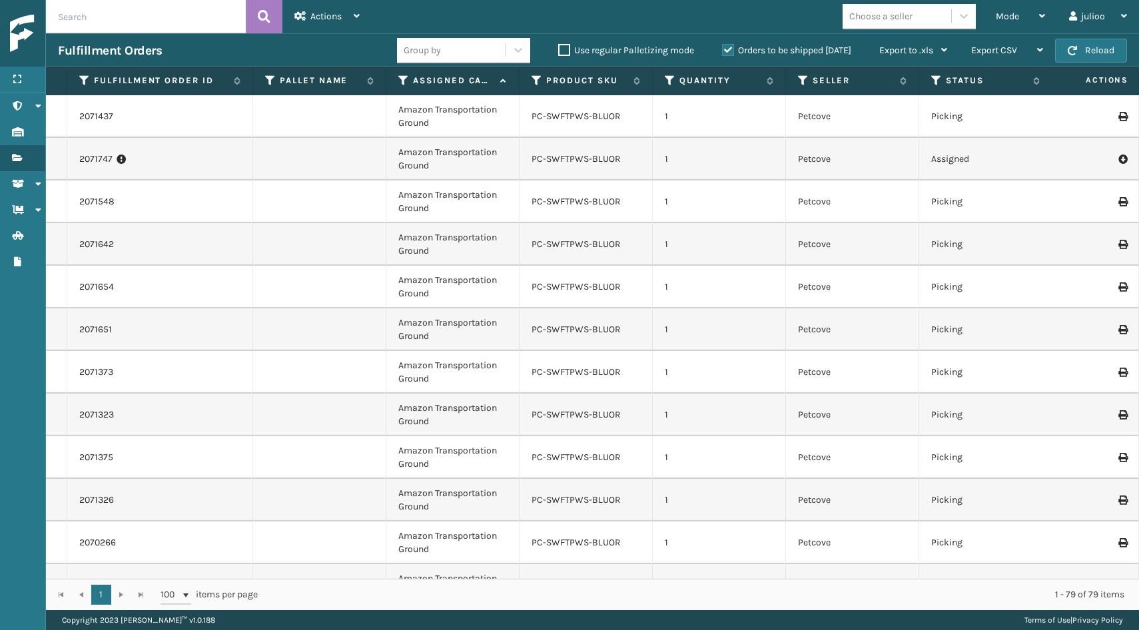
click at [402, 80] on icon at bounding box center [403, 81] width 11 height 12
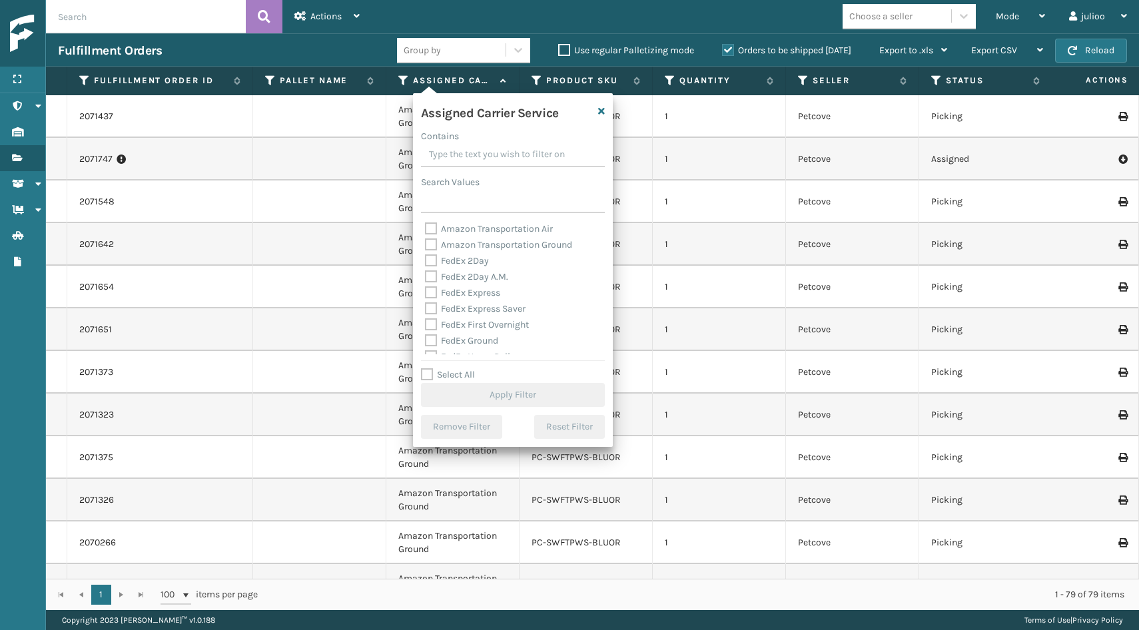
click at [432, 370] on label "Select All" at bounding box center [448, 374] width 54 height 11
click at [432, 368] on input "Select All" at bounding box center [521, 367] width 200 height 1
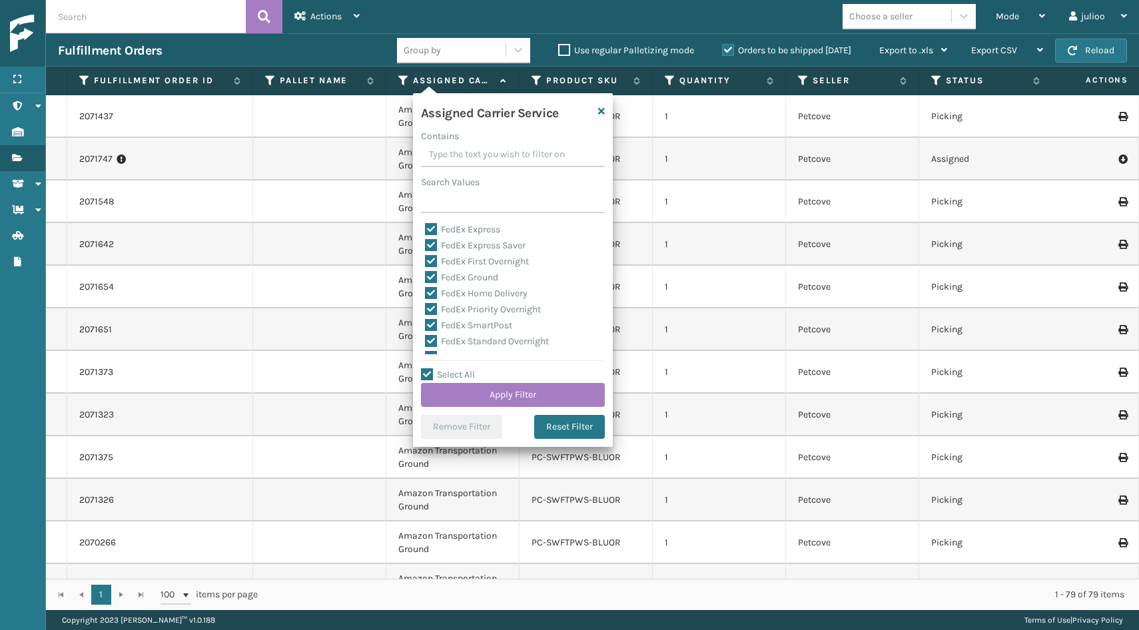
scroll to position [82, 0]
click at [446, 342] on label "LTL" at bounding box center [439, 338] width 29 height 11
click at [426, 340] on input "LTL" at bounding box center [425, 335] width 1 height 9
click at [479, 393] on button "Apply Filter" at bounding box center [513, 395] width 184 height 24
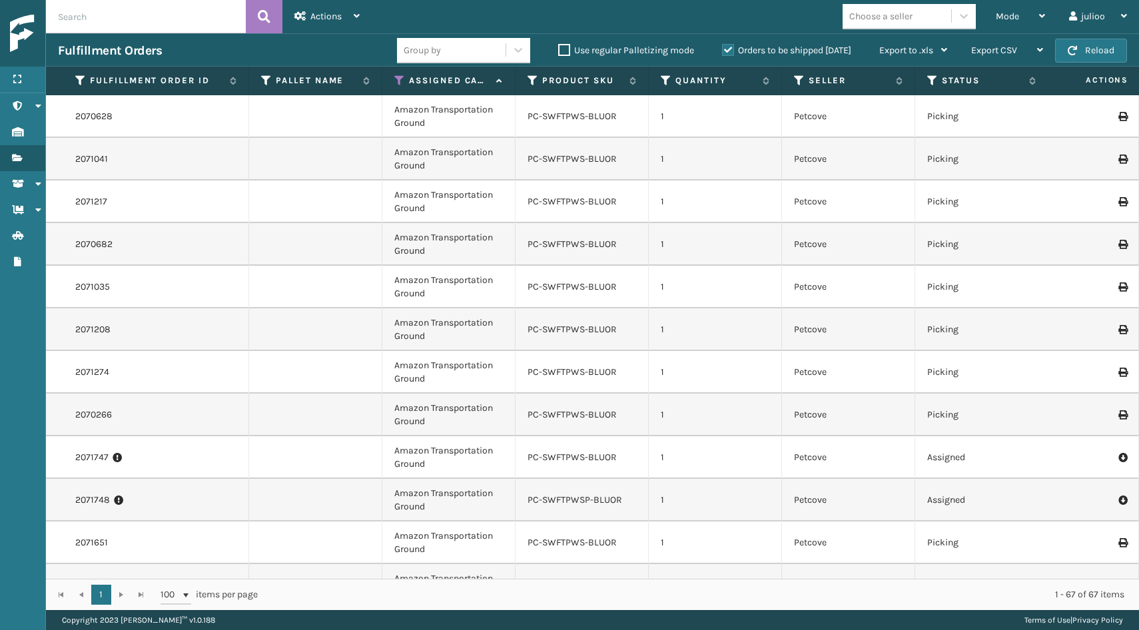
scroll to position [0, 4]
click at [1017, 13] on span "Mode" at bounding box center [1007, 16] width 23 height 11
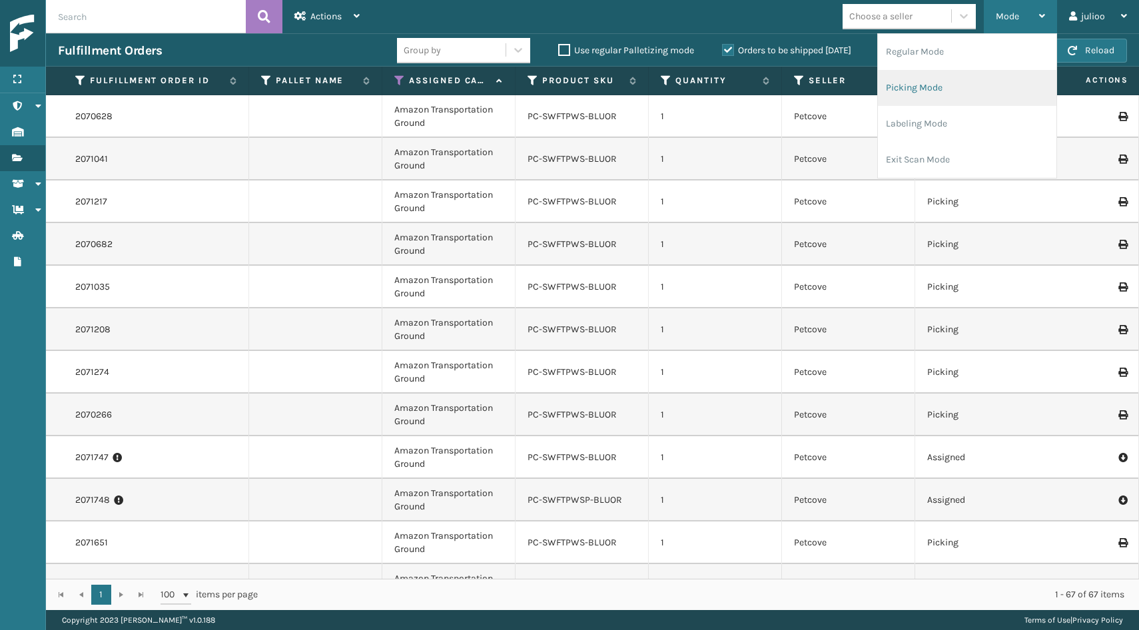
click at [967, 80] on li "Picking Mode" at bounding box center [967, 88] width 179 height 36
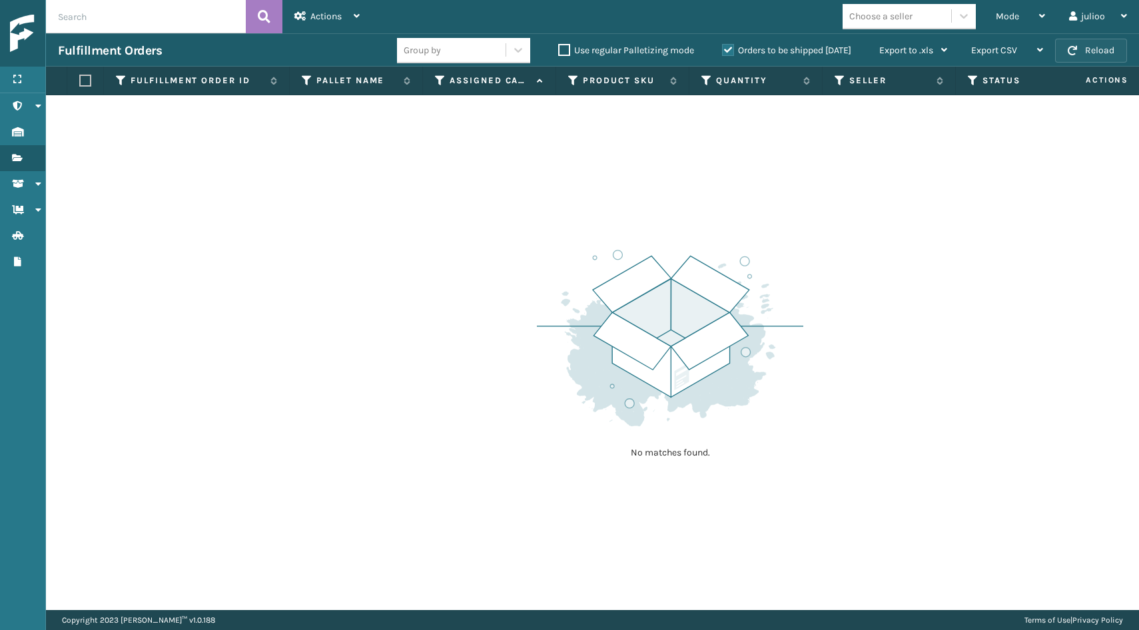
click at [1078, 49] on button "Reload" at bounding box center [1091, 51] width 72 height 24
click at [1079, 47] on button "Reload" at bounding box center [1091, 51] width 72 height 24
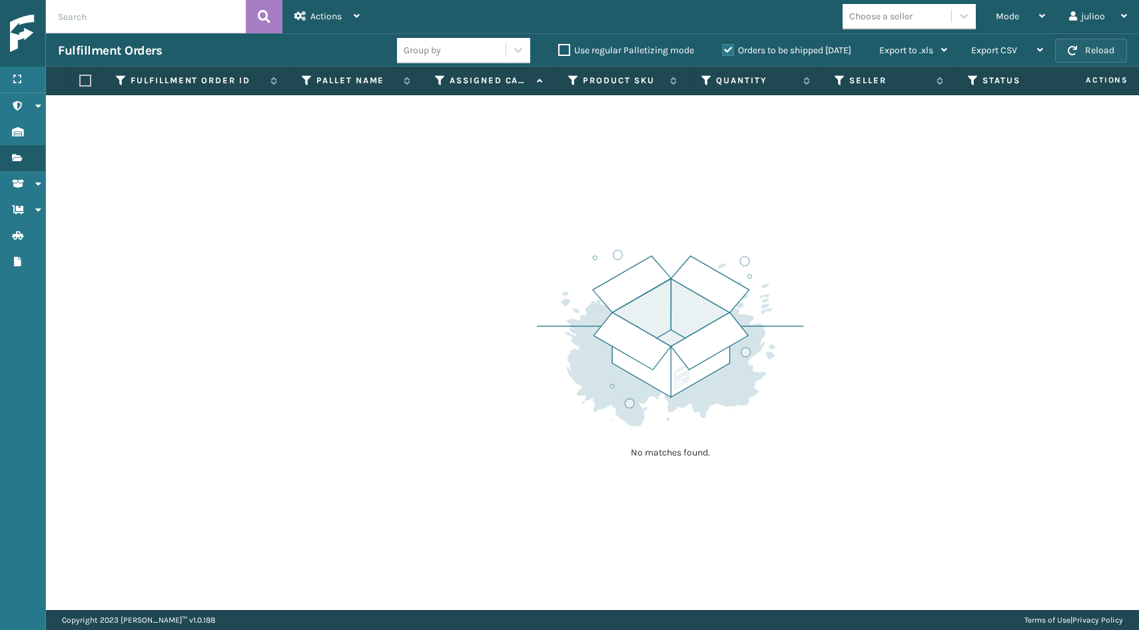
click at [1079, 50] on button "Reload" at bounding box center [1091, 51] width 72 height 24
click at [1077, 60] on button "Reload" at bounding box center [1091, 51] width 72 height 24
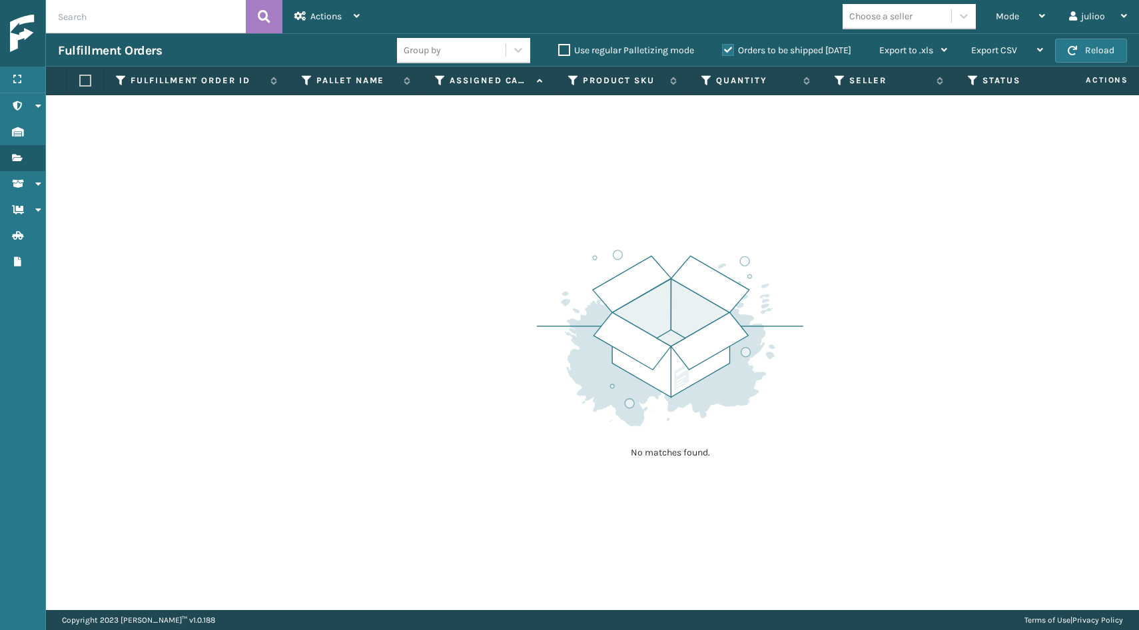
click at [1077, 60] on button "Reload" at bounding box center [1091, 51] width 72 height 24
click at [1019, 23] on div "Mode" at bounding box center [1020, 16] width 49 height 33
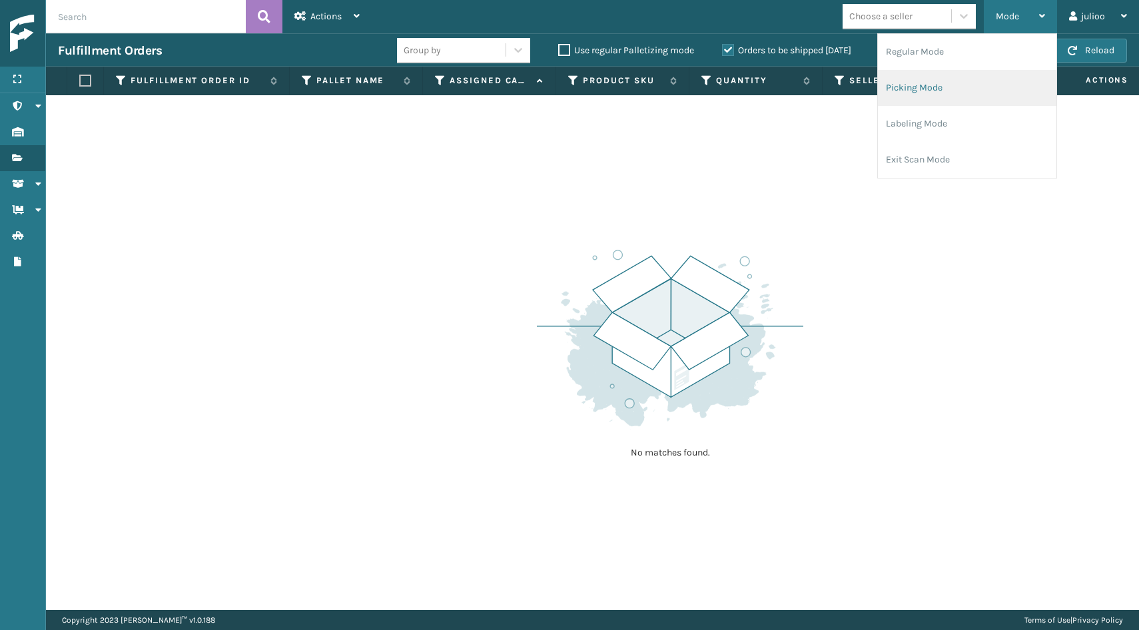
click at [955, 100] on li "Picking Mode" at bounding box center [967, 88] width 179 height 36
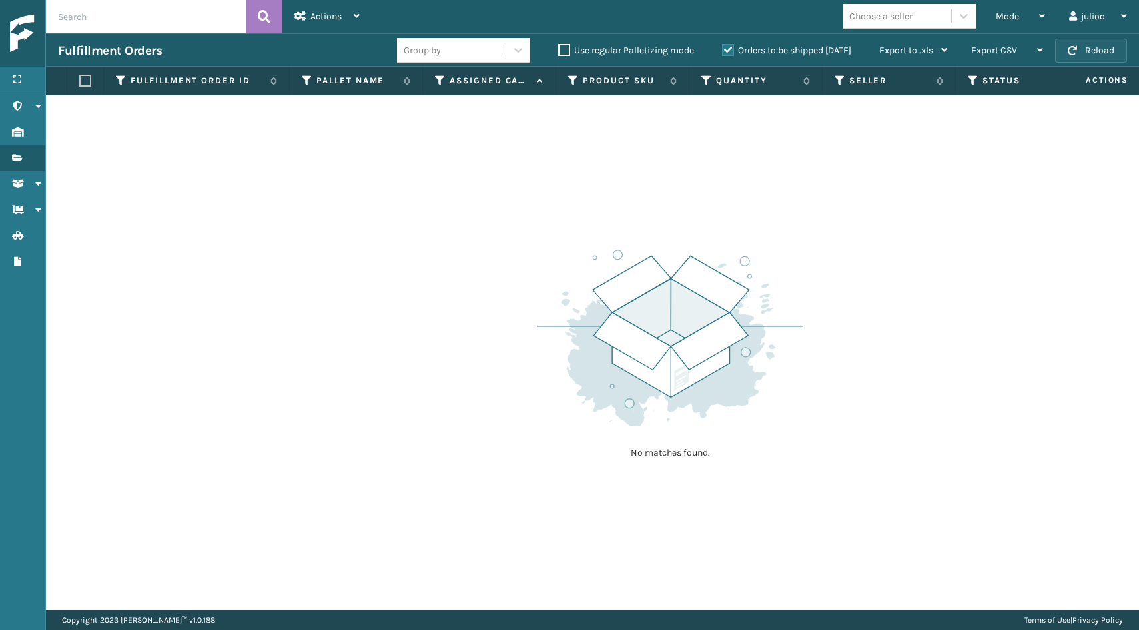
click at [1106, 42] on button "Reload" at bounding box center [1091, 51] width 72 height 24
click at [1097, 50] on button "Reload" at bounding box center [1091, 51] width 72 height 24
click at [1085, 47] on button "Reload" at bounding box center [1091, 51] width 72 height 24
click at [1098, 52] on button "Reload" at bounding box center [1091, 51] width 72 height 24
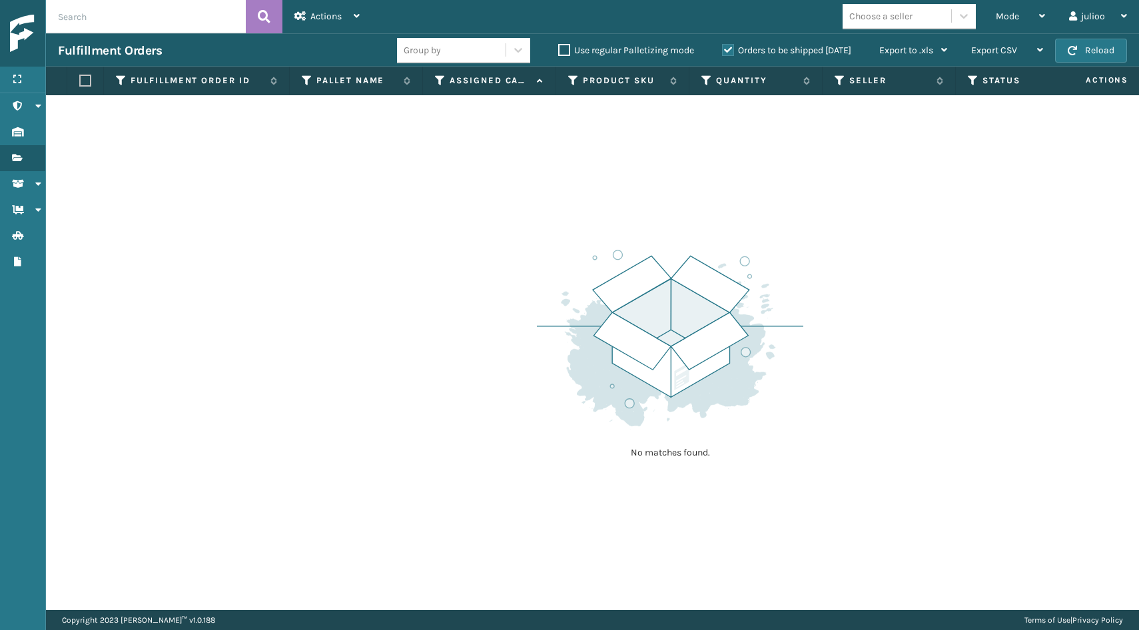
click at [1098, 52] on button "Reload" at bounding box center [1091, 51] width 72 height 24
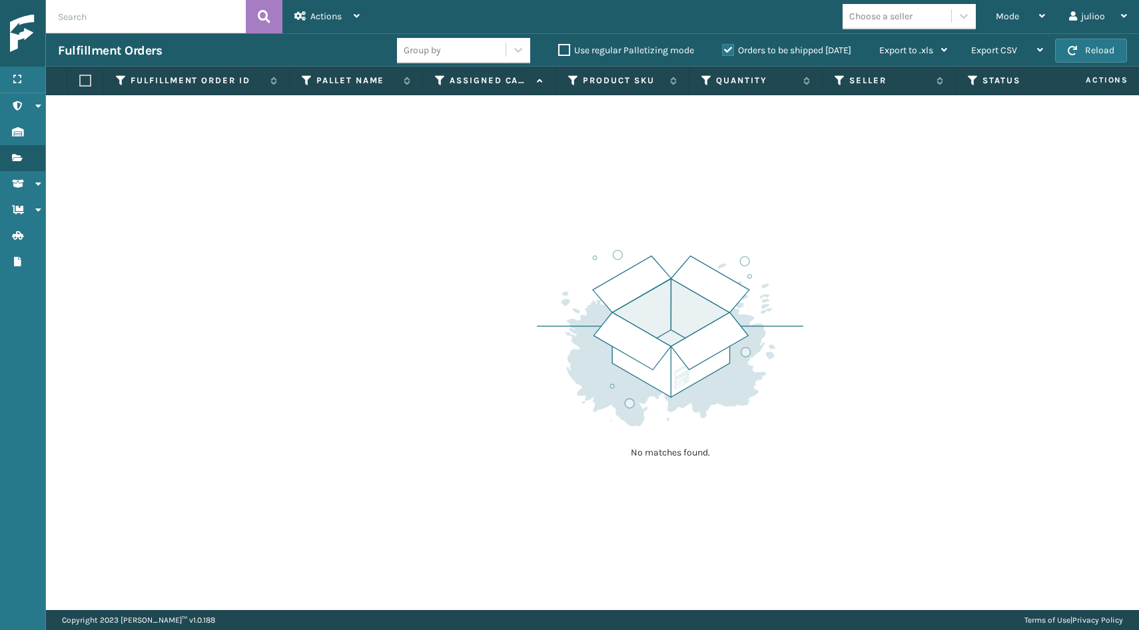
click at [1098, 52] on button "Reload" at bounding box center [1091, 51] width 72 height 24
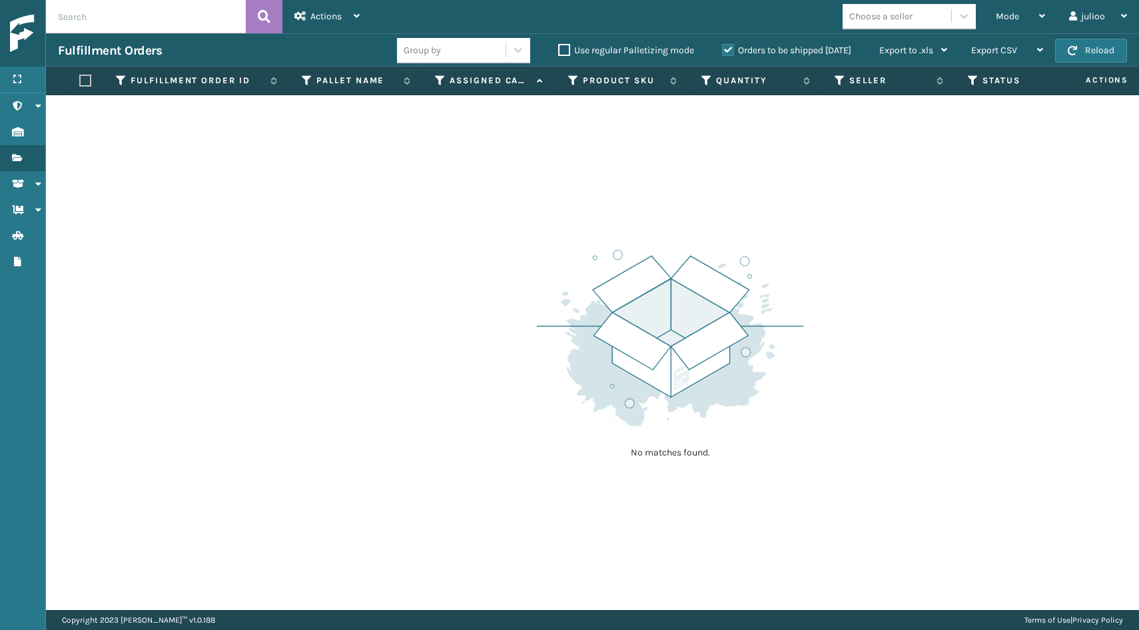
click at [1098, 52] on button "Reload" at bounding box center [1091, 51] width 72 height 24
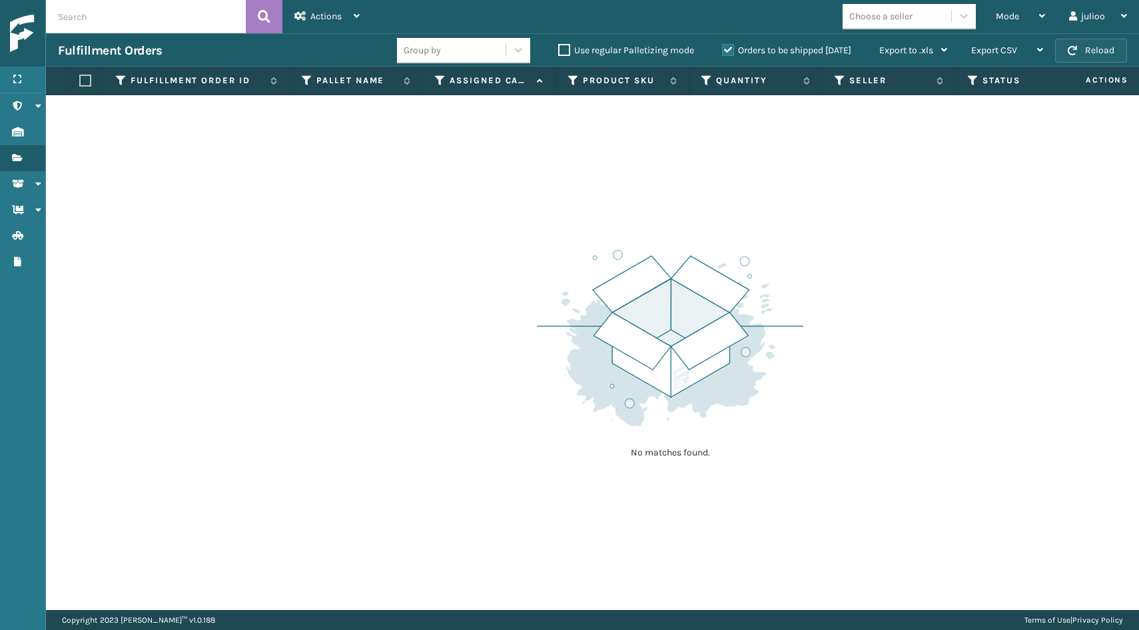
click at [1098, 49] on button "Reload" at bounding box center [1091, 51] width 72 height 24
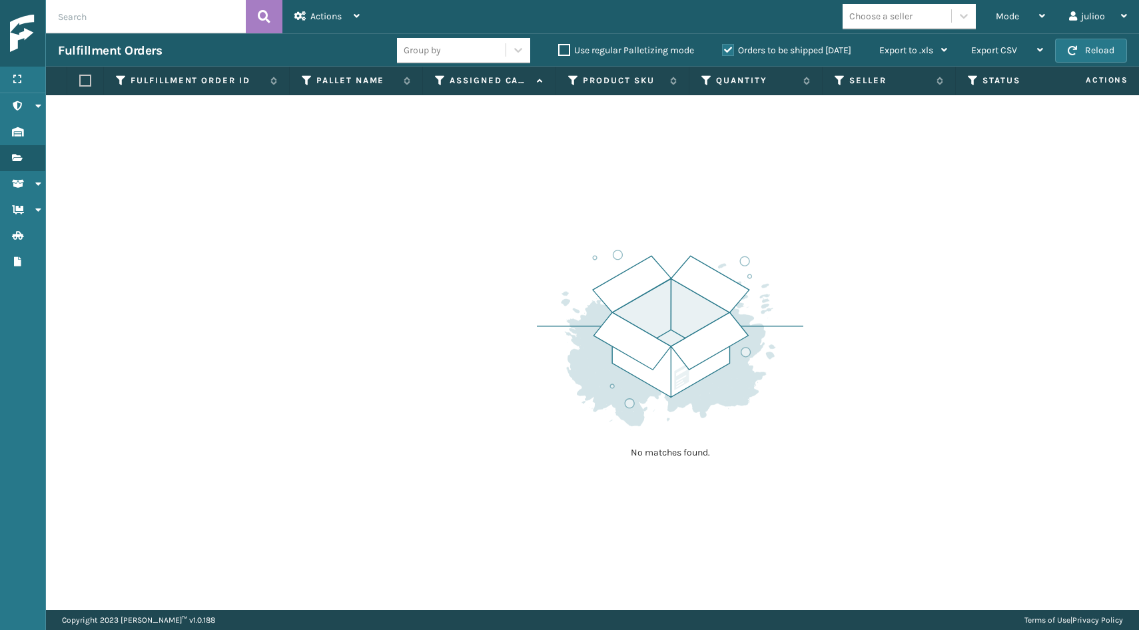
click at [1098, 49] on button "Reload" at bounding box center [1091, 51] width 72 height 24
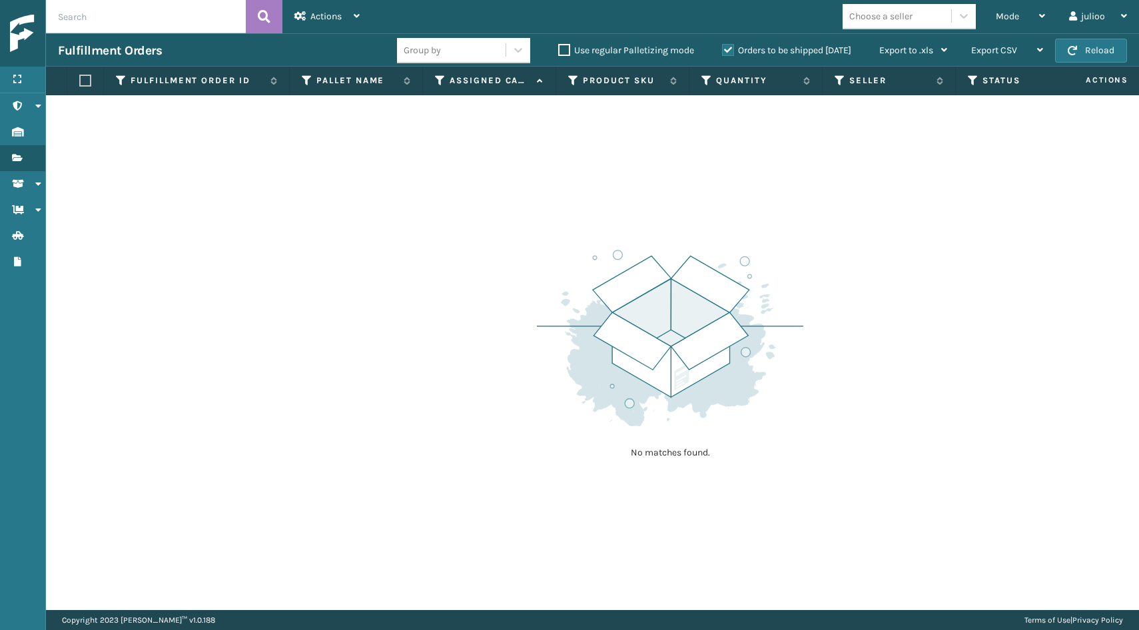
click at [1098, 49] on button "Reload" at bounding box center [1091, 51] width 72 height 24
click at [1002, 29] on div "Mode" at bounding box center [1020, 16] width 49 height 33
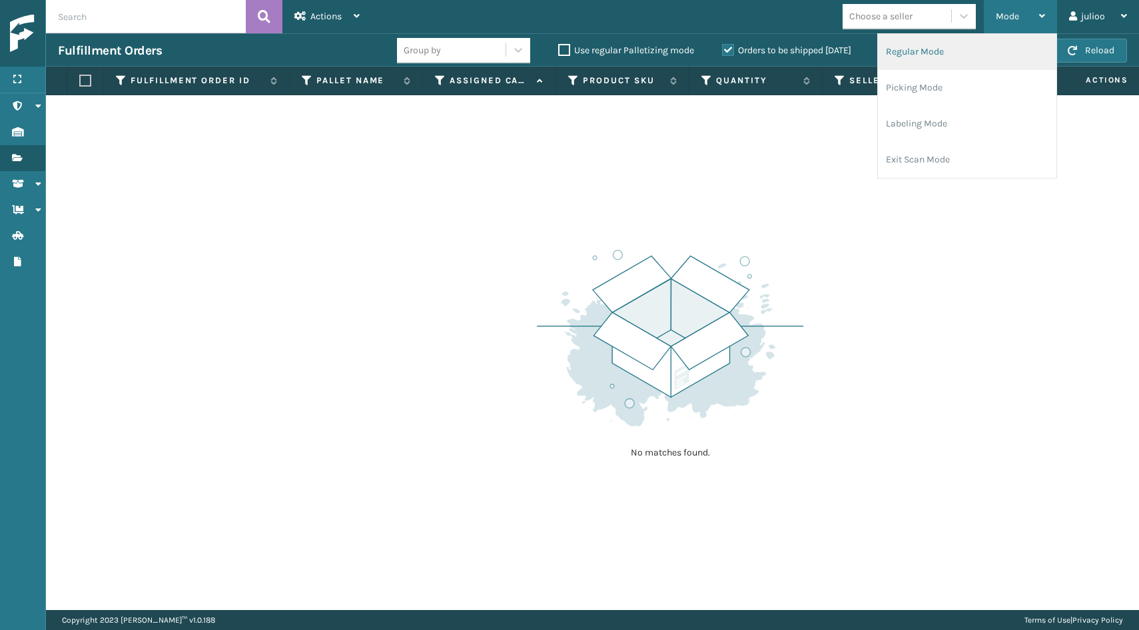
click at [979, 63] on li "Regular Mode" at bounding box center [967, 52] width 179 height 36
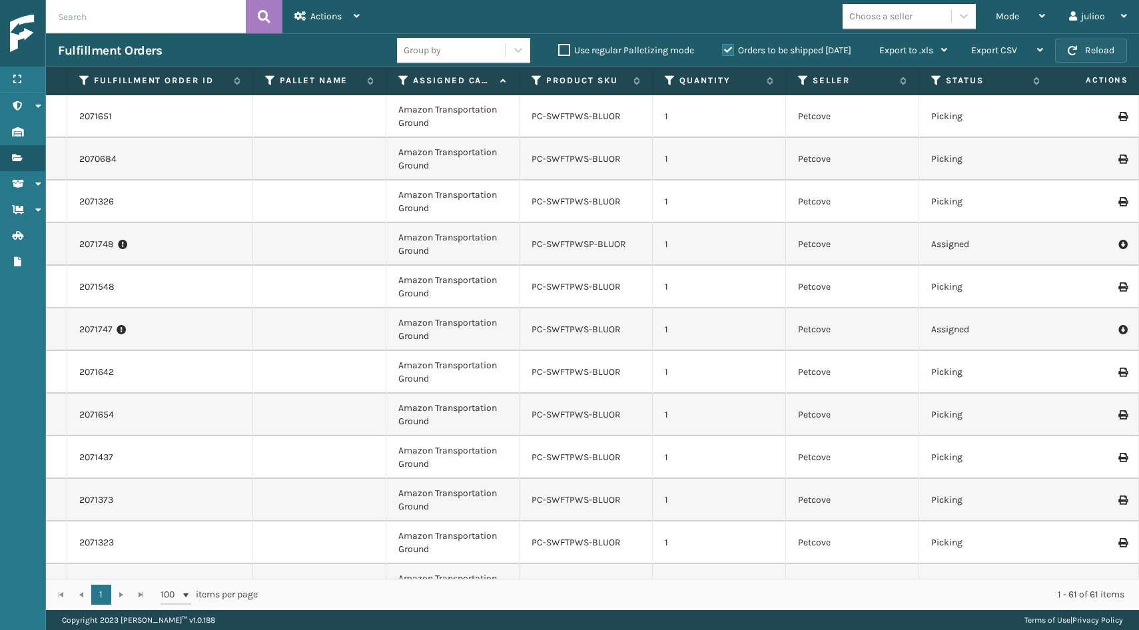
click at [1099, 49] on button "Reload" at bounding box center [1091, 51] width 72 height 24
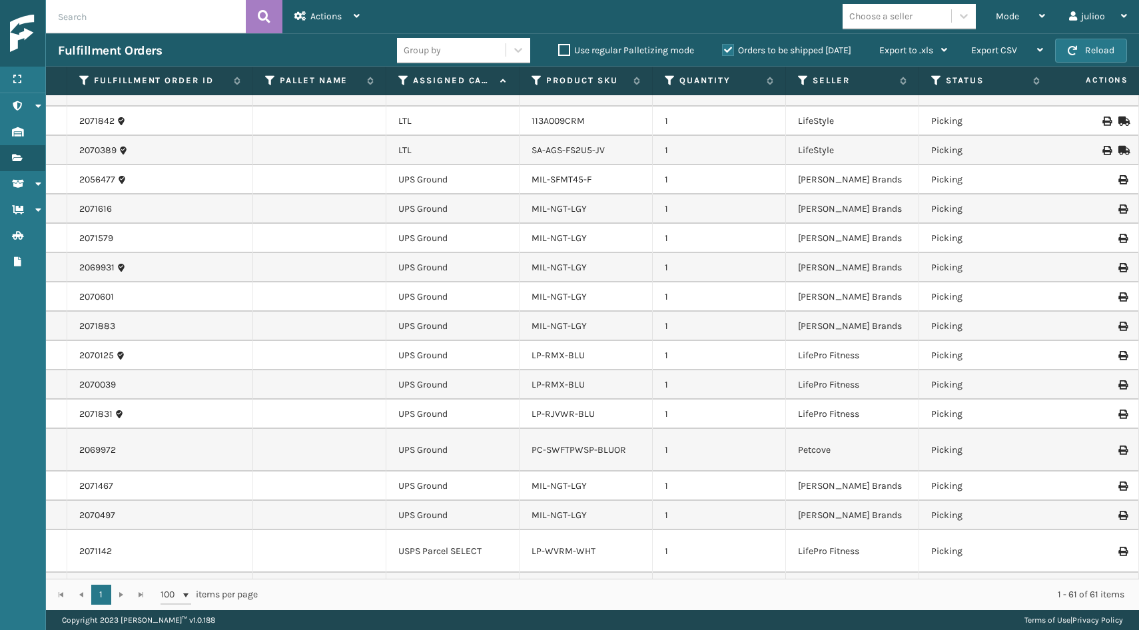
scroll to position [1757, 0]
click at [402, 78] on icon at bounding box center [403, 81] width 11 height 12
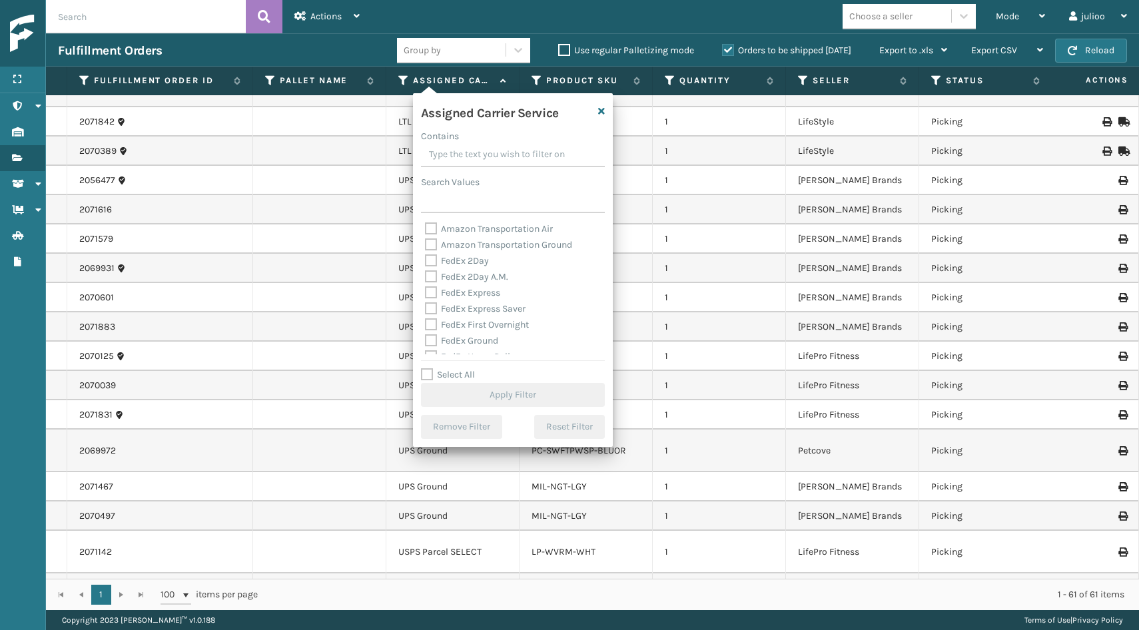
click at [422, 375] on label "Select All" at bounding box center [448, 374] width 54 height 11
click at [422, 368] on input "Select All" at bounding box center [521, 367] width 200 height 1
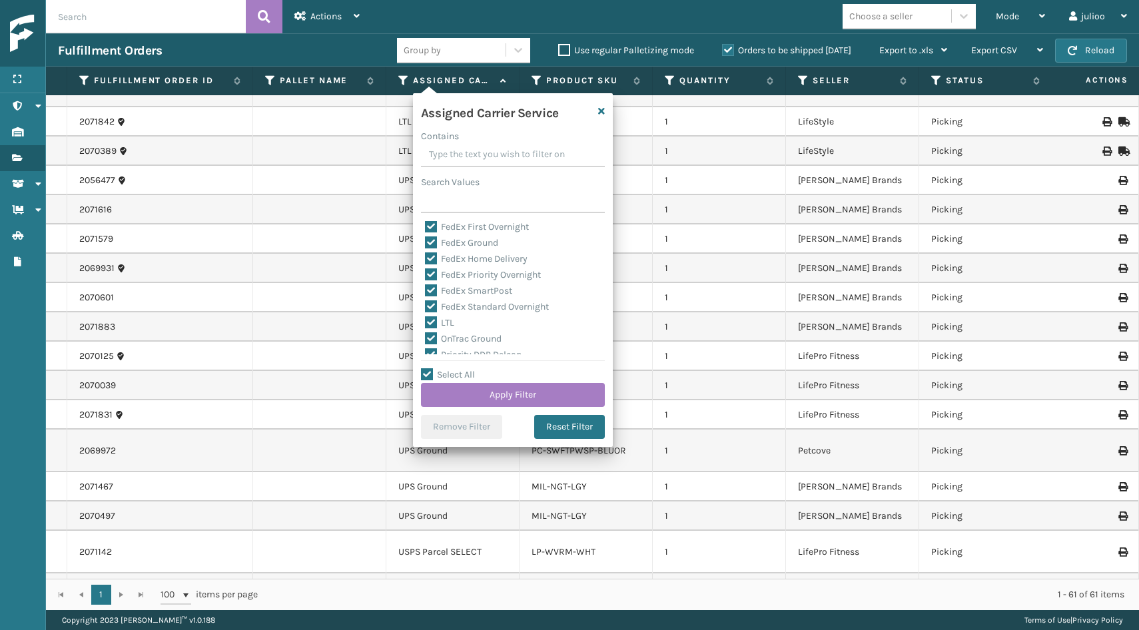
scroll to position [103, 0]
click at [434, 318] on label "LTL" at bounding box center [439, 317] width 29 height 11
click at [426, 318] on input "LTL" at bounding box center [425, 314] width 1 height 9
click at [468, 393] on button "Apply Filter" at bounding box center [513, 395] width 184 height 24
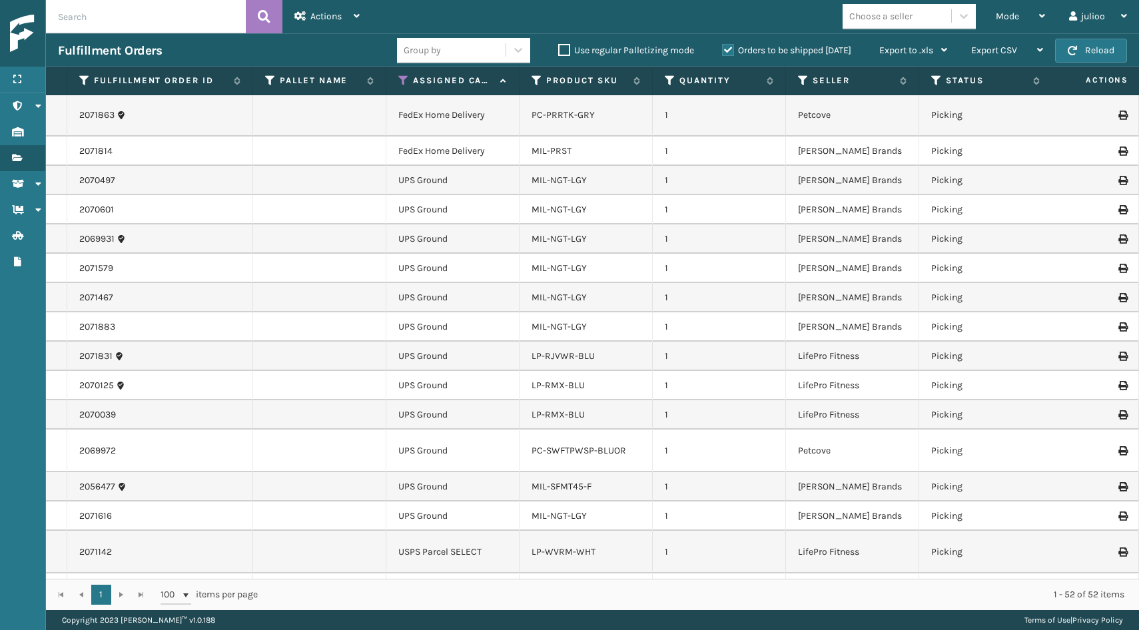
scroll to position [0, 0]
click at [1091, 45] on button "Reload" at bounding box center [1091, 51] width 72 height 24
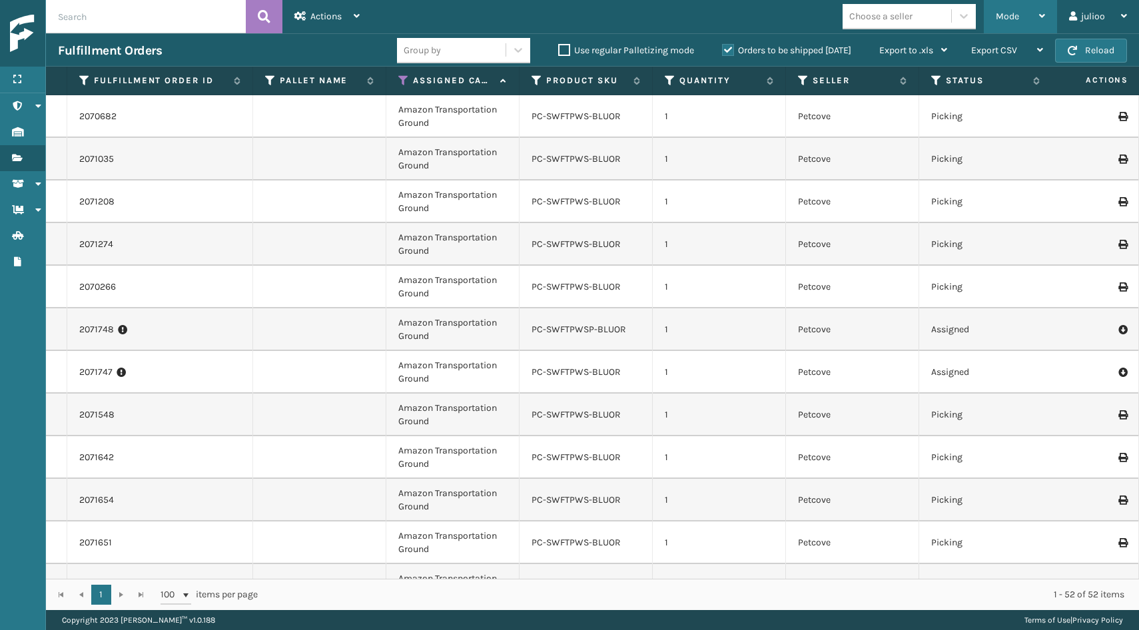
click at [1037, 13] on div "Mode" at bounding box center [1020, 16] width 49 height 33
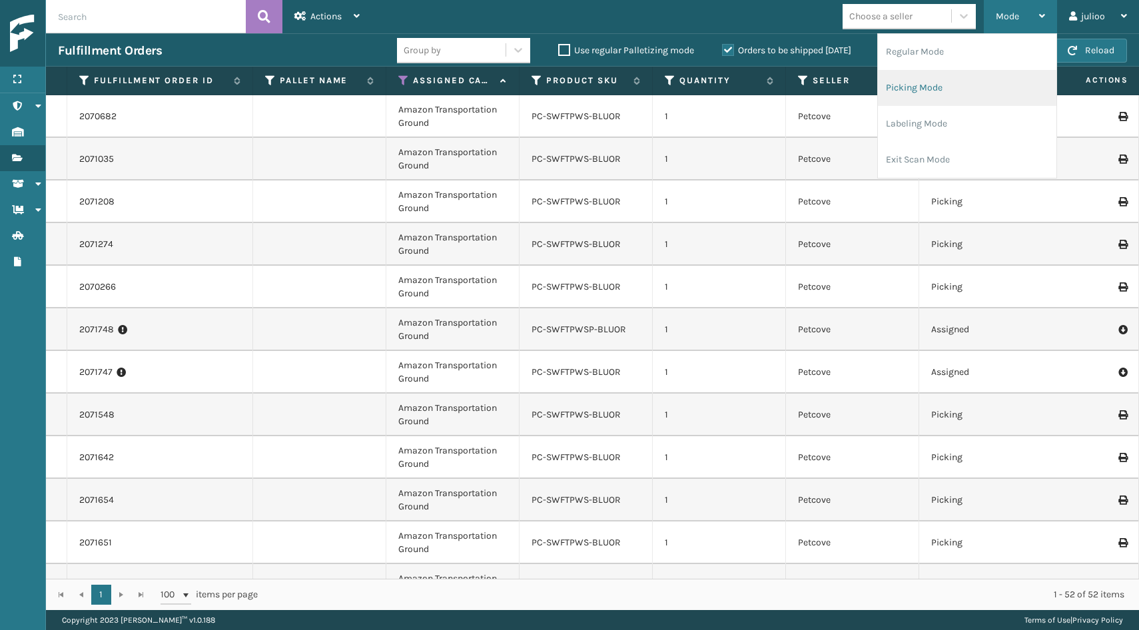
click at [979, 105] on li "Picking Mode" at bounding box center [967, 88] width 179 height 36
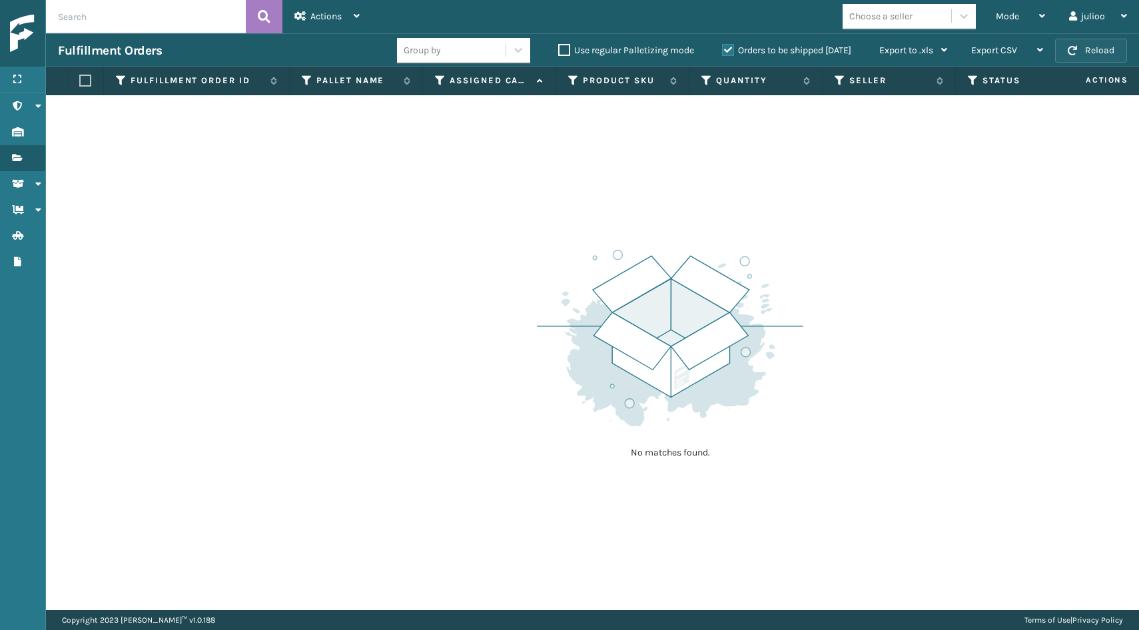
click at [1076, 50] on span "button" at bounding box center [1072, 50] width 9 height 9
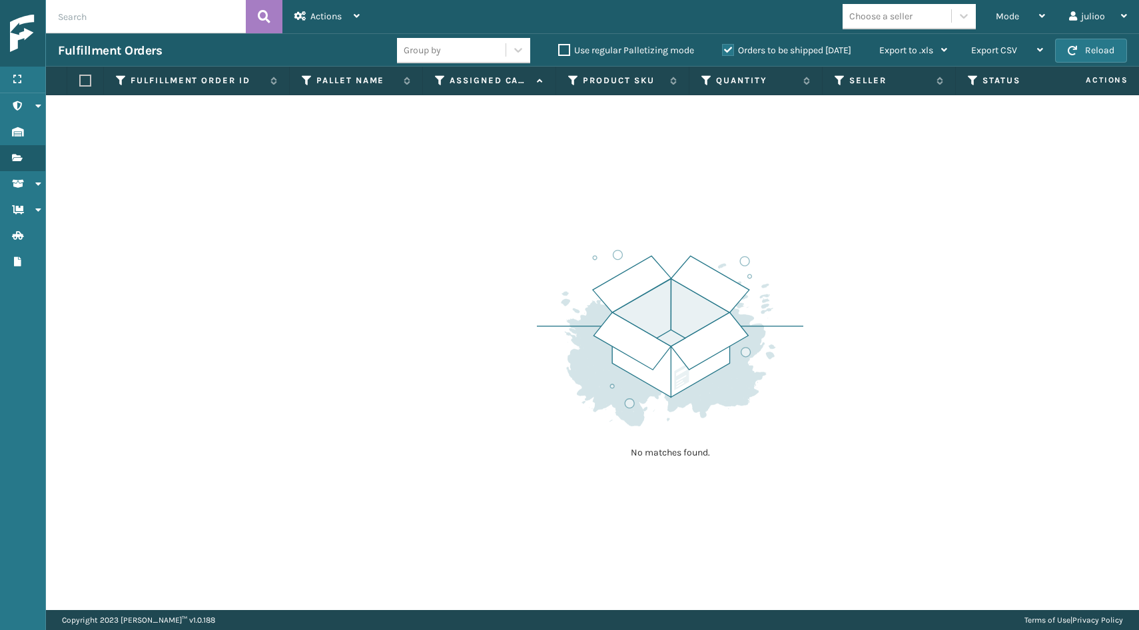
click at [1076, 50] on span "button" at bounding box center [1072, 50] width 9 height 9
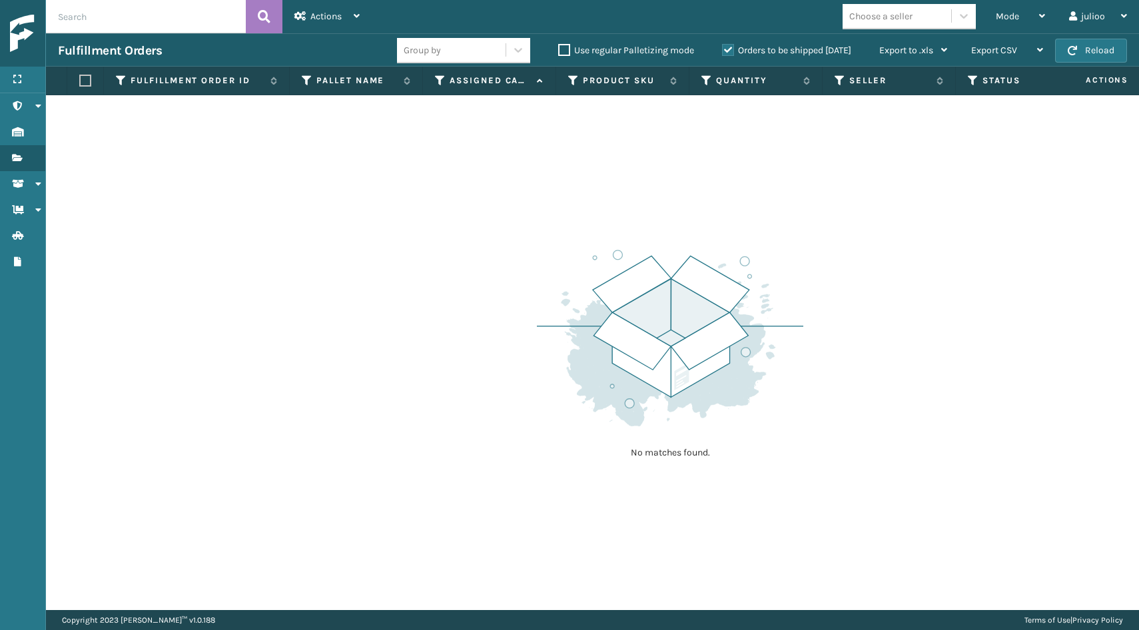
click at [1076, 50] on span "button" at bounding box center [1072, 50] width 9 height 9
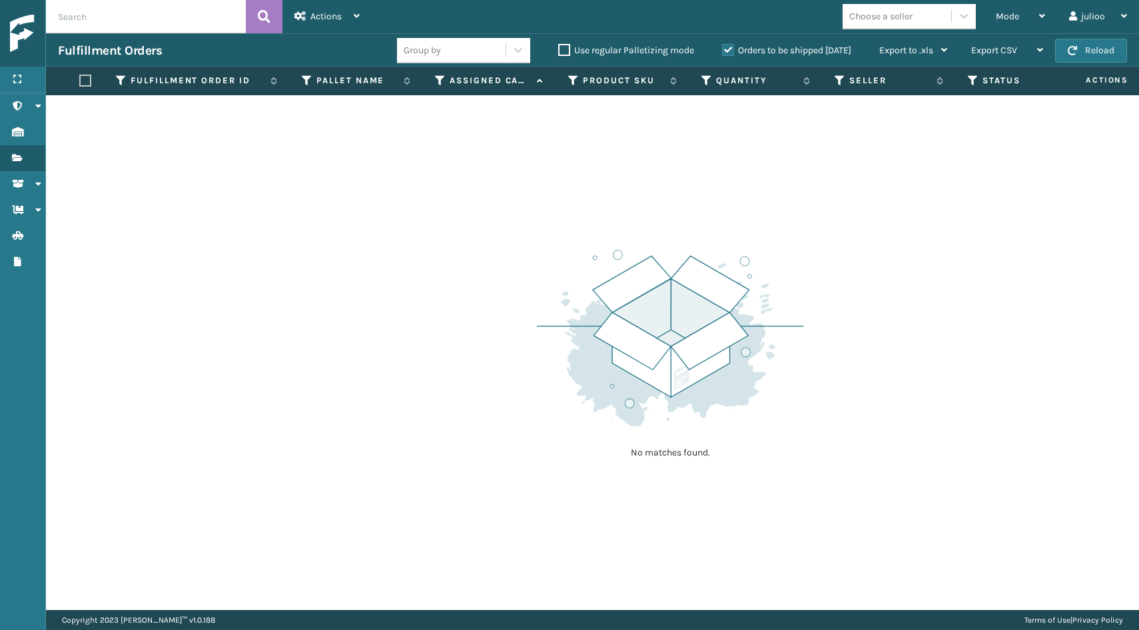
click at [1076, 50] on span "button" at bounding box center [1072, 50] width 9 height 9
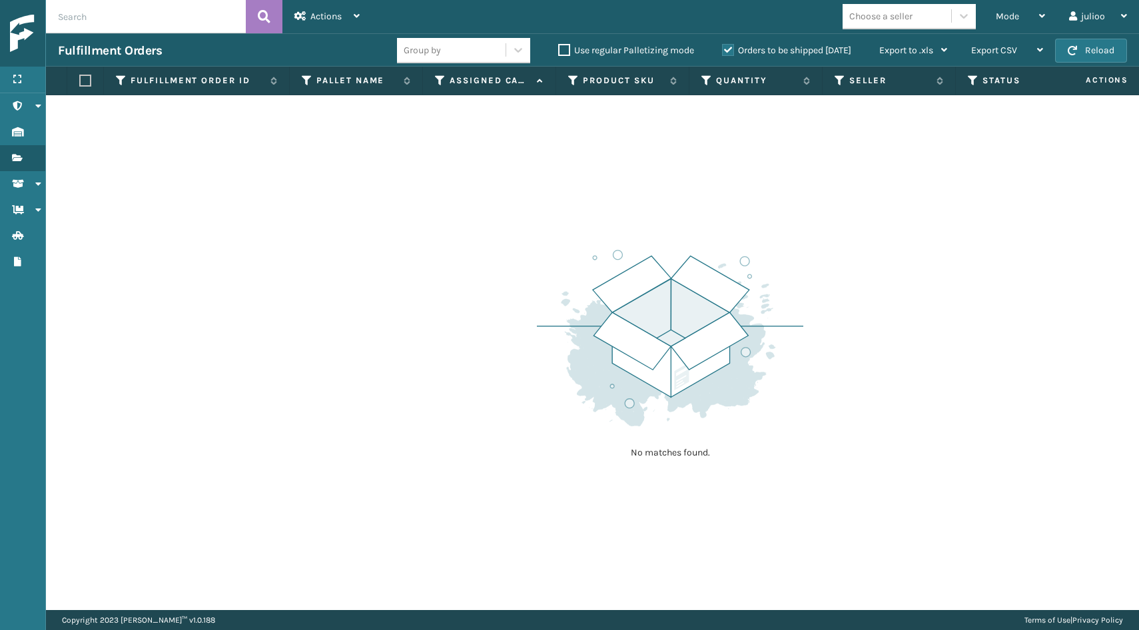
click at [1076, 50] on span "button" at bounding box center [1072, 50] width 9 height 9
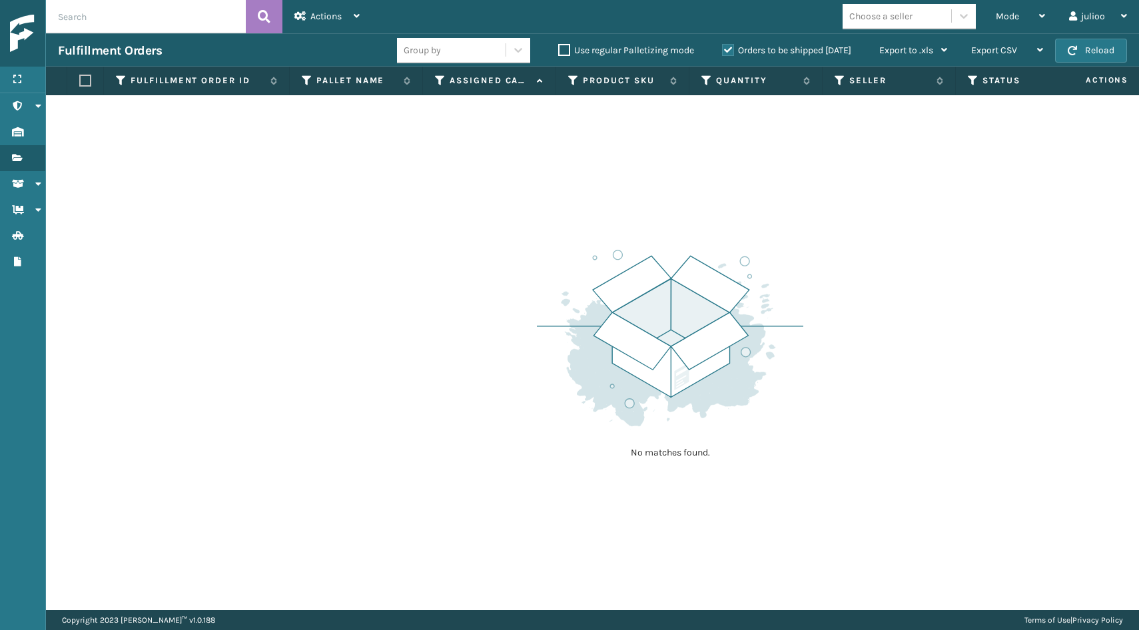
click at [1076, 50] on span "button" at bounding box center [1072, 50] width 9 height 9
click at [1082, 47] on button "Reload" at bounding box center [1091, 51] width 72 height 24
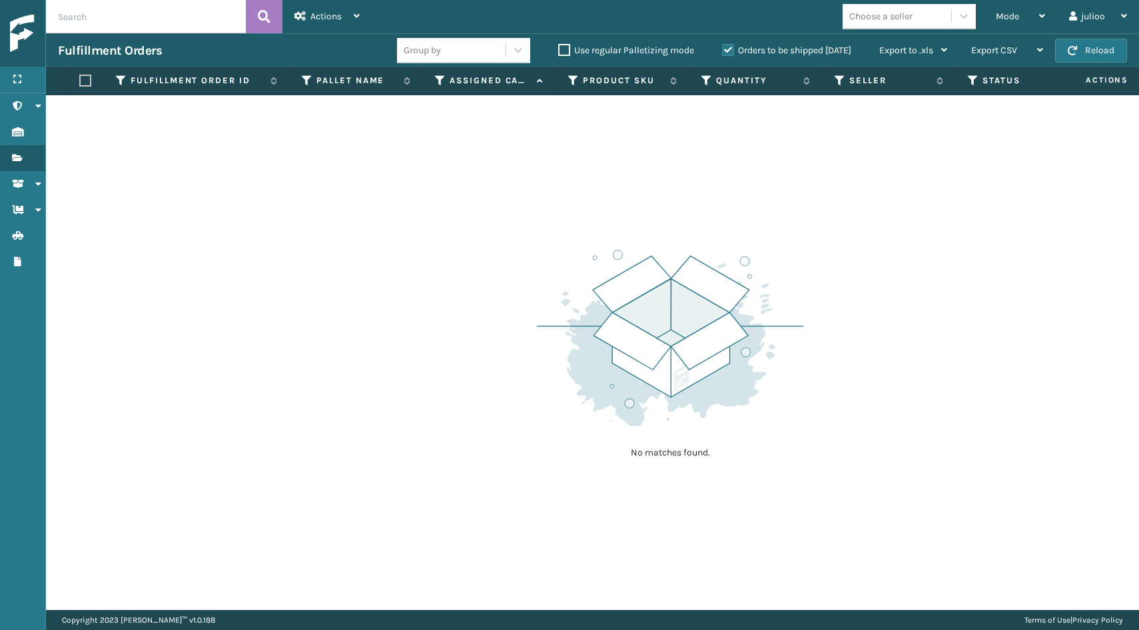
click at [1082, 47] on button "Reload" at bounding box center [1091, 51] width 72 height 24
click at [1096, 50] on button "Reload" at bounding box center [1091, 51] width 72 height 24
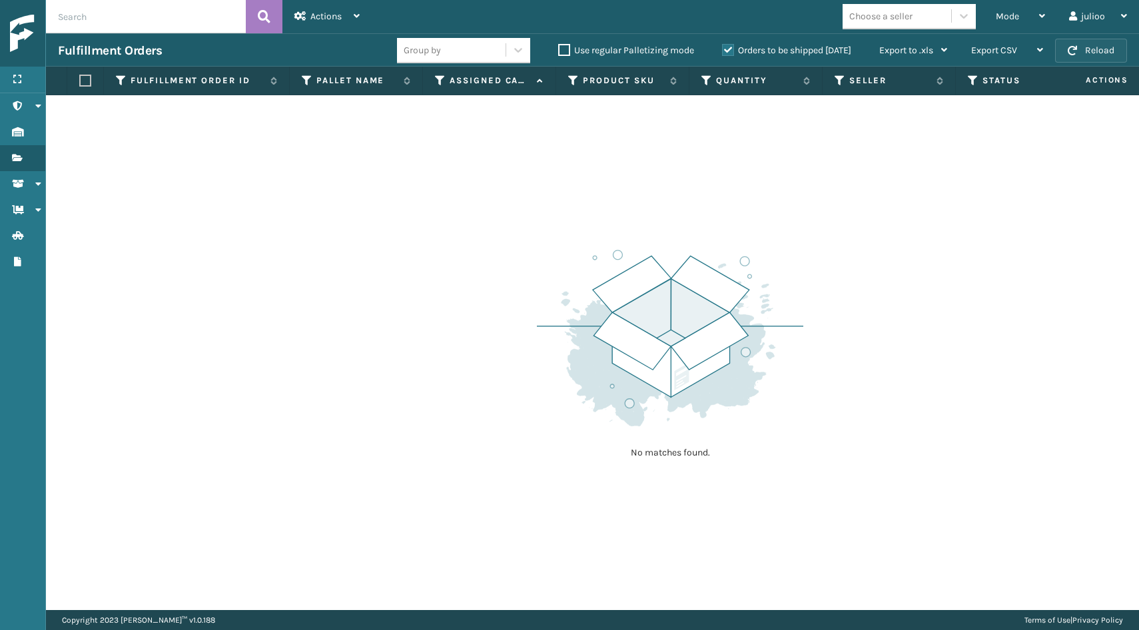
drag, startPoint x: 1096, startPoint y: 74, endPoint x: 1096, endPoint y: 50, distance: 24.0
click at [1096, 50] on button "Reload" at bounding box center [1091, 51] width 72 height 24
click at [1093, 49] on button "Reload" at bounding box center [1091, 51] width 72 height 24
click at [1075, 43] on button "Reload" at bounding box center [1091, 51] width 72 height 24
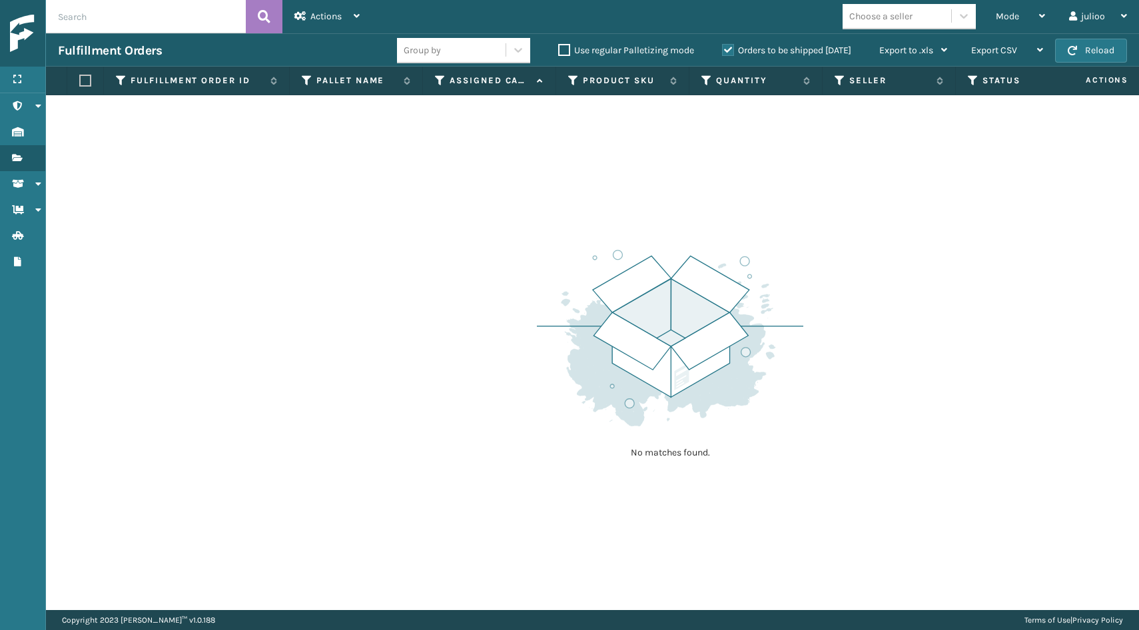
click at [1075, 43] on button "Reload" at bounding box center [1091, 51] width 72 height 24
click at [1077, 50] on span "button" at bounding box center [1072, 50] width 9 height 9
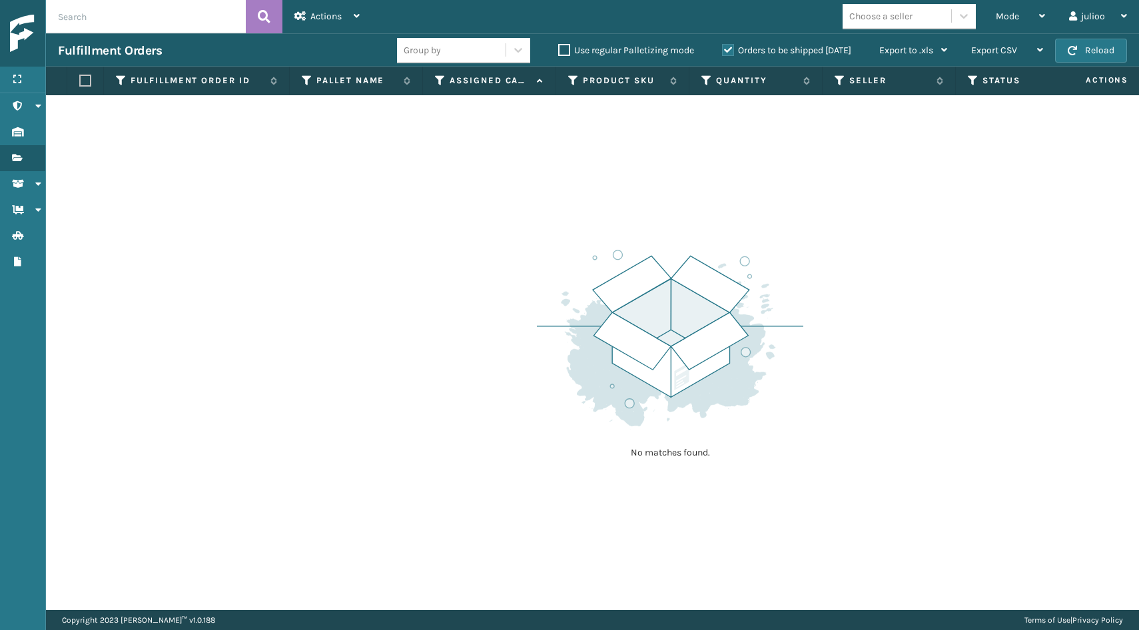
click at [1077, 50] on span "button" at bounding box center [1072, 50] width 9 height 9
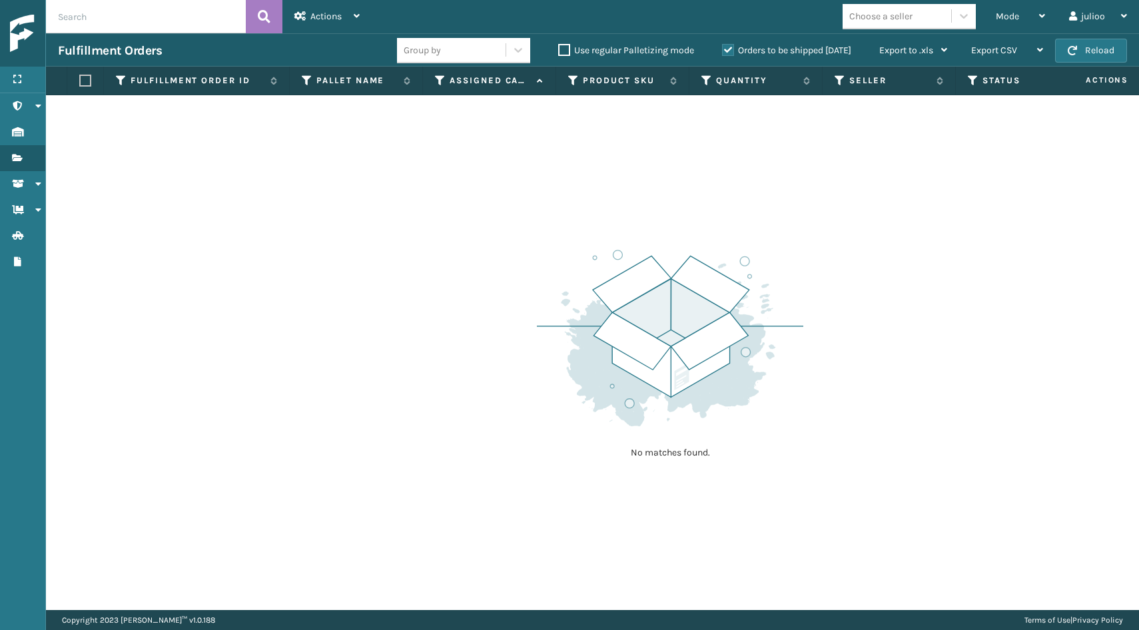
click at [1077, 50] on span "button" at bounding box center [1072, 50] width 9 height 9
click at [1097, 48] on button "Reload" at bounding box center [1091, 51] width 72 height 24
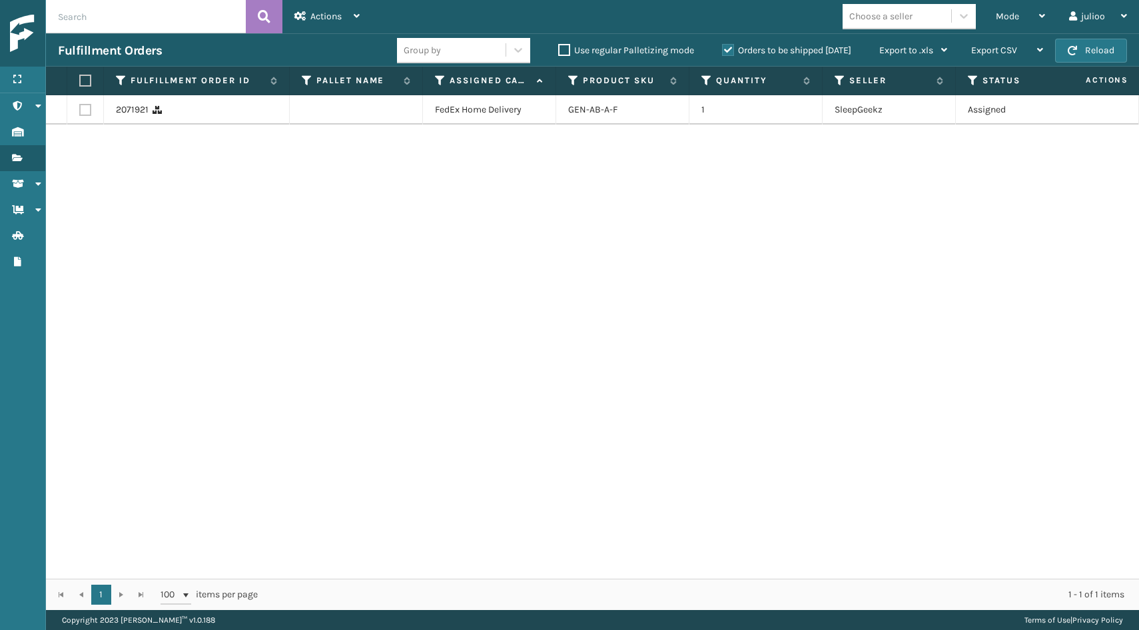
click at [1097, 48] on button "Reload" at bounding box center [1091, 51] width 72 height 24
click at [88, 113] on label at bounding box center [85, 110] width 12 height 12
click at [80, 113] on input "checkbox" at bounding box center [79, 108] width 1 height 9
click at [317, 10] on div "Actions" at bounding box center [326, 16] width 65 height 33
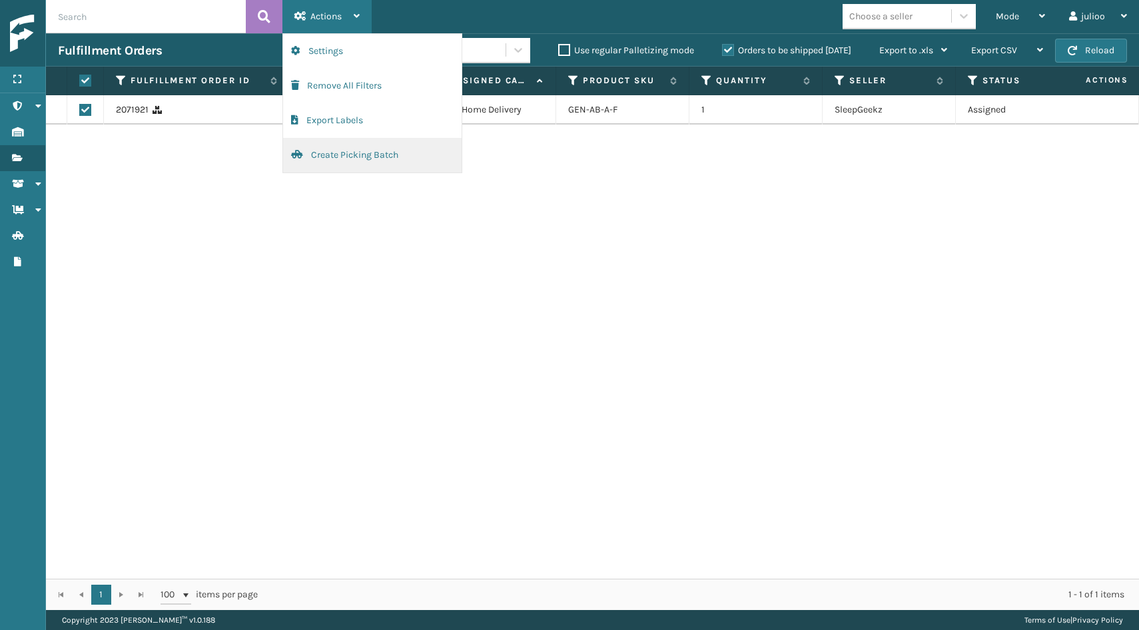
click at [324, 148] on button "Create Picking Batch" at bounding box center [372, 155] width 179 height 35
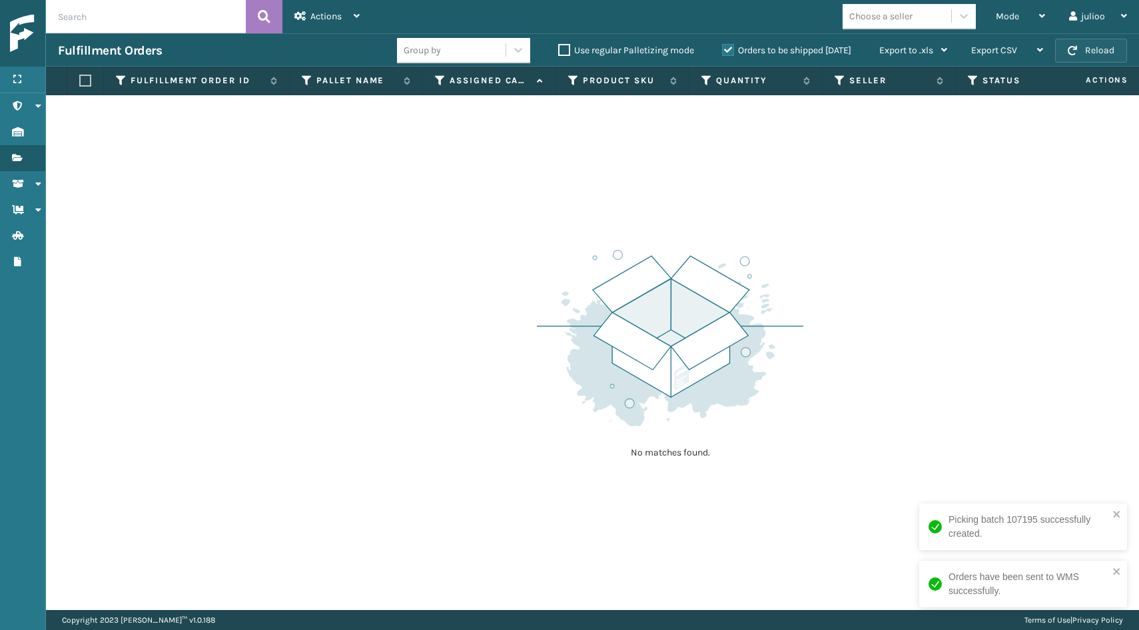
click at [1102, 48] on button "Reload" at bounding box center [1091, 51] width 72 height 24
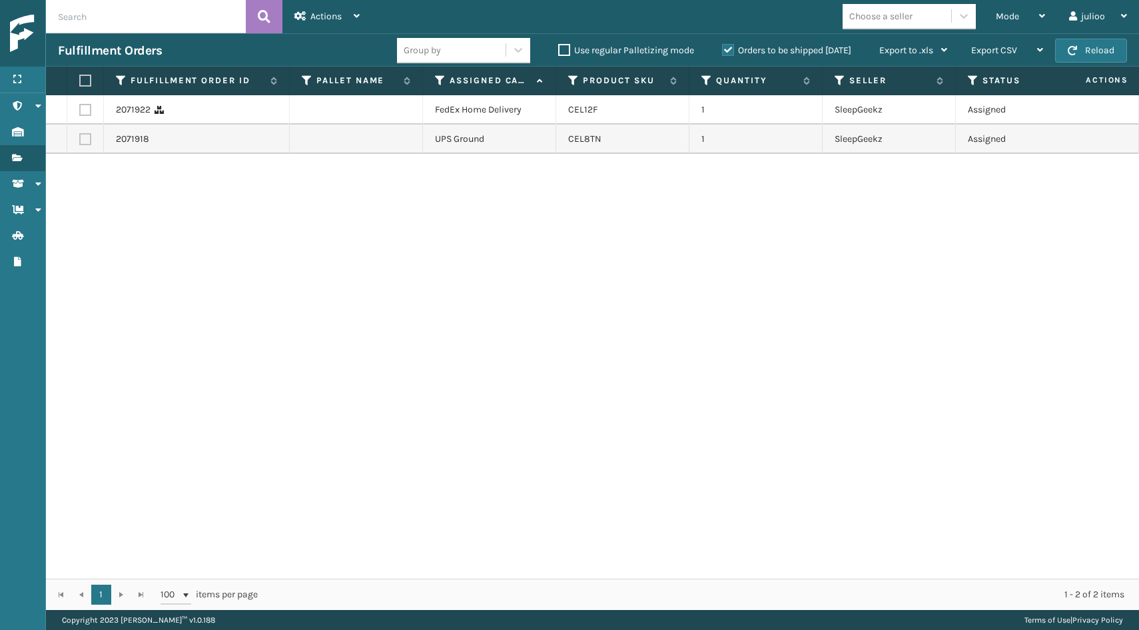
click at [85, 112] on label at bounding box center [85, 110] width 12 height 12
click at [80, 112] on input "checkbox" at bounding box center [79, 108] width 1 height 9
click at [327, 21] on span "Actions" at bounding box center [325, 16] width 31 height 11
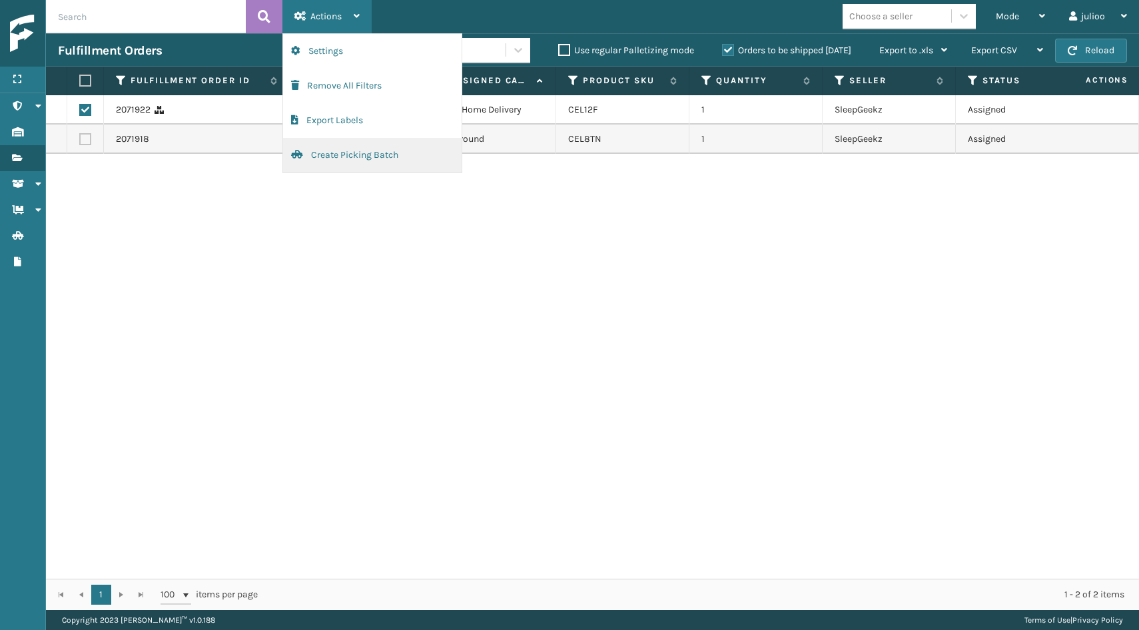
click at [329, 158] on button "Create Picking Batch" at bounding box center [372, 155] width 179 height 35
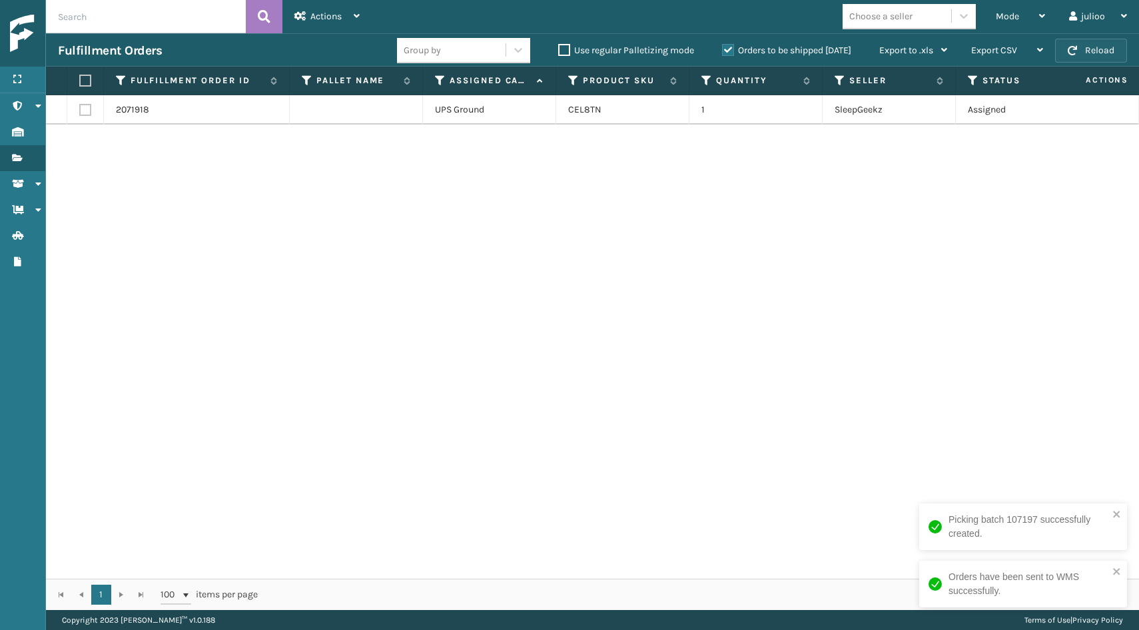
click at [1104, 49] on button "Reload" at bounding box center [1091, 51] width 72 height 24
click at [1105, 53] on button "Reload" at bounding box center [1091, 51] width 72 height 24
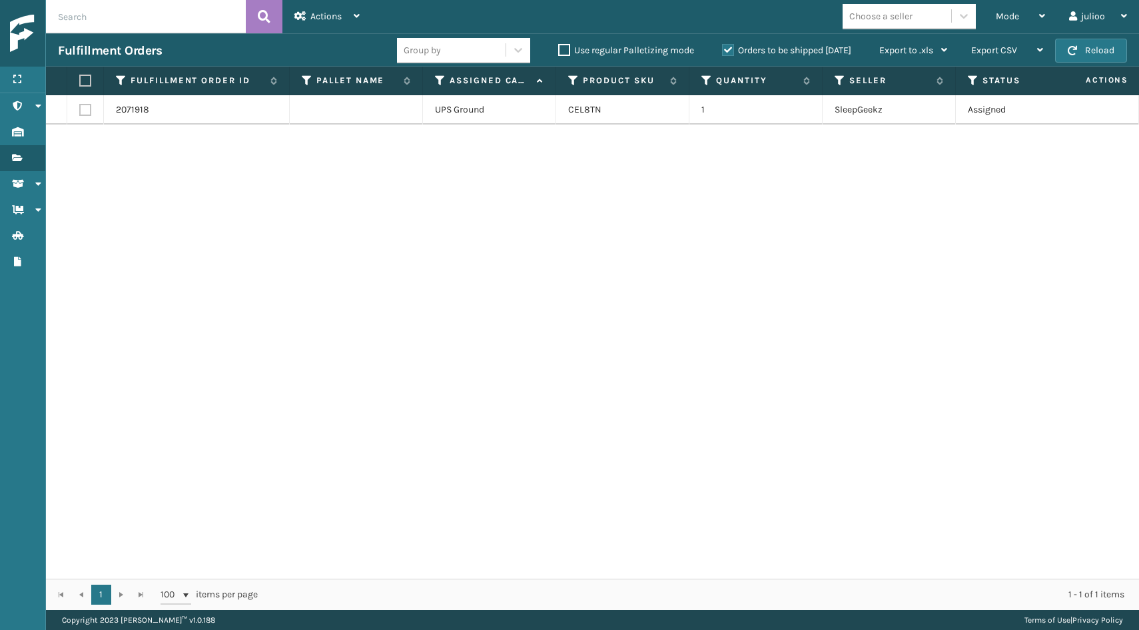
click at [1105, 53] on button "Reload" at bounding box center [1091, 51] width 72 height 24
click at [1087, 53] on button "Reload" at bounding box center [1091, 51] width 72 height 24
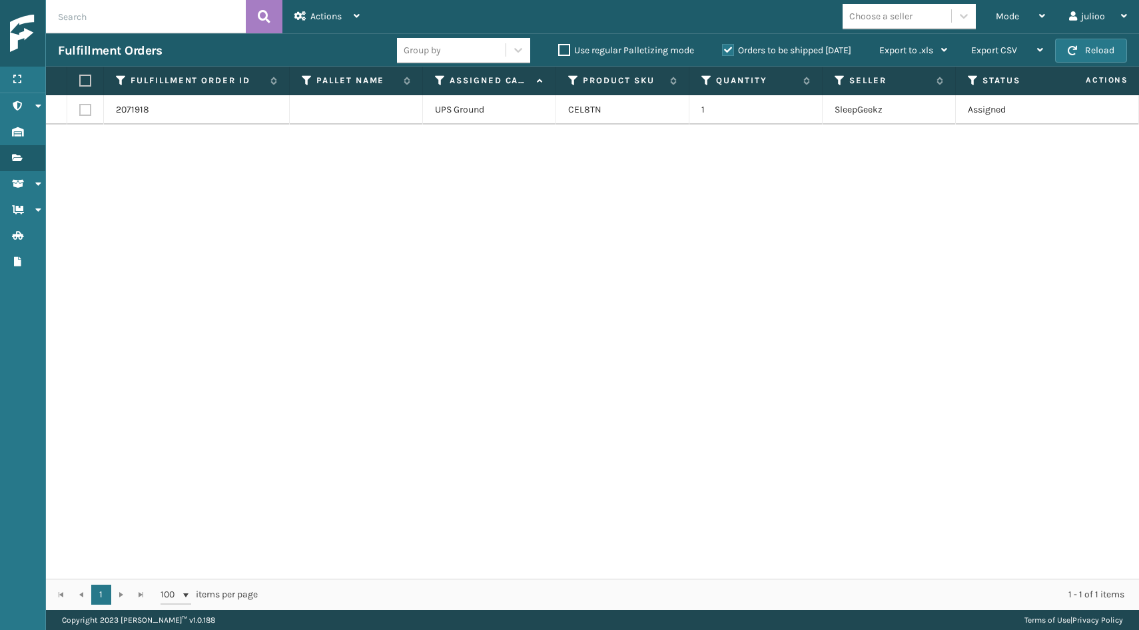
click at [1087, 53] on button "Reload" at bounding box center [1091, 51] width 72 height 24
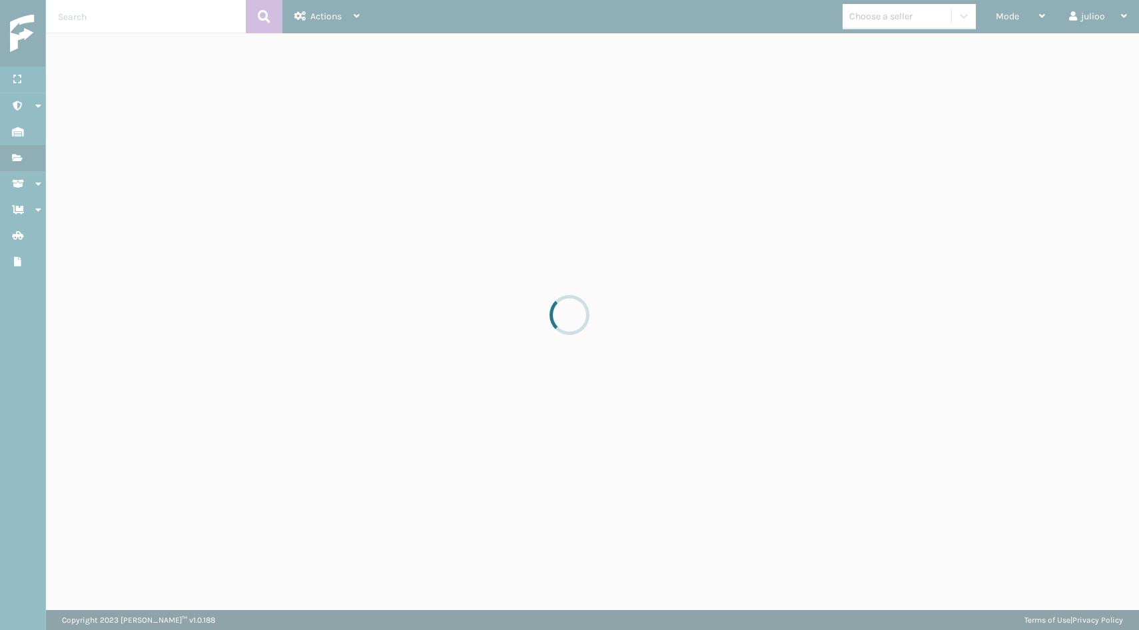
click at [1087, 53] on div at bounding box center [569, 315] width 1139 height 630
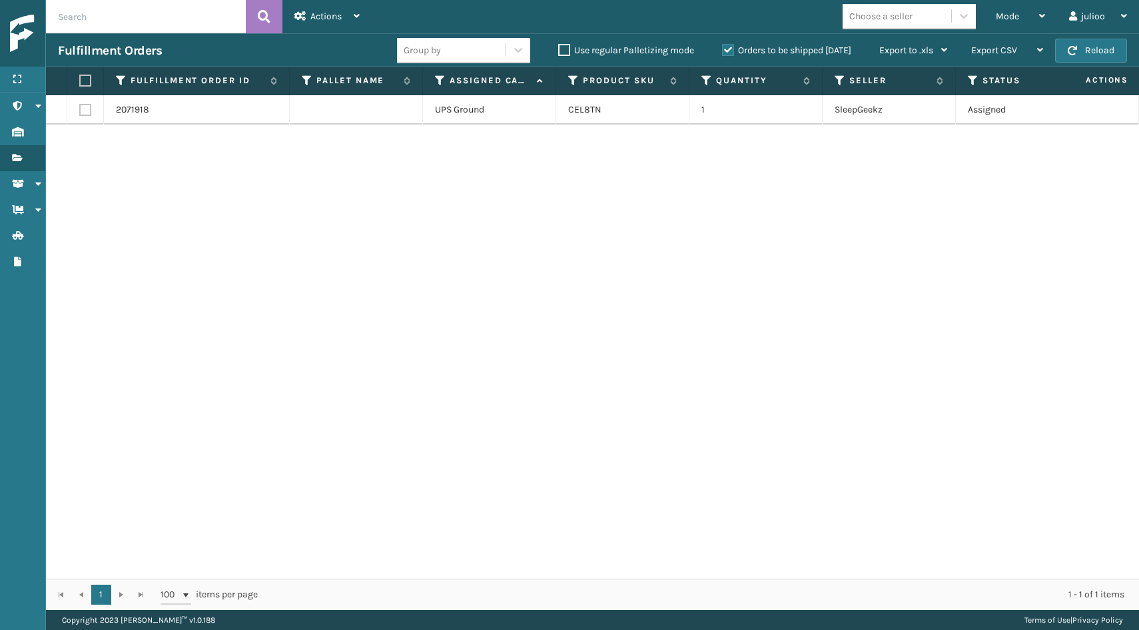
click at [1087, 53] on button "Reload" at bounding box center [1091, 51] width 72 height 24
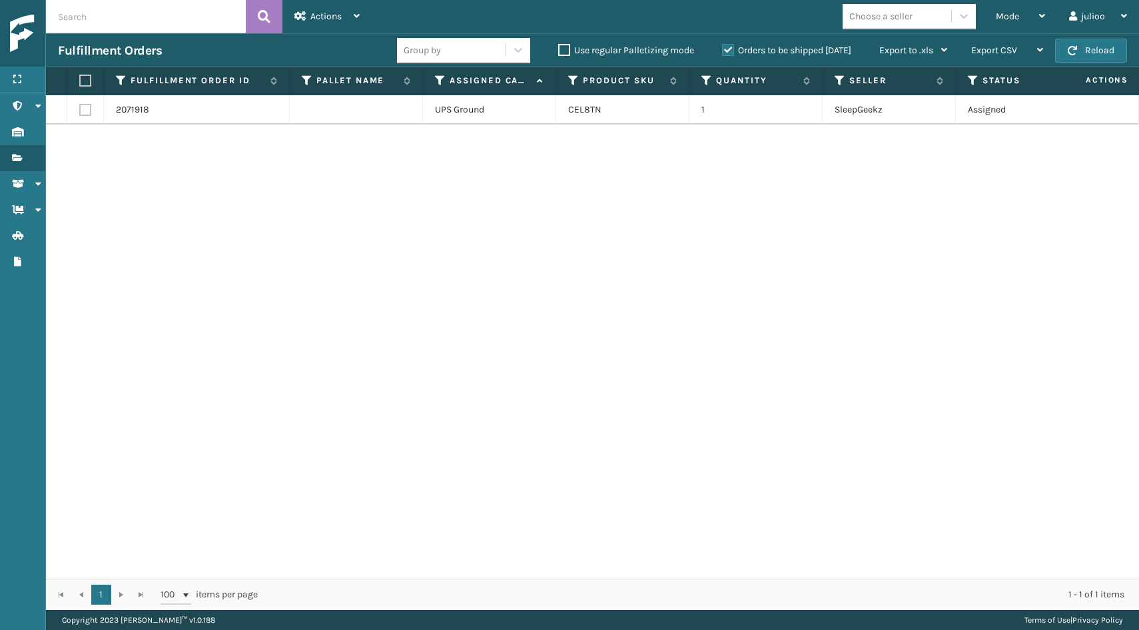
click at [1087, 53] on button "Reload" at bounding box center [1091, 51] width 72 height 24
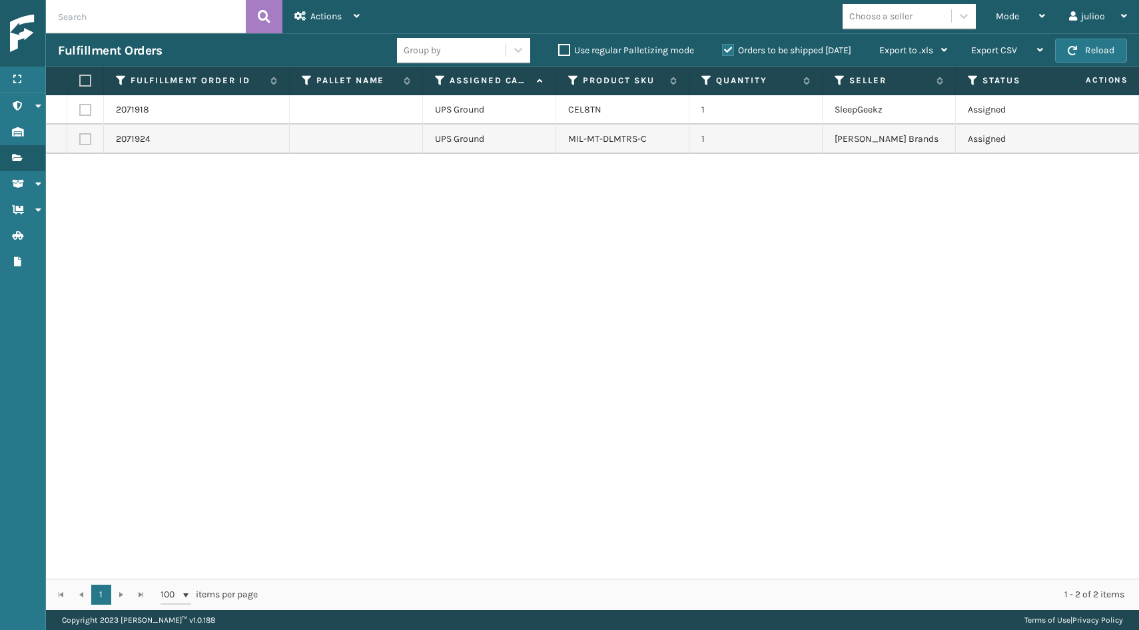
click at [1087, 53] on button "Reload" at bounding box center [1091, 51] width 72 height 24
click at [1106, 51] on button "Reload" at bounding box center [1091, 51] width 72 height 24
click at [83, 91] on th at bounding box center [85, 81] width 37 height 29
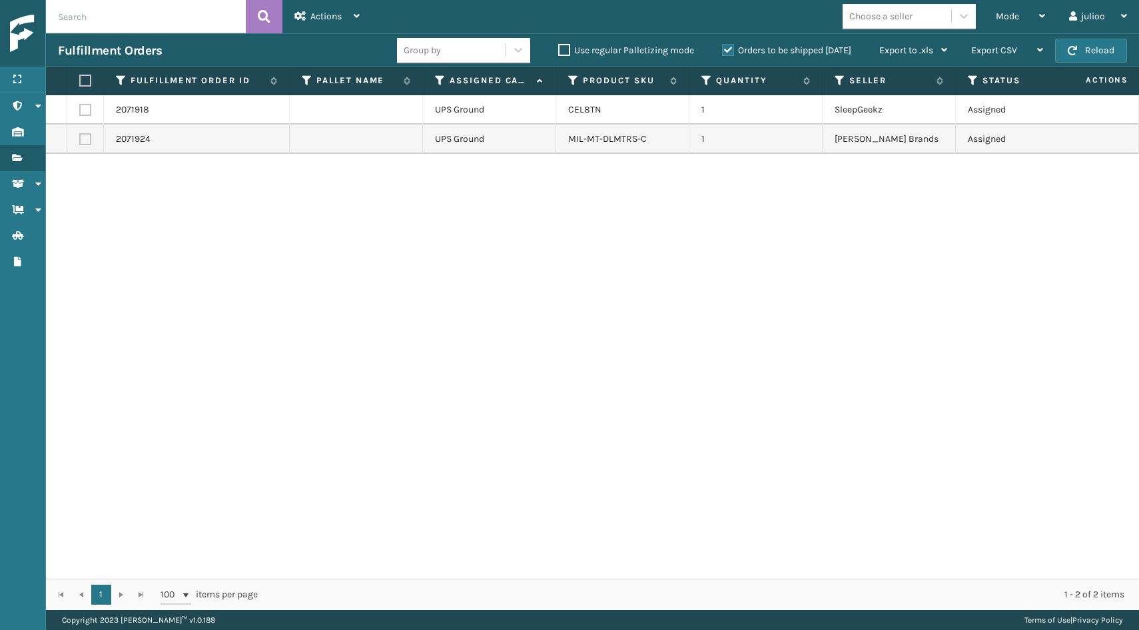
click at [85, 79] on label at bounding box center [83, 81] width 8 height 12
click at [80, 79] on input "checkbox" at bounding box center [79, 81] width 1 height 9
click at [318, 19] on span "Actions" at bounding box center [325, 16] width 31 height 11
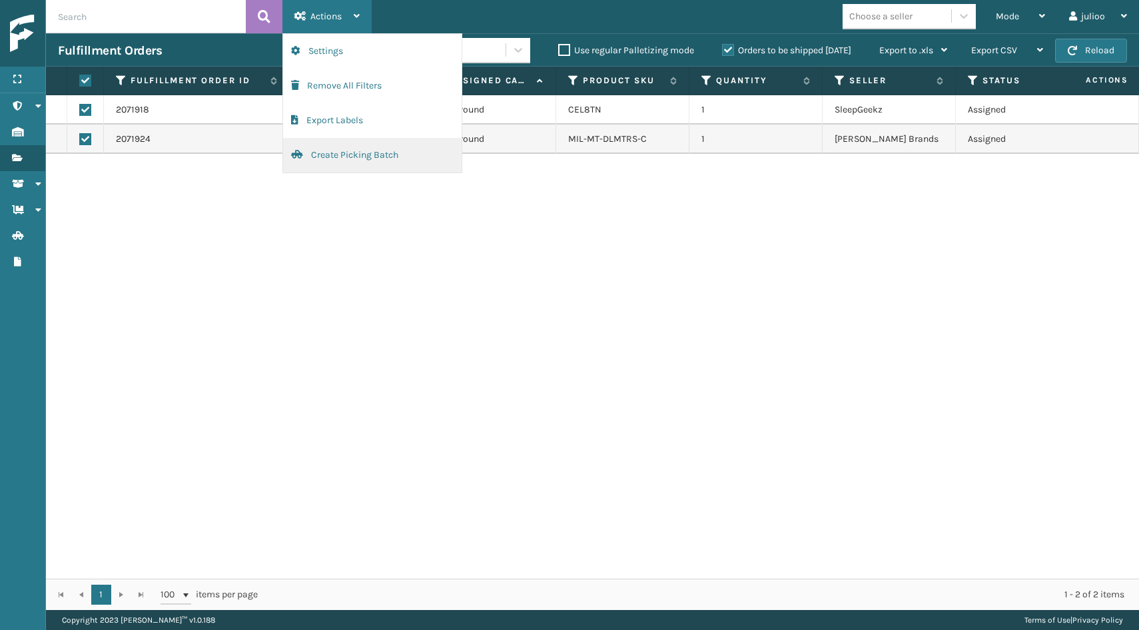
click at [324, 153] on button "Create Picking Batch" at bounding box center [372, 155] width 179 height 35
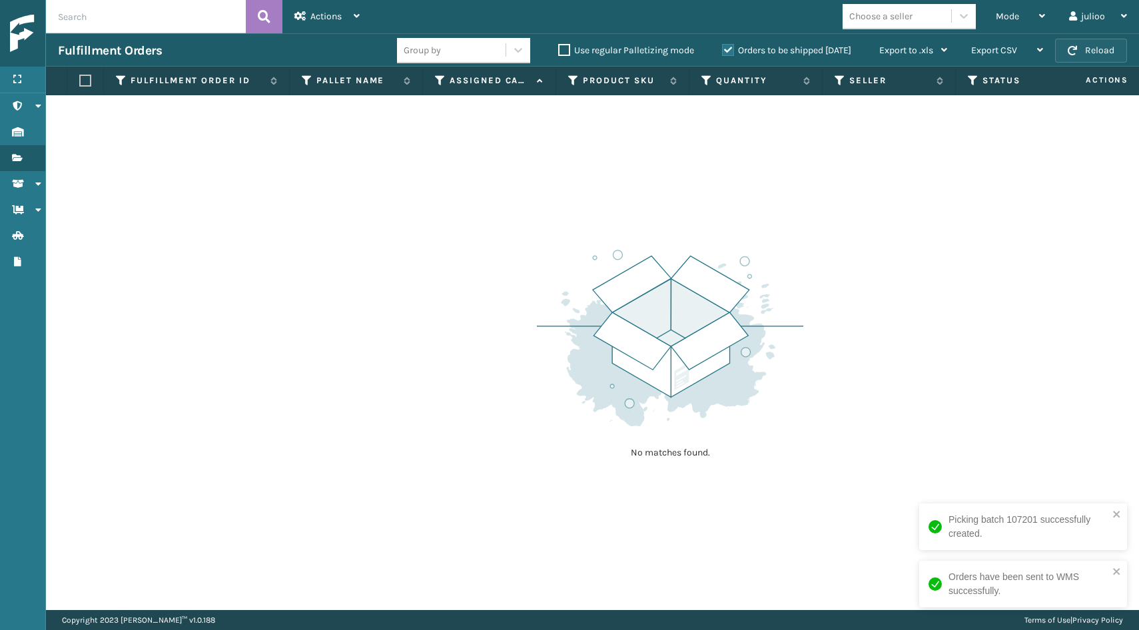
click at [1077, 53] on span "button" at bounding box center [1072, 50] width 9 height 9
click at [1100, 53] on button "Reload" at bounding box center [1091, 51] width 72 height 24
click at [998, 18] on span "Mode" at bounding box center [1007, 16] width 23 height 11
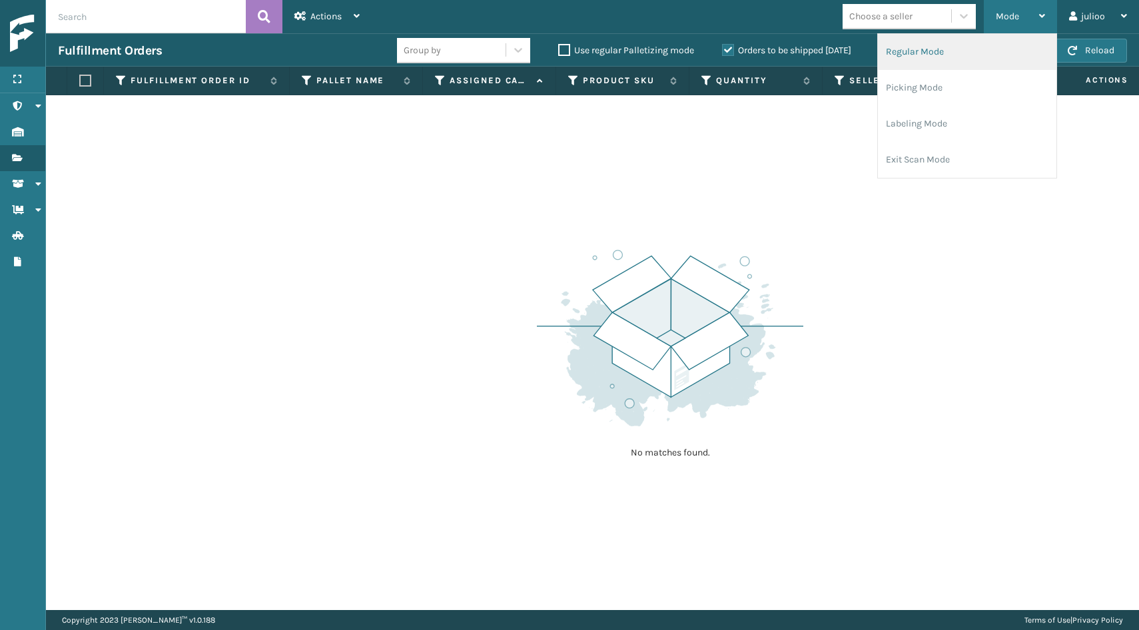
click at [915, 59] on li "Regular Mode" at bounding box center [967, 52] width 179 height 36
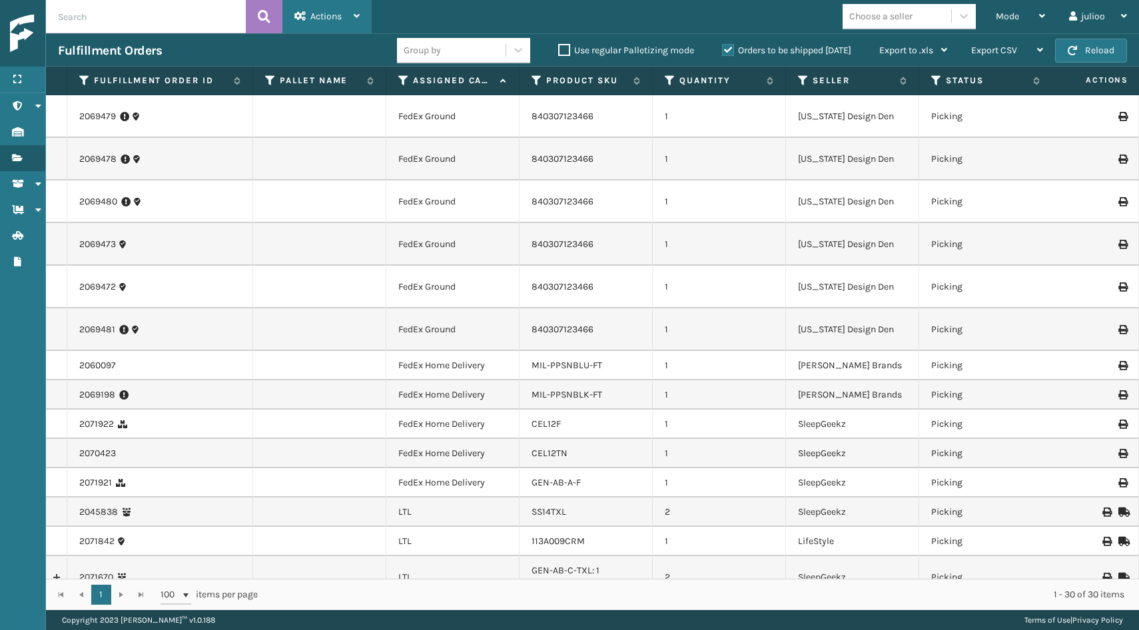
click at [345, 21] on div "Actions" at bounding box center [326, 16] width 65 height 33
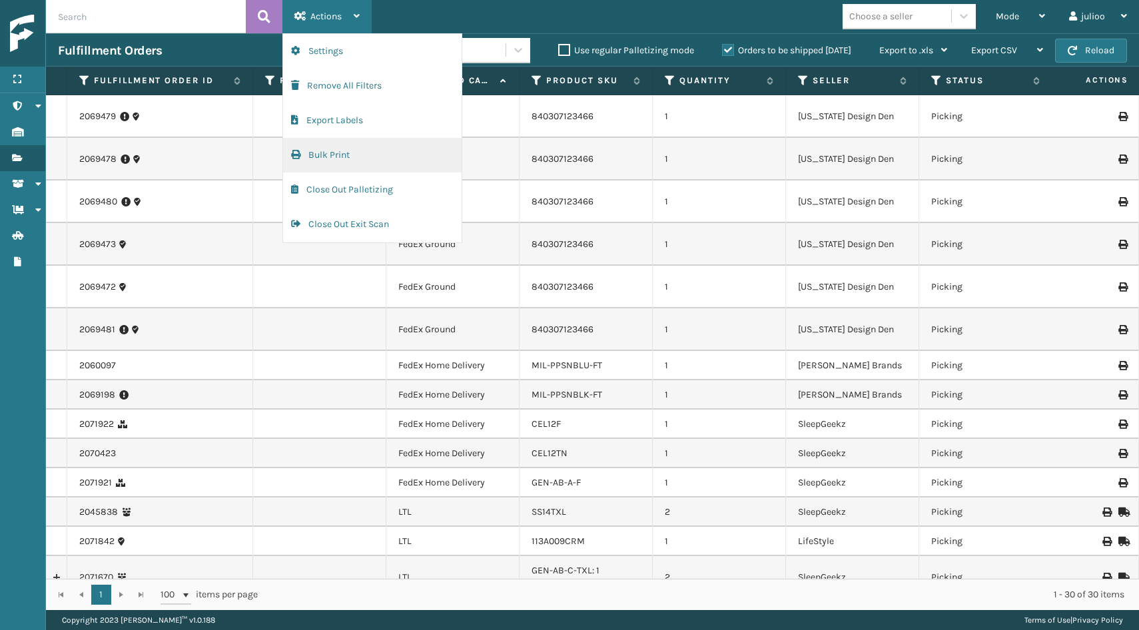
click at [342, 159] on button "Bulk Print" at bounding box center [372, 155] width 179 height 35
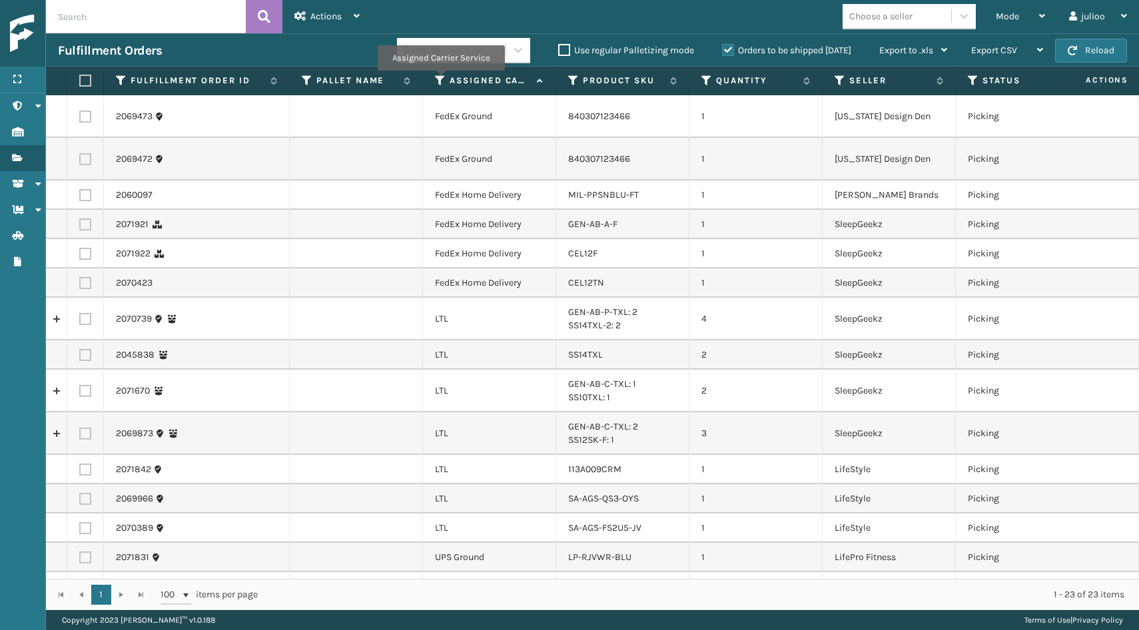
click at [440, 80] on icon at bounding box center [440, 81] width 11 height 12
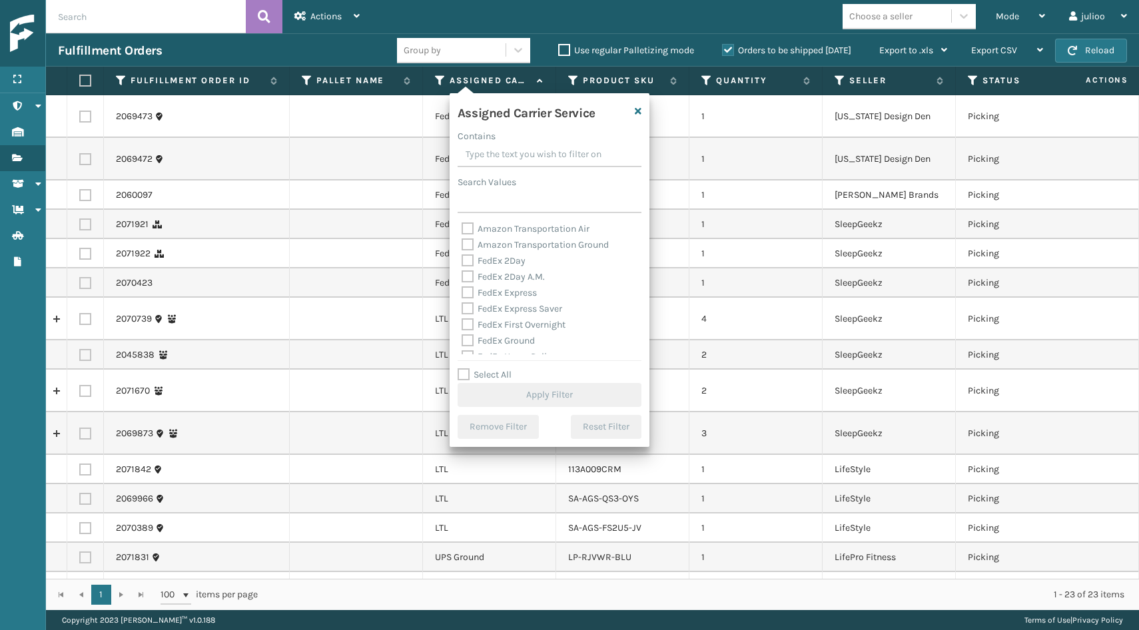
click at [466, 230] on label "Amazon Transportation Air" at bounding box center [526, 228] width 128 height 11
click at [462, 230] on input "Amazon Transportation Air" at bounding box center [462, 225] width 1 height 9
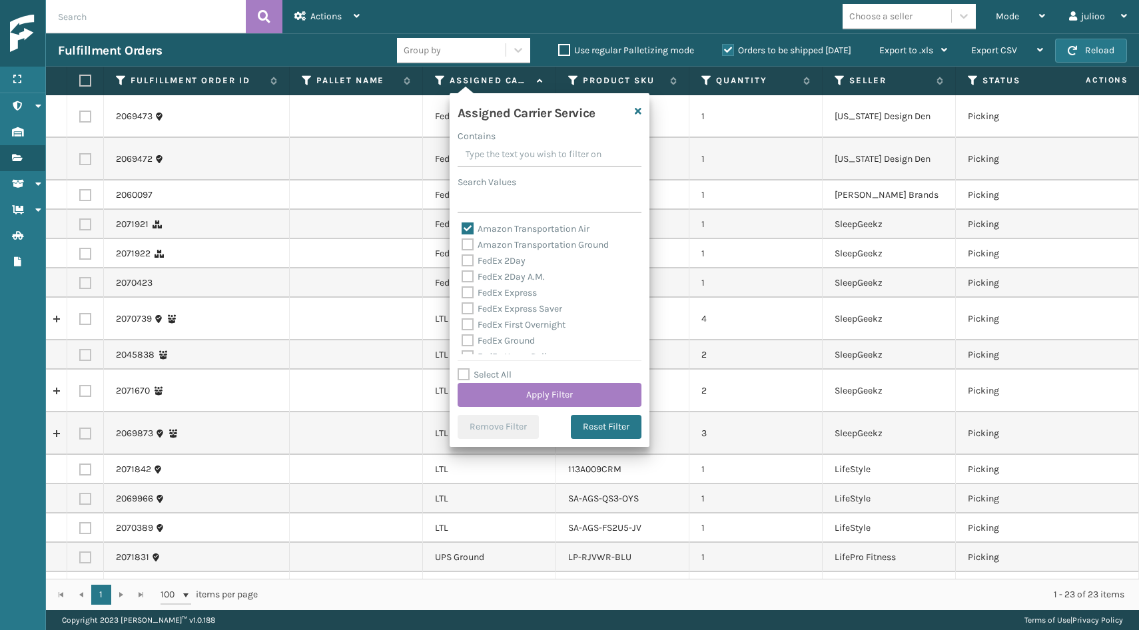
click at [466, 241] on label "Amazon Transportation Ground" at bounding box center [535, 244] width 147 height 11
click at [462, 241] on input "Amazon Transportation Ground" at bounding box center [462, 241] width 1 height 9
click at [468, 346] on label "USPS Priority Mail International" at bounding box center [536, 345] width 148 height 11
click at [462, 346] on input "USPS Priority Mail International" at bounding box center [462, 342] width 1 height 9
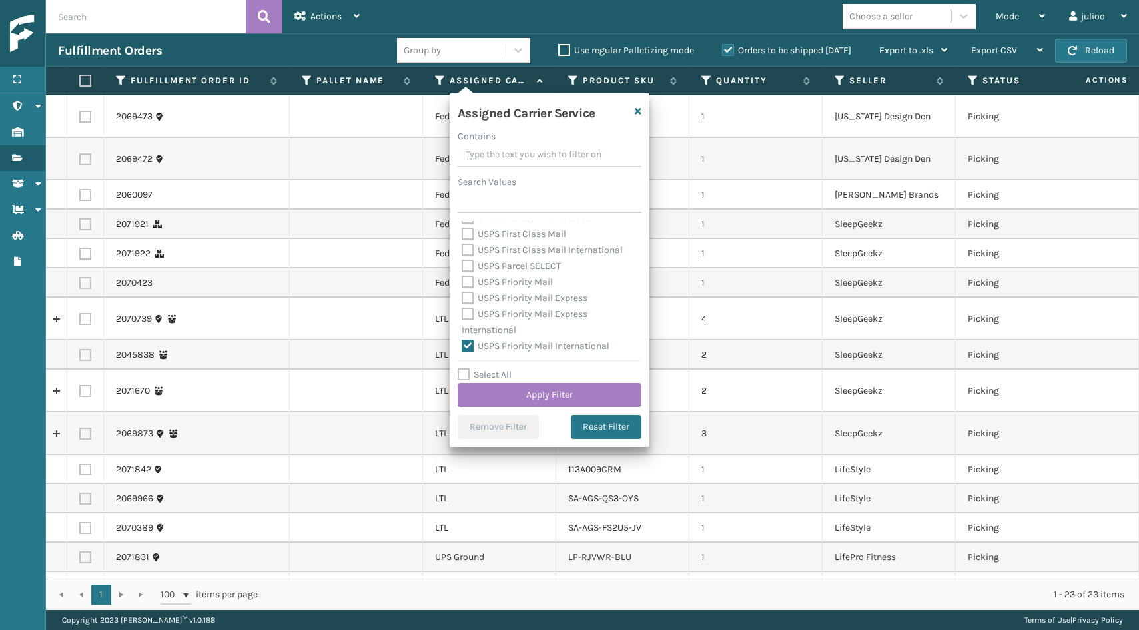
click at [468, 315] on label "USPS Priority Mail Express International" at bounding box center [525, 321] width 126 height 27
click at [462, 315] on input "USPS Priority Mail Express International" at bounding box center [462, 310] width 1 height 9
click at [468, 295] on label "USPS Priority Mail Express" at bounding box center [525, 297] width 126 height 11
click at [462, 295] on input "USPS Priority Mail Express" at bounding box center [462, 294] width 1 height 9
click at [468, 284] on label "USPS Priority Mail" at bounding box center [507, 281] width 91 height 11
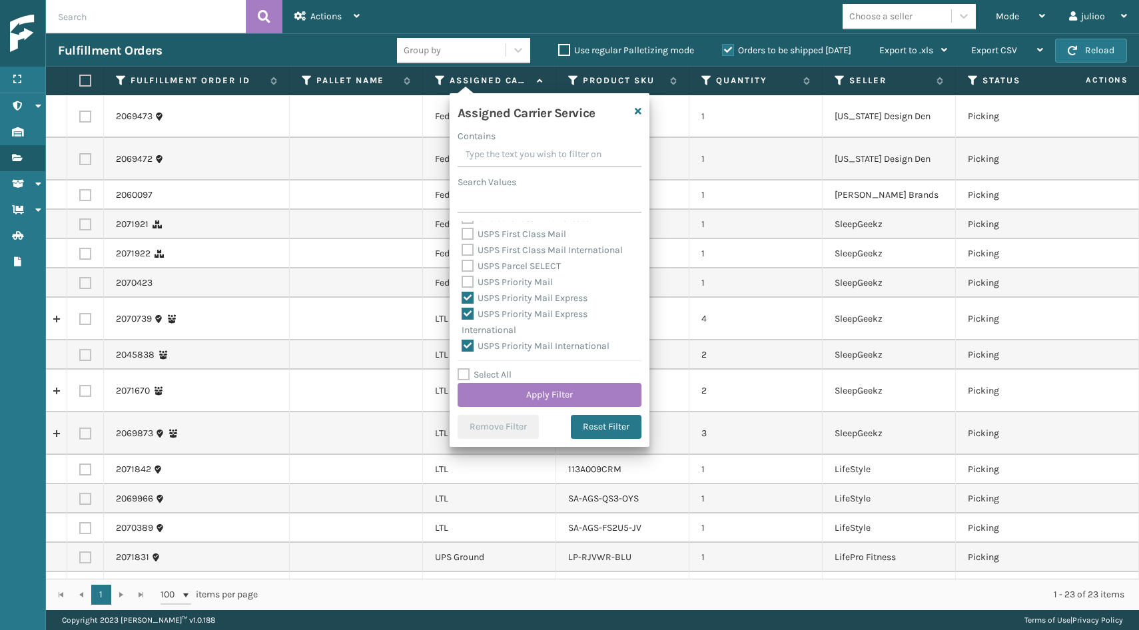
click at [462, 283] on input "USPS Priority Mail" at bounding box center [462, 278] width 1 height 9
click at [472, 264] on label "USPS Parcel SELECT" at bounding box center [511, 265] width 99 height 11
click at [462, 264] on input "USPS Parcel SELECT" at bounding box center [462, 262] width 1 height 9
click at [470, 254] on label "USPS First Class Mail International" at bounding box center [542, 249] width 161 height 11
click at [462, 251] on input "USPS First Class Mail International" at bounding box center [462, 246] width 1 height 9
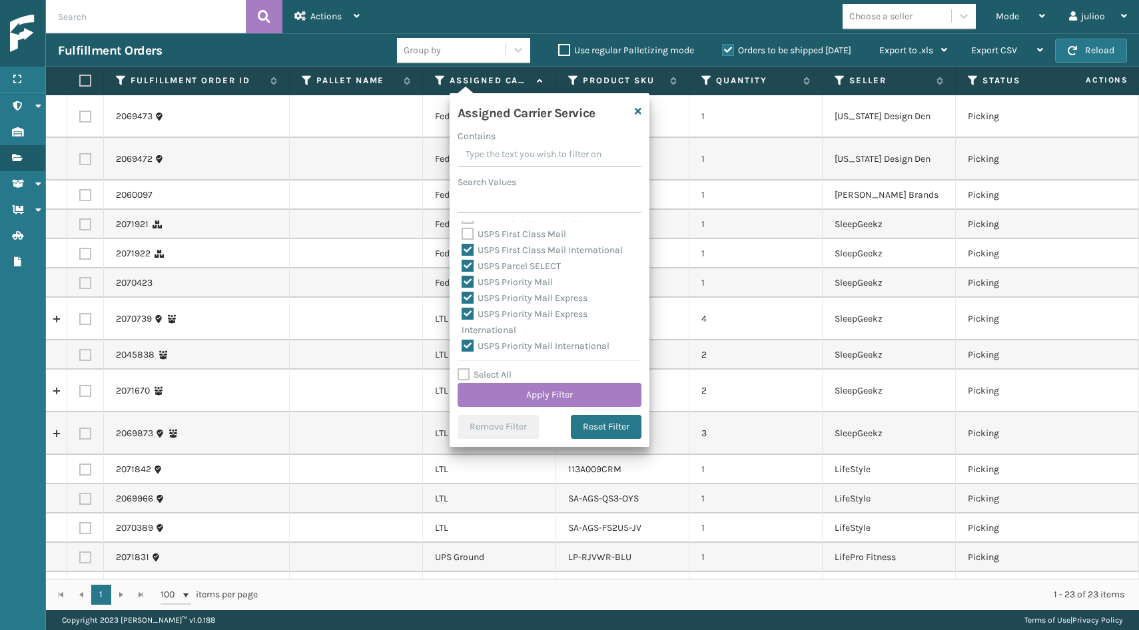
click at [468, 240] on div "USPS First Class Mail" at bounding box center [550, 234] width 176 height 16
click at [468, 238] on label "USPS First Class Mail" at bounding box center [514, 233] width 105 height 11
click at [462, 235] on input "USPS First Class Mail" at bounding box center [462, 230] width 1 height 9
click at [512, 394] on button "Apply Filter" at bounding box center [550, 395] width 184 height 24
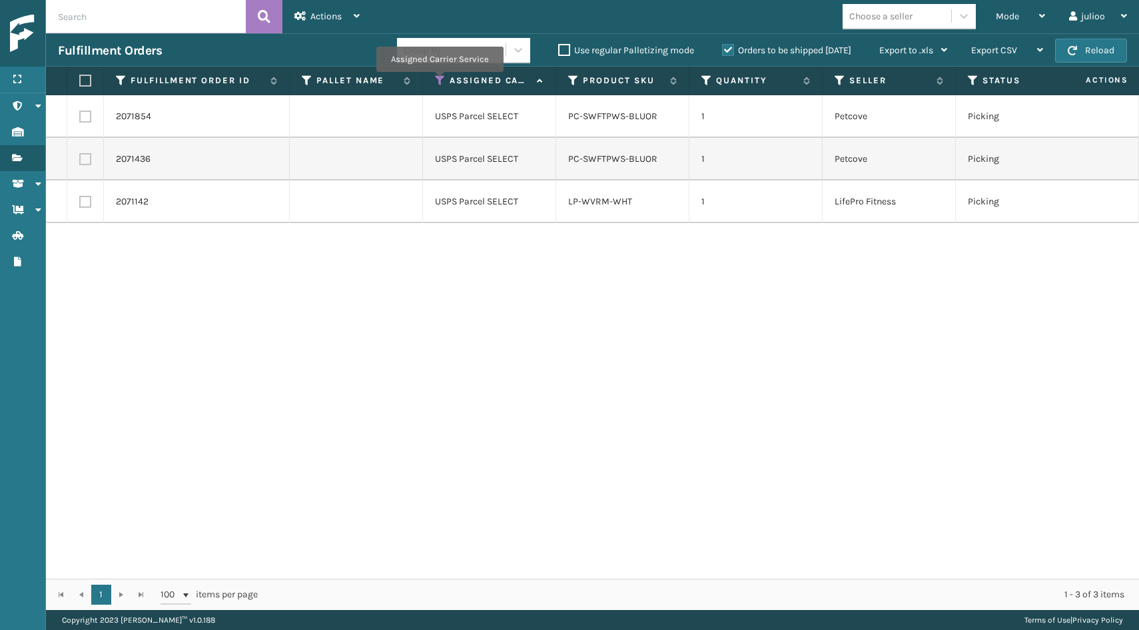
click at [439, 81] on icon at bounding box center [440, 81] width 11 height 12
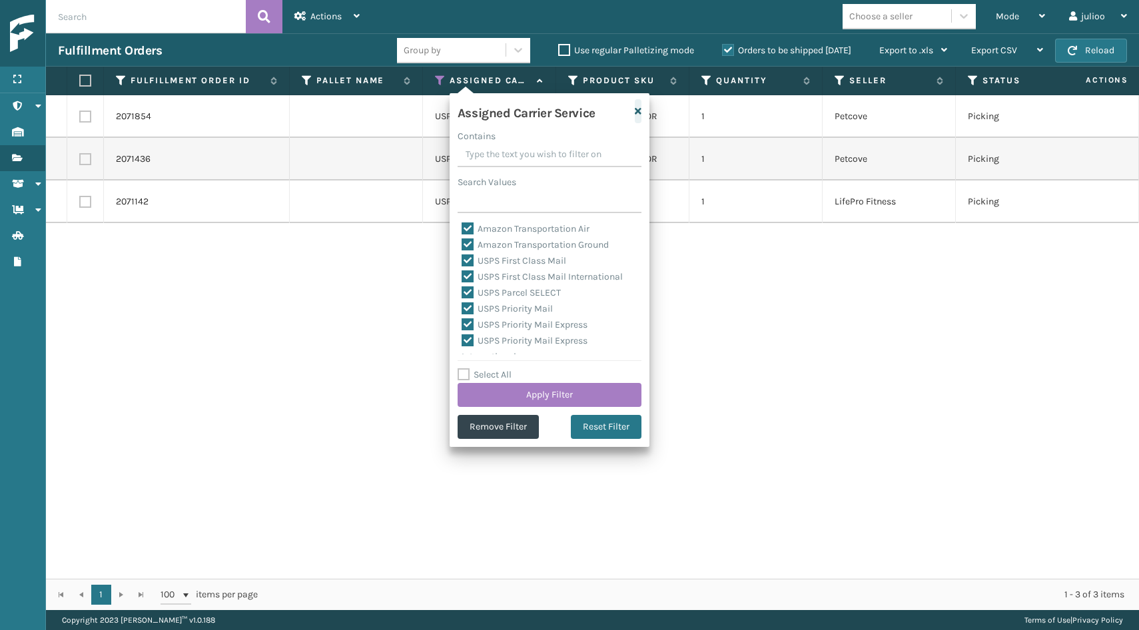
click at [636, 113] on icon "button" at bounding box center [638, 111] width 7 height 9
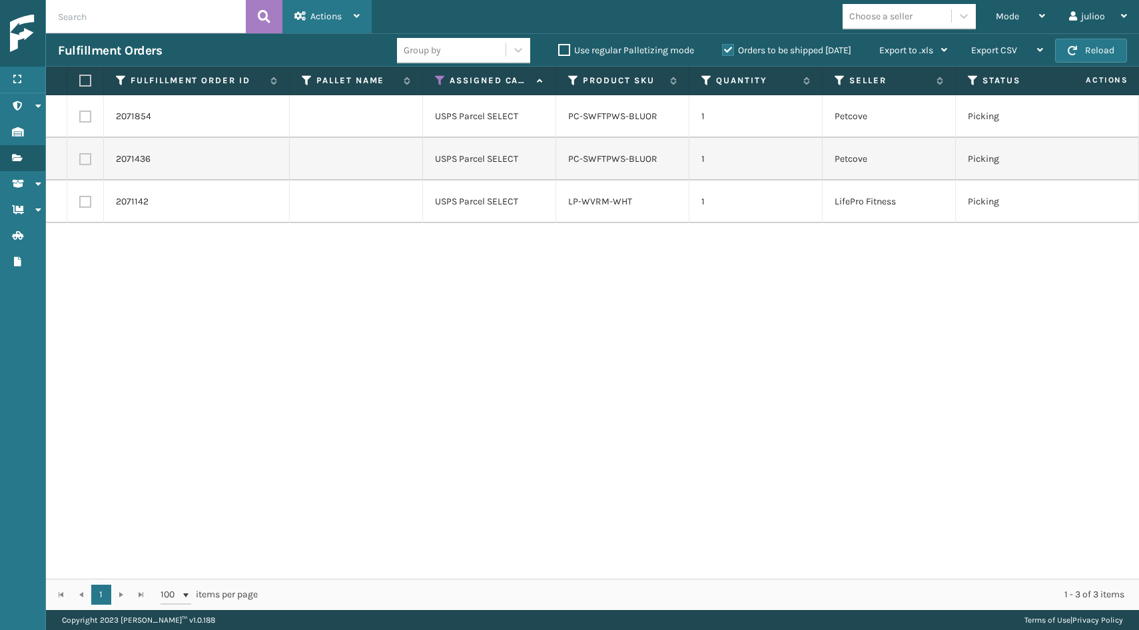
click at [344, 21] on div "Actions" at bounding box center [326, 16] width 65 height 33
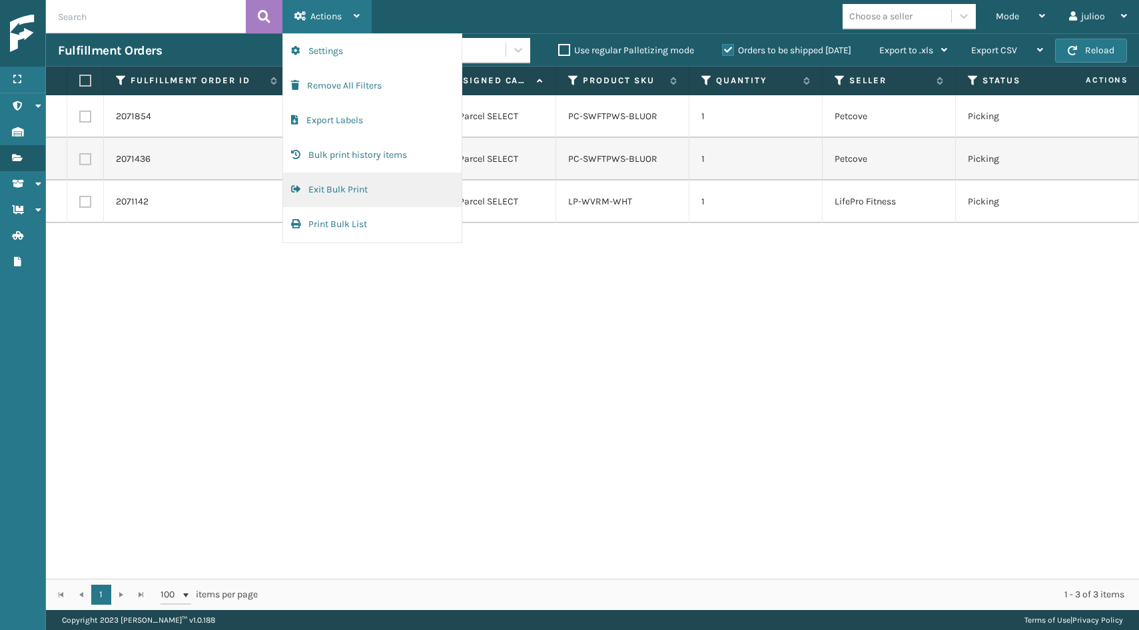
click at [333, 193] on button "Exit Bulk Print" at bounding box center [372, 190] width 179 height 35
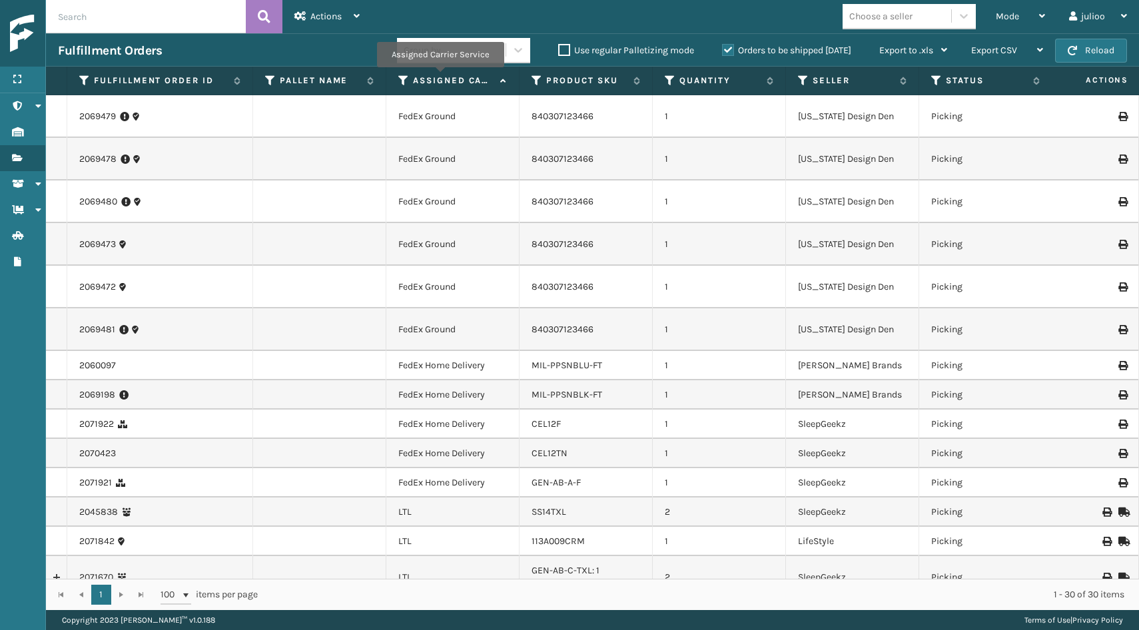
scroll to position [0, 0]
click at [406, 81] on icon at bounding box center [403, 81] width 11 height 12
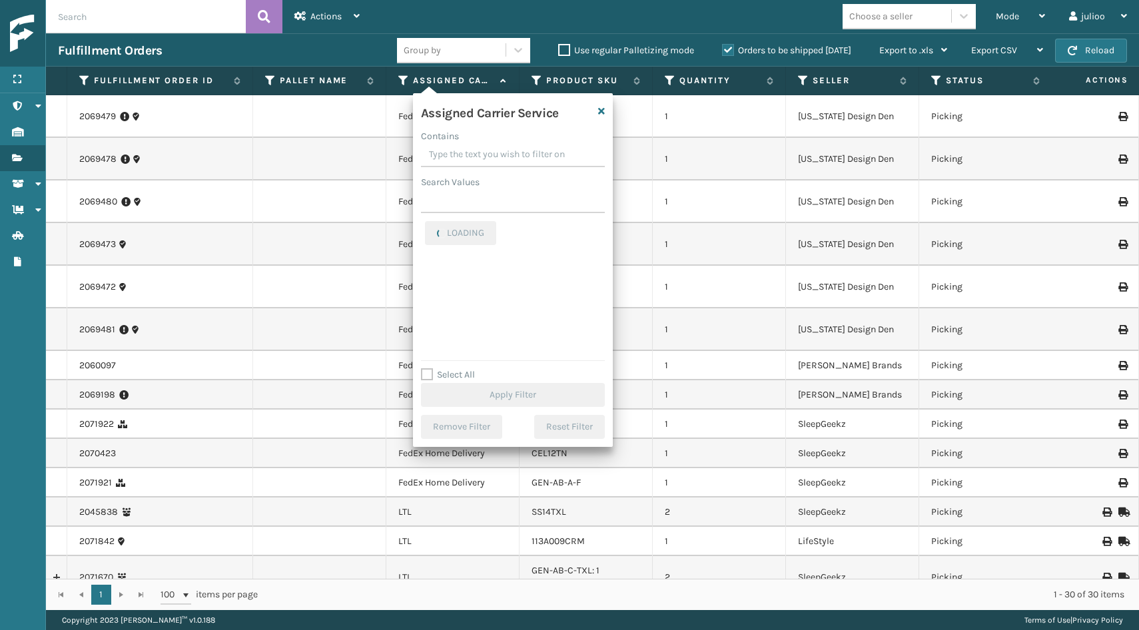
click at [424, 372] on label "Select All" at bounding box center [448, 374] width 54 height 11
click at [424, 368] on input "Select All" at bounding box center [521, 367] width 200 height 1
click at [426, 377] on label "Select All" at bounding box center [448, 374] width 54 height 11
click at [426, 368] on input "Select All" at bounding box center [521, 367] width 200 height 1
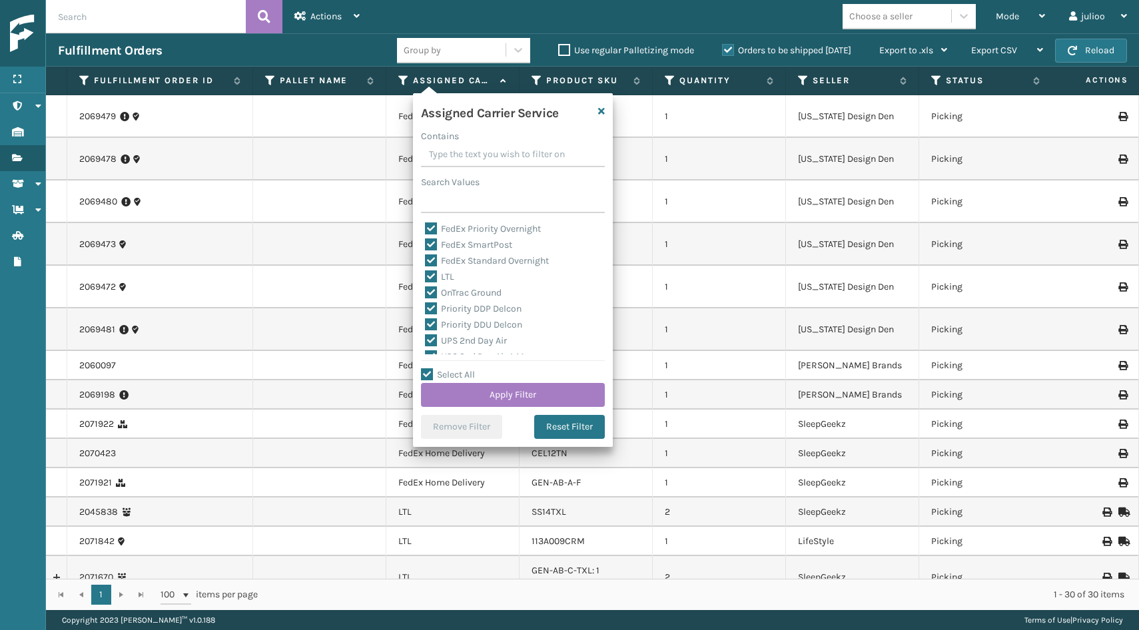
scroll to position [155, 0]
click at [429, 270] on label "LTL" at bounding box center [439, 265] width 29 height 11
click at [426, 267] on input "LTL" at bounding box center [425, 262] width 1 height 9
click at [466, 395] on button "Apply Filter" at bounding box center [513, 395] width 184 height 24
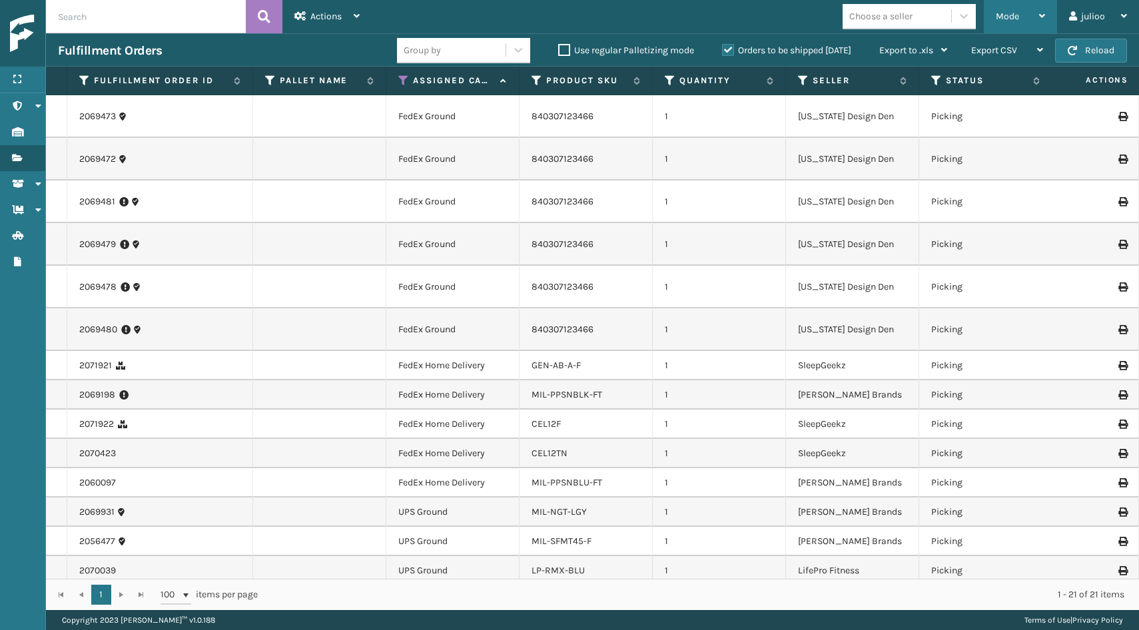
click at [1033, 25] on div "Mode" at bounding box center [1020, 16] width 49 height 33
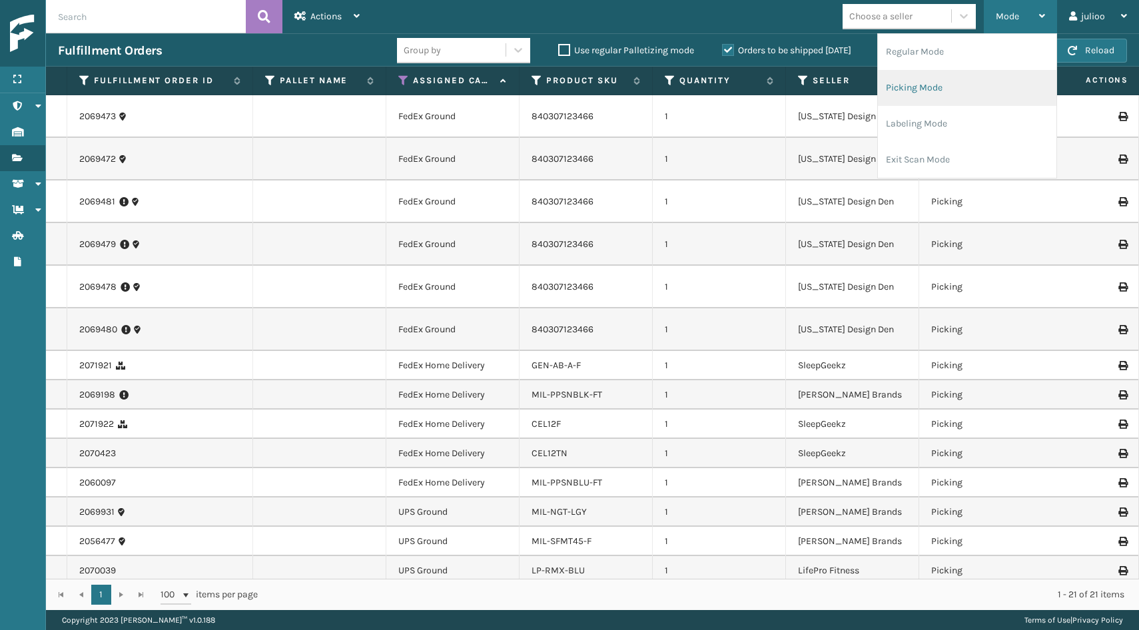
click at [977, 83] on li "Picking Mode" at bounding box center [967, 88] width 179 height 36
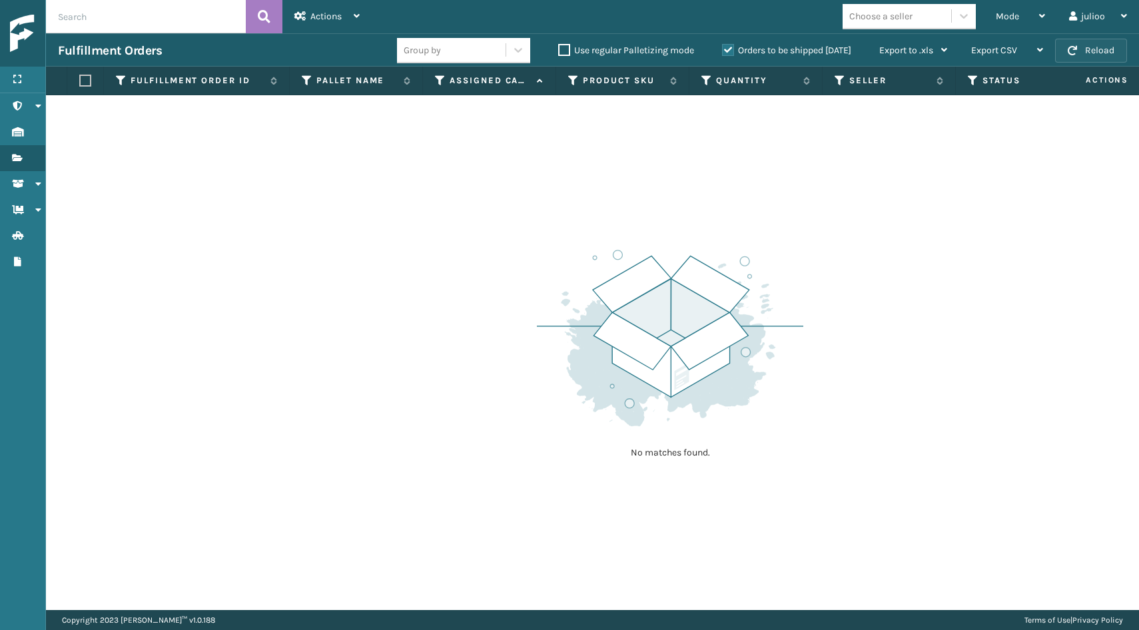
click at [1072, 55] on span "button" at bounding box center [1072, 50] width 9 height 9
click at [1071, 55] on span "button" at bounding box center [1072, 50] width 9 height 9
click at [1078, 37] on div "Fulfillment Orders Group by Use regular Palletizing mode Orders to be shipped […" at bounding box center [592, 49] width 1093 height 33
click at [1087, 46] on button "Reload" at bounding box center [1091, 51] width 72 height 24
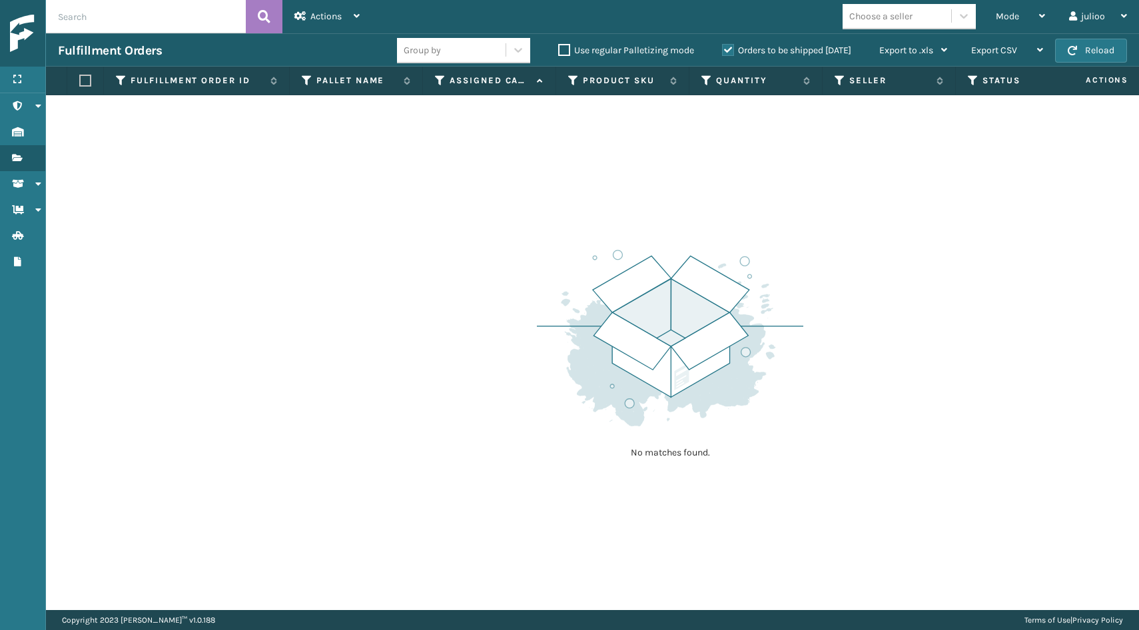
click at [1087, 46] on button "Reload" at bounding box center [1091, 51] width 72 height 24
click at [1087, 44] on button "Reload" at bounding box center [1091, 51] width 72 height 24
click at [1087, 41] on button "Reload" at bounding box center [1091, 51] width 72 height 24
click at [1087, 53] on button "Reload" at bounding box center [1091, 51] width 72 height 24
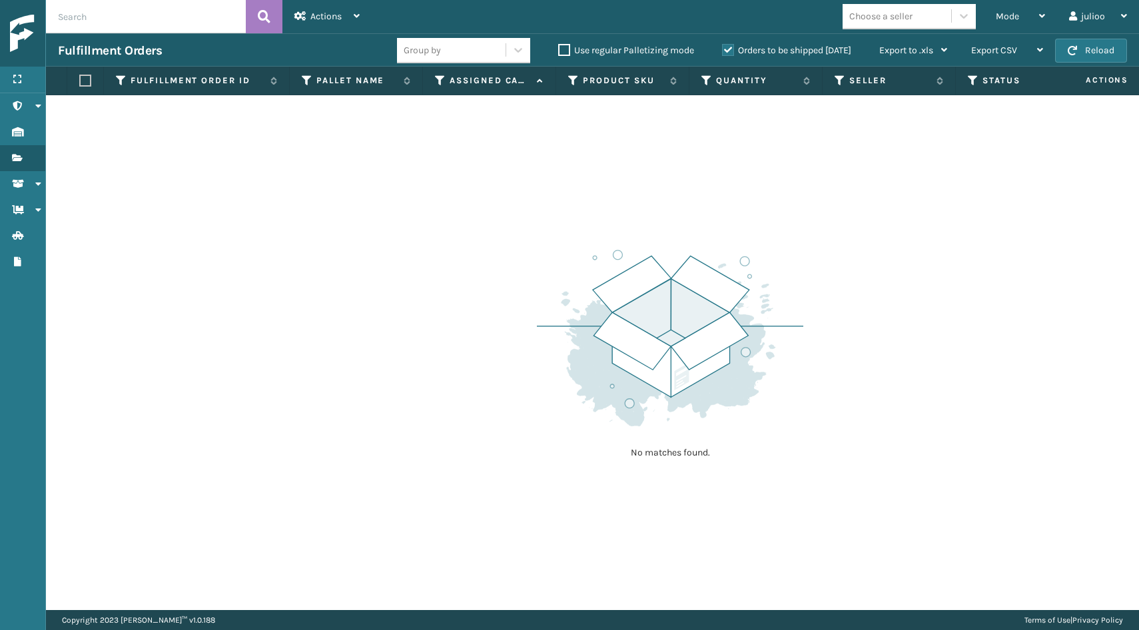
click at [1102, 37] on div "Fulfillment Orders Group by Use regular Palletizing mode Orders to be shipped […" at bounding box center [592, 49] width 1093 height 33
click at [1108, 56] on button "Reload" at bounding box center [1091, 51] width 72 height 24
click at [1030, 15] on div "Mode" at bounding box center [1020, 16] width 49 height 33
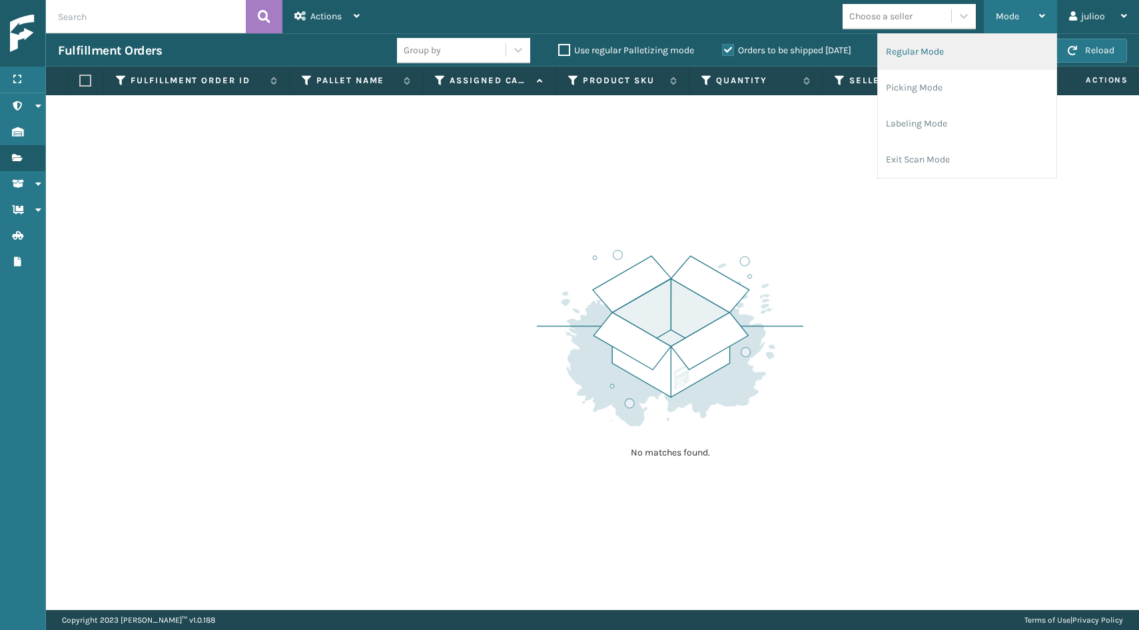
click at [988, 41] on li "Regular Mode" at bounding box center [967, 52] width 179 height 36
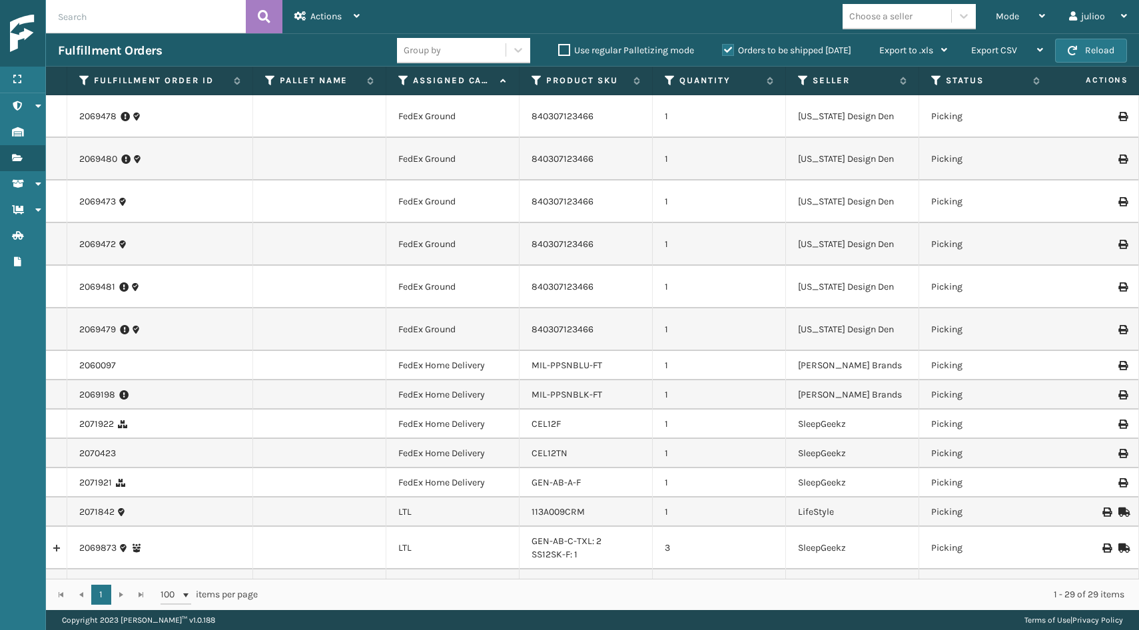
click at [402, 83] on icon at bounding box center [403, 81] width 11 height 12
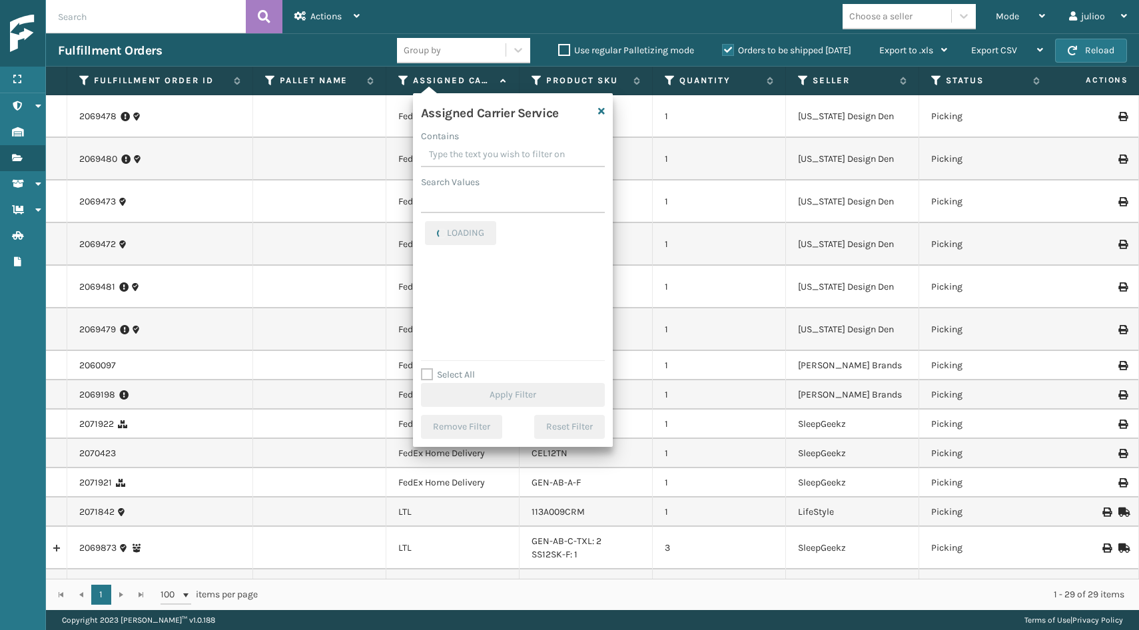
click at [429, 374] on label "Select All" at bounding box center [448, 374] width 54 height 11
click at [429, 368] on input "Select All" at bounding box center [521, 367] width 200 height 1
click at [425, 369] on label "Select All" at bounding box center [448, 374] width 54 height 11
click at [425, 368] on input "Select All" at bounding box center [521, 367] width 200 height 1
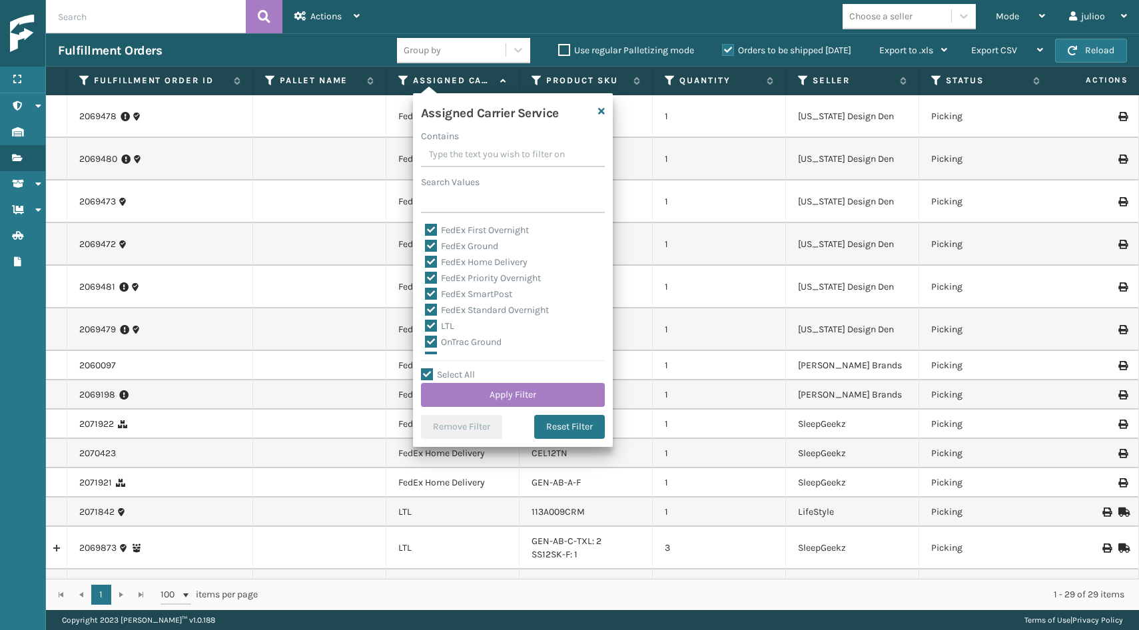
scroll to position [95, 0]
click at [432, 326] on label "LTL" at bounding box center [439, 325] width 29 height 11
click at [426, 326] on input "LTL" at bounding box center [425, 322] width 1 height 9
click at [463, 390] on button "Apply Filter" at bounding box center [513, 395] width 184 height 24
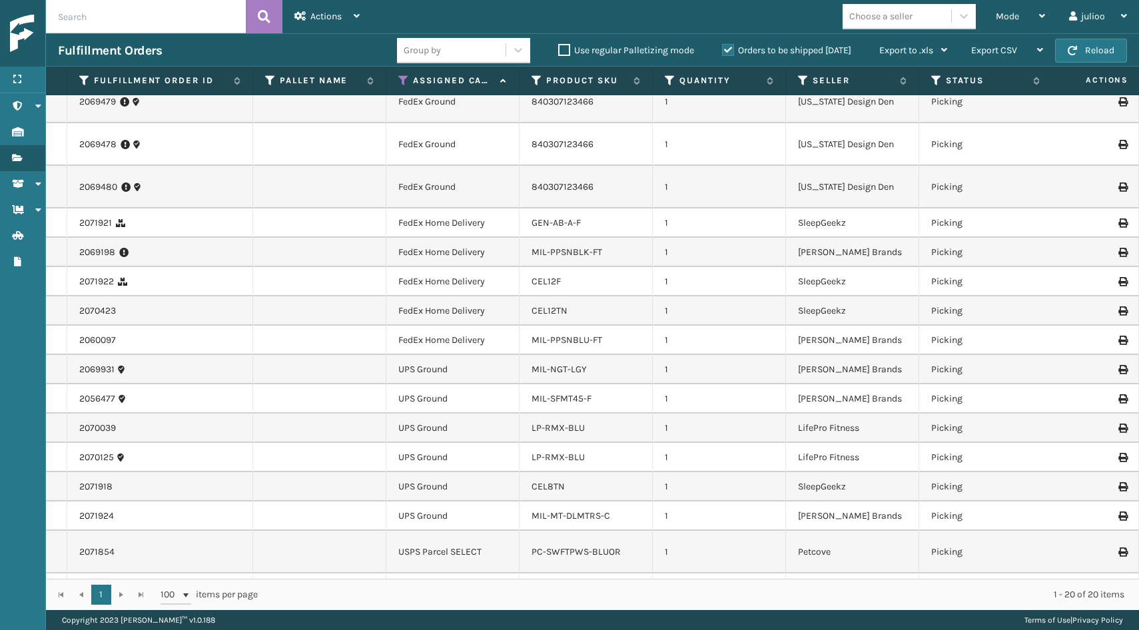
scroll to position [0, 0]
click at [1084, 46] on button "Reload" at bounding box center [1091, 51] width 72 height 24
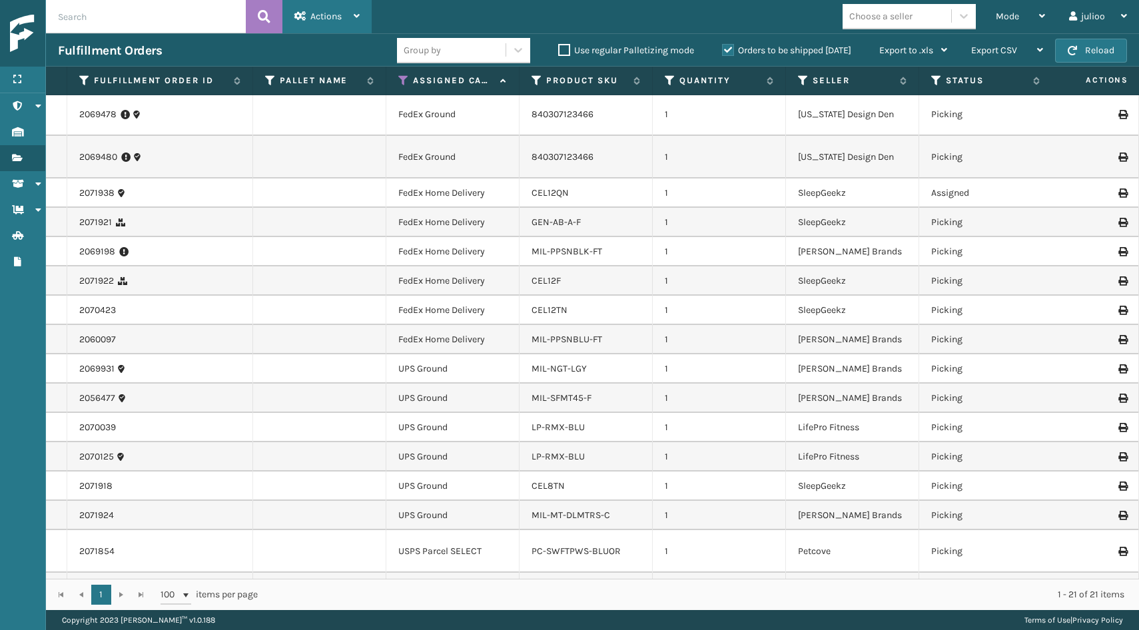
scroll to position [172, 0]
click at [346, 13] on div "Actions" at bounding box center [326, 16] width 65 height 33
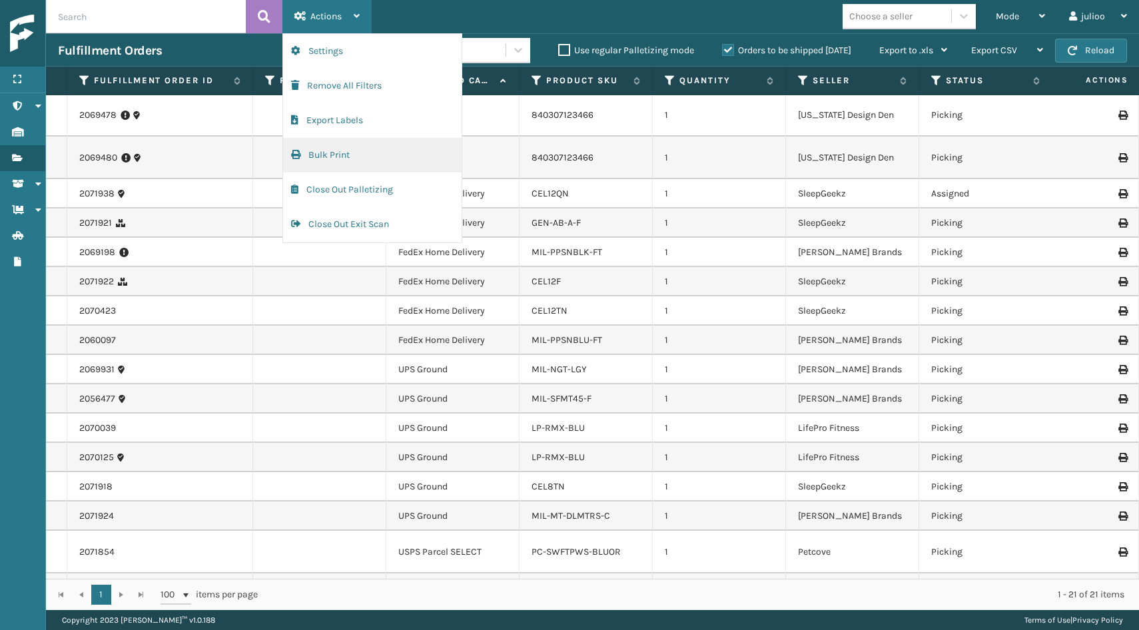
click at [346, 161] on button "Bulk Print" at bounding box center [372, 155] width 179 height 35
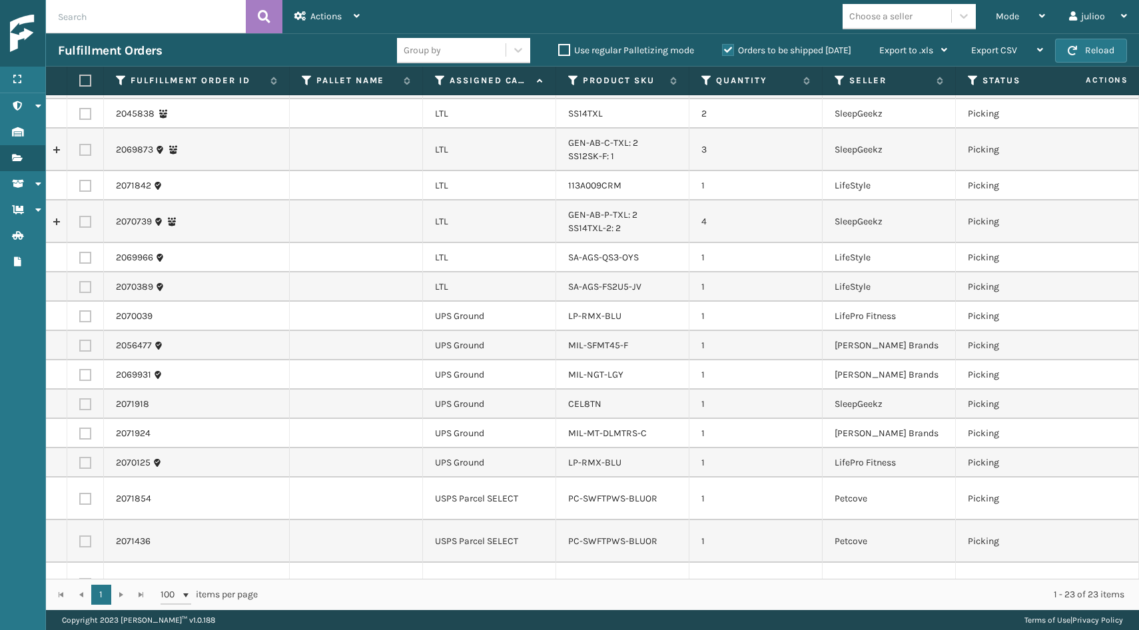
scroll to position [0, 0]
click at [89, 493] on label at bounding box center [85, 499] width 12 height 12
click at [80, 493] on input "checkbox" at bounding box center [79, 497] width 1 height 9
click at [87, 536] on label at bounding box center [85, 542] width 12 height 12
click at [80, 536] on input "checkbox" at bounding box center [79, 540] width 1 height 9
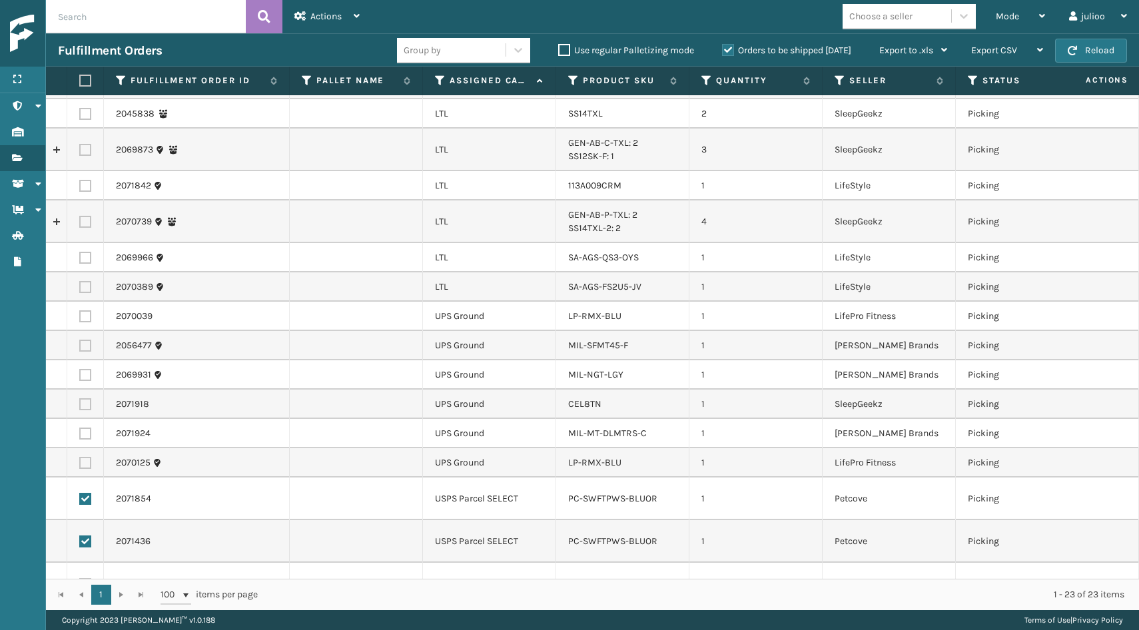
click at [88, 578] on label at bounding box center [85, 584] width 12 height 12
click at [80, 578] on input "checkbox" at bounding box center [79, 582] width 1 height 9
click at [341, 27] on div "Actions" at bounding box center [326, 16] width 65 height 33
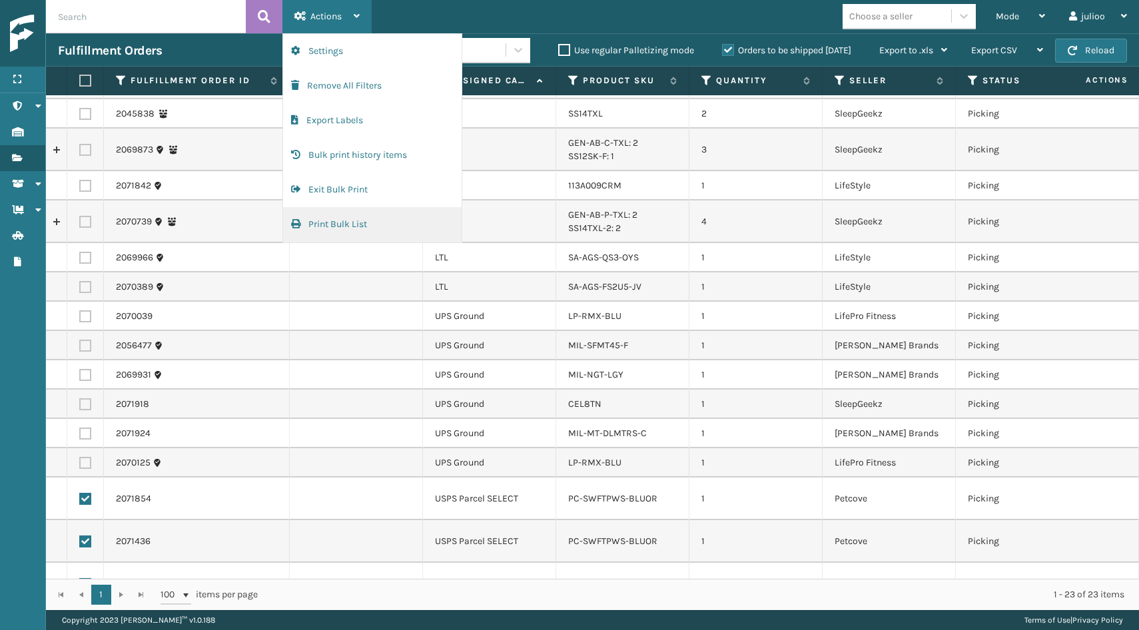
click at [365, 224] on button "Print Bulk List" at bounding box center [372, 224] width 179 height 35
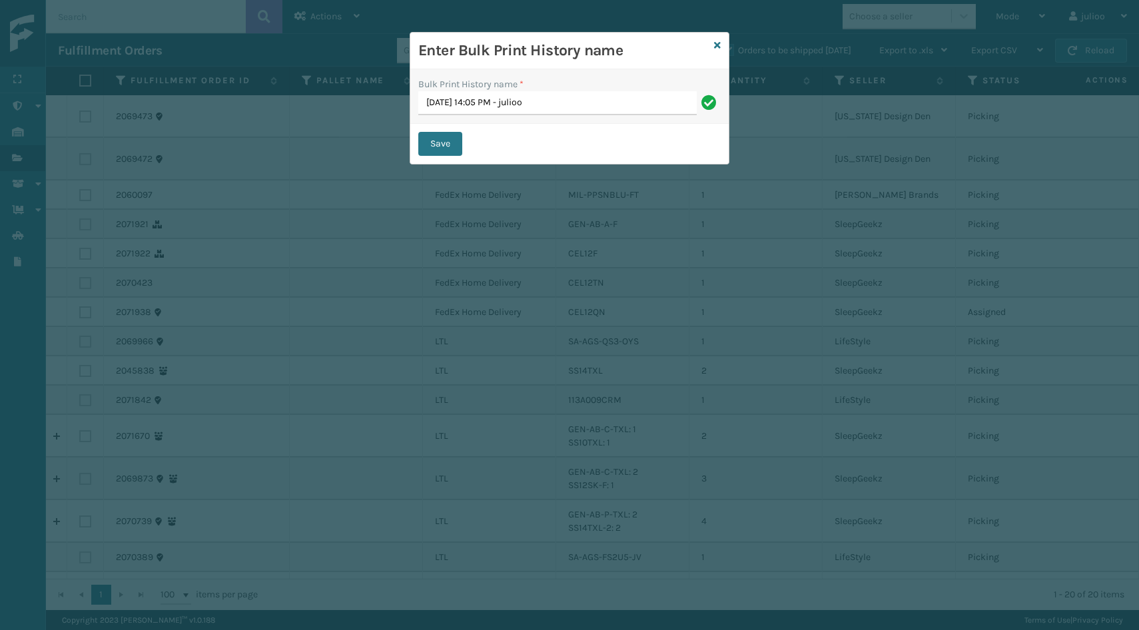
click at [711, 49] on div "Enter Bulk Print History name" at bounding box center [569, 51] width 318 height 37
click at [715, 46] on icon at bounding box center [717, 45] width 7 height 9
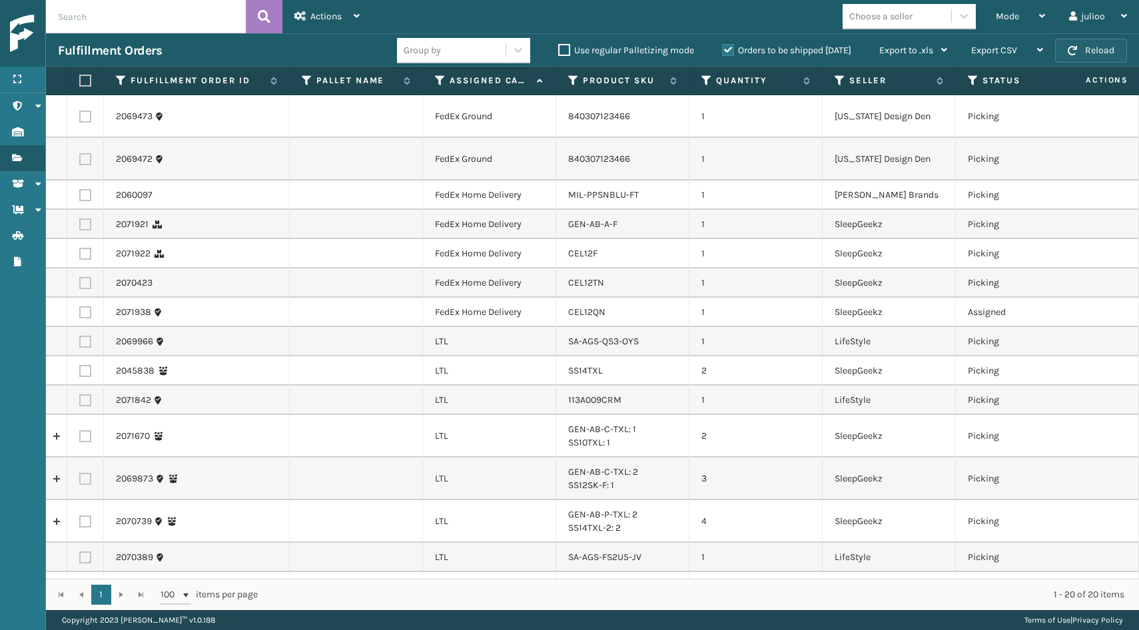
click at [1103, 51] on button "Reload" at bounding box center [1091, 51] width 72 height 24
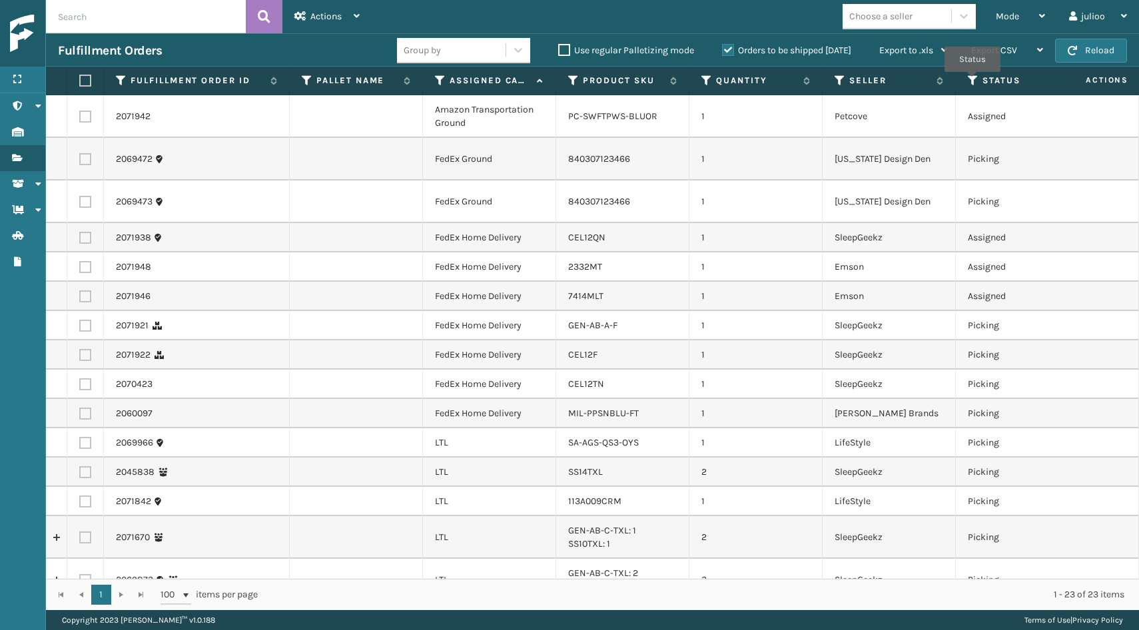
click at [973, 81] on icon at bounding box center [973, 81] width 11 height 12
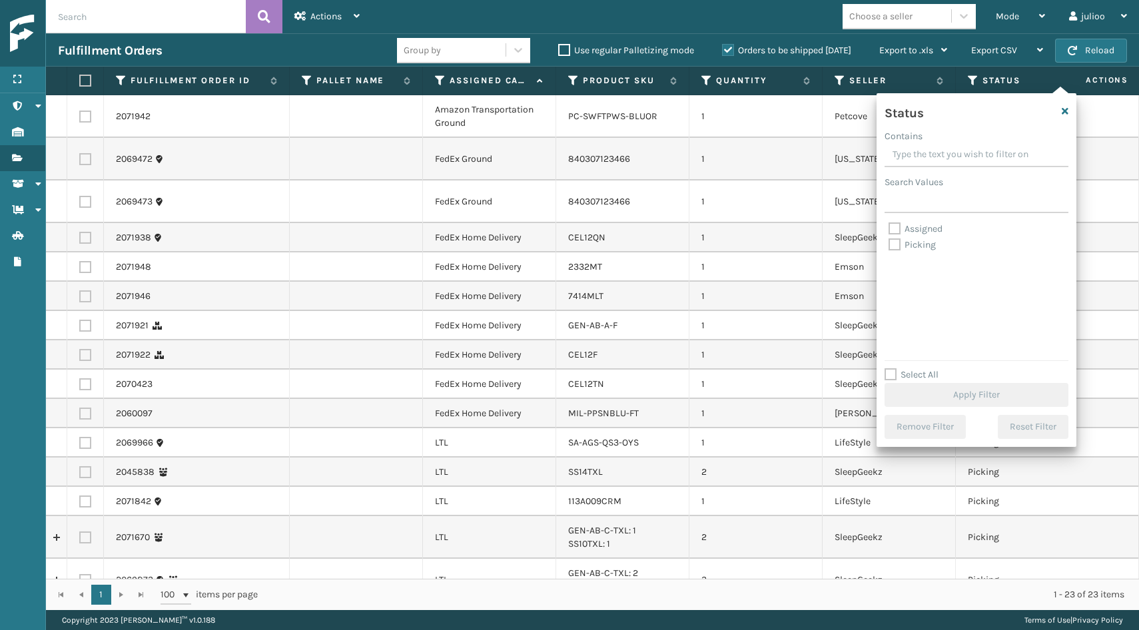
click at [897, 244] on label "Picking" at bounding box center [912, 244] width 47 height 11
click at [889, 244] on input "Picking" at bounding box center [889, 241] width 1 height 9
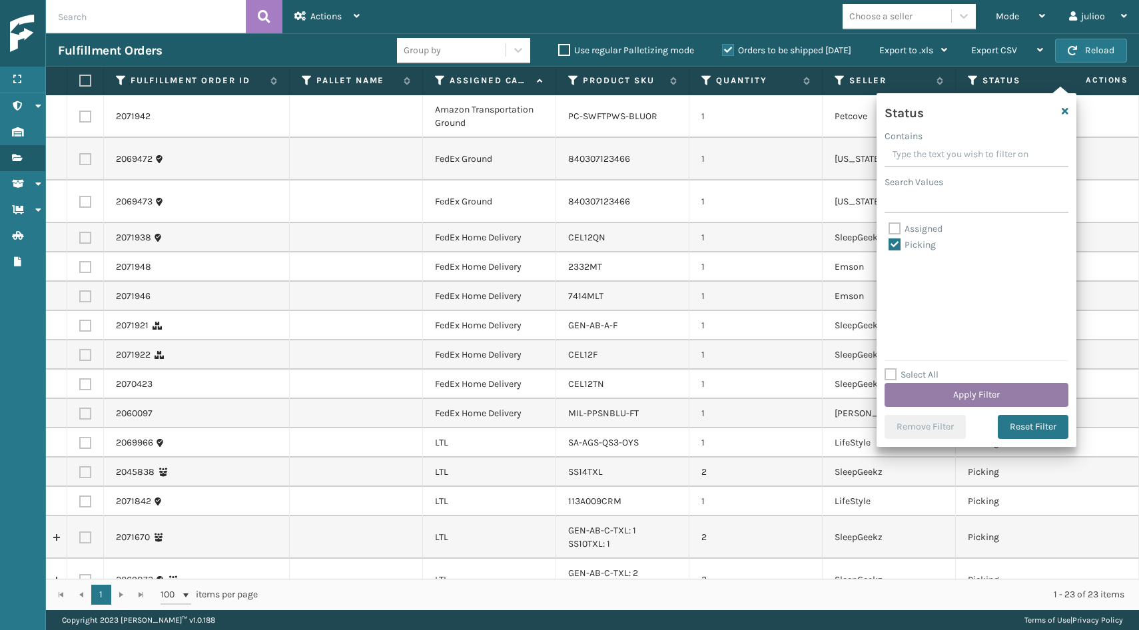
click at [945, 386] on button "Apply Filter" at bounding box center [977, 395] width 184 height 24
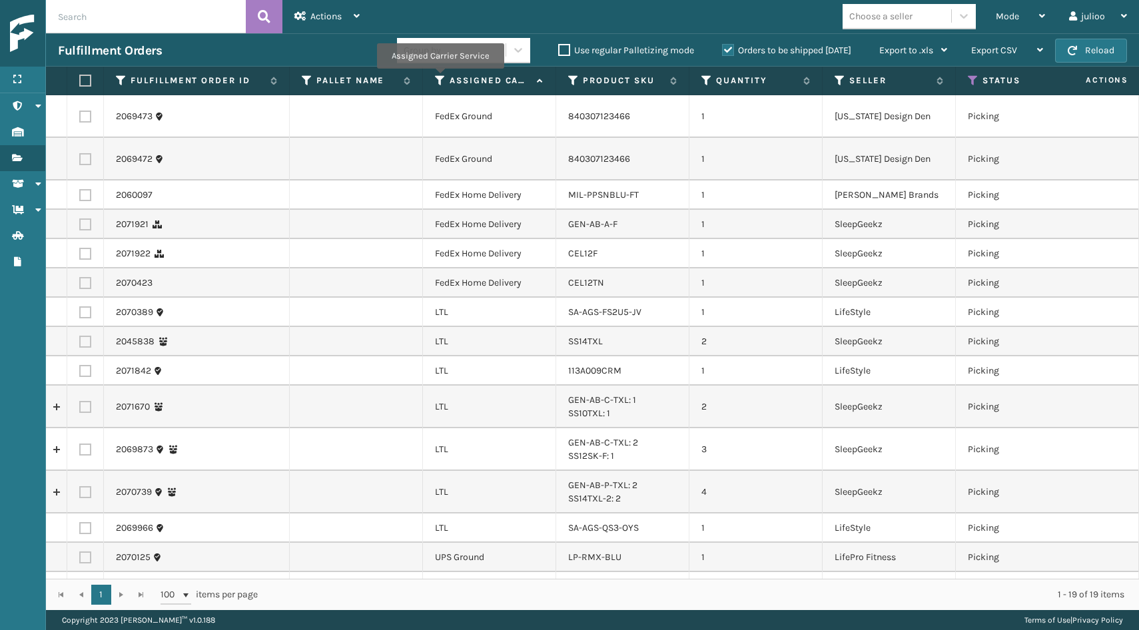
click at [440, 78] on icon at bounding box center [440, 81] width 11 height 12
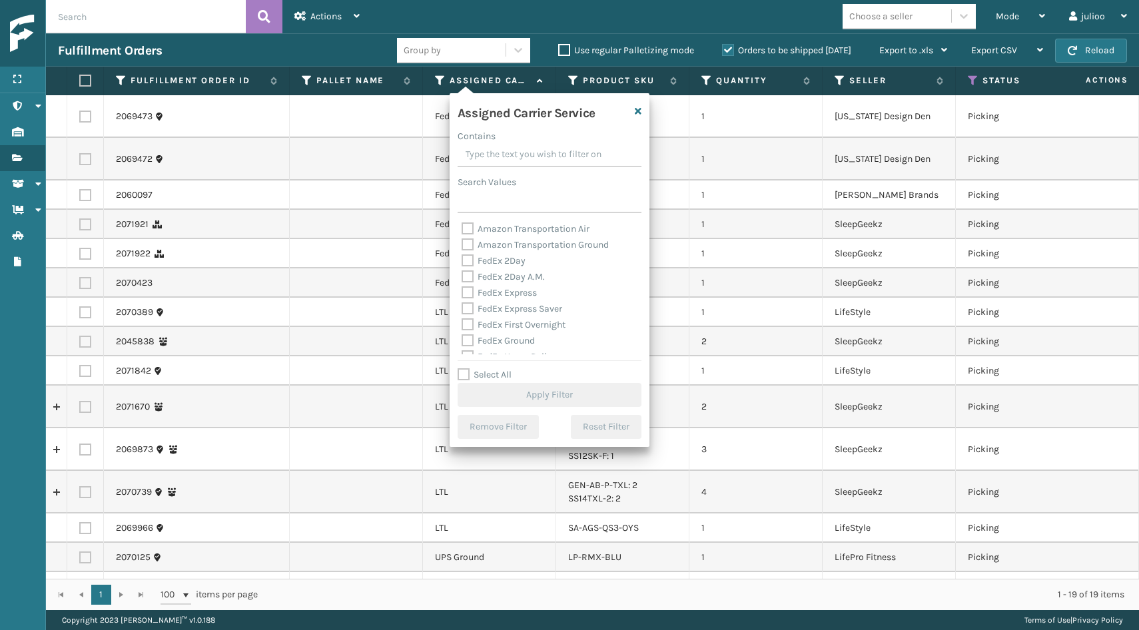
click at [466, 373] on label "Select All" at bounding box center [485, 374] width 54 height 11
click at [466, 368] on input "Select All" at bounding box center [558, 367] width 200 height 1
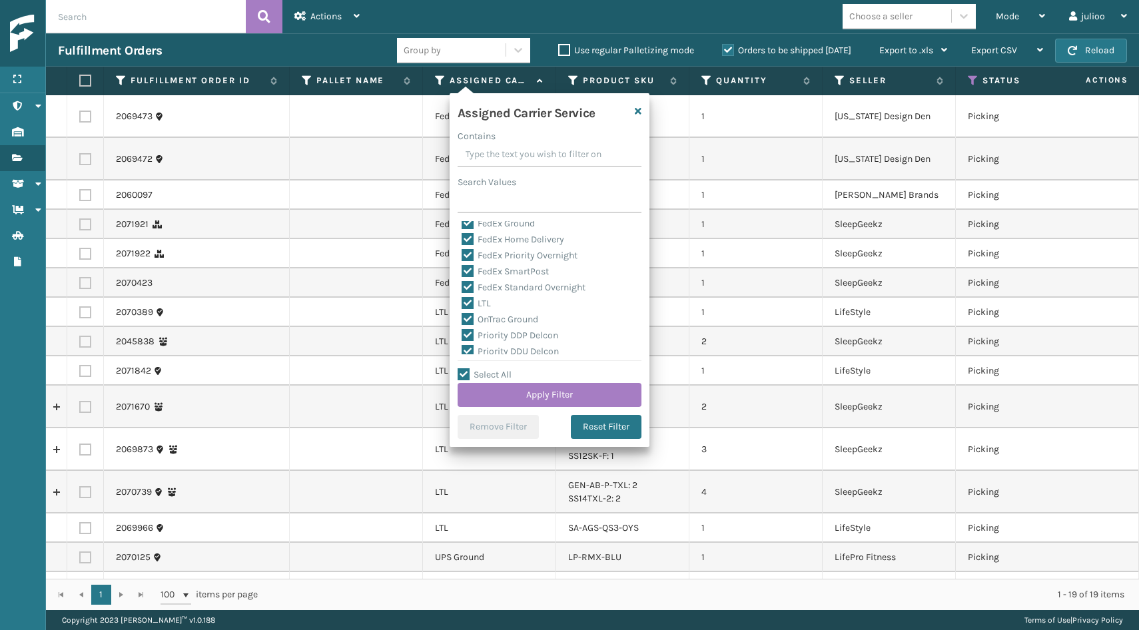
scroll to position [118, 0]
click at [466, 304] on label "LTL" at bounding box center [476, 302] width 29 height 11
click at [462, 304] on input "LTL" at bounding box center [462, 299] width 1 height 9
click at [514, 392] on button "Apply Filter" at bounding box center [550, 395] width 184 height 24
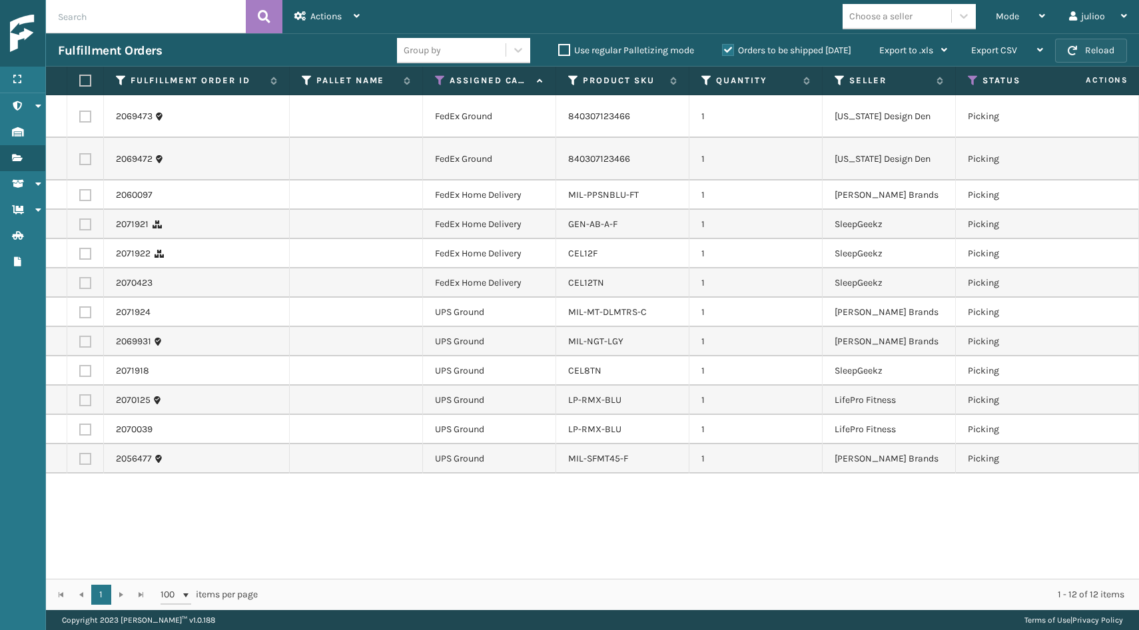
click at [1083, 61] on button "Reload" at bounding box center [1091, 51] width 72 height 24
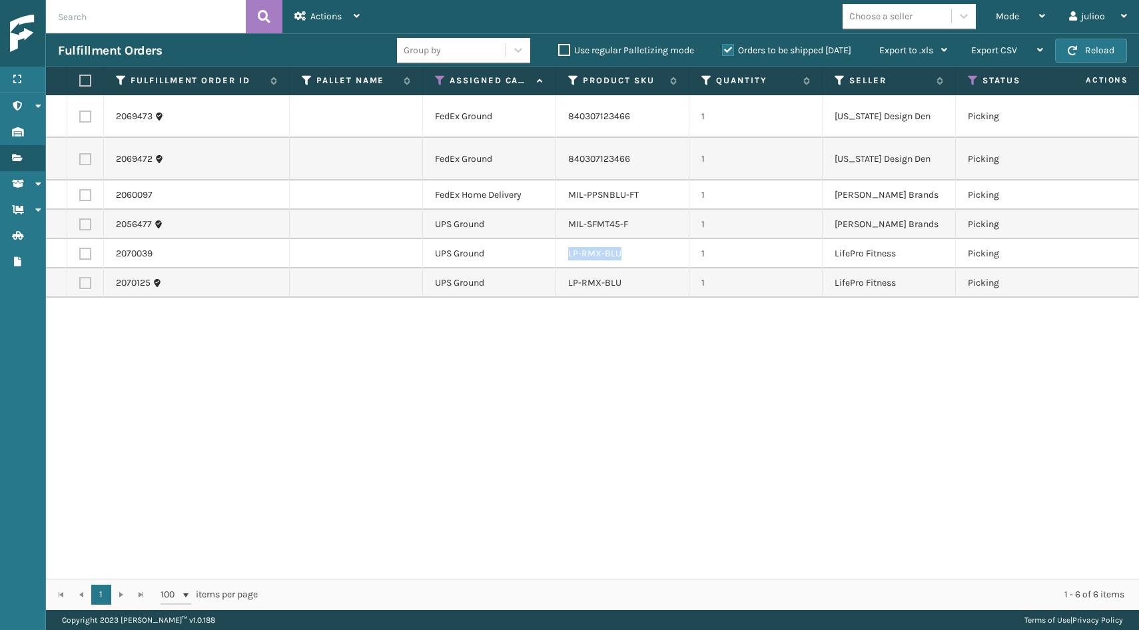
drag, startPoint x: 623, startPoint y: 227, endPoint x: 562, endPoint y: 230, distance: 60.7
click at [562, 239] on td "LP-RMX-BLU" at bounding box center [622, 253] width 133 height 29
copy link "LP-RMX-BLU"
